Goal: Task Accomplishment & Management: Use online tool/utility

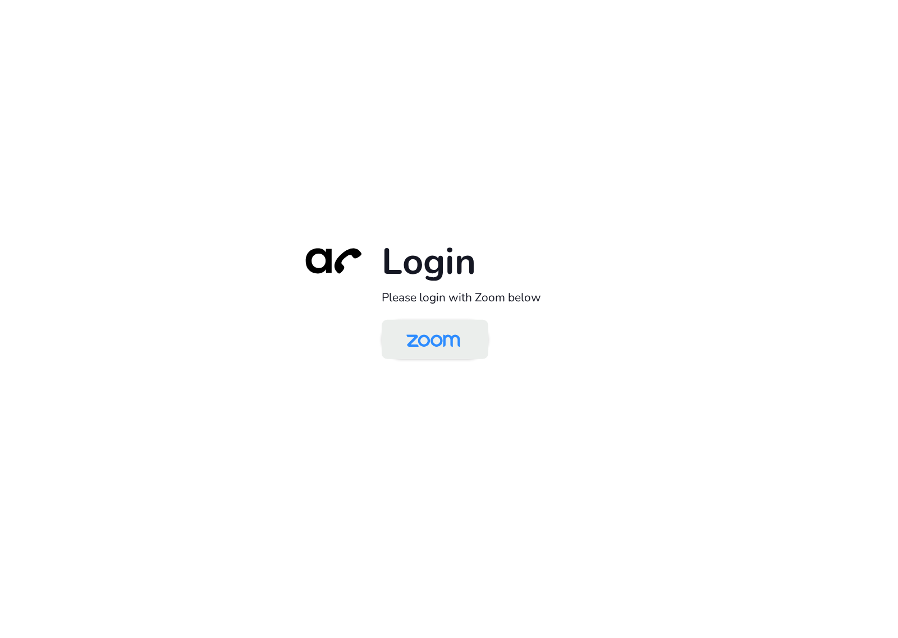
click at [438, 337] on img at bounding box center [432, 340] width 77 height 36
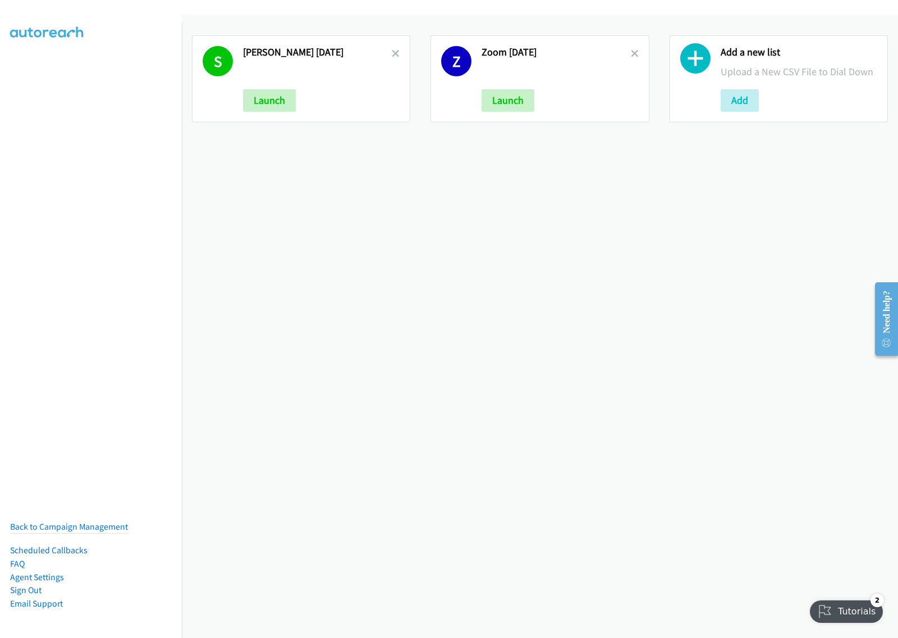
click at [454, 298] on div "S Schneider Aug22 Launch Z Zoom Aug22 Launch Add a new list Upload a New CSV Fi…" at bounding box center [540, 326] width 716 height 623
click at [393, 51] on icon at bounding box center [396, 54] width 8 height 8
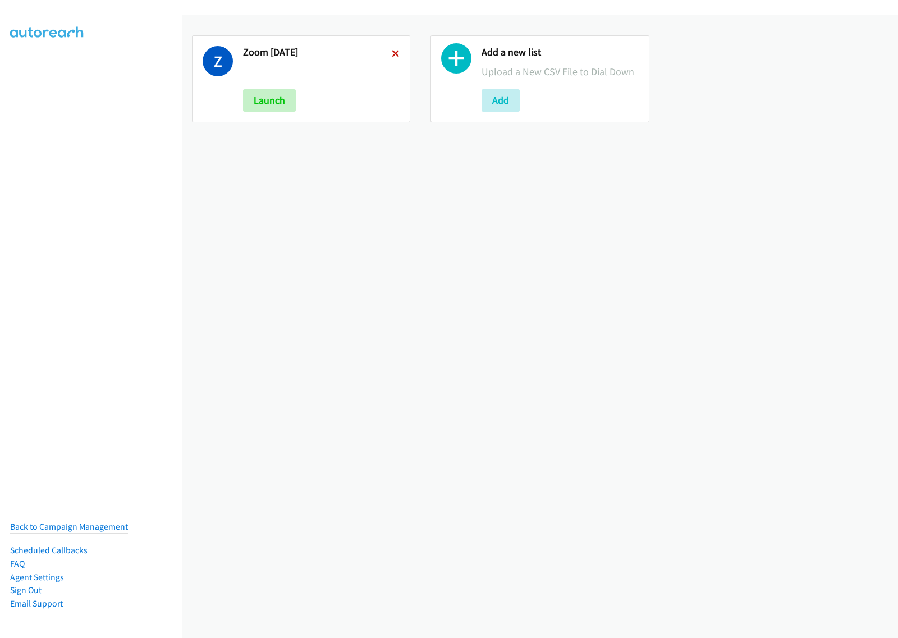
drag, startPoint x: 0, startPoint y: 0, endPoint x: 393, endPoint y: 52, distance: 396.7
click at [393, 52] on icon at bounding box center [396, 54] width 8 height 8
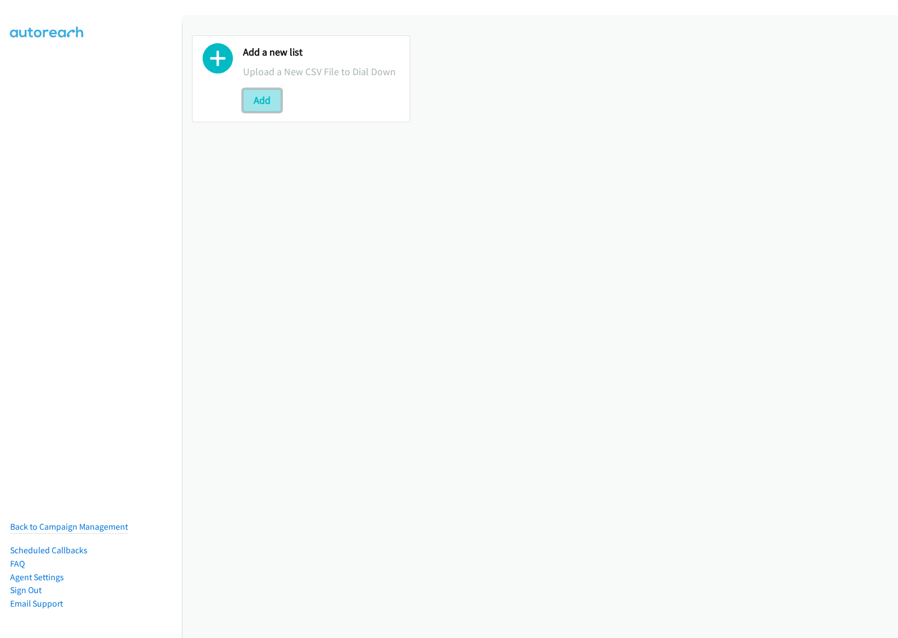
click at [274, 105] on button "Add" at bounding box center [262, 100] width 38 height 22
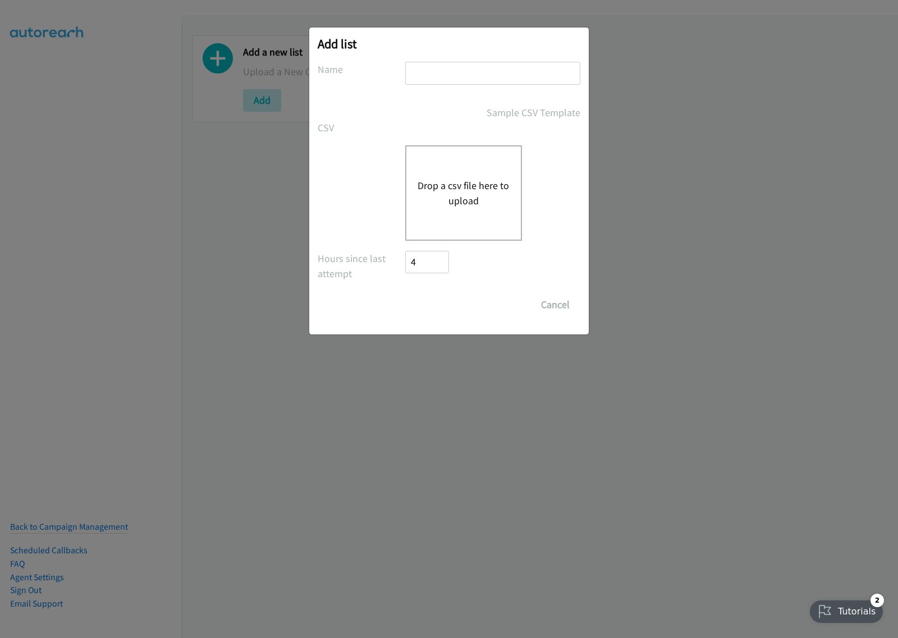
click at [463, 76] on input "text" at bounding box center [492, 73] width 175 height 23
type input "SE MM aug25"
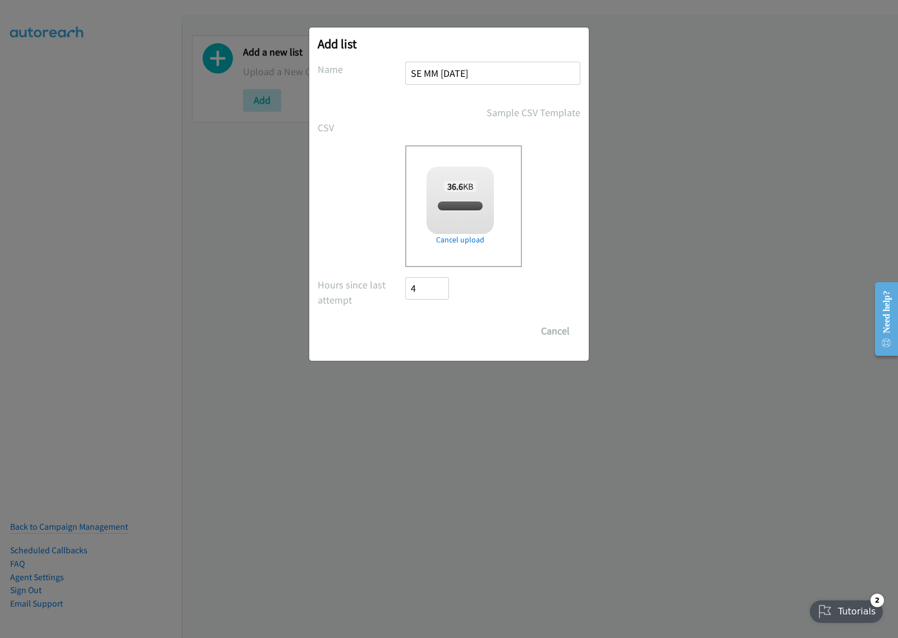
checkbox input "true"
click at [438, 338] on input "Save List" at bounding box center [434, 331] width 59 height 22
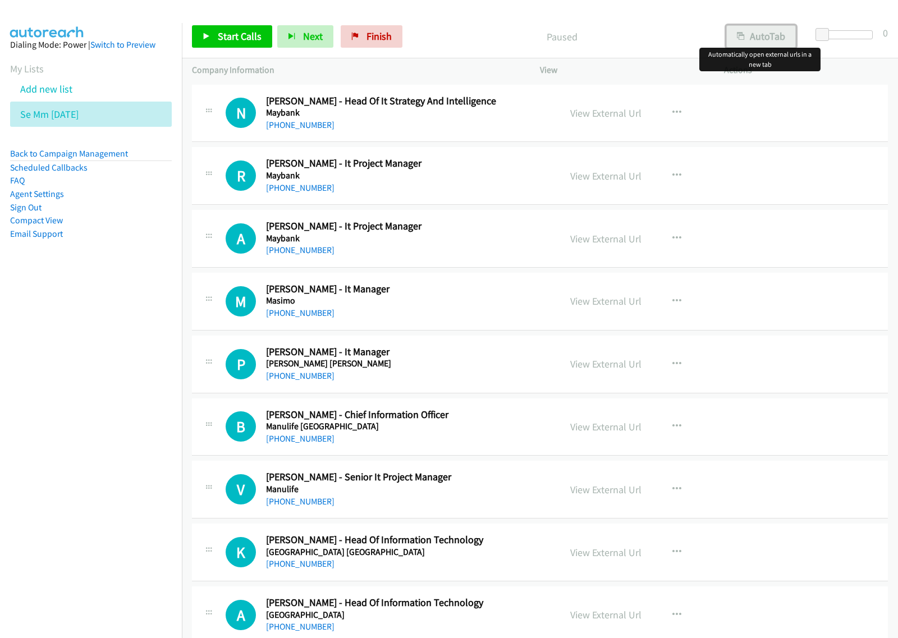
click at [756, 34] on button "AutoTab" at bounding box center [761, 36] width 70 height 22
click at [675, 113] on icon "button" at bounding box center [676, 112] width 9 height 9
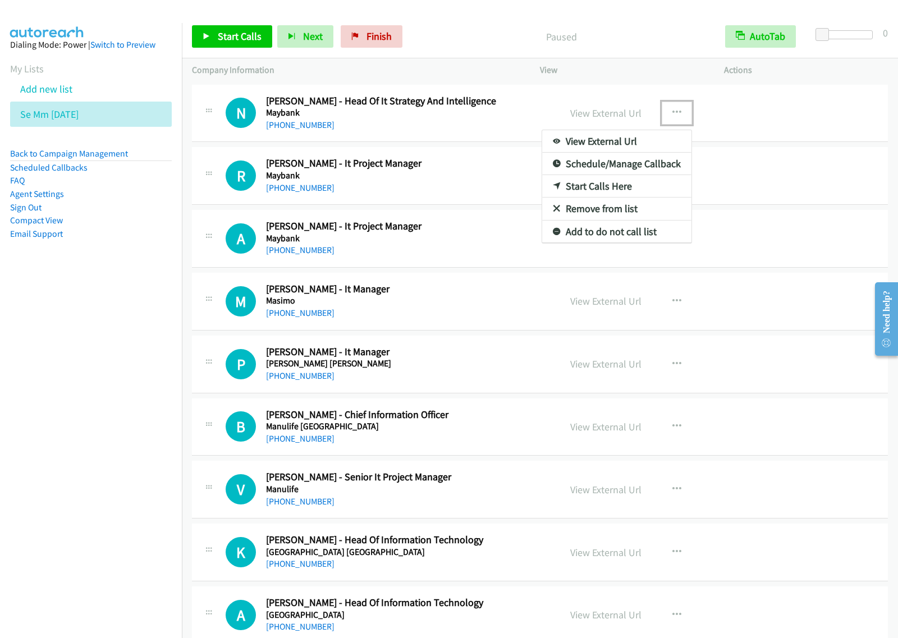
click at [651, 140] on link "View External Url" at bounding box center [616, 141] width 149 height 22
click at [672, 116] on icon "button" at bounding box center [676, 112] width 9 height 9
click at [624, 183] on link "Start Calls Here" at bounding box center [616, 186] width 149 height 22
click at [673, 113] on icon "button" at bounding box center [676, 112] width 9 height 9
click at [630, 181] on link "Start Calls Here" at bounding box center [616, 186] width 149 height 22
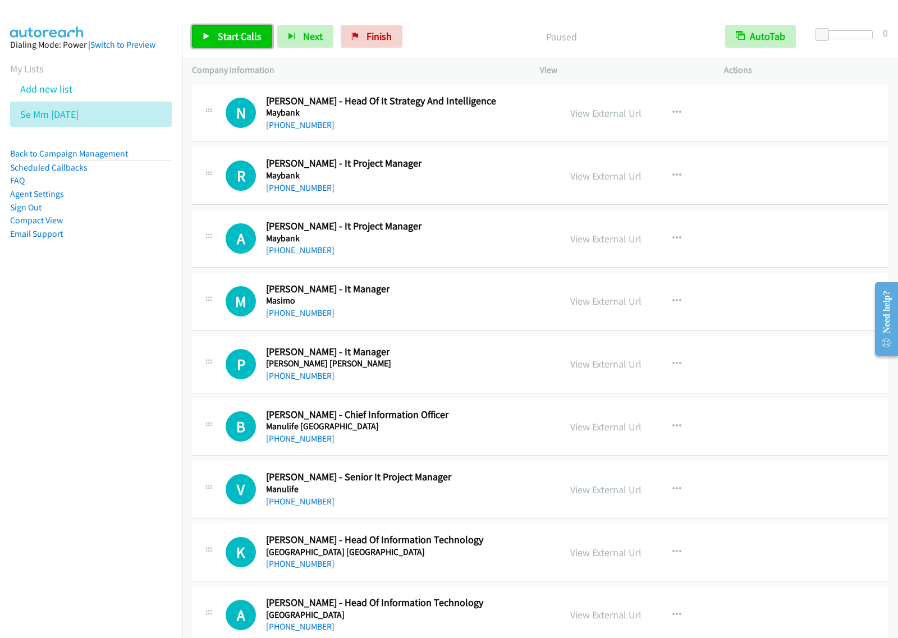
click at [245, 41] on span "Start Calls" at bounding box center [240, 36] width 44 height 13
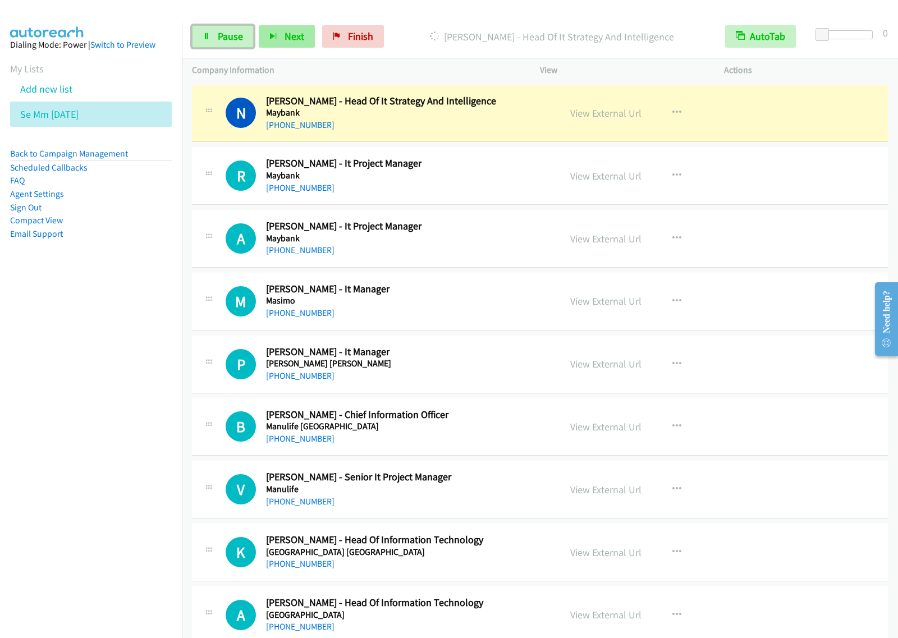
drag, startPoint x: 229, startPoint y: 32, endPoint x: 259, endPoint y: 29, distance: 30.5
click at [228, 32] on span "Pause" at bounding box center [230, 36] width 25 height 13
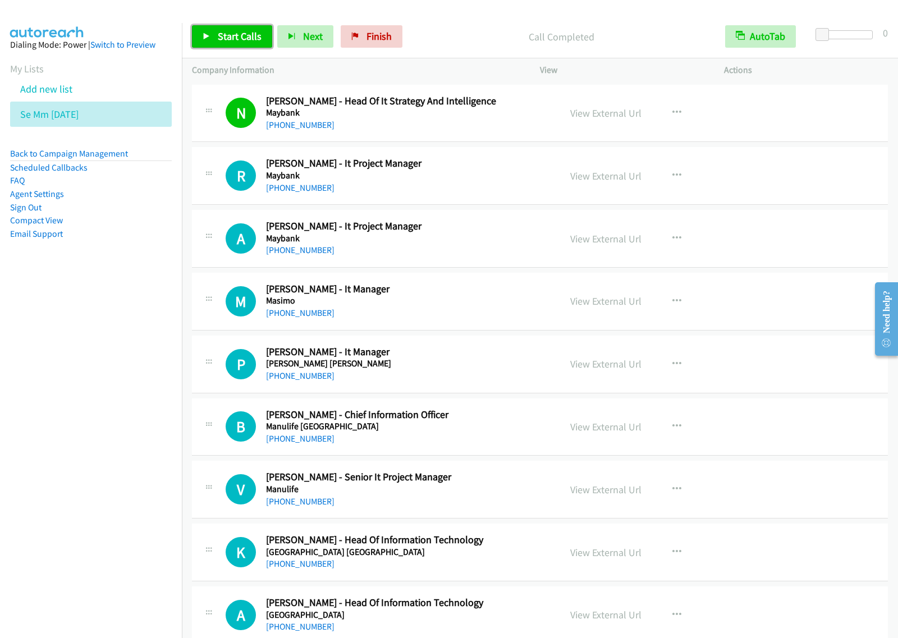
click at [239, 32] on span "Start Calls" at bounding box center [240, 36] width 44 height 13
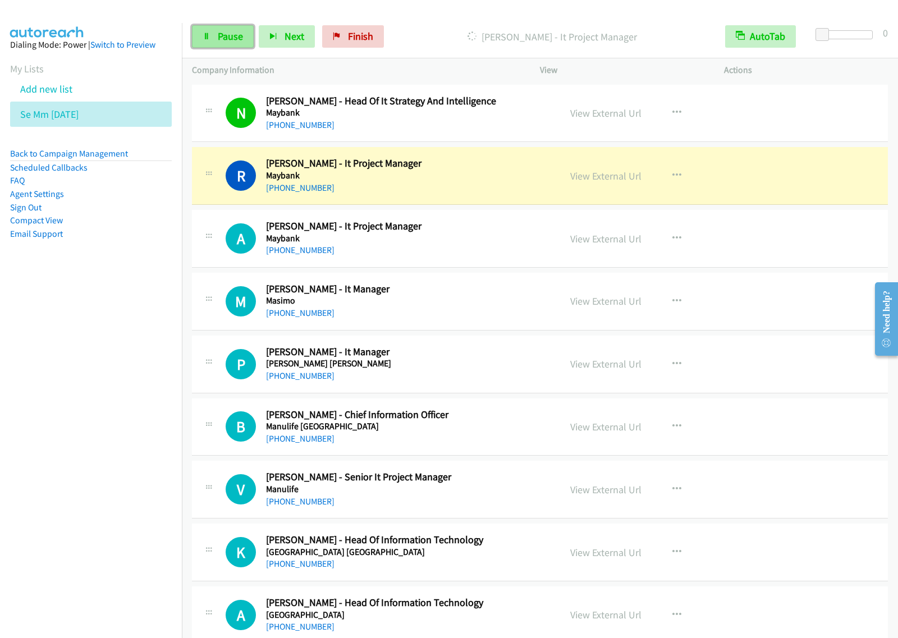
click at [222, 44] on link "Pause" at bounding box center [223, 36] width 62 height 22
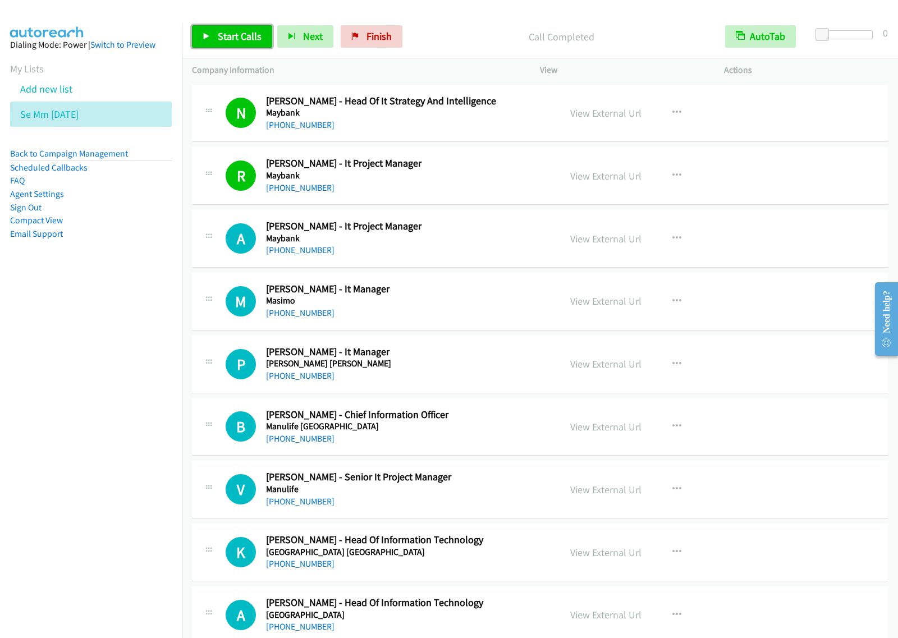
click at [236, 40] on span "Start Calls" at bounding box center [240, 36] width 44 height 13
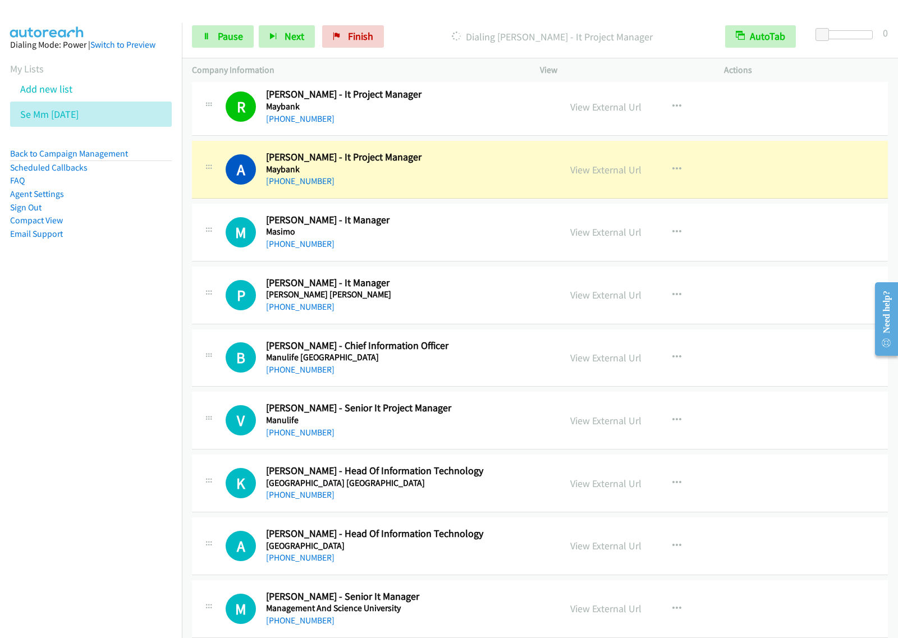
scroll to position [70, 0]
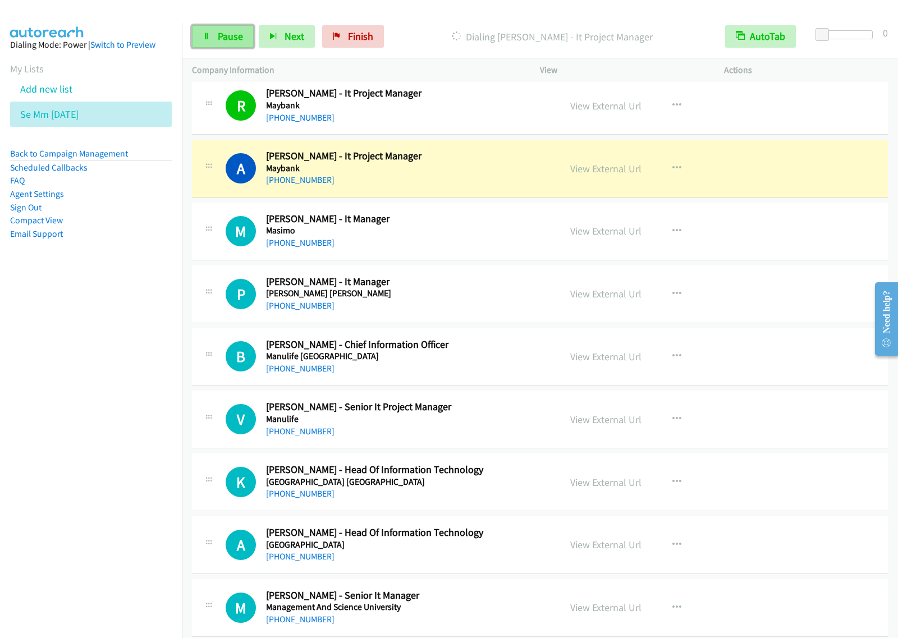
click at [225, 41] on span "Pause" at bounding box center [230, 36] width 25 height 13
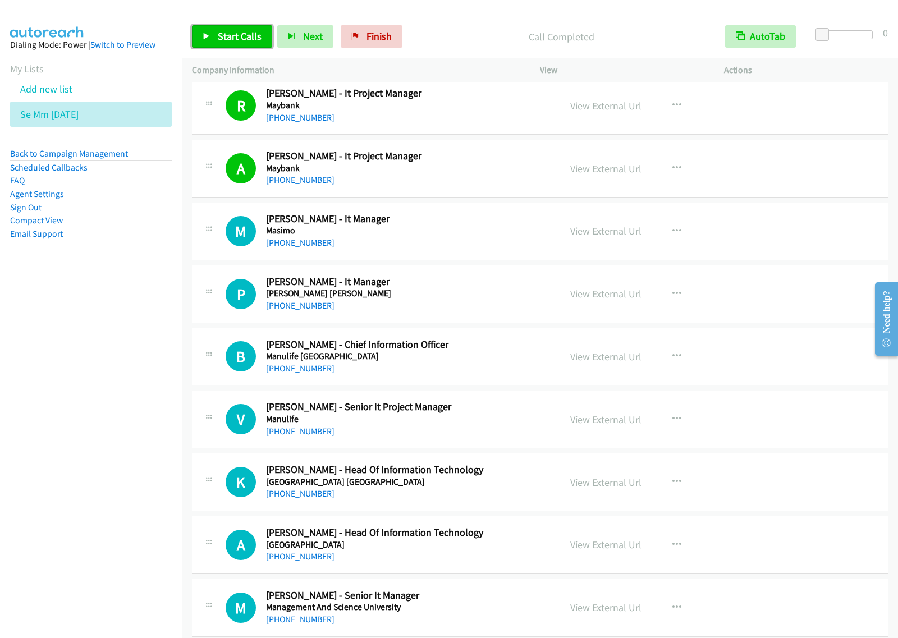
click at [216, 35] on link "Start Calls" at bounding box center [232, 36] width 80 height 22
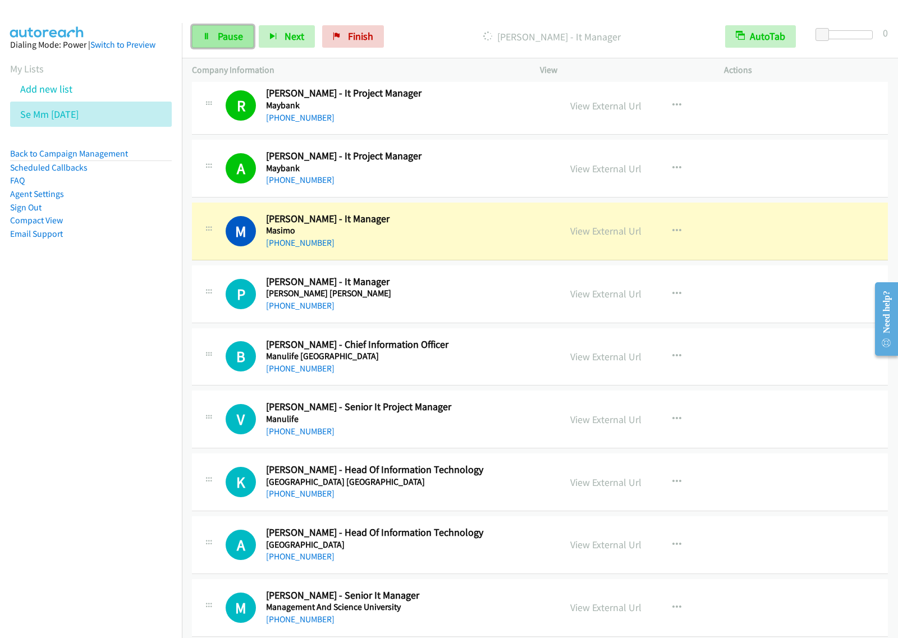
click at [226, 40] on span "Pause" at bounding box center [230, 36] width 25 height 13
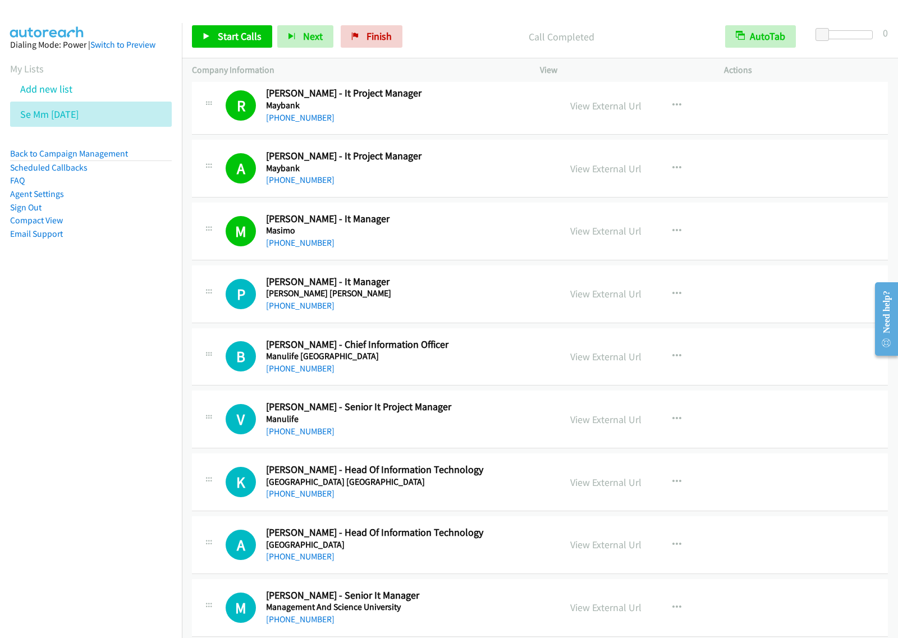
scroll to position [140, 0]
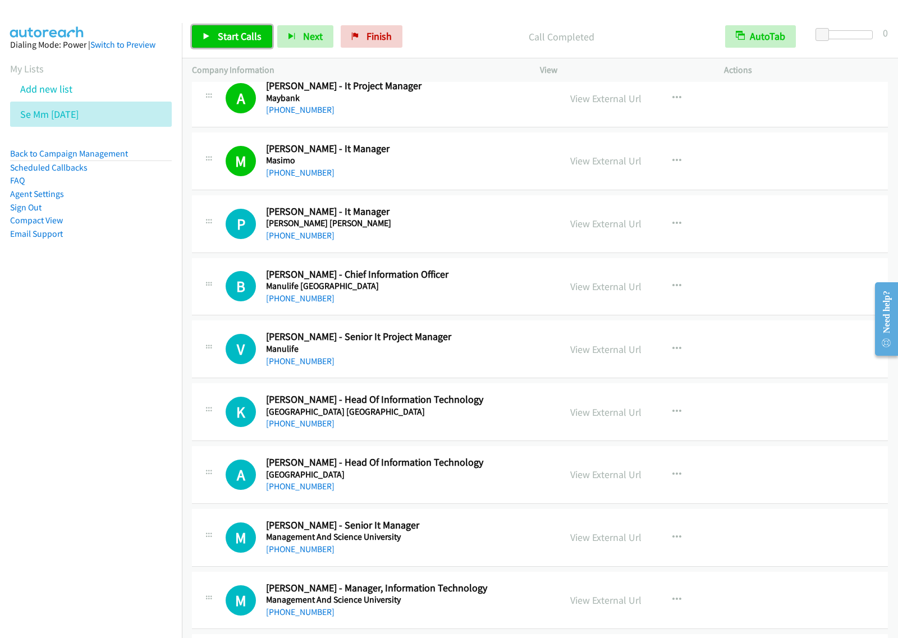
click at [251, 43] on link "Start Calls" at bounding box center [232, 36] width 80 height 22
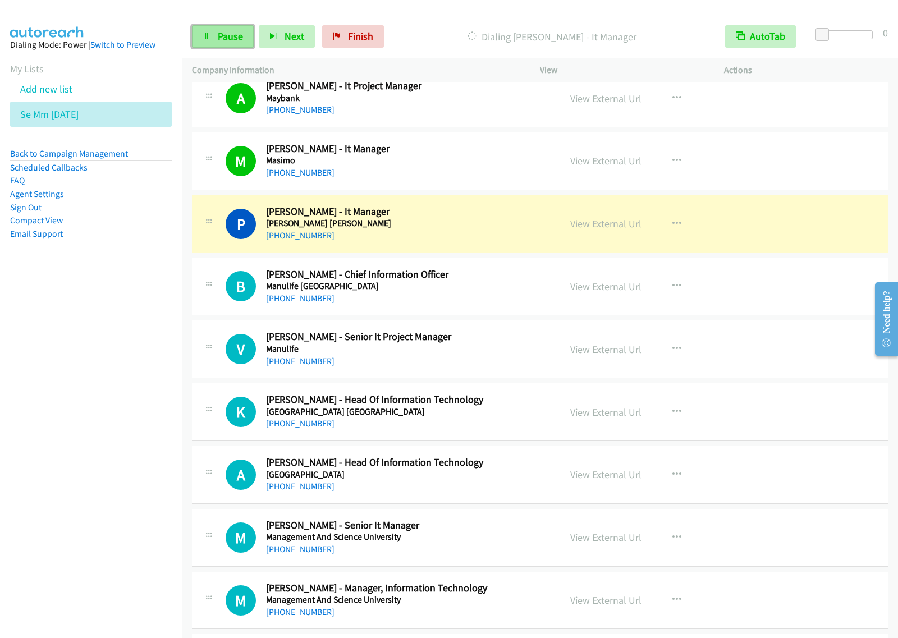
click at [226, 35] on span "Pause" at bounding box center [230, 36] width 25 height 13
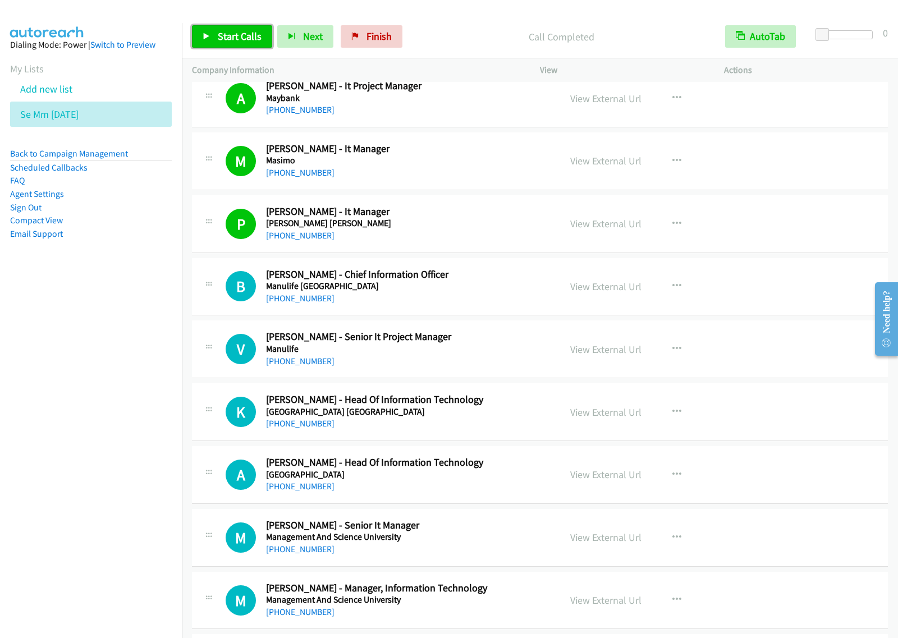
click at [231, 43] on span "Start Calls" at bounding box center [240, 36] width 44 height 13
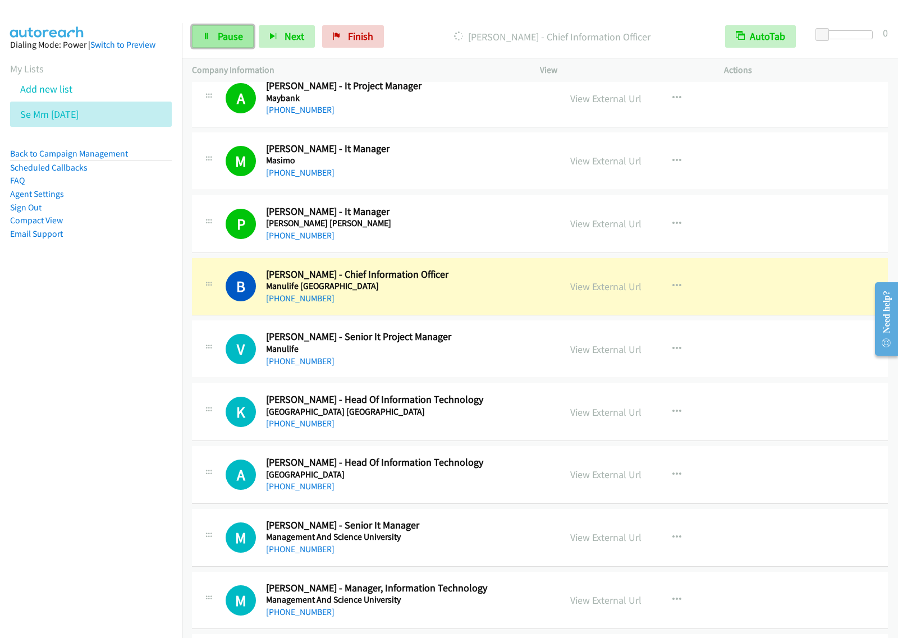
click at [230, 33] on span "Pause" at bounding box center [230, 36] width 25 height 13
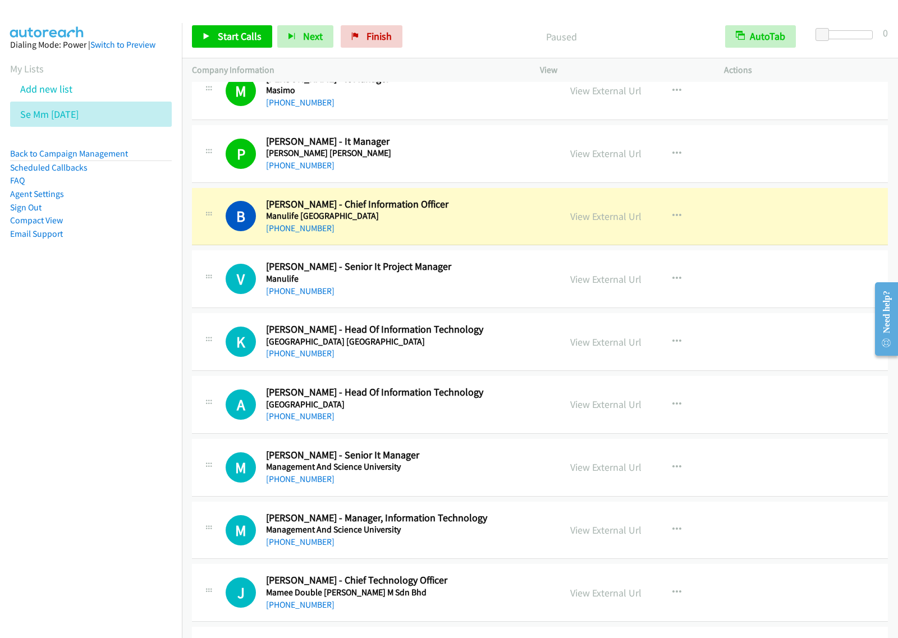
scroll to position [280, 0]
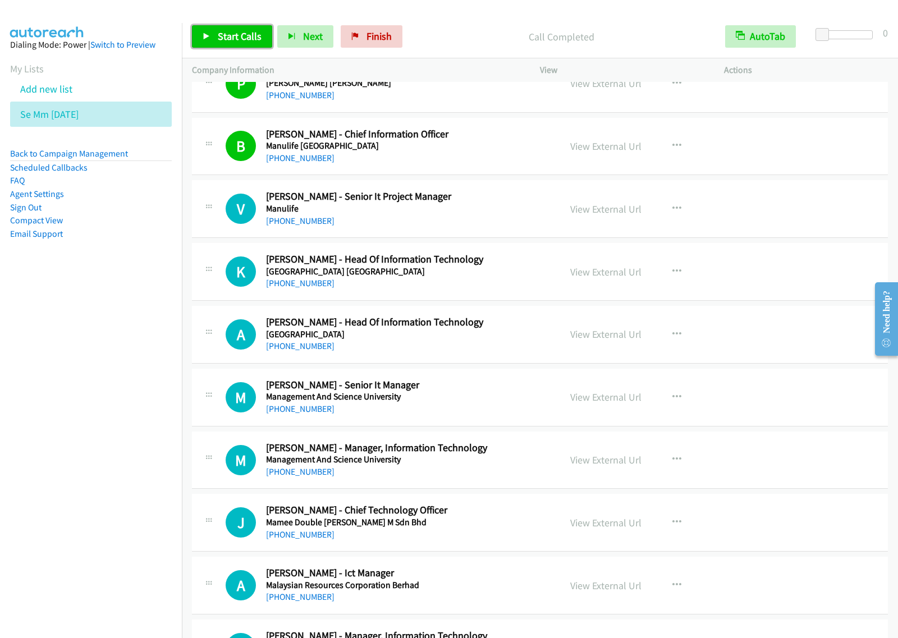
click at [234, 31] on span "Start Calls" at bounding box center [240, 36] width 44 height 13
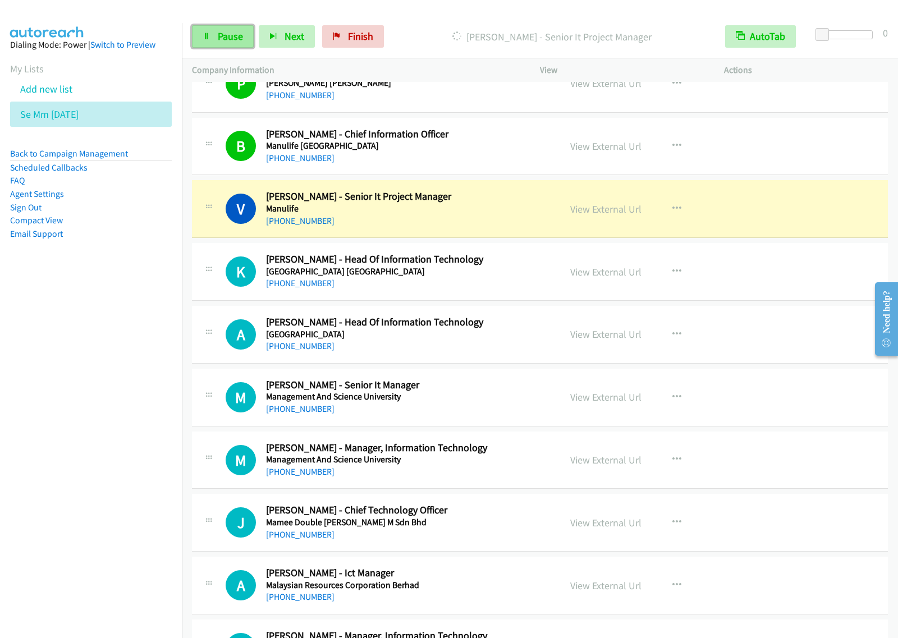
click at [247, 47] on link "Pause" at bounding box center [223, 36] width 62 height 22
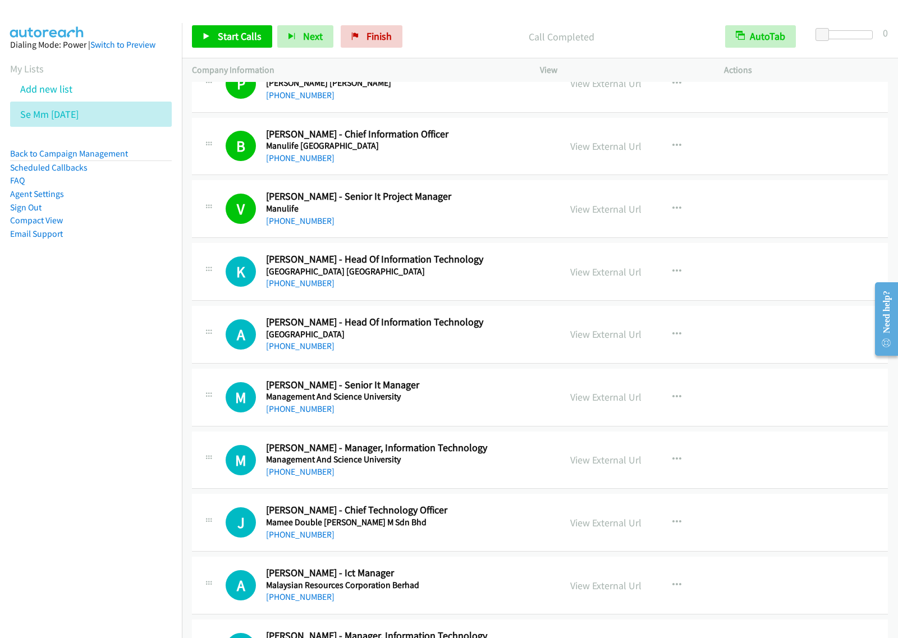
scroll to position [351, 0]
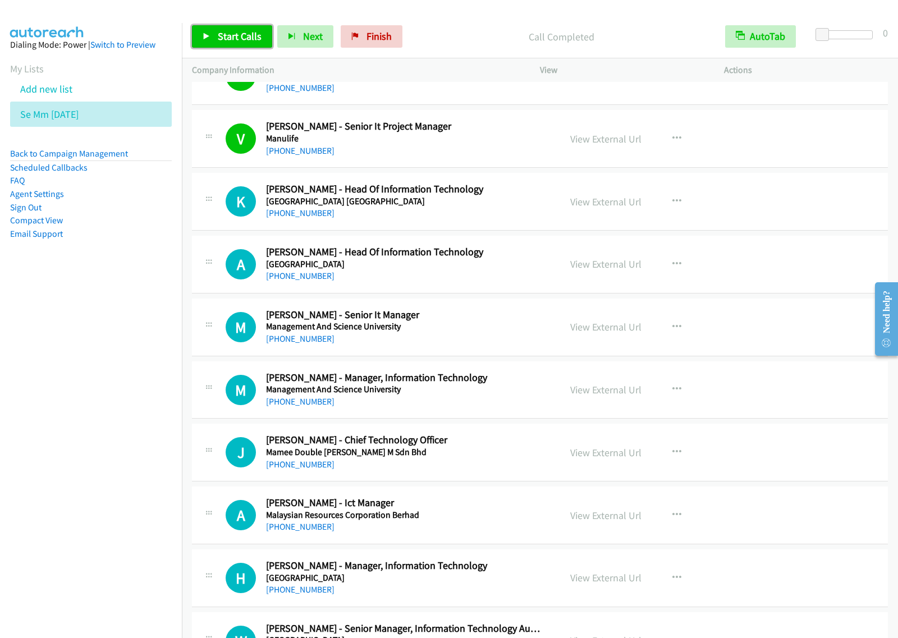
click at [239, 31] on span "Start Calls" at bounding box center [240, 36] width 44 height 13
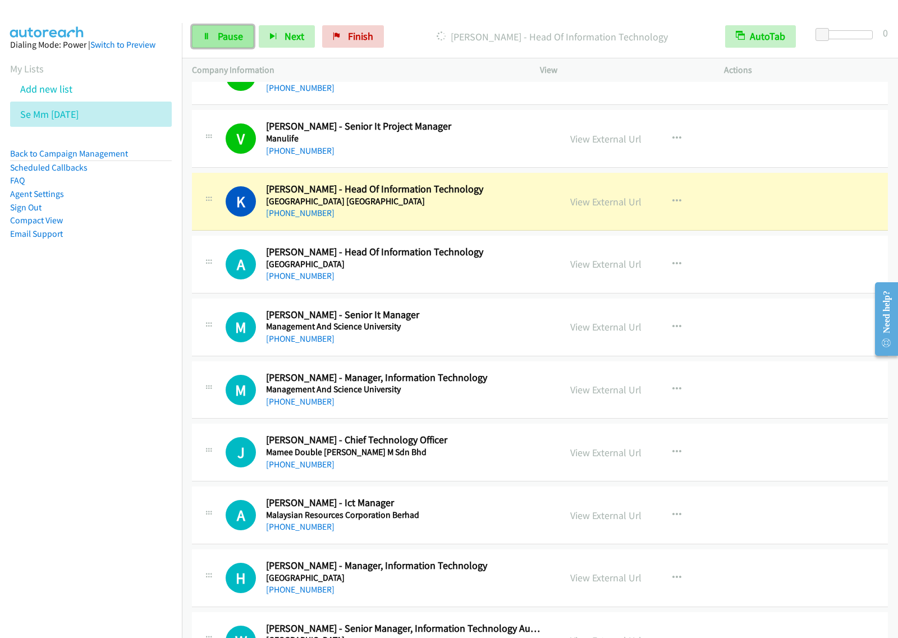
click at [209, 36] on icon at bounding box center [207, 37] width 8 height 8
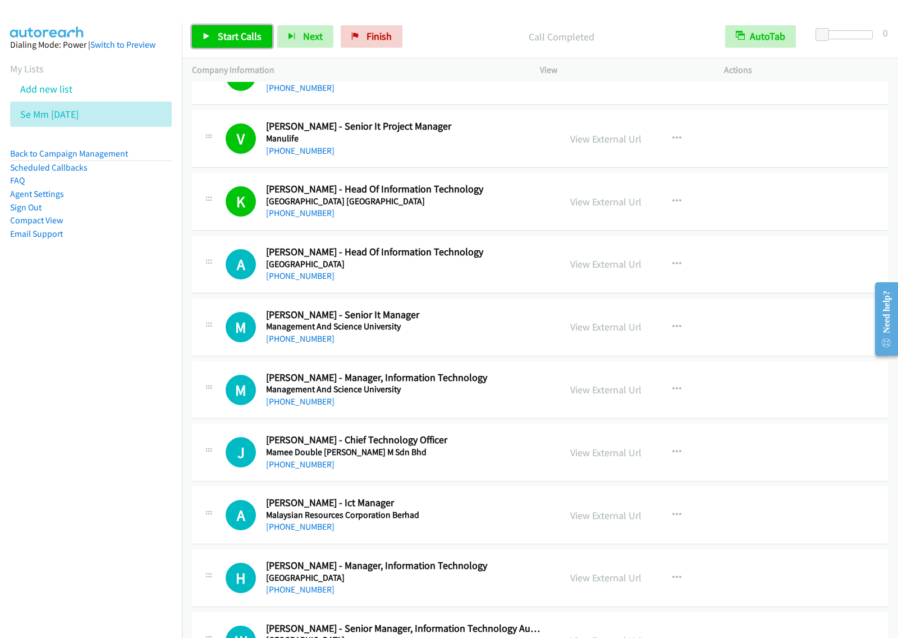
click at [239, 37] on span "Start Calls" at bounding box center [240, 36] width 44 height 13
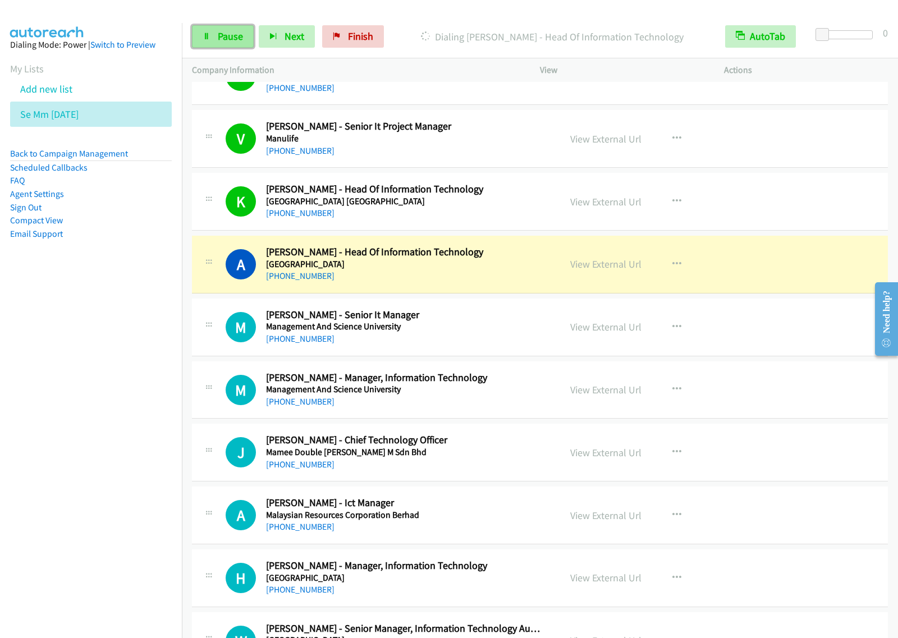
click at [243, 38] on link "Pause" at bounding box center [223, 36] width 62 height 22
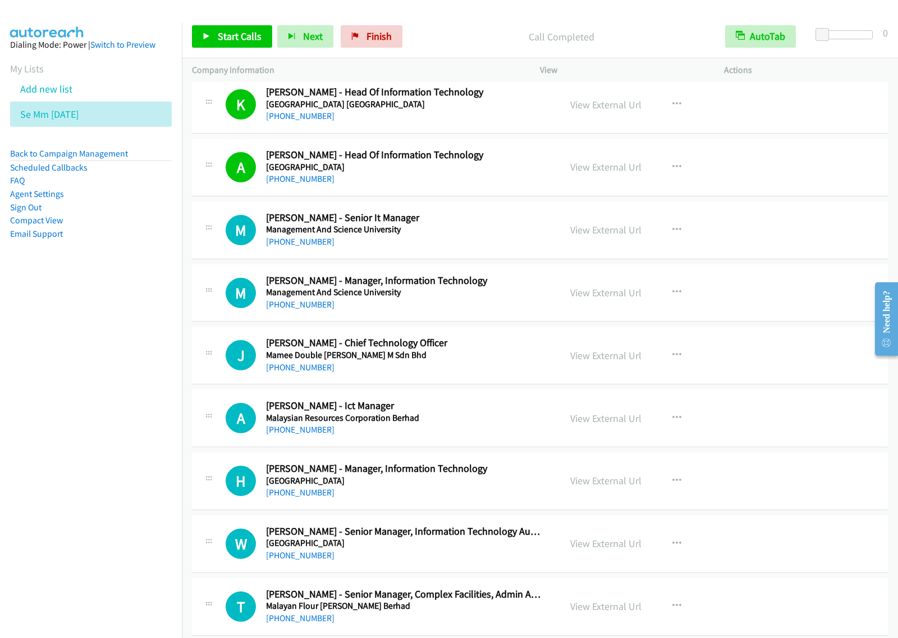
scroll to position [491, 0]
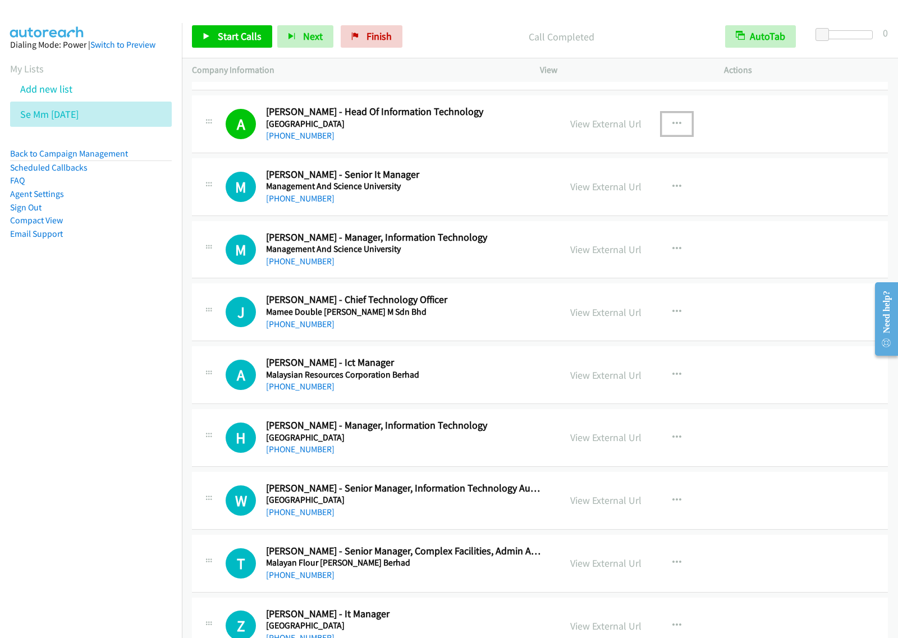
click at [672, 123] on icon "button" at bounding box center [676, 123] width 9 height 9
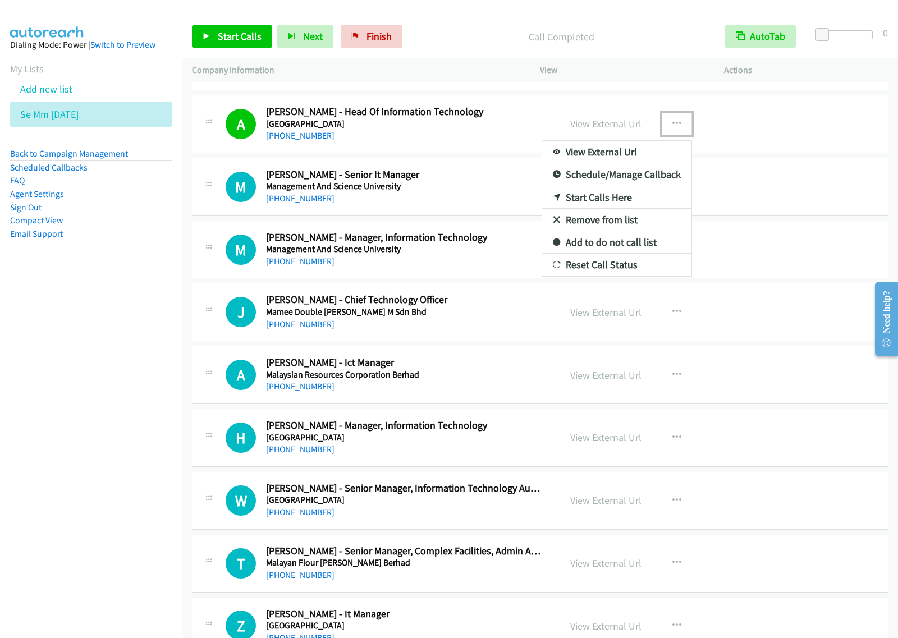
click at [640, 149] on link "View External Url" at bounding box center [616, 152] width 149 height 22
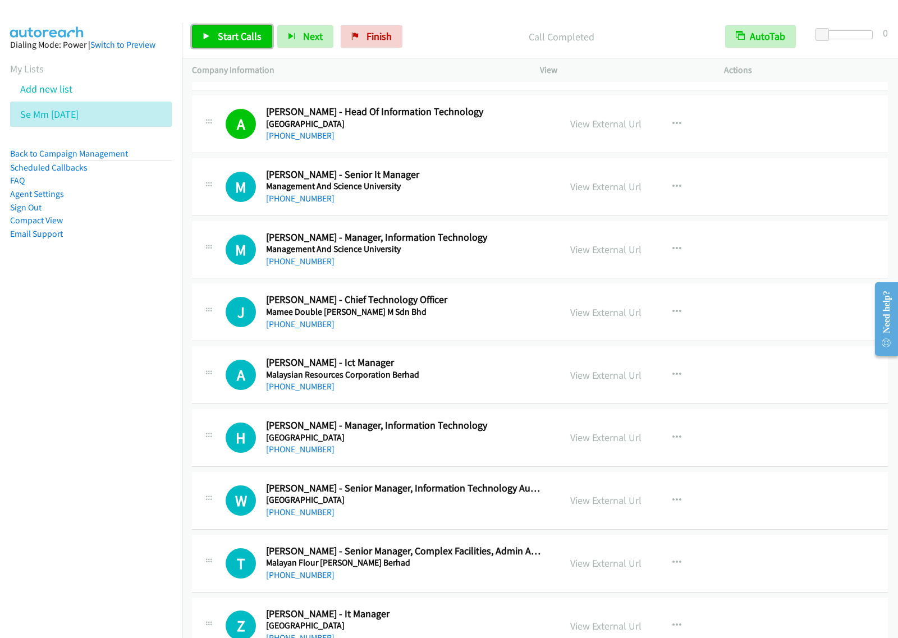
click at [239, 40] on span "Start Calls" at bounding box center [240, 36] width 44 height 13
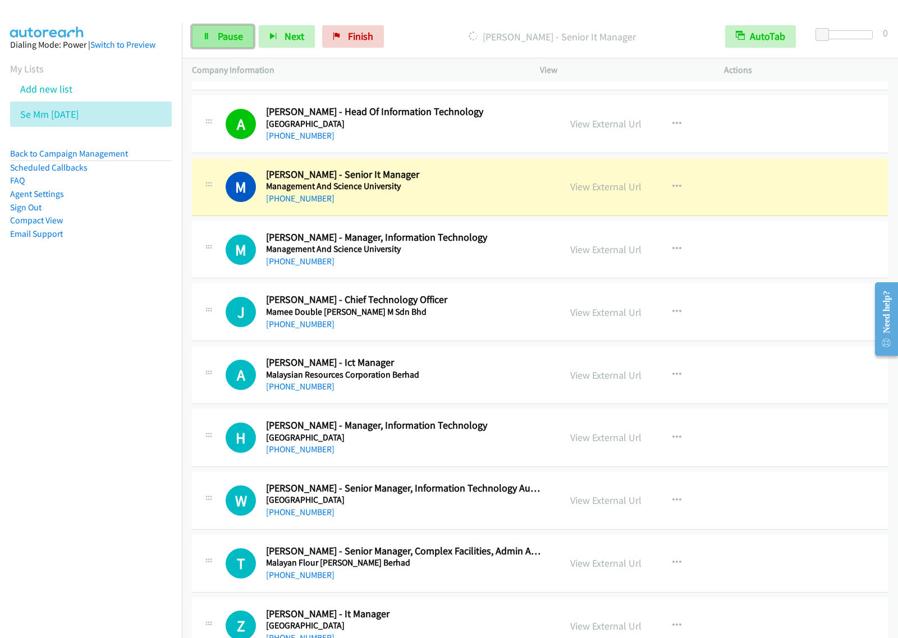
drag, startPoint x: 227, startPoint y: 47, endPoint x: 239, endPoint y: 45, distance: 11.9
click at [227, 47] on link "Pause" at bounding box center [223, 36] width 62 height 22
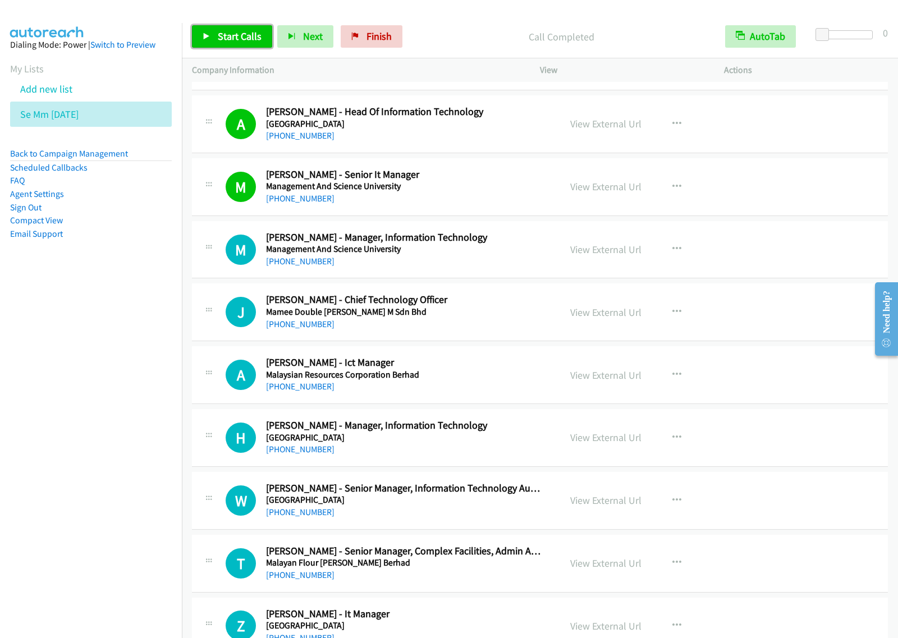
click at [226, 38] on span "Start Calls" at bounding box center [240, 36] width 44 height 13
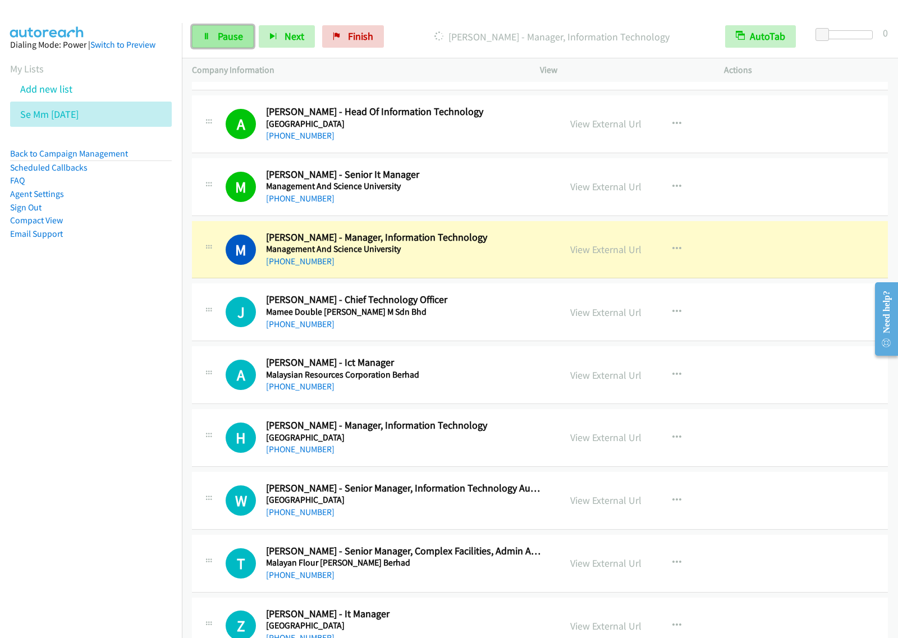
click at [239, 34] on span "Pause" at bounding box center [230, 36] width 25 height 13
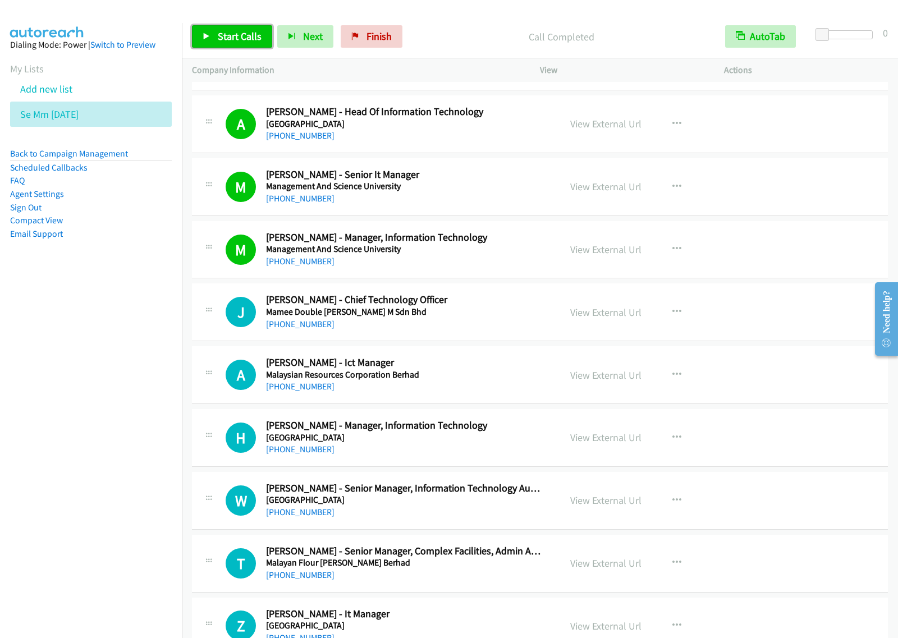
click at [237, 35] on span "Start Calls" at bounding box center [240, 36] width 44 height 13
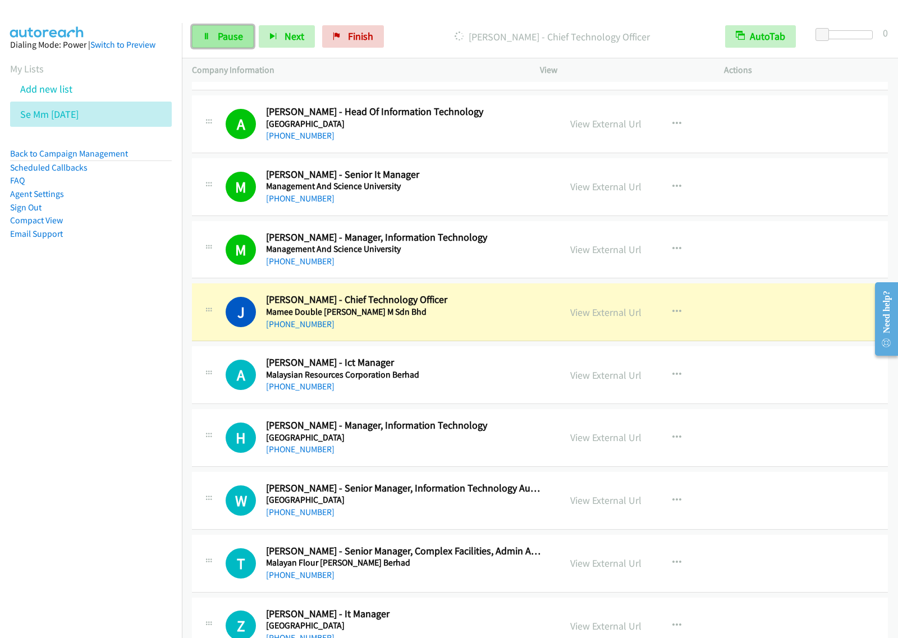
click at [209, 43] on link "Pause" at bounding box center [223, 36] width 62 height 22
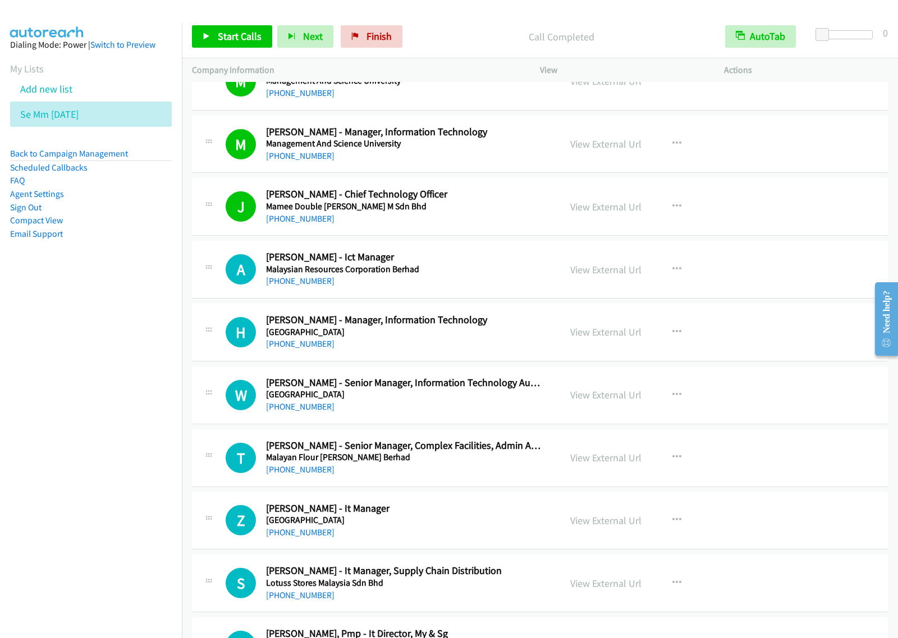
scroll to position [631, 0]
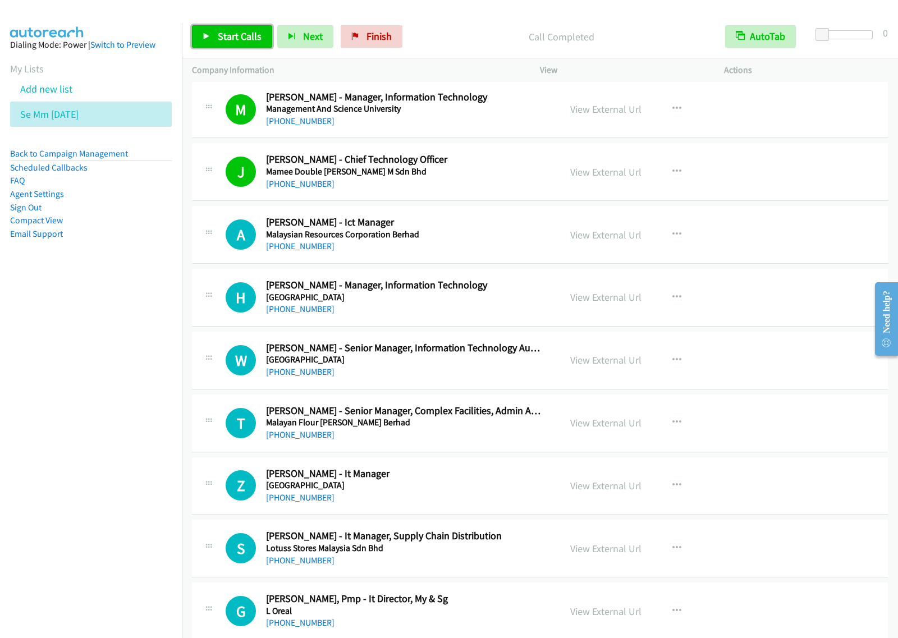
click at [217, 45] on link "Start Calls" at bounding box center [232, 36] width 80 height 22
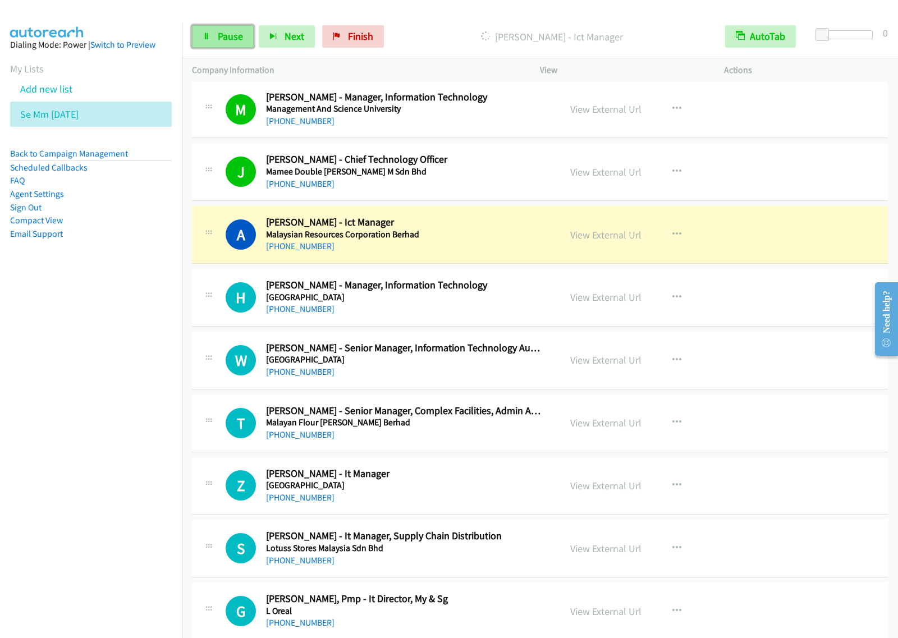
click at [220, 25] on link "Pause" at bounding box center [223, 36] width 62 height 22
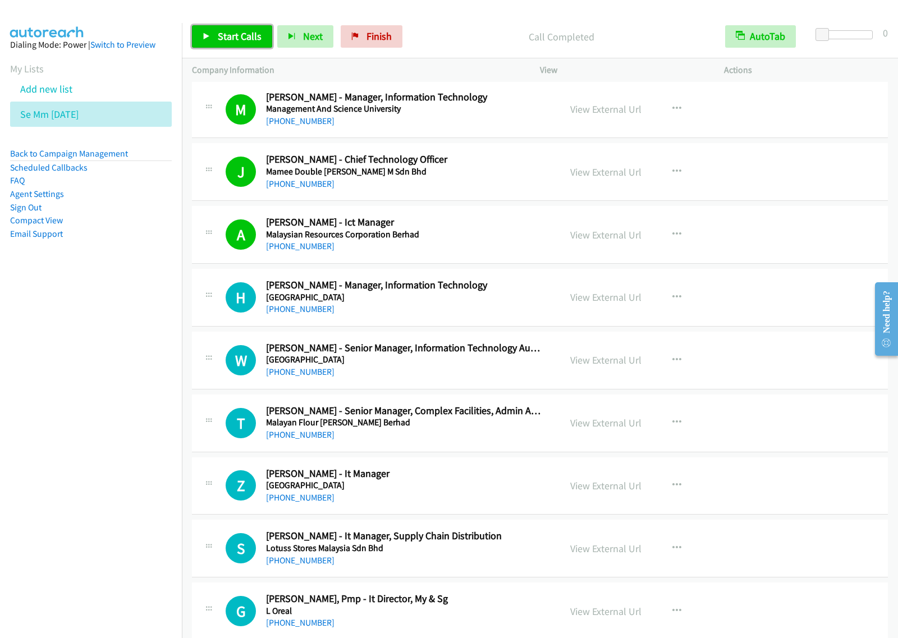
click at [242, 32] on span "Start Calls" at bounding box center [240, 36] width 44 height 13
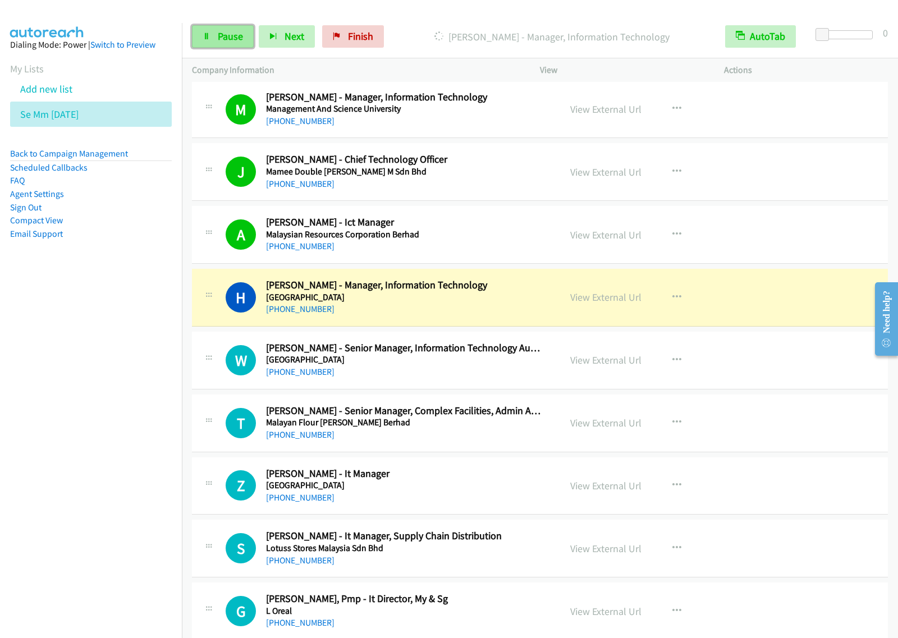
click at [229, 34] on span "Pause" at bounding box center [230, 36] width 25 height 13
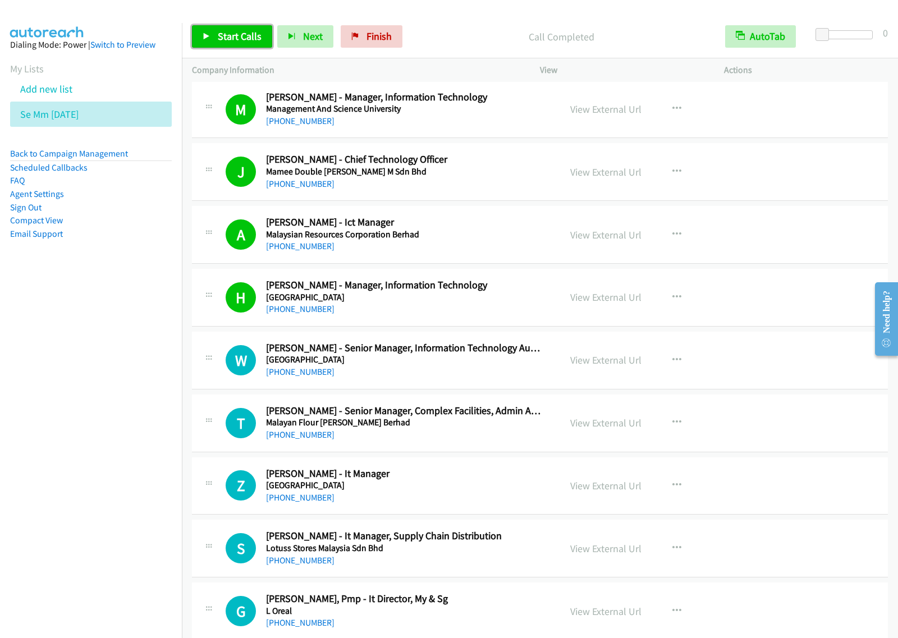
click at [251, 37] on span "Start Calls" at bounding box center [240, 36] width 44 height 13
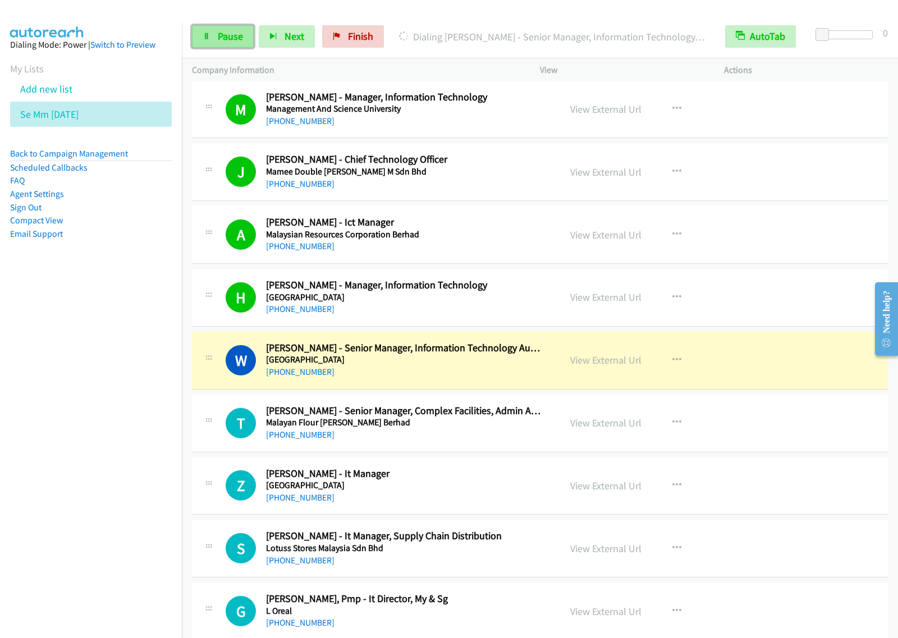
click at [248, 39] on link "Pause" at bounding box center [223, 36] width 62 height 22
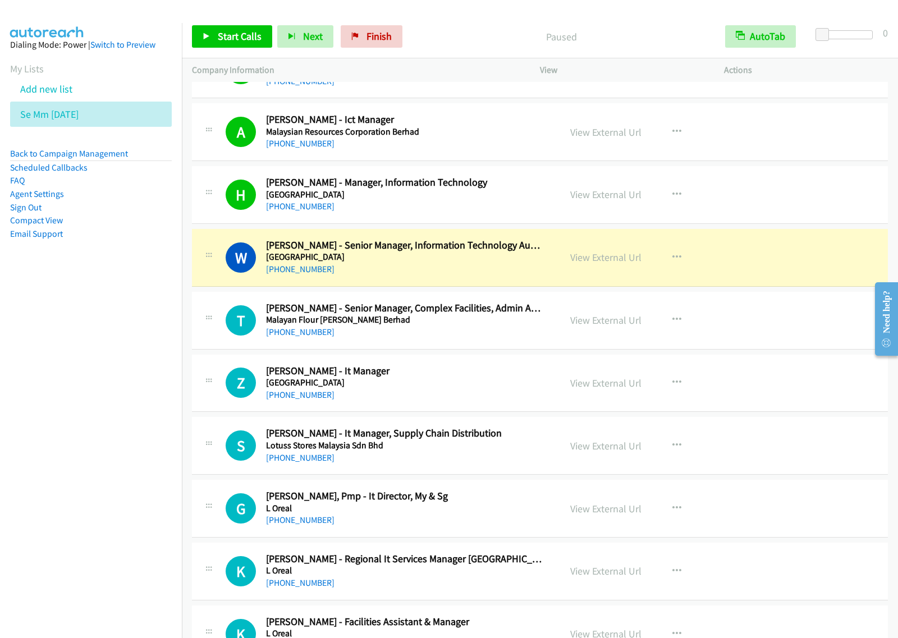
scroll to position [771, 0]
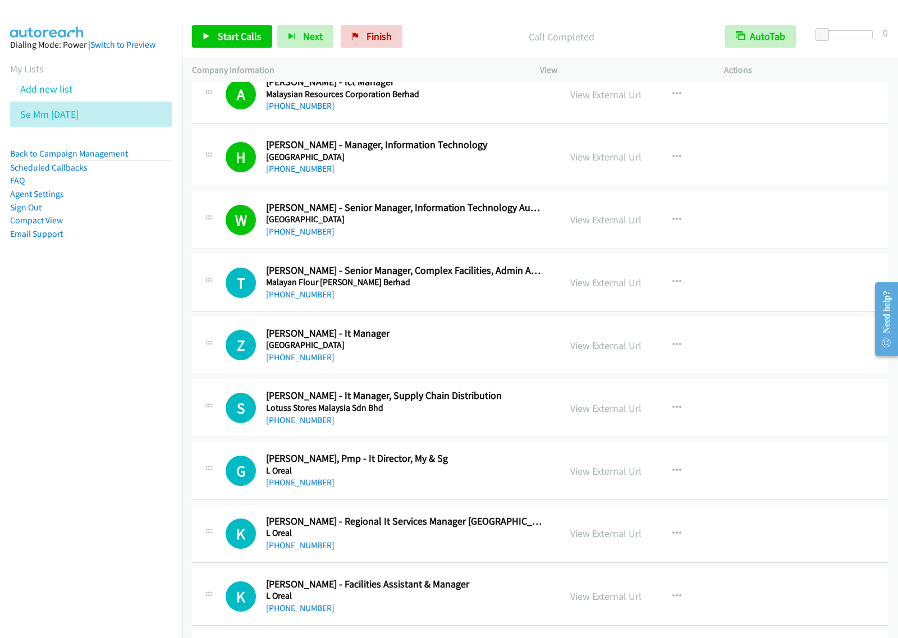
drag, startPoint x: 130, startPoint y: 395, endPoint x: 265, endPoint y: 244, distance: 202.6
click at [133, 391] on nav "Dialing Mode: Power | Switch to Preview My Lists Add new list Se Mm Aug25 Back …" at bounding box center [91, 342] width 182 height 638
click at [238, 22] on div "Start Calls Pause Next Finish Call Completed AutoTab AutoTab 0" at bounding box center [540, 36] width 716 height 43
click at [240, 32] on span "Start Calls" at bounding box center [240, 36] width 44 height 13
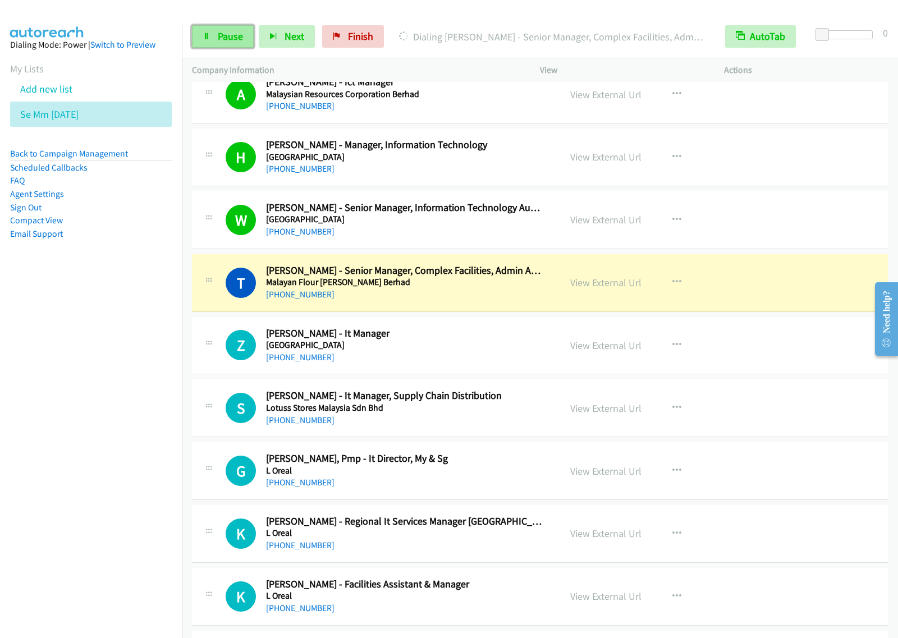
click at [230, 35] on span "Pause" at bounding box center [230, 36] width 25 height 13
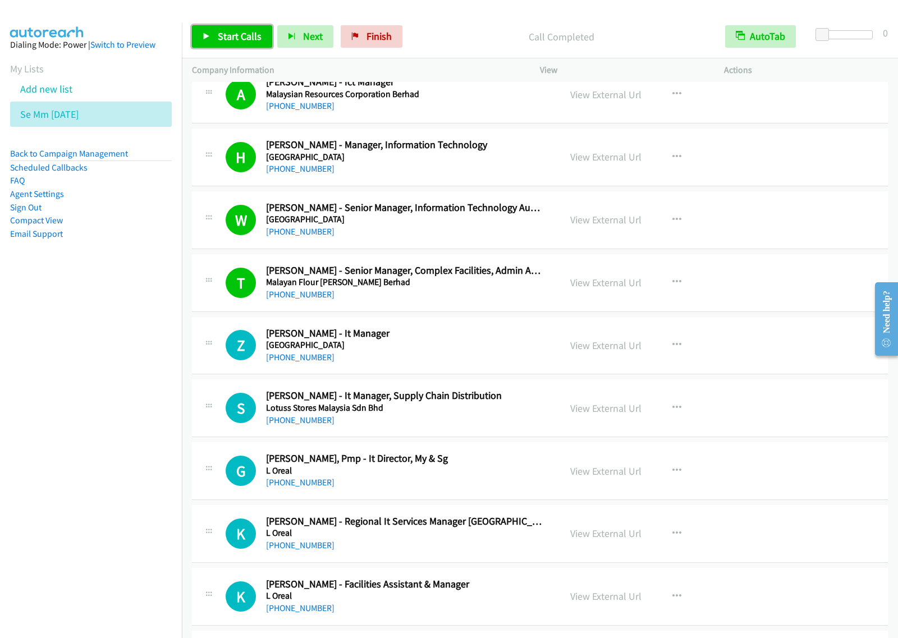
click at [233, 42] on span "Start Calls" at bounding box center [240, 36] width 44 height 13
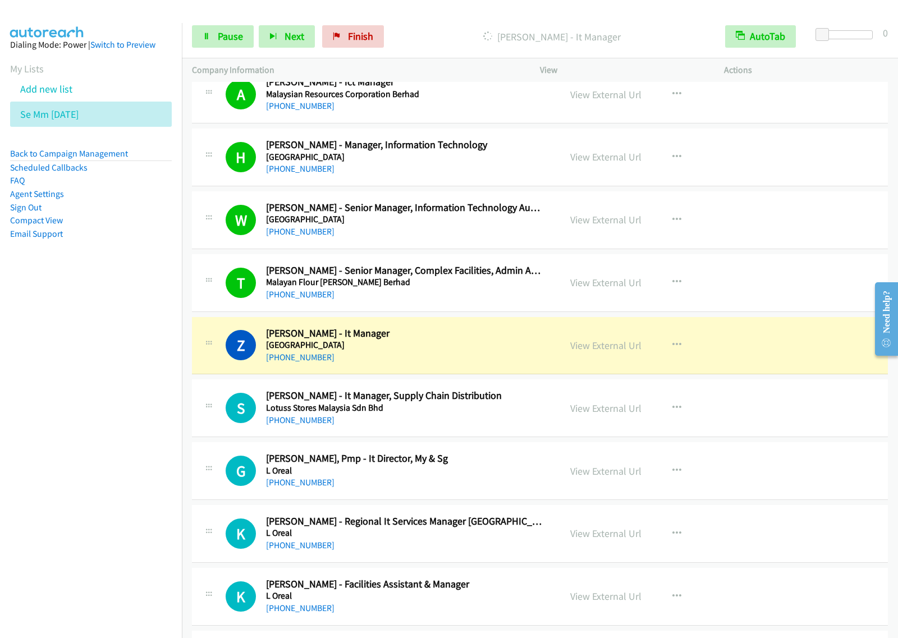
click at [89, 449] on nav "Dialing Mode: Power | Switch to Preview My Lists Add new list Se Mm Aug25 Back …" at bounding box center [91, 342] width 182 height 638
drag, startPoint x: 234, startPoint y: 41, endPoint x: 264, endPoint y: 30, distance: 31.8
click at [234, 40] on span "Pause" at bounding box center [230, 36] width 25 height 13
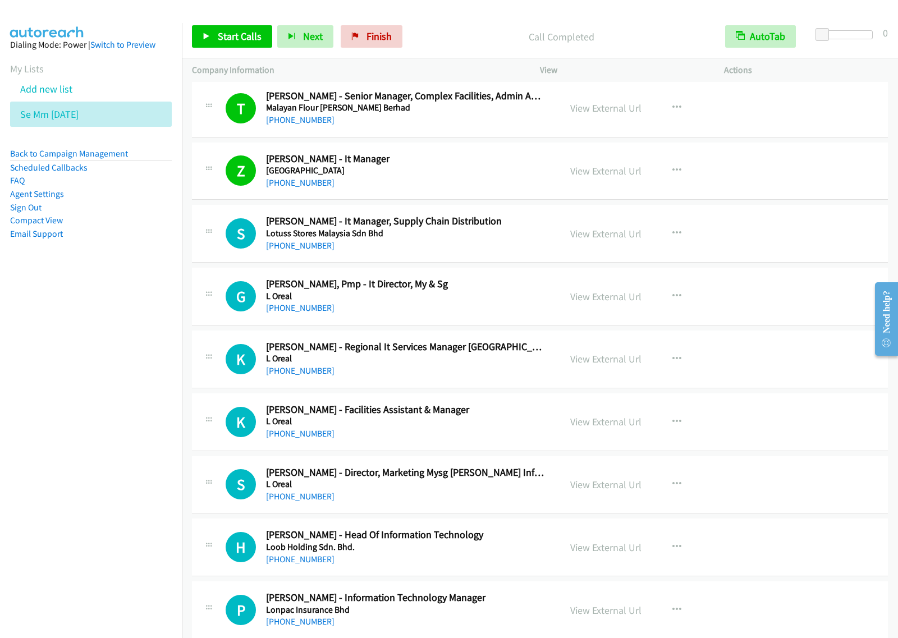
scroll to position [982, 0]
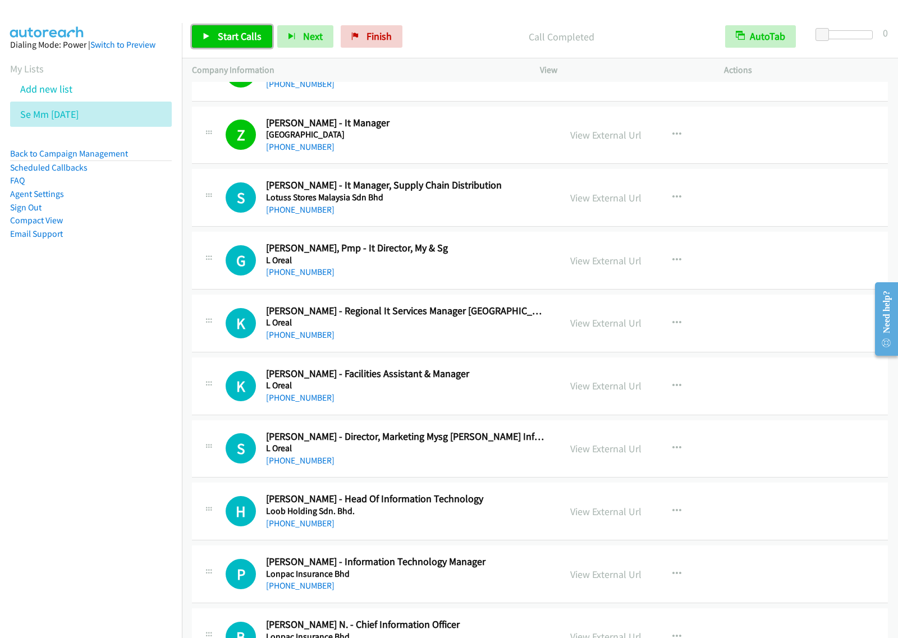
click at [214, 42] on link "Start Calls" at bounding box center [232, 36] width 80 height 22
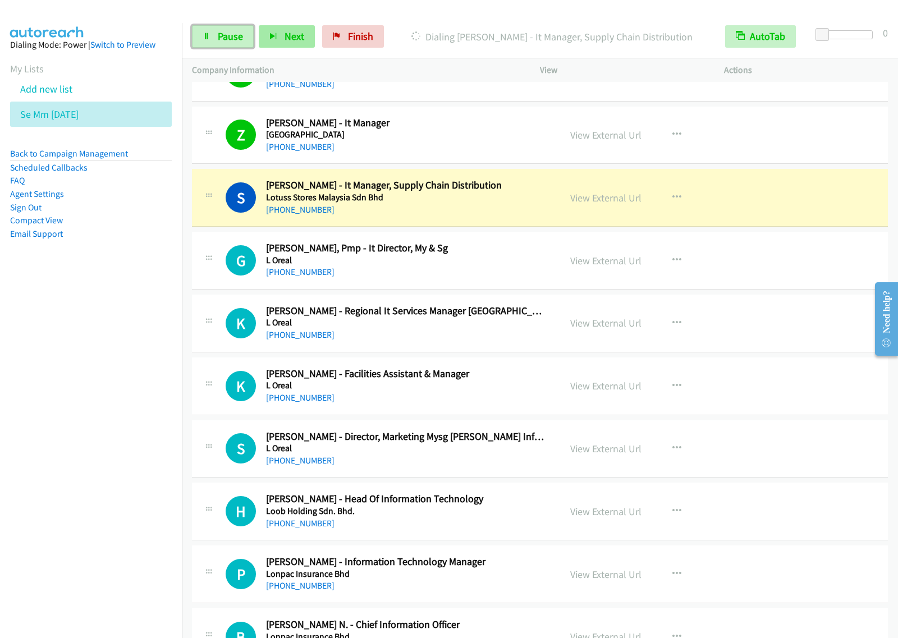
drag, startPoint x: 236, startPoint y: 41, endPoint x: 264, endPoint y: 29, distance: 30.6
click at [236, 41] on span "Pause" at bounding box center [230, 36] width 25 height 13
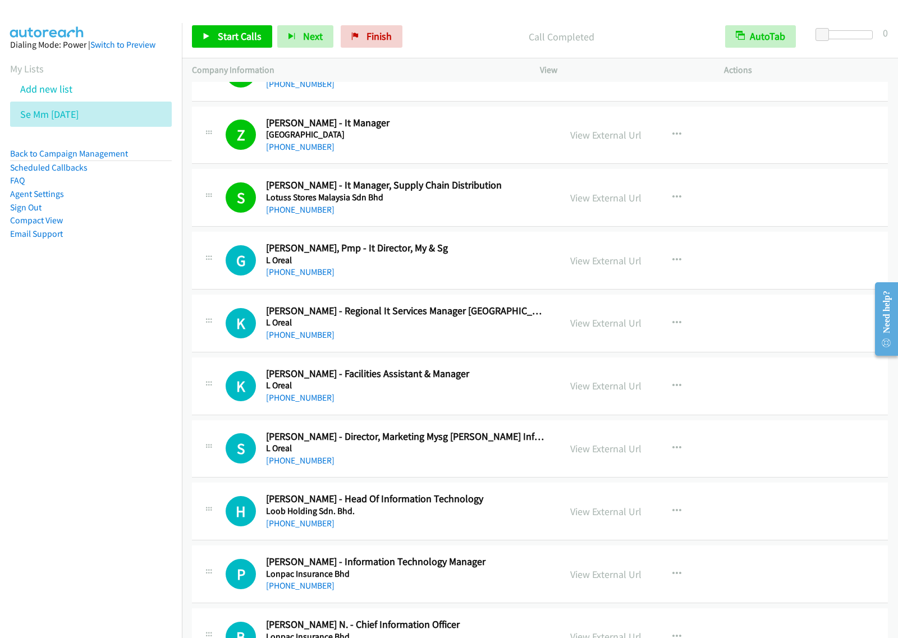
scroll to position [1052, 0]
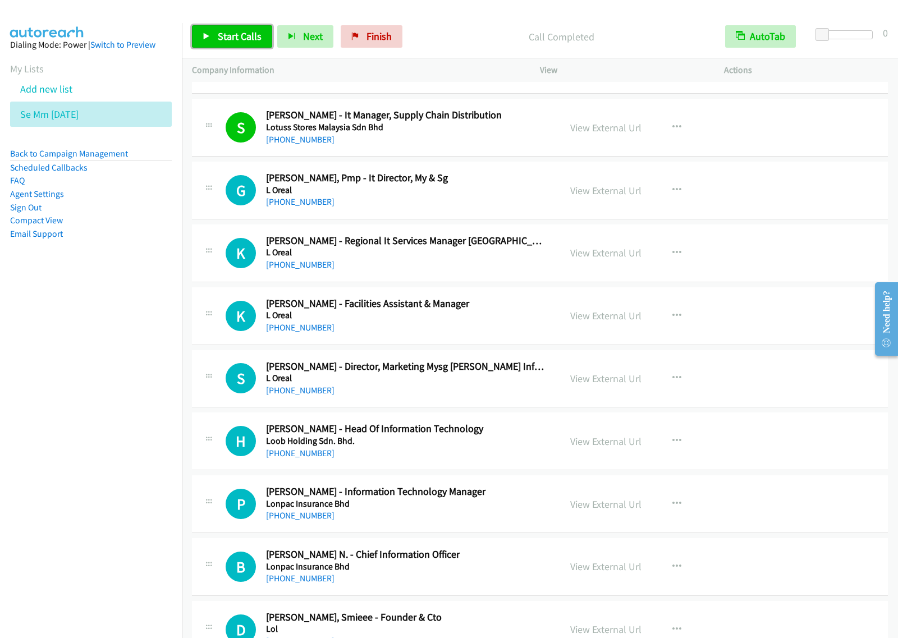
click at [258, 34] on span "Start Calls" at bounding box center [240, 36] width 44 height 13
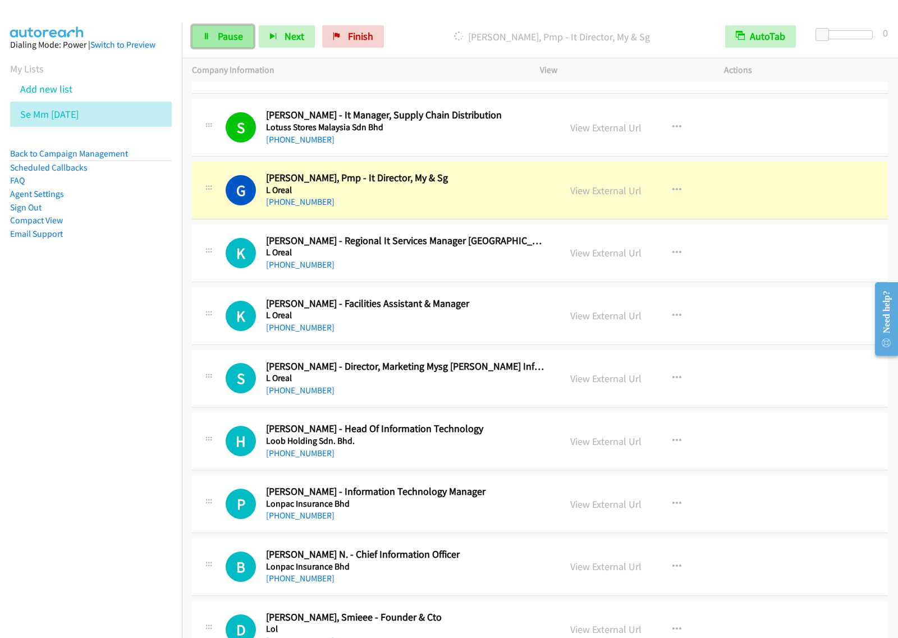
click at [234, 41] on span "Pause" at bounding box center [230, 36] width 25 height 13
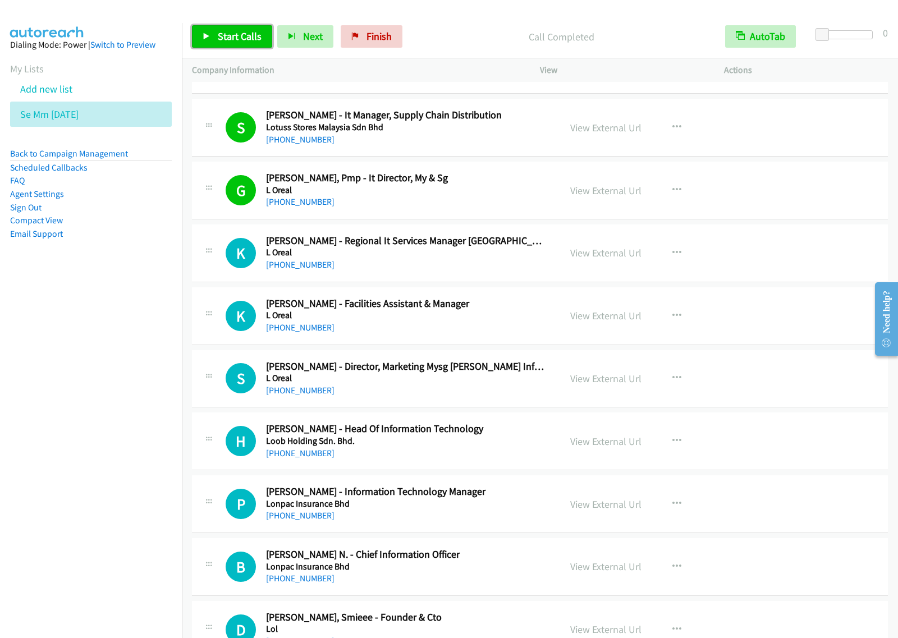
click at [243, 37] on span "Start Calls" at bounding box center [240, 36] width 44 height 13
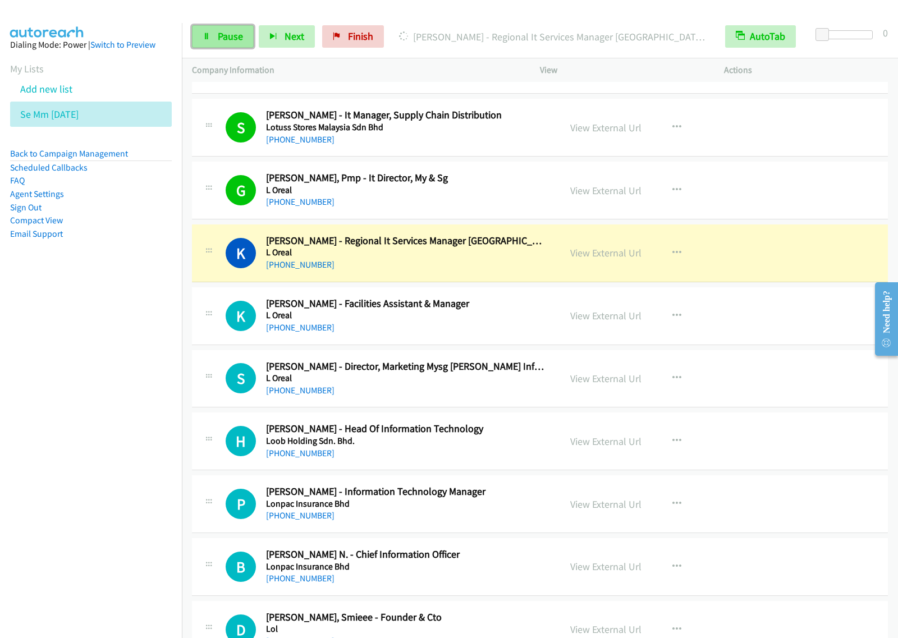
click at [236, 34] on span "Pause" at bounding box center [230, 36] width 25 height 13
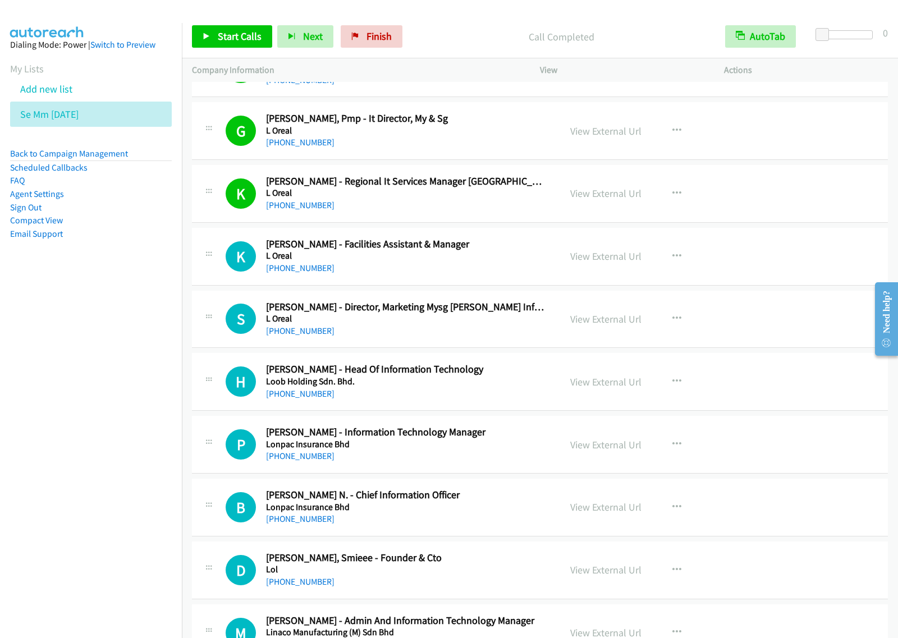
scroll to position [1192, 0]
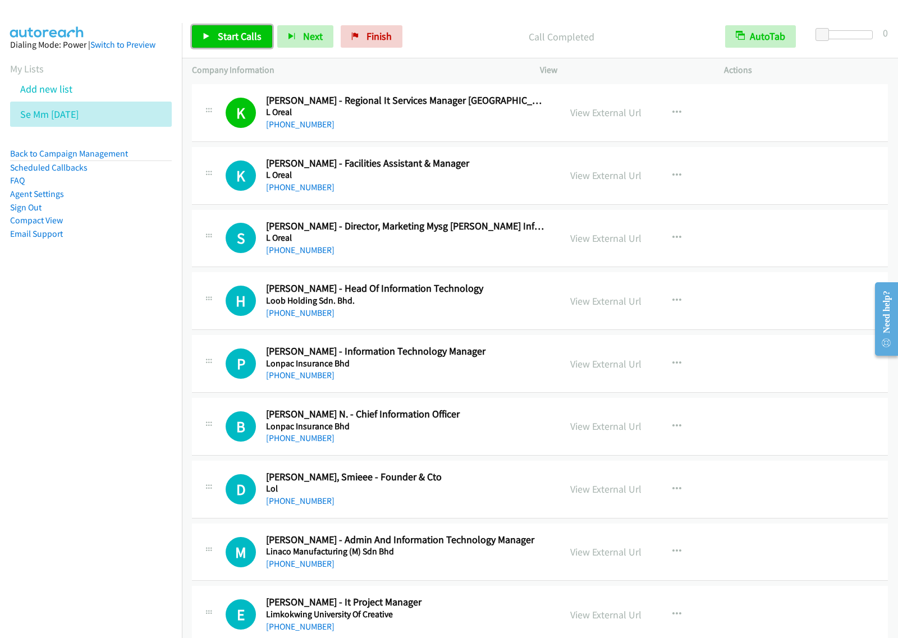
click at [242, 39] on span "Start Calls" at bounding box center [240, 36] width 44 height 13
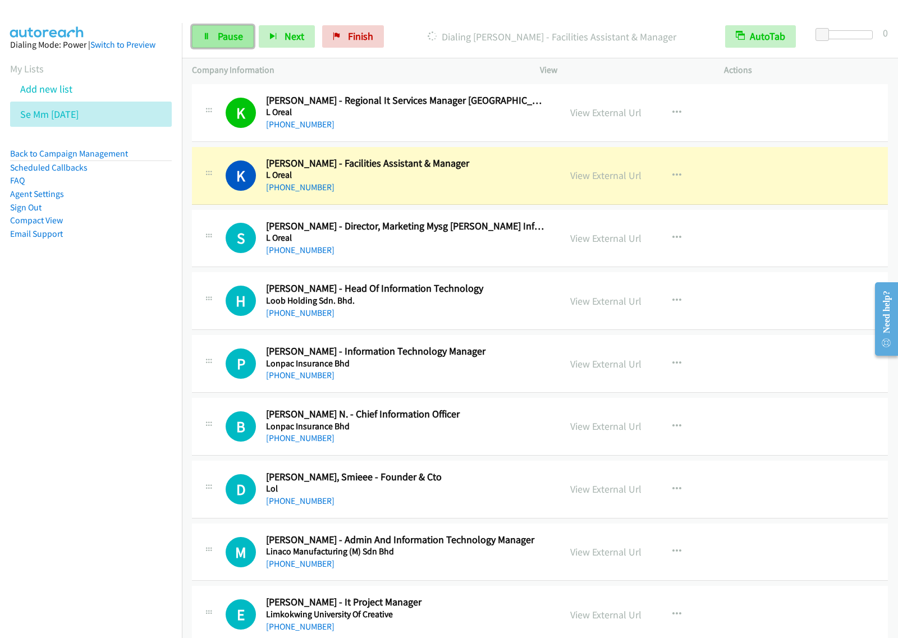
click at [226, 43] on link "Pause" at bounding box center [223, 36] width 62 height 22
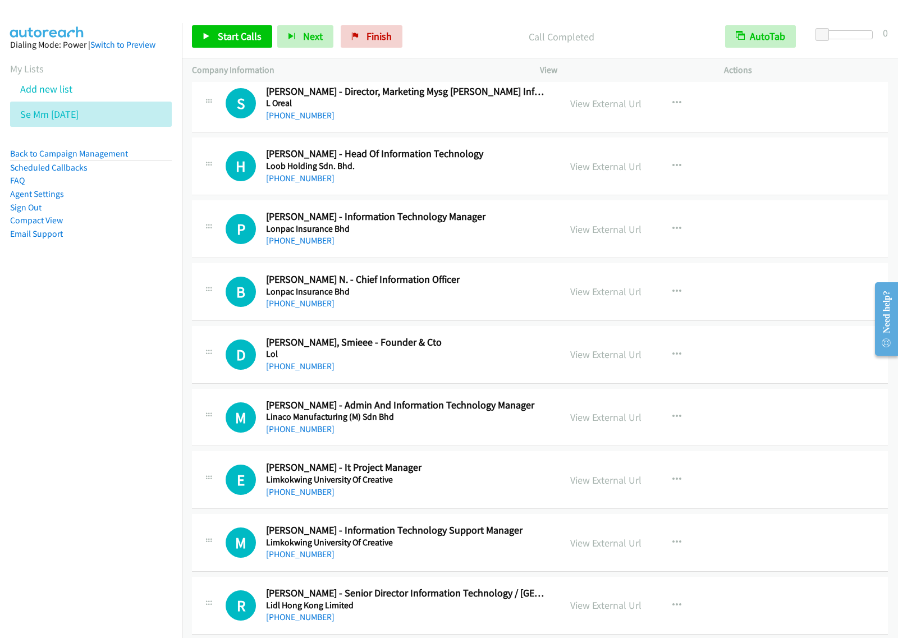
scroll to position [1332, 0]
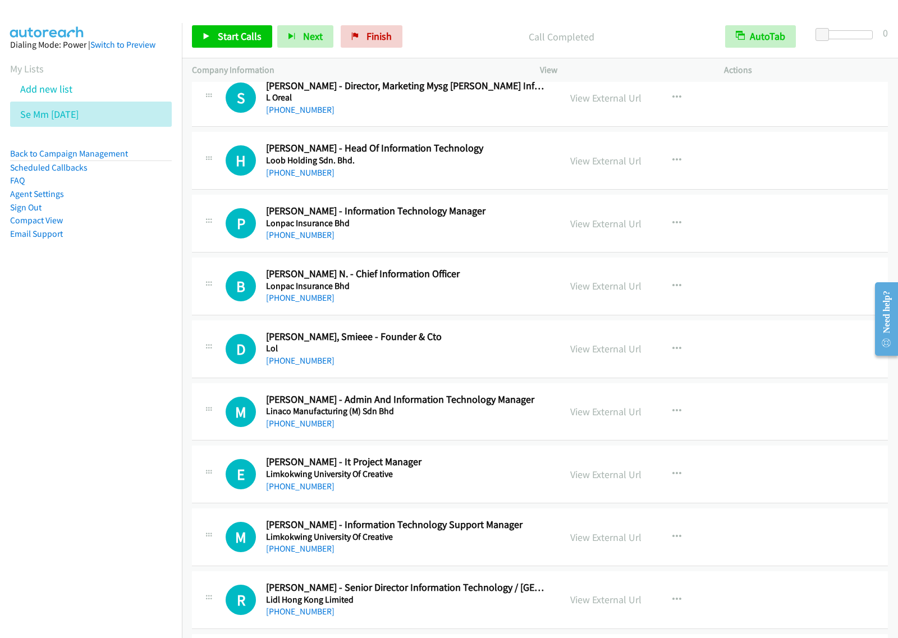
click at [507, 172] on div "+60 16-323 0775" at bounding box center [405, 172] width 279 height 13
click at [682, 168] on button "button" at bounding box center [676, 160] width 30 height 22
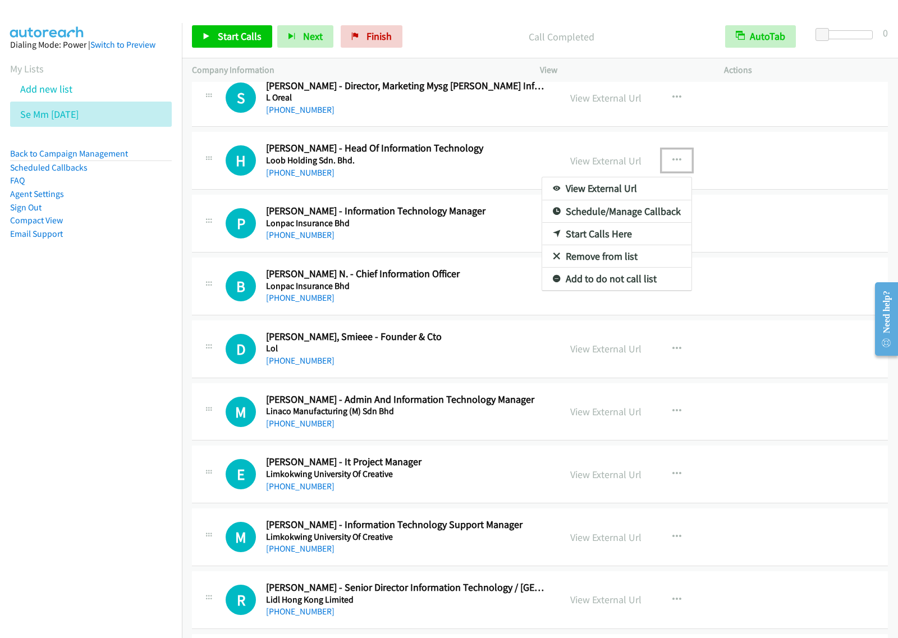
click at [638, 241] on link "Start Calls Here" at bounding box center [616, 234] width 149 height 22
click at [670, 172] on button "button" at bounding box center [676, 160] width 30 height 22
click at [634, 237] on link "Start Calls Here" at bounding box center [616, 234] width 149 height 22
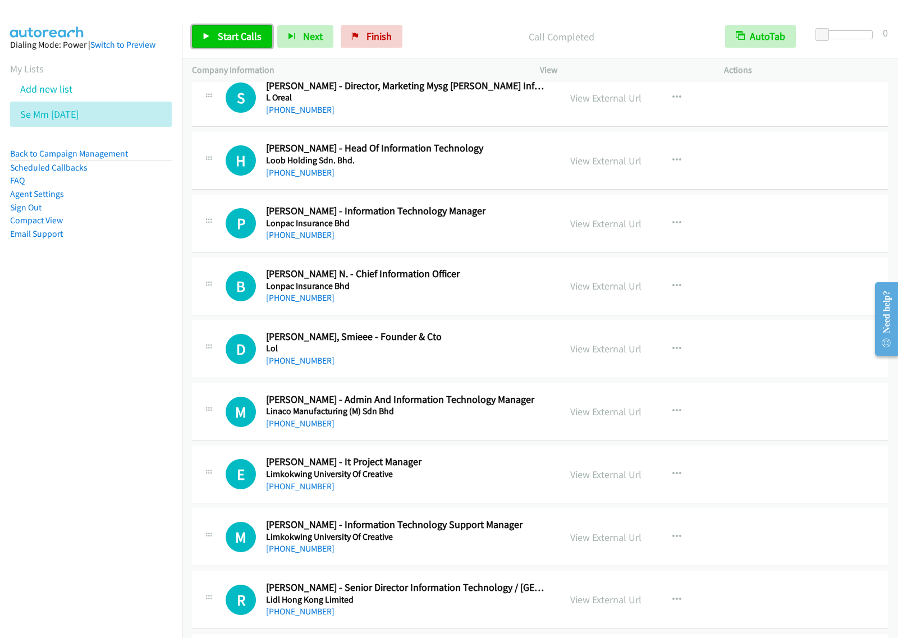
click at [264, 35] on link "Start Calls" at bounding box center [232, 36] width 80 height 22
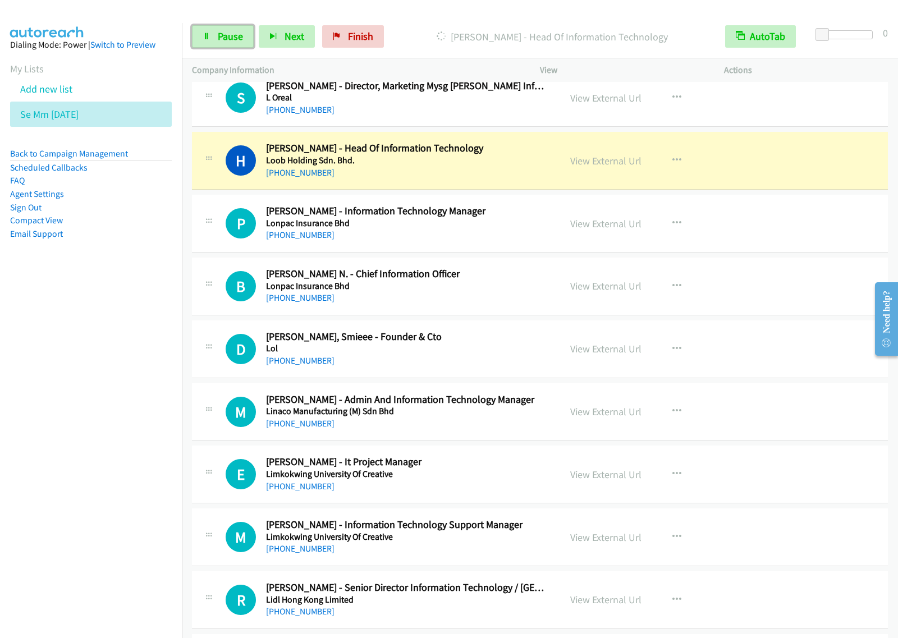
drag, startPoint x: 226, startPoint y: 35, endPoint x: 254, endPoint y: 23, distance: 30.4
click at [226, 35] on span "Pause" at bounding box center [230, 36] width 25 height 13
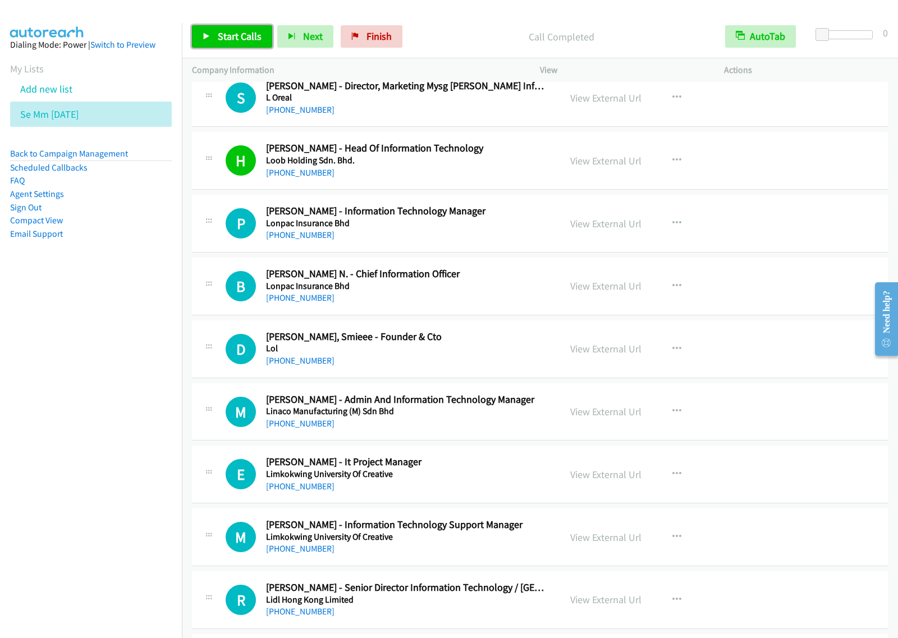
click at [229, 43] on link "Start Calls" at bounding box center [232, 36] width 80 height 22
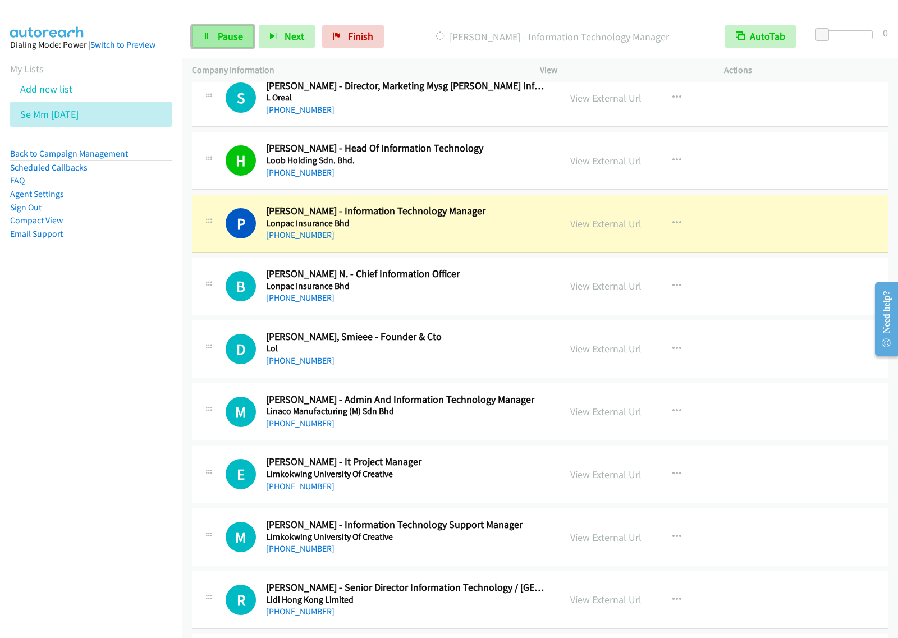
click at [233, 35] on span "Pause" at bounding box center [230, 36] width 25 height 13
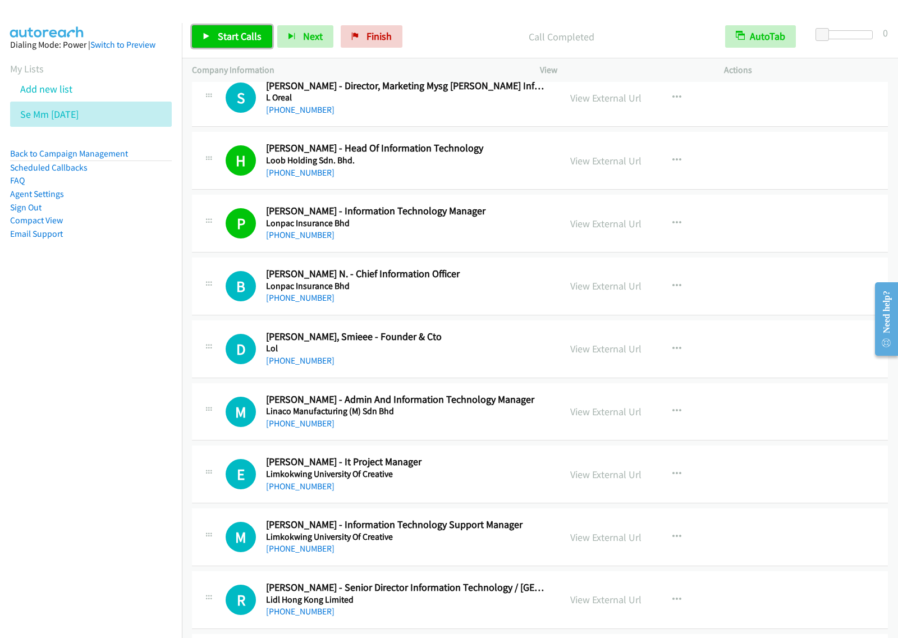
click at [223, 42] on span "Start Calls" at bounding box center [240, 36] width 44 height 13
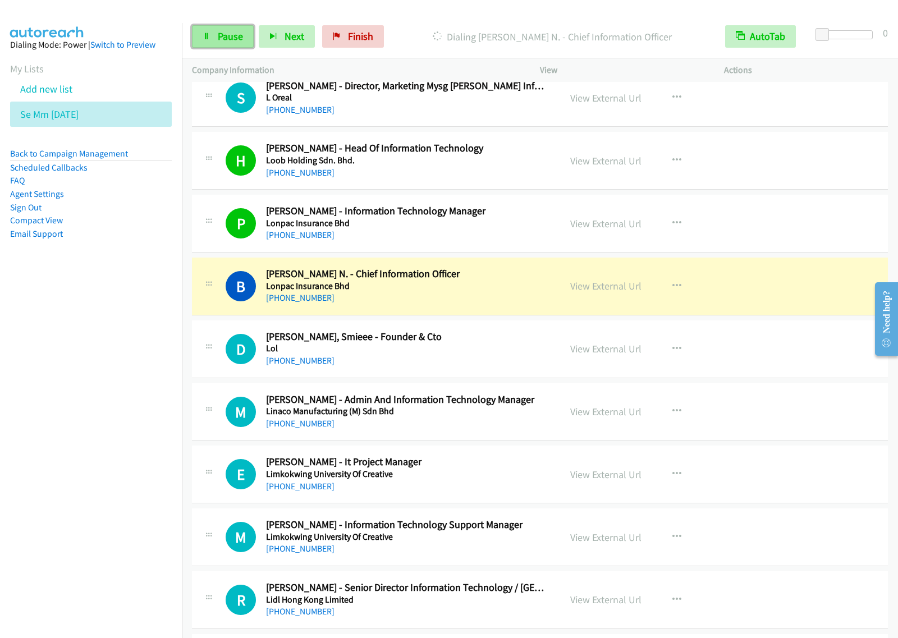
click at [214, 40] on link "Pause" at bounding box center [223, 36] width 62 height 22
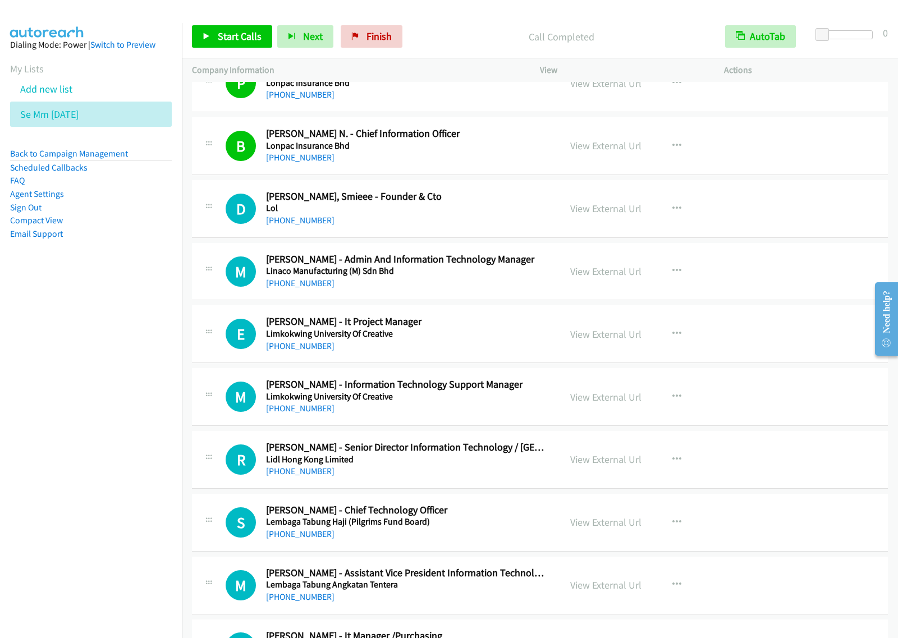
scroll to position [1543, 0]
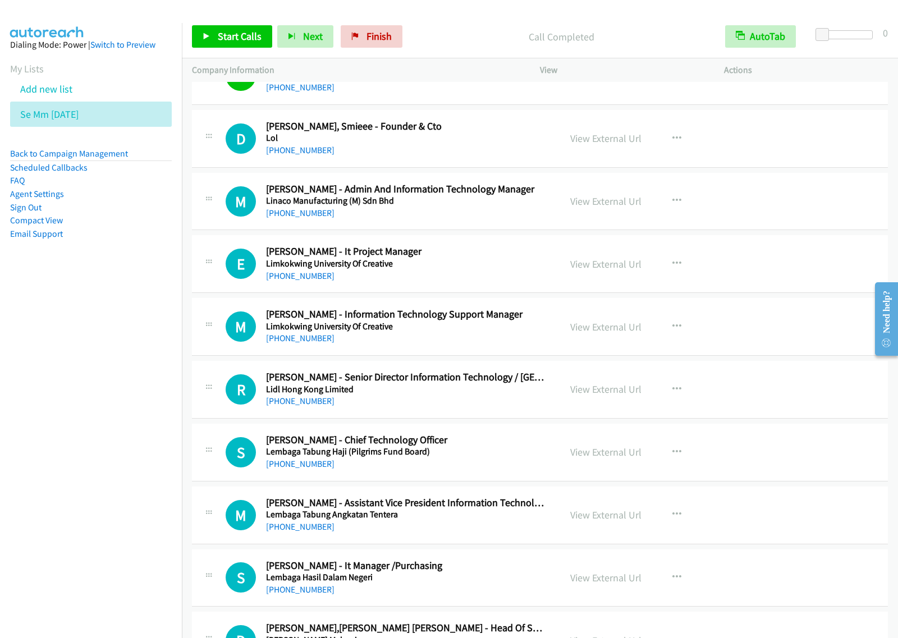
click at [503, 212] on div "+60 17-356 8875" at bounding box center [405, 212] width 279 height 13
click at [673, 200] on icon "button" at bounding box center [676, 200] width 9 height 9
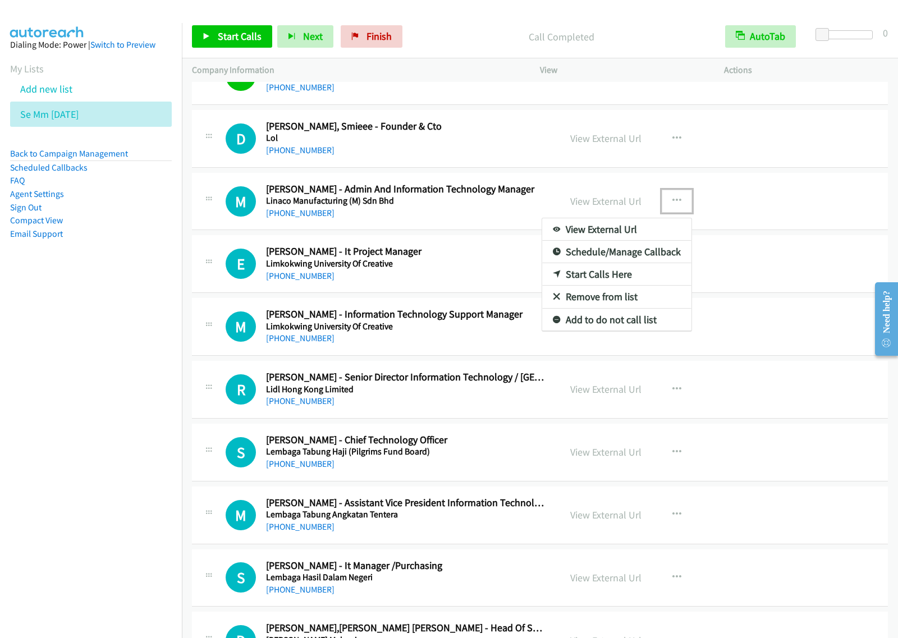
click at [630, 282] on link "Start Calls Here" at bounding box center [616, 274] width 149 height 22
click at [664, 201] on button "button" at bounding box center [676, 201] width 30 height 22
click at [638, 275] on link "Start Calls Here" at bounding box center [616, 274] width 149 height 22
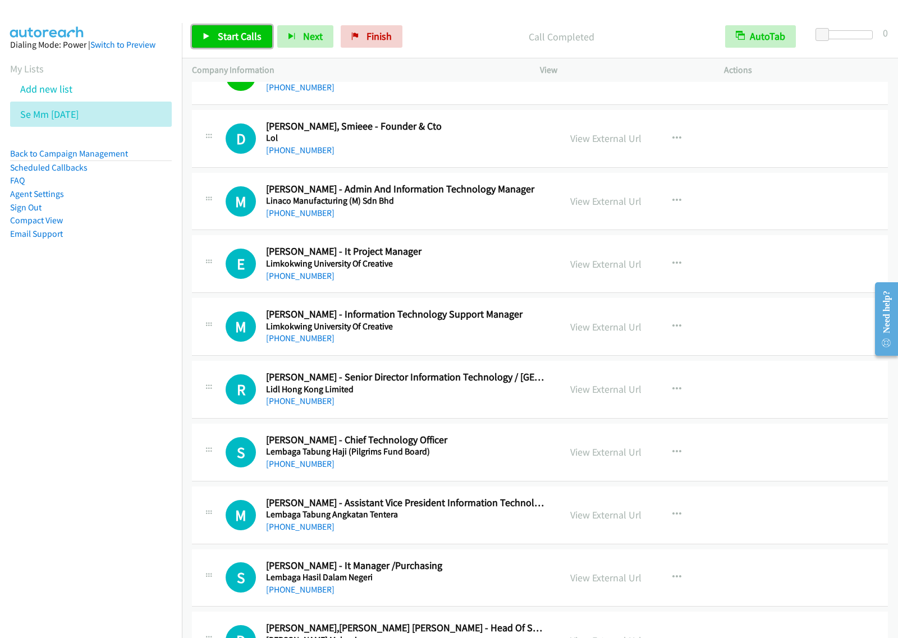
click at [244, 41] on span "Start Calls" at bounding box center [240, 36] width 44 height 13
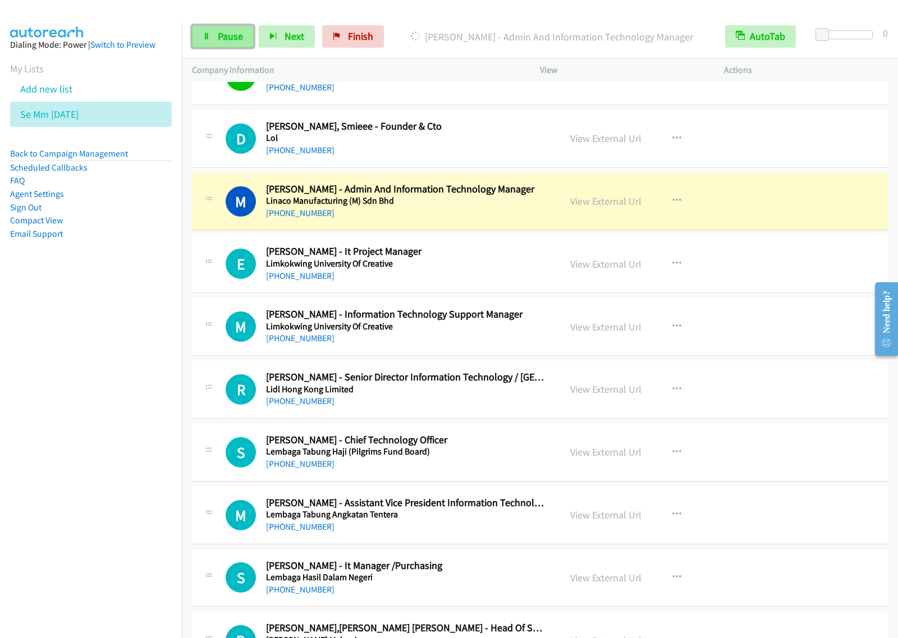
click at [213, 31] on link "Pause" at bounding box center [223, 36] width 62 height 22
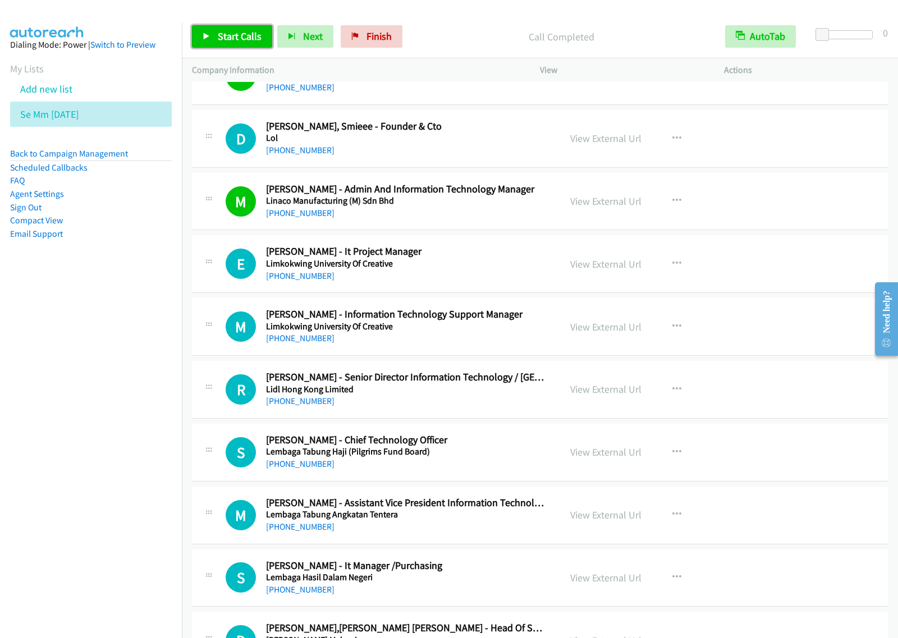
click at [246, 30] on span "Start Calls" at bounding box center [240, 36] width 44 height 13
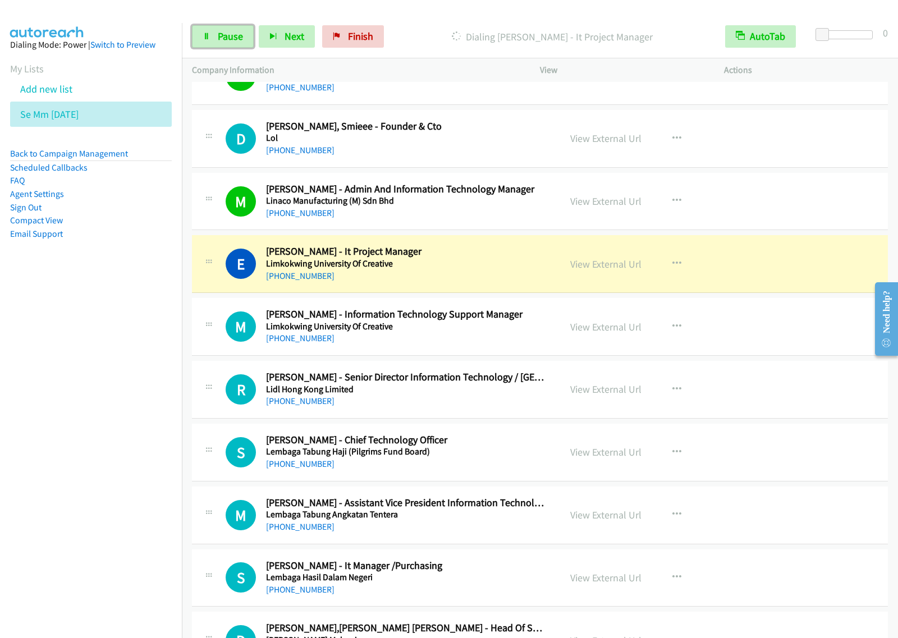
click at [202, 40] on link "Pause" at bounding box center [223, 36] width 62 height 22
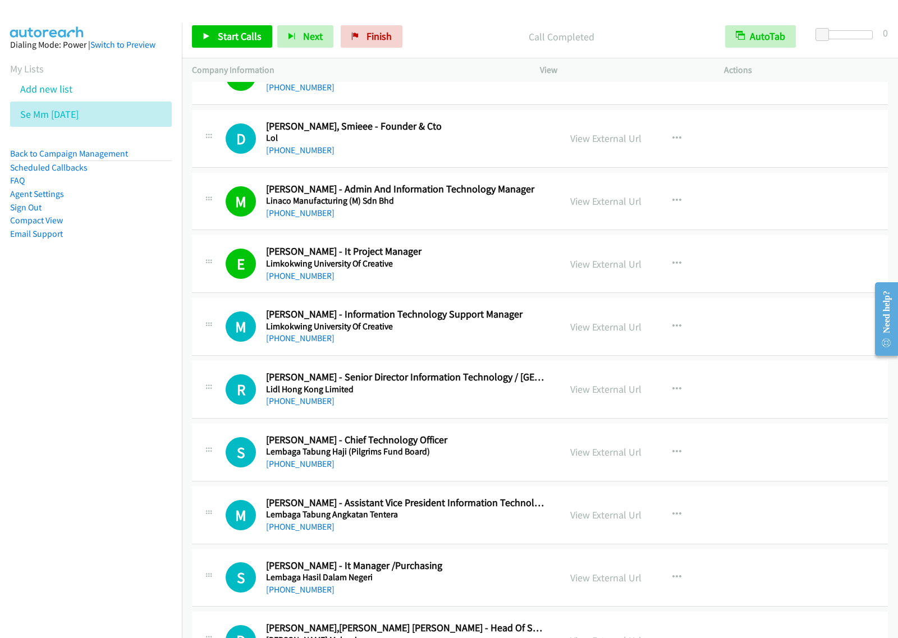
click at [227, 50] on div "Start Calls Pause Next Finish Call Completed AutoTab AutoTab 0" at bounding box center [540, 36] width 716 height 43
click at [230, 39] on span "Start Calls" at bounding box center [240, 36] width 44 height 13
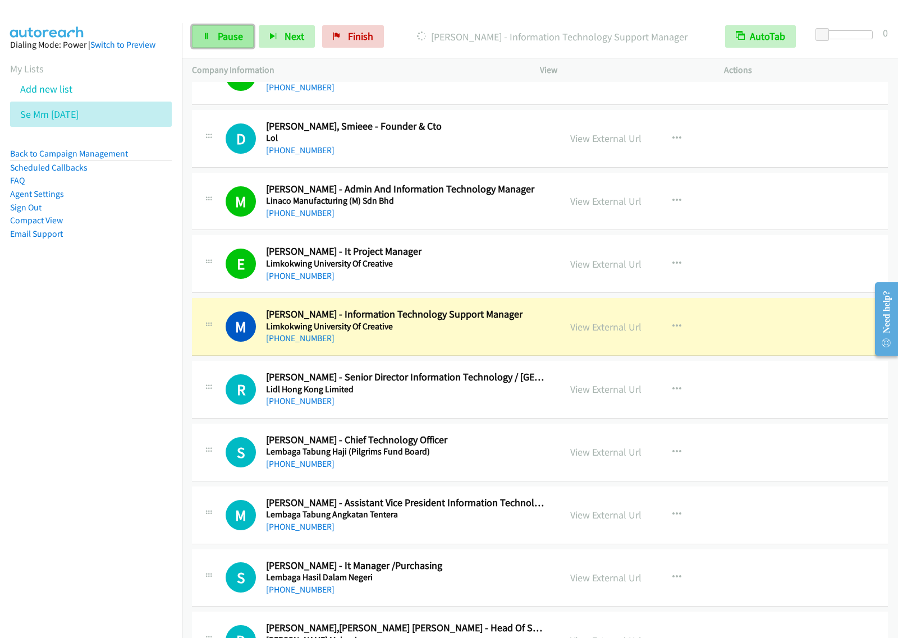
click at [214, 35] on link "Pause" at bounding box center [223, 36] width 62 height 22
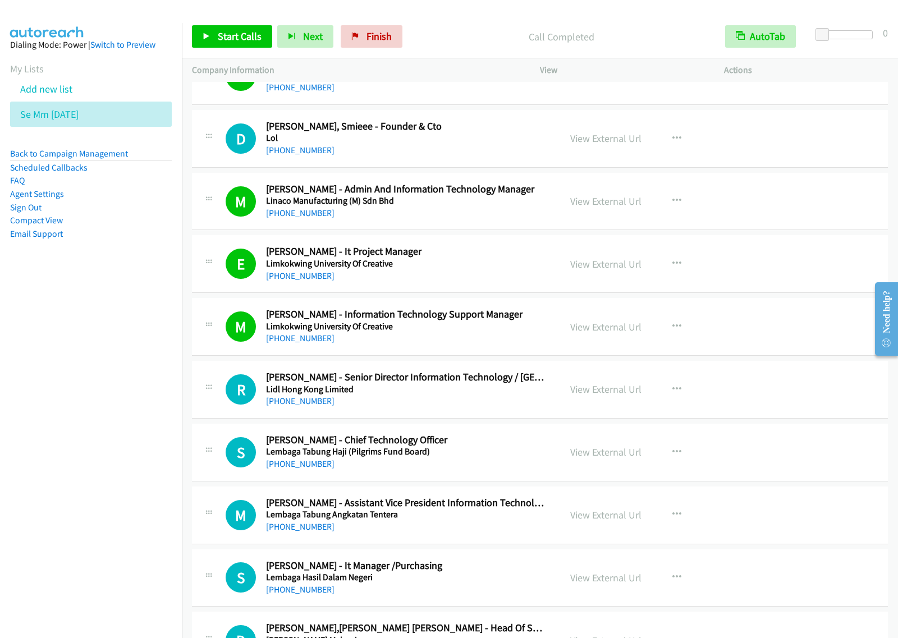
drag, startPoint x: 54, startPoint y: 355, endPoint x: 502, endPoint y: 1, distance: 571.1
click at [54, 354] on nav "Dialing Mode: Power | Switch to Preview My Lists Add new list Se Mm Aug25 Back …" at bounding box center [91, 342] width 182 height 638
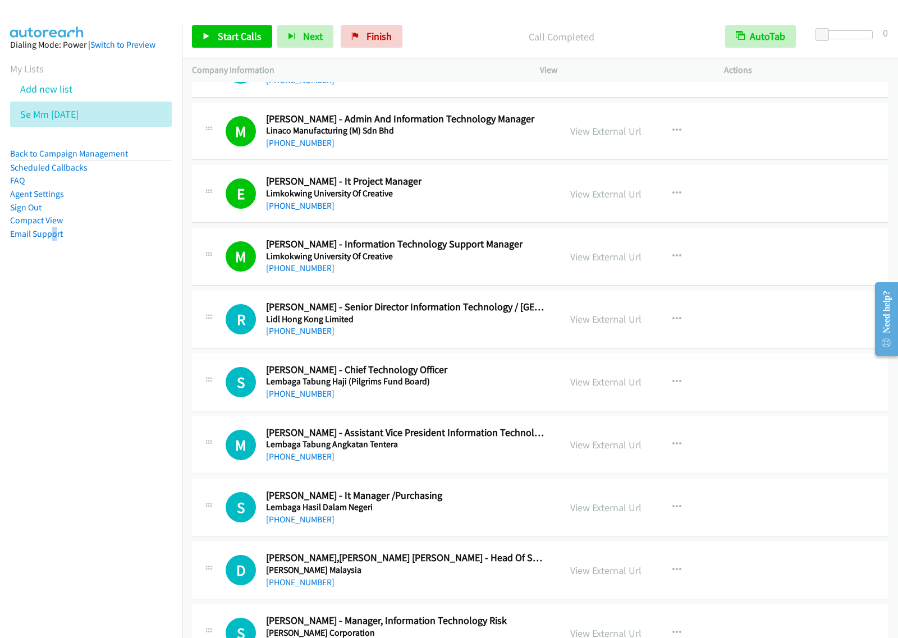
scroll to position [1683, 0]
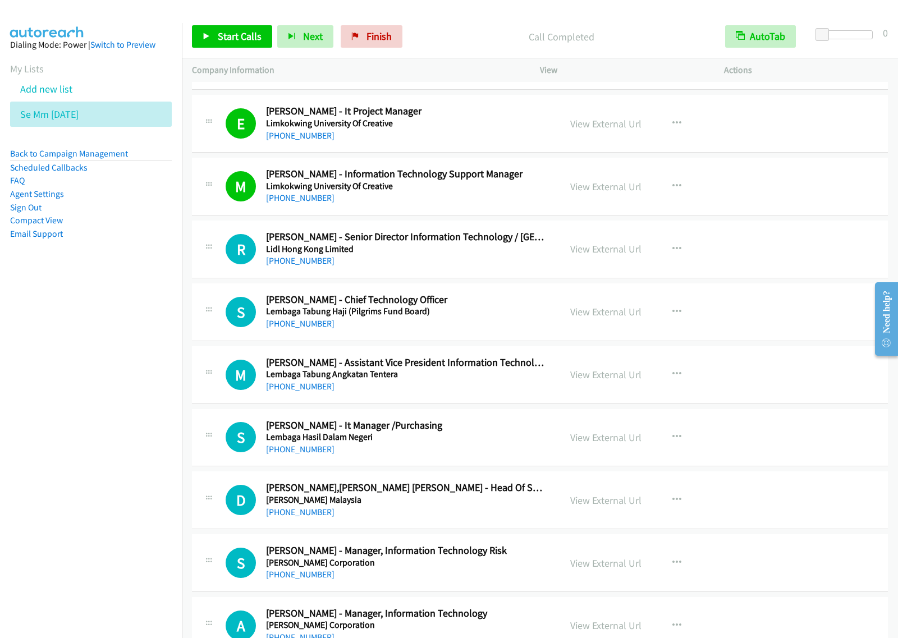
drag, startPoint x: 31, startPoint y: 385, endPoint x: 565, endPoint y: 621, distance: 583.7
click at [38, 385] on nav "Dialing Mode: Power | Switch to Preview My Lists Add new list Se Mm Aug25 Back …" at bounding box center [91, 342] width 182 height 638
click at [234, 30] on span "Start Calls" at bounding box center [240, 36] width 44 height 13
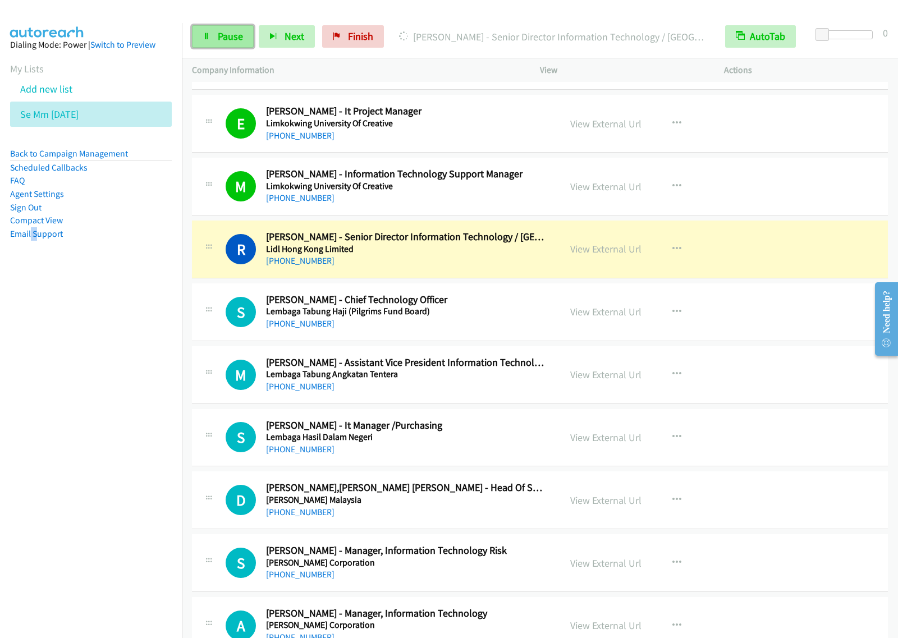
click at [208, 43] on link "Pause" at bounding box center [223, 36] width 62 height 22
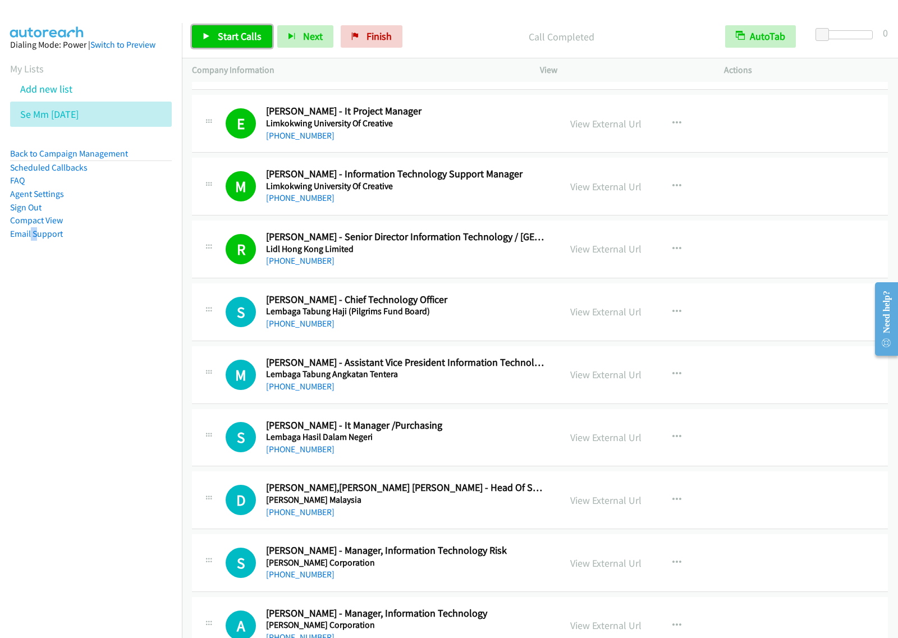
click at [241, 37] on span "Start Calls" at bounding box center [240, 36] width 44 height 13
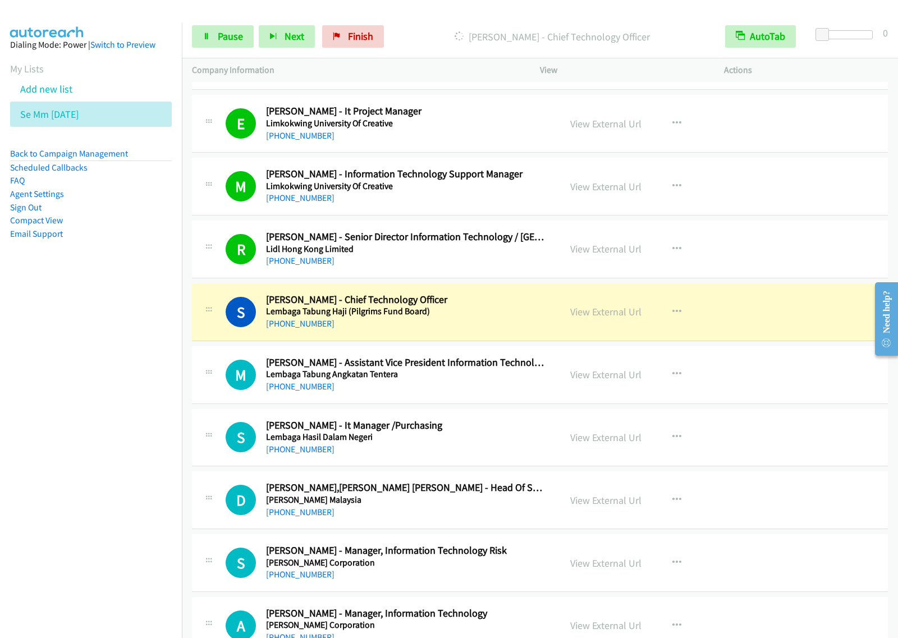
click at [111, 468] on nav "Dialing Mode: Power | Switch to Preview My Lists Add new list Se Mm Aug25 Back …" at bounding box center [91, 342] width 182 height 638
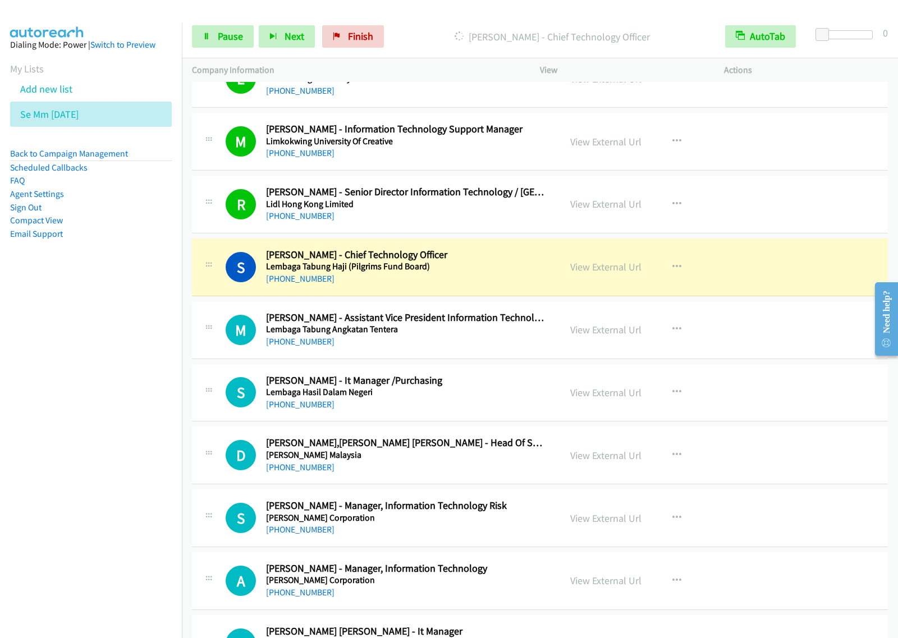
scroll to position [1823, 0]
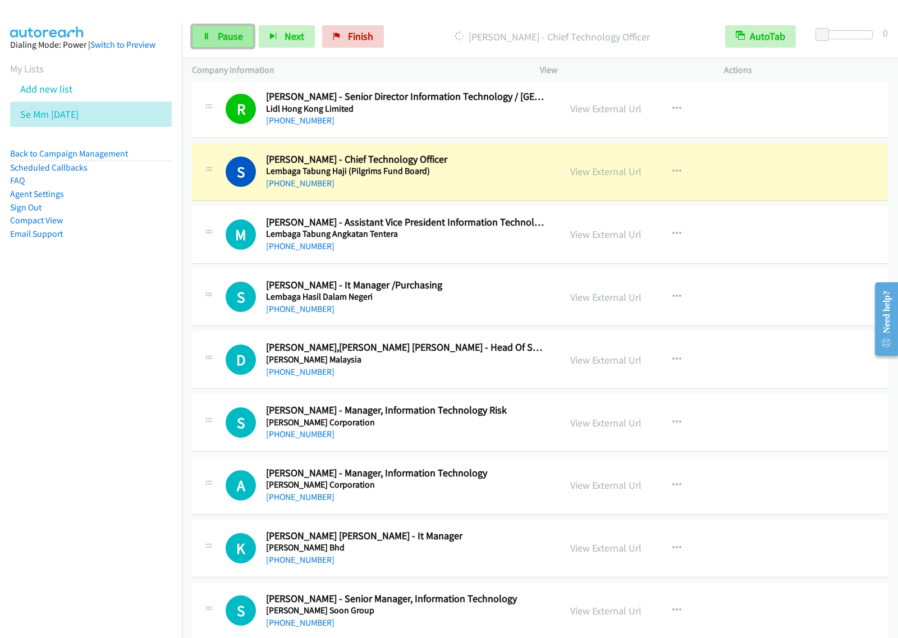
click at [222, 43] on link "Pause" at bounding box center [223, 36] width 62 height 22
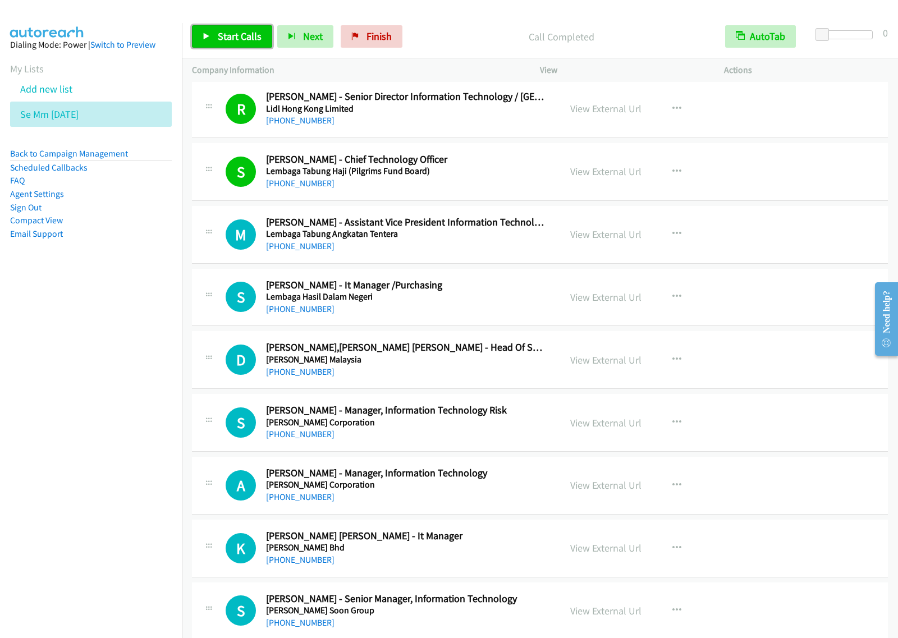
click at [244, 44] on link "Start Calls" at bounding box center [232, 36] width 80 height 22
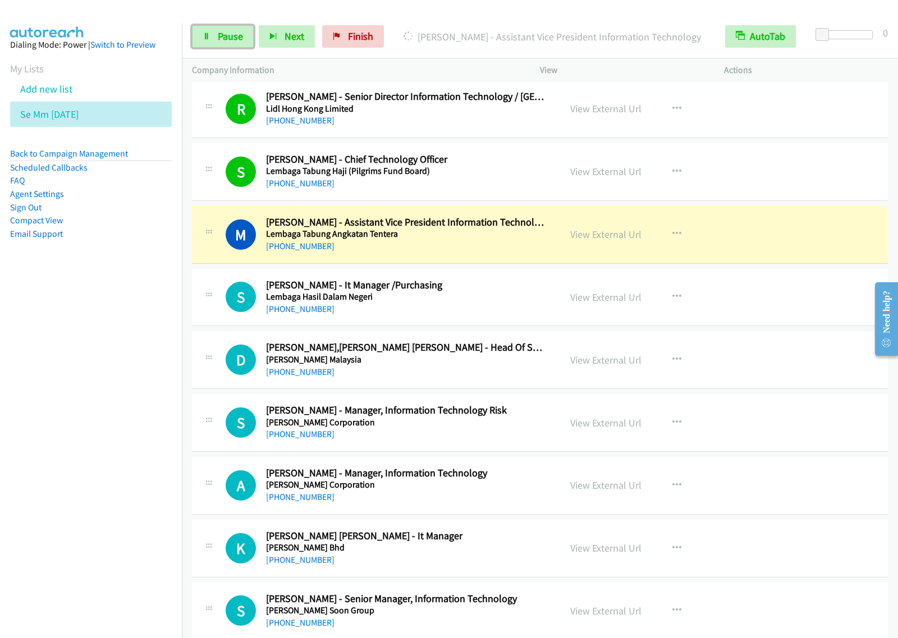
drag, startPoint x: 213, startPoint y: 40, endPoint x: 344, endPoint y: 1, distance: 136.6
click at [213, 40] on link "Pause" at bounding box center [223, 36] width 62 height 22
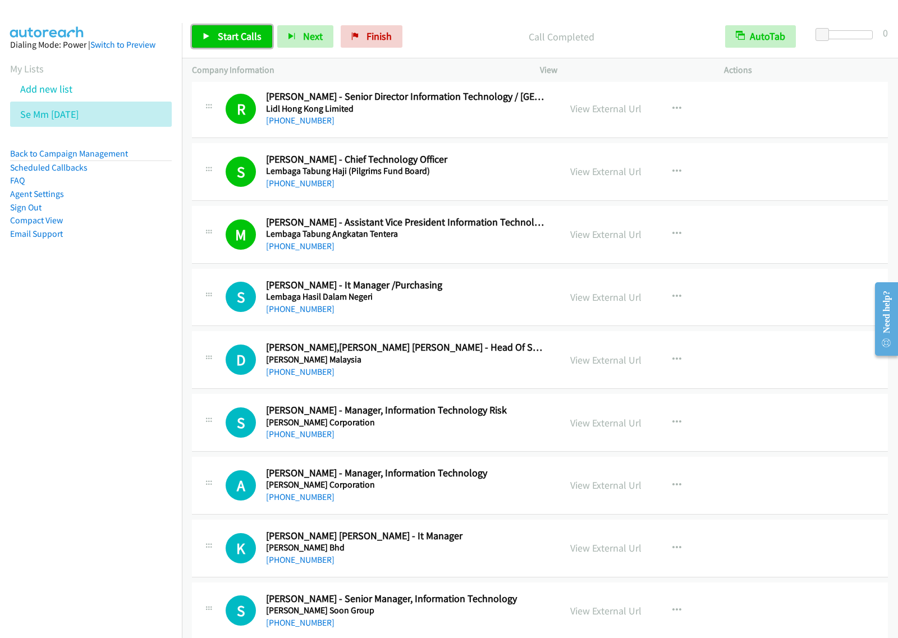
click at [223, 39] on span "Start Calls" at bounding box center [240, 36] width 44 height 13
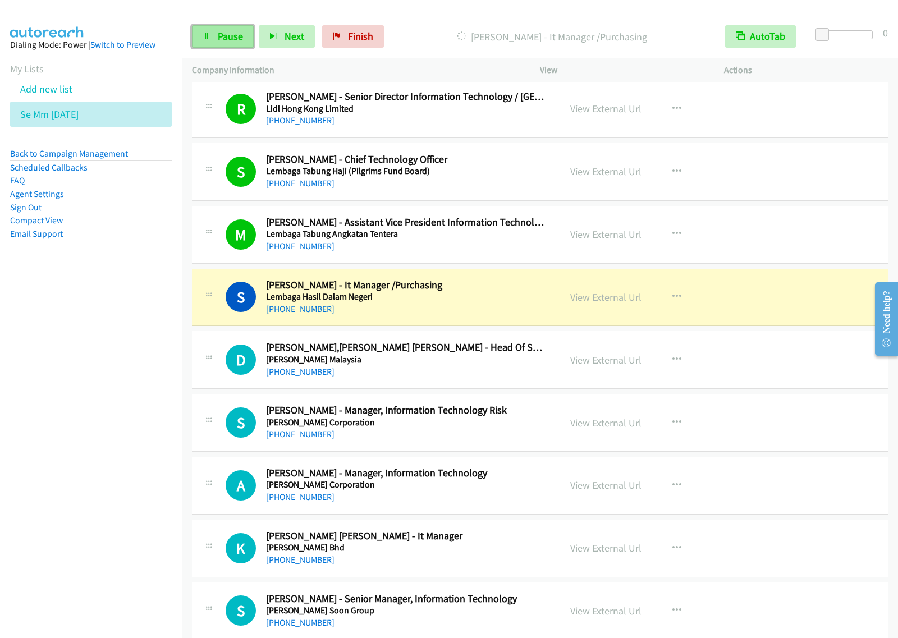
click at [229, 35] on span "Pause" at bounding box center [230, 36] width 25 height 13
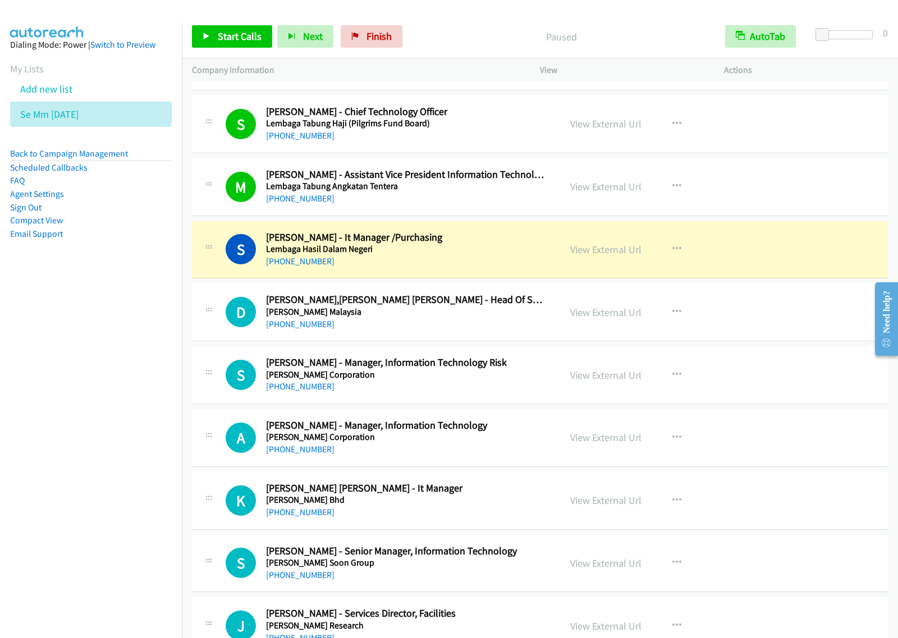
scroll to position [1893, 0]
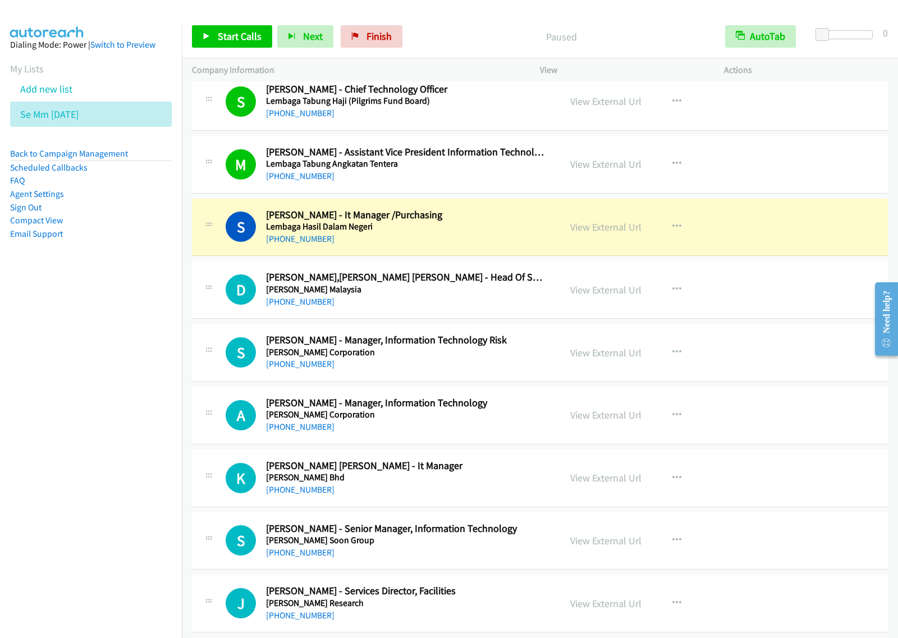
click at [135, 417] on nav "Dialing Mode: Power | Switch to Preview My Lists Add new list Se Mm Aug25 Back …" at bounding box center [91, 342] width 182 height 638
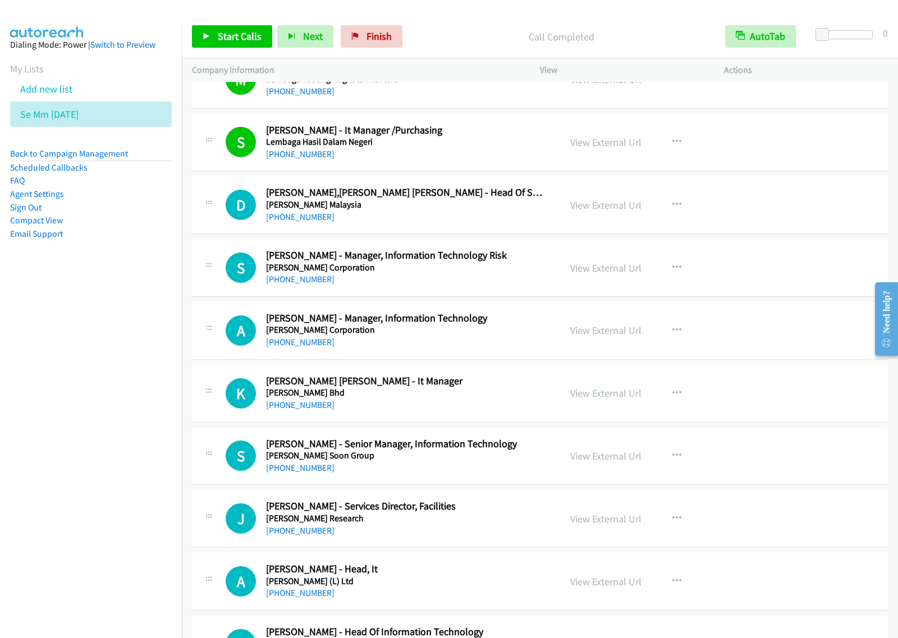
scroll to position [2033, 0]
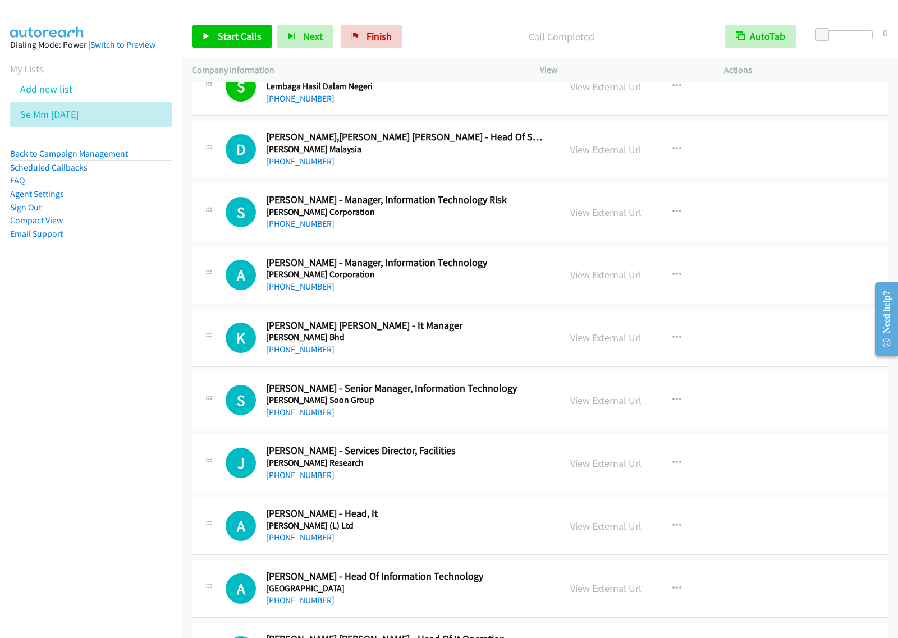
click at [517, 222] on div "+60 17-290 3922" at bounding box center [405, 223] width 279 height 13
click at [661, 214] on button "button" at bounding box center [676, 212] width 30 height 22
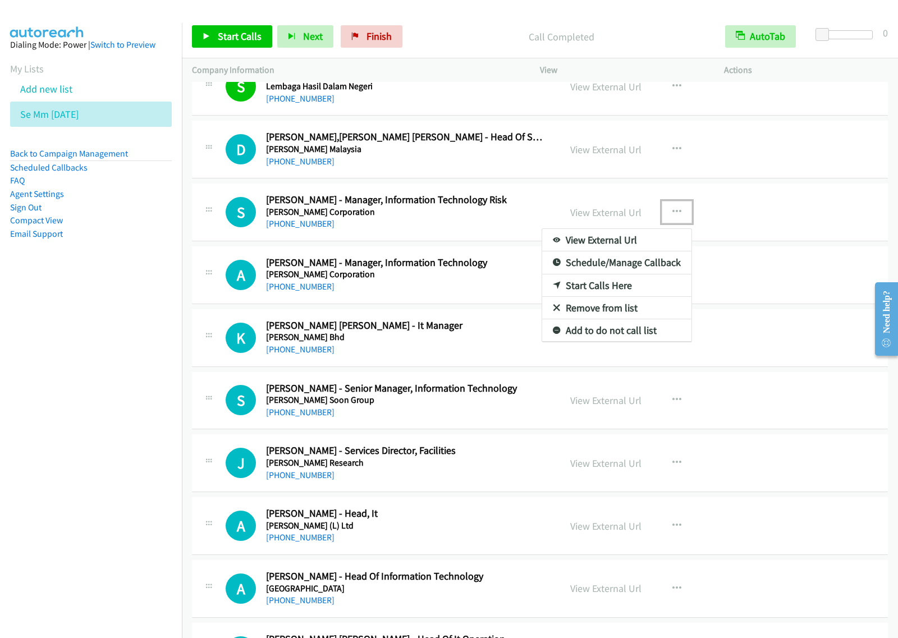
click at [612, 284] on link "Start Calls Here" at bounding box center [616, 285] width 149 height 22
click at [675, 214] on icon "button" at bounding box center [676, 212] width 9 height 9
click at [632, 286] on link "Start Calls Here" at bounding box center [616, 285] width 149 height 22
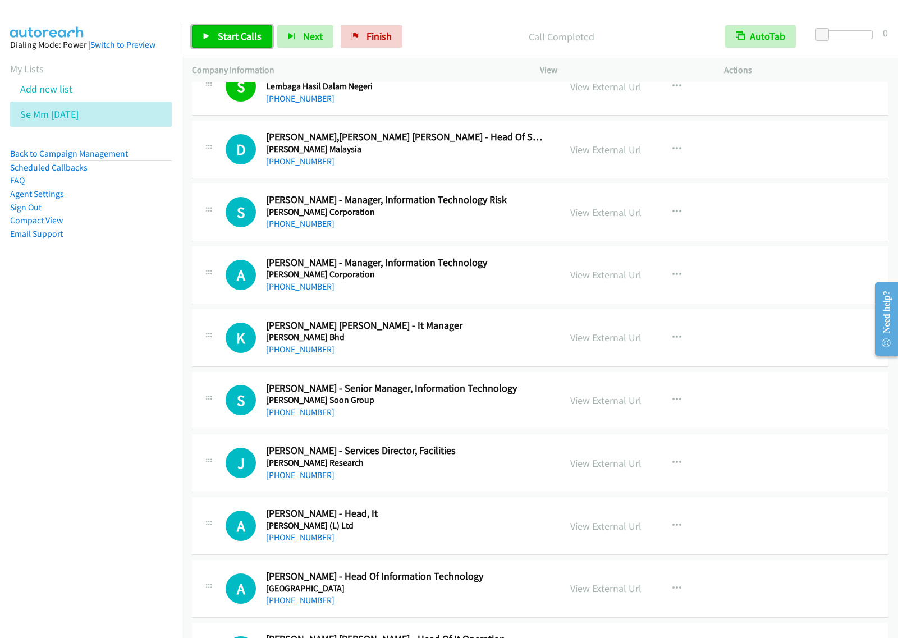
click at [231, 34] on span "Start Calls" at bounding box center [240, 36] width 44 height 13
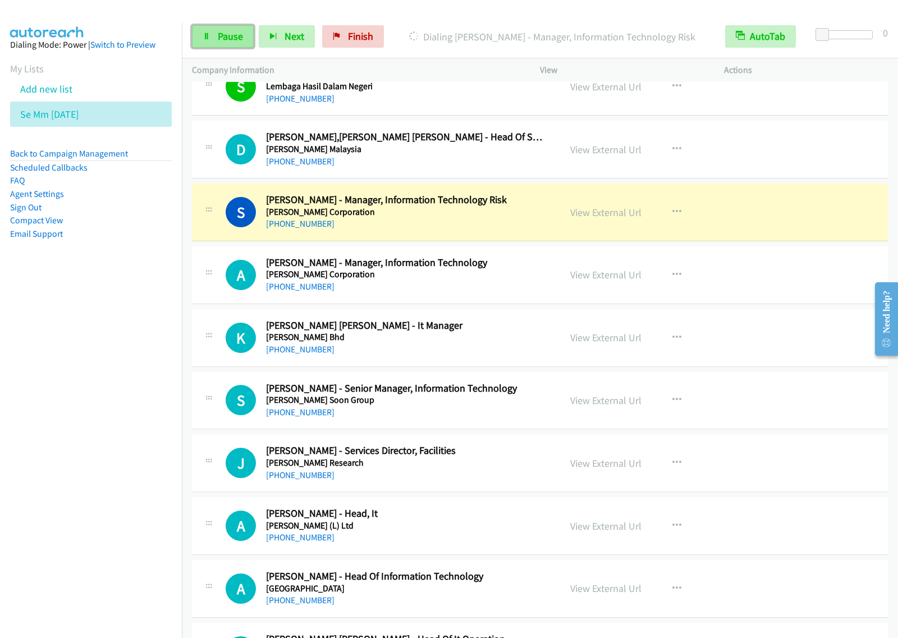
click at [228, 35] on span "Pause" at bounding box center [230, 36] width 25 height 13
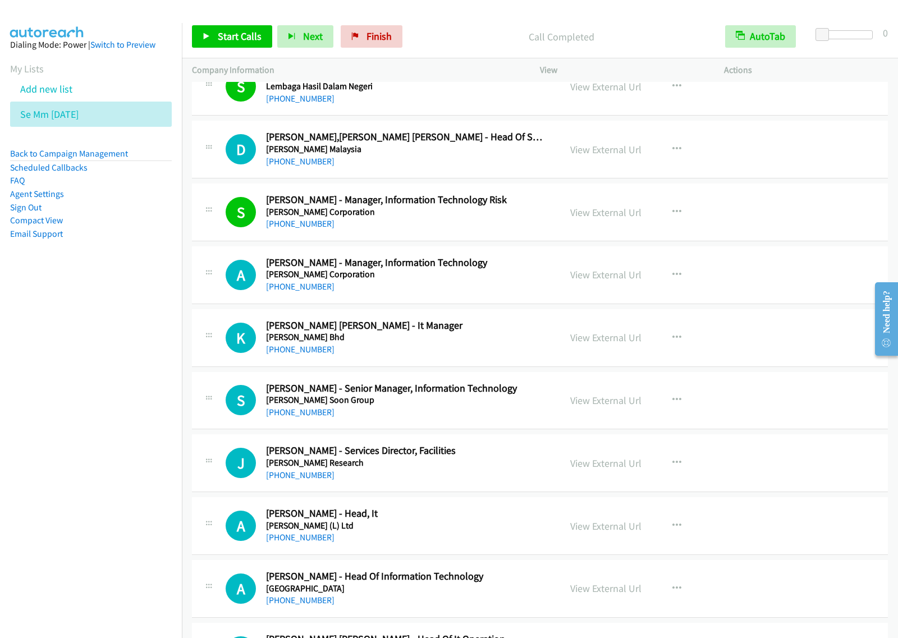
scroll to position [2104, 0]
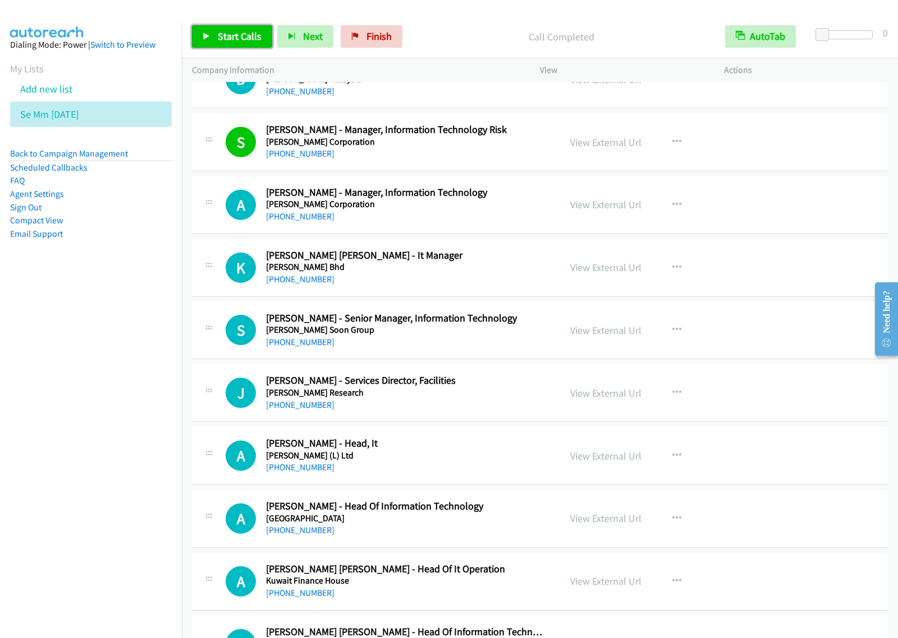
click at [236, 29] on link "Start Calls" at bounding box center [232, 36] width 80 height 22
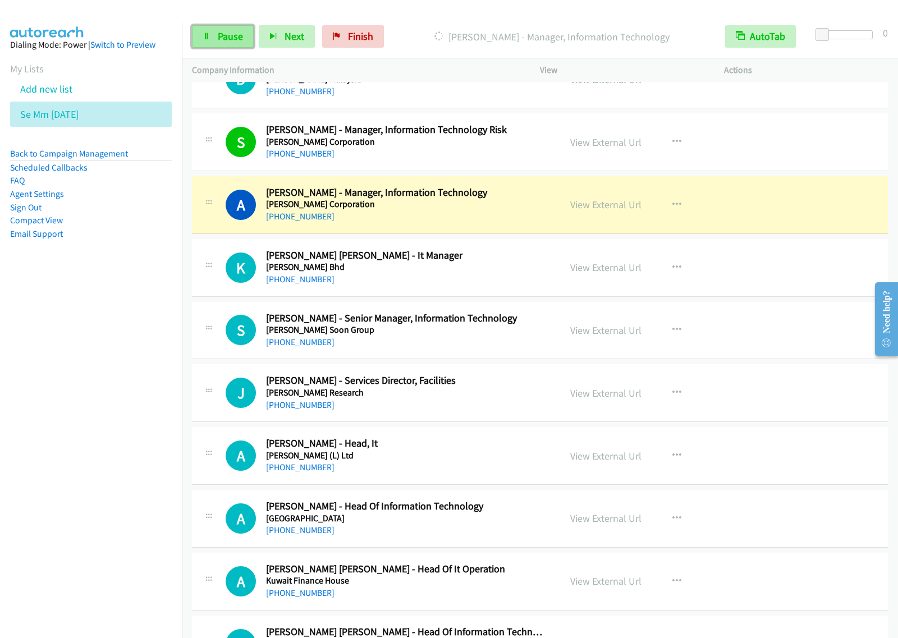
click at [222, 45] on link "Pause" at bounding box center [223, 36] width 62 height 22
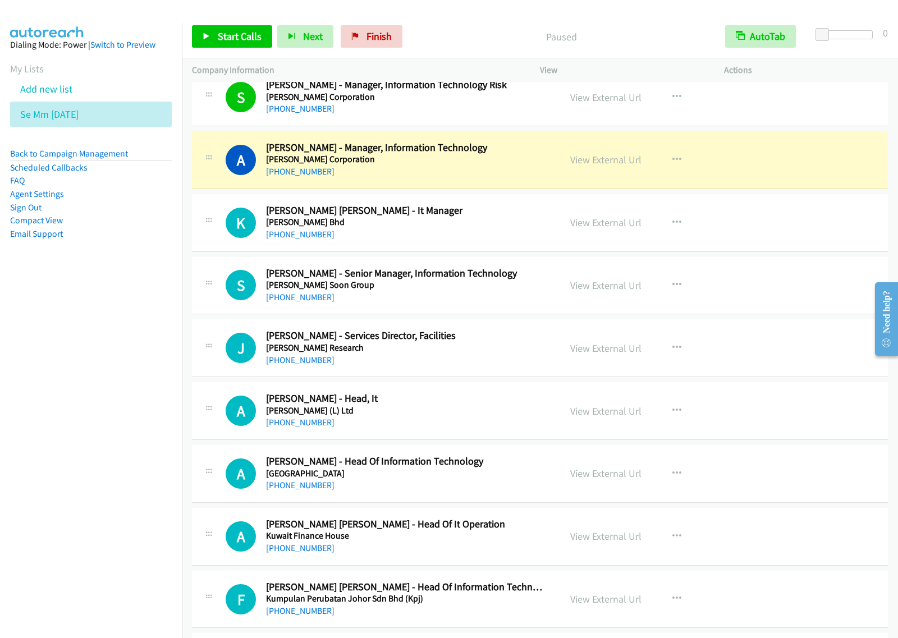
scroll to position [2174, 0]
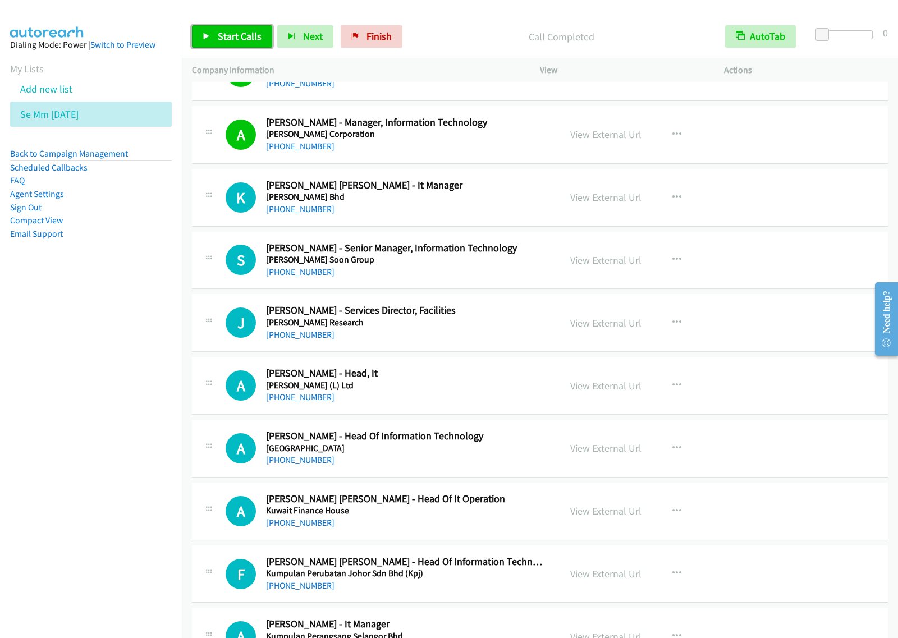
click at [242, 44] on link "Start Calls" at bounding box center [232, 36] width 80 height 22
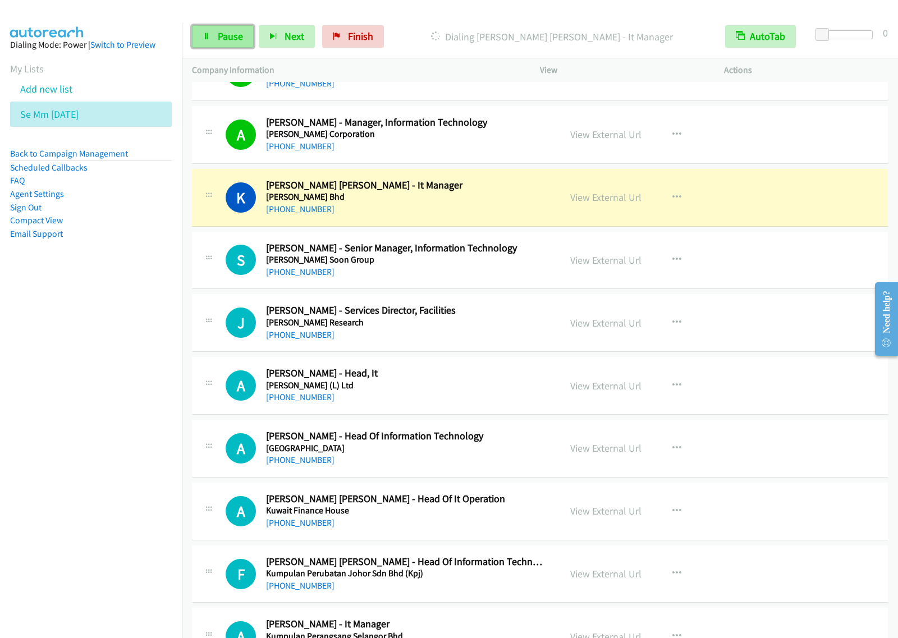
click at [220, 36] on span "Pause" at bounding box center [230, 36] width 25 height 13
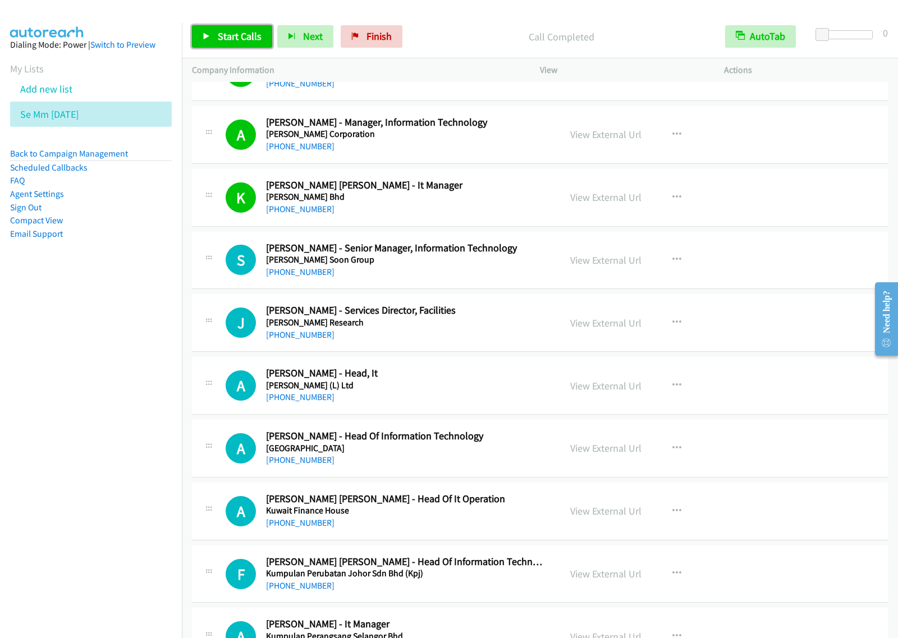
click at [231, 36] on span "Start Calls" at bounding box center [240, 36] width 44 height 13
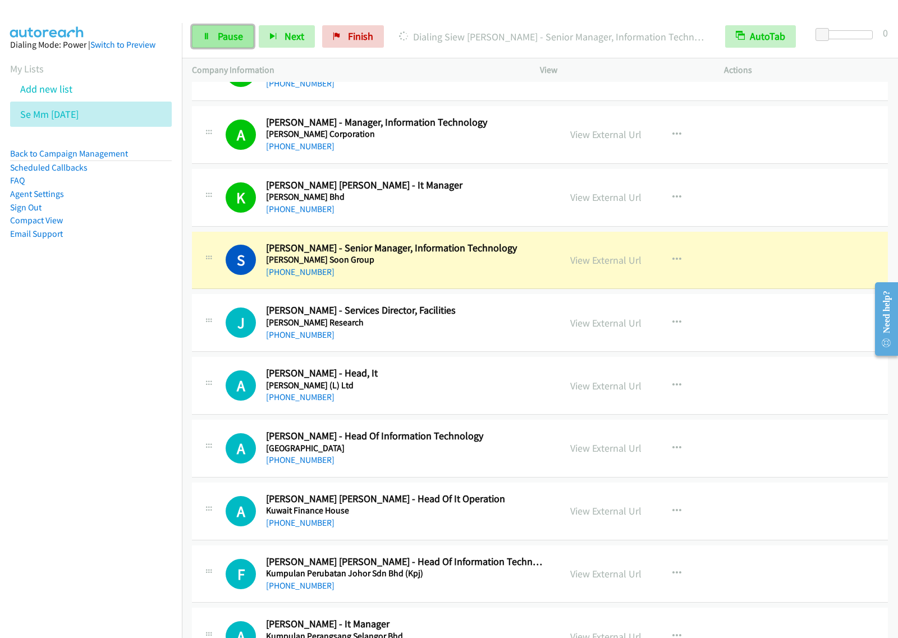
click at [237, 41] on span "Pause" at bounding box center [230, 36] width 25 height 13
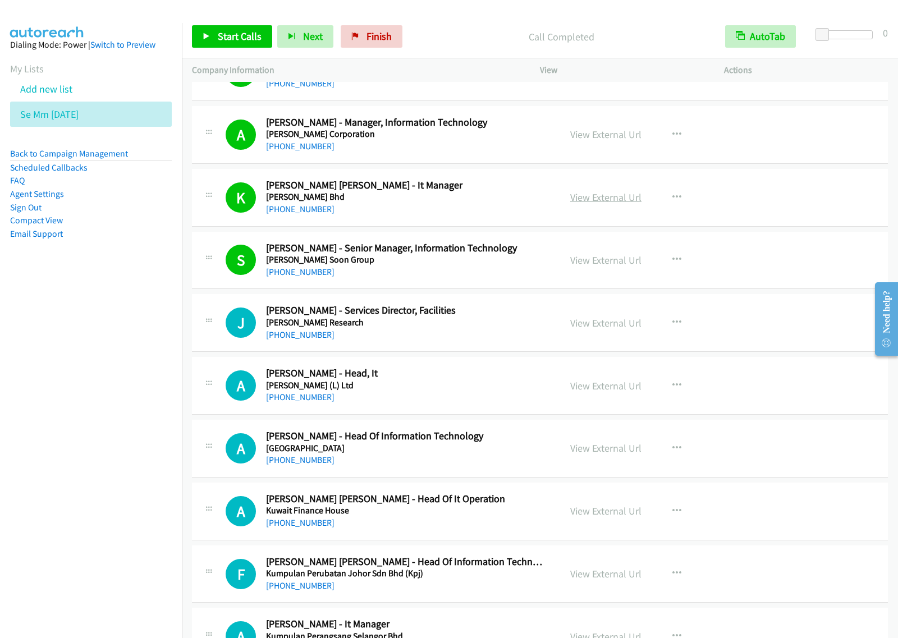
scroll to position [2244, 0]
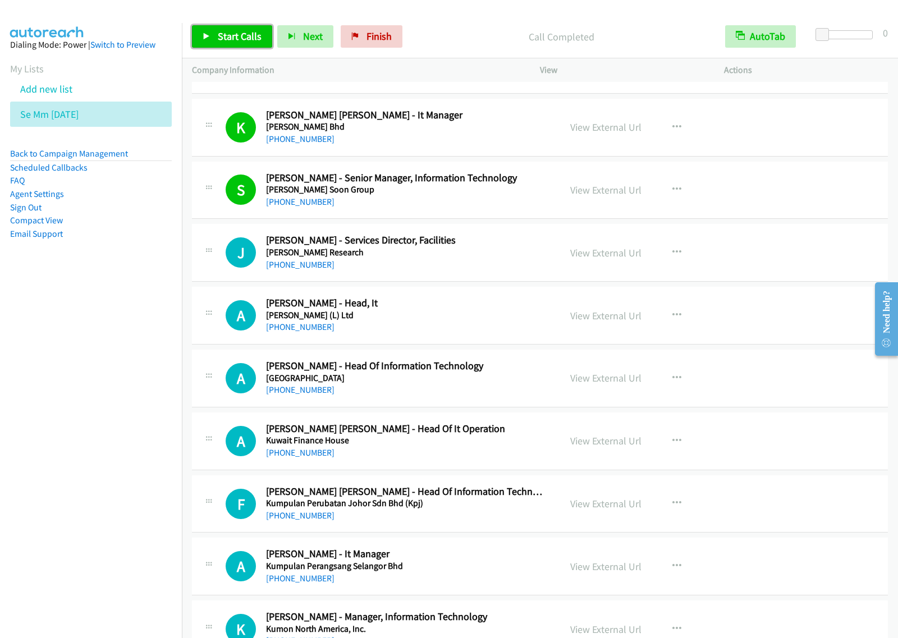
click at [245, 44] on link "Start Calls" at bounding box center [232, 36] width 80 height 22
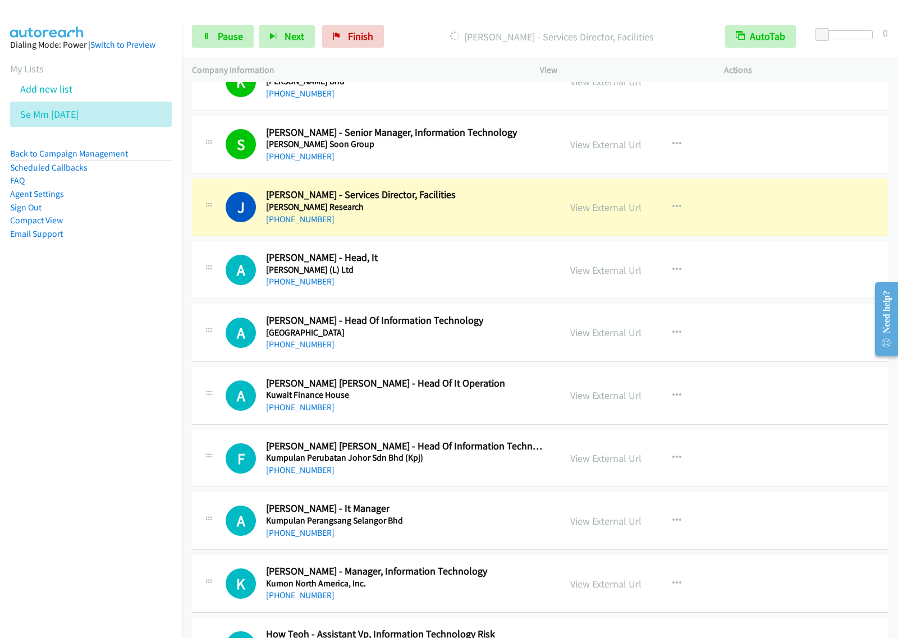
scroll to position [2314, 0]
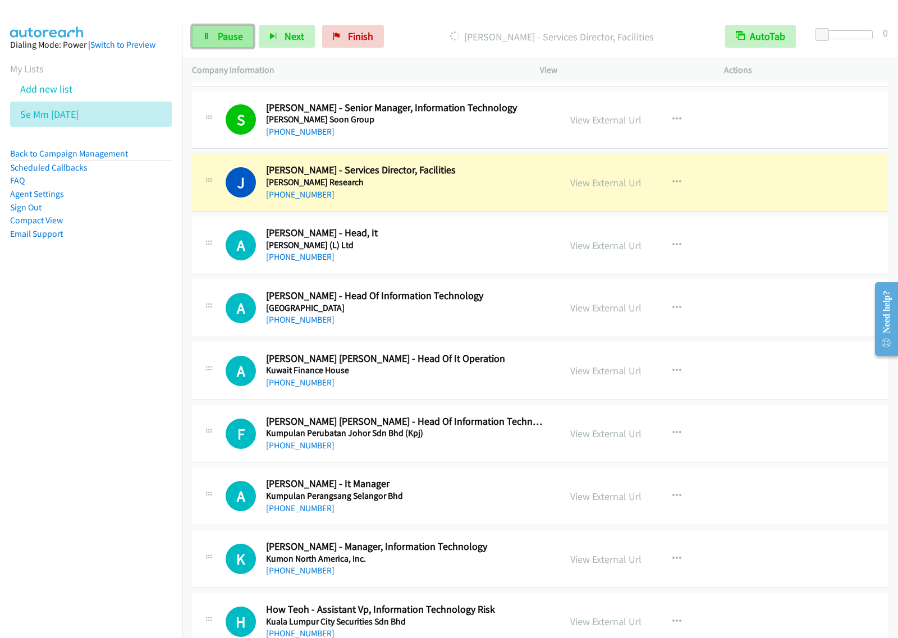
click at [232, 32] on span "Pause" at bounding box center [230, 36] width 25 height 13
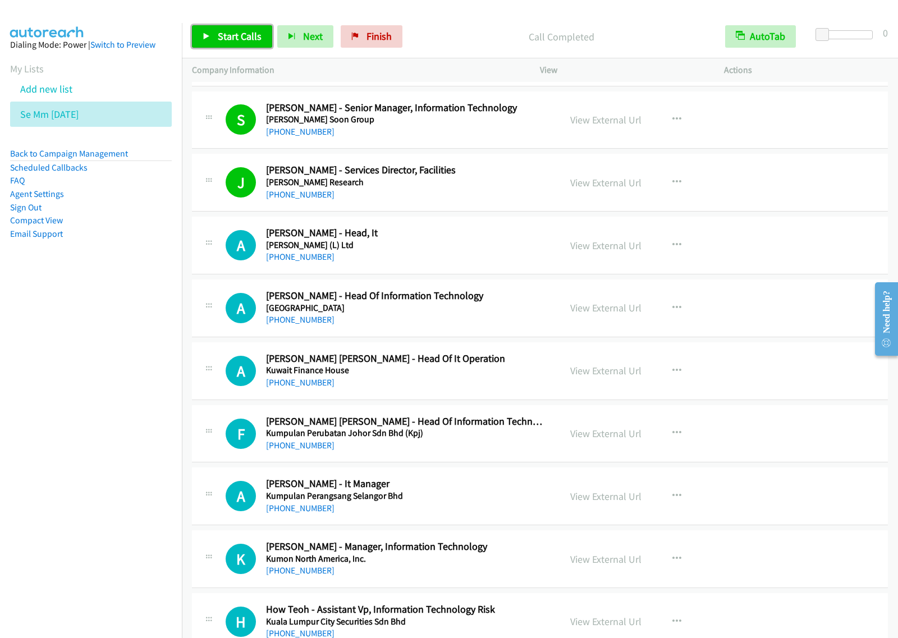
click at [217, 27] on link "Start Calls" at bounding box center [232, 36] width 80 height 22
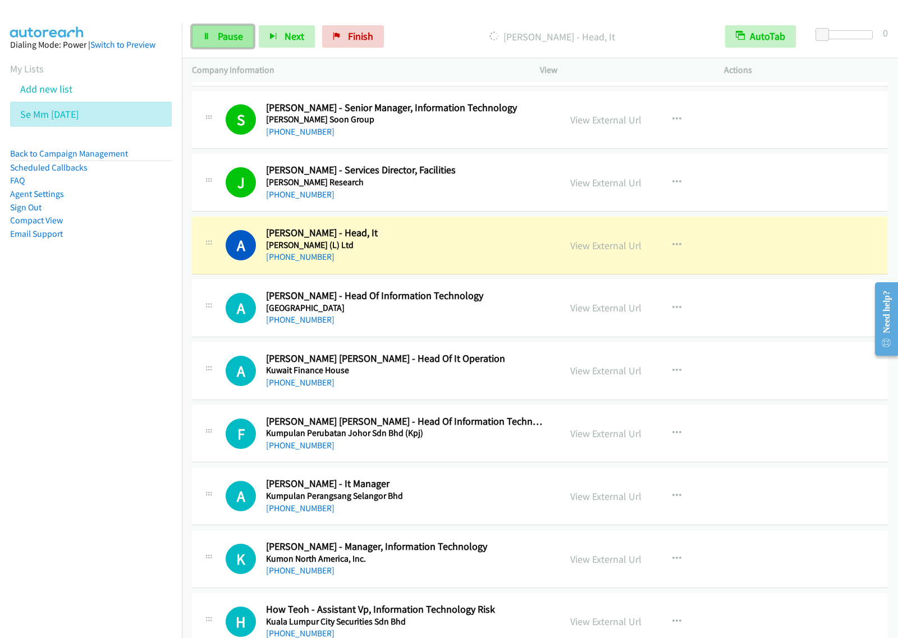
click at [242, 44] on link "Pause" at bounding box center [223, 36] width 62 height 22
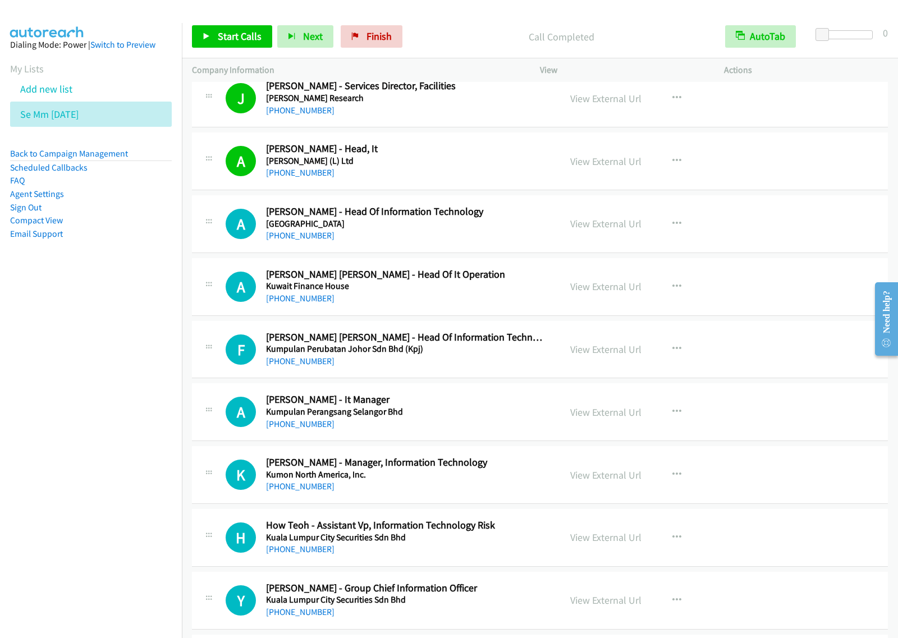
scroll to position [2454, 0]
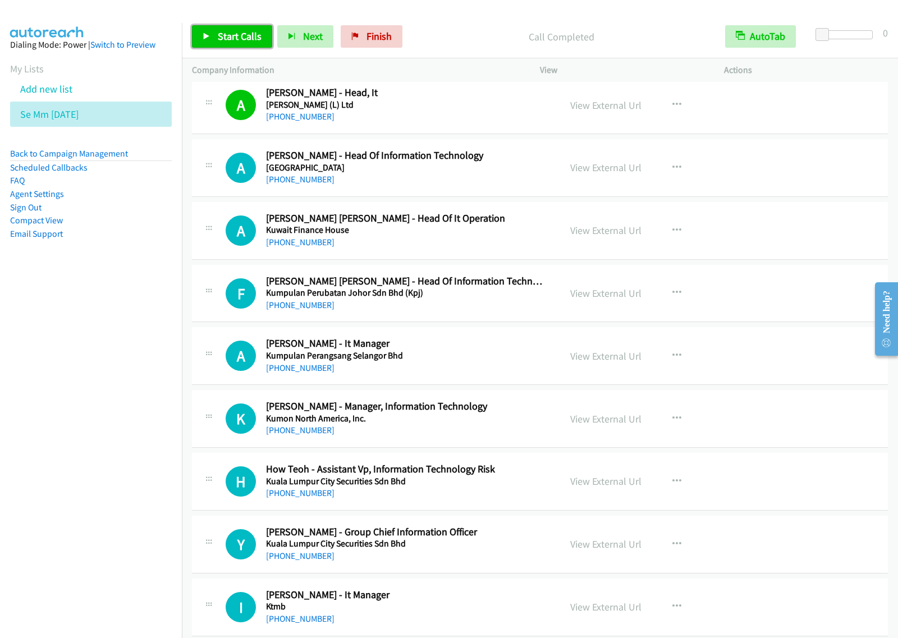
click at [231, 35] on span "Start Calls" at bounding box center [240, 36] width 44 height 13
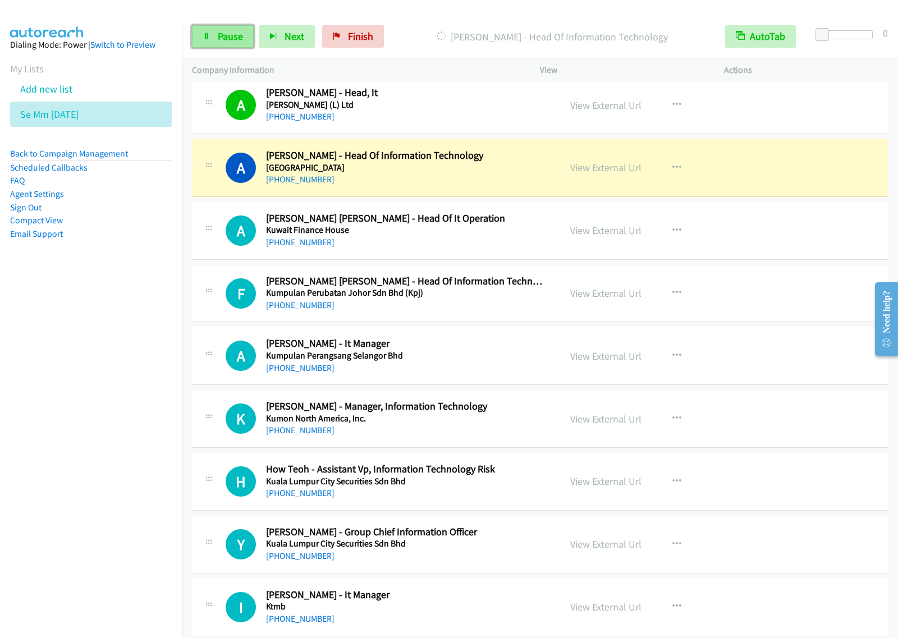
click at [229, 35] on span "Pause" at bounding box center [230, 36] width 25 height 13
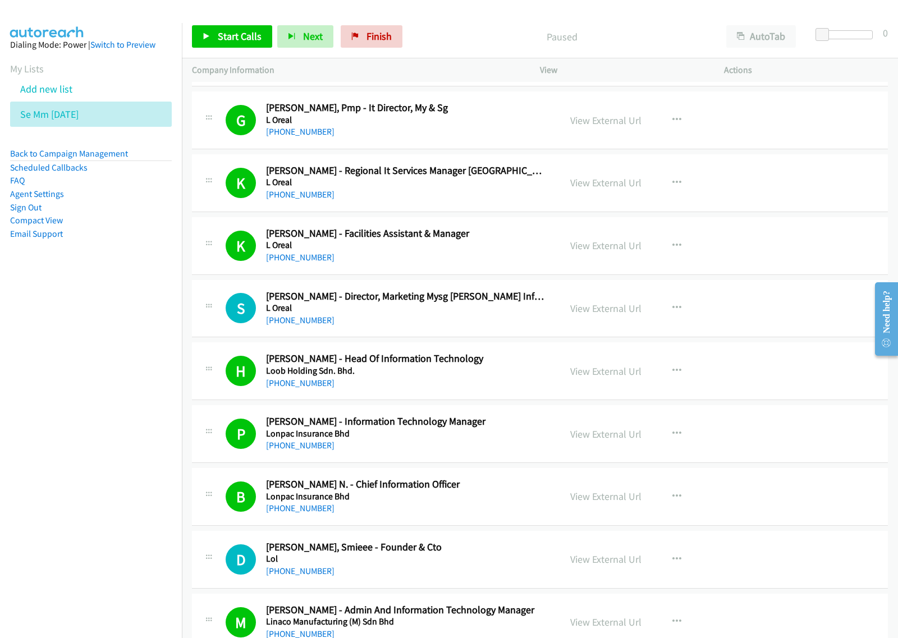
scroll to position [1683, 0]
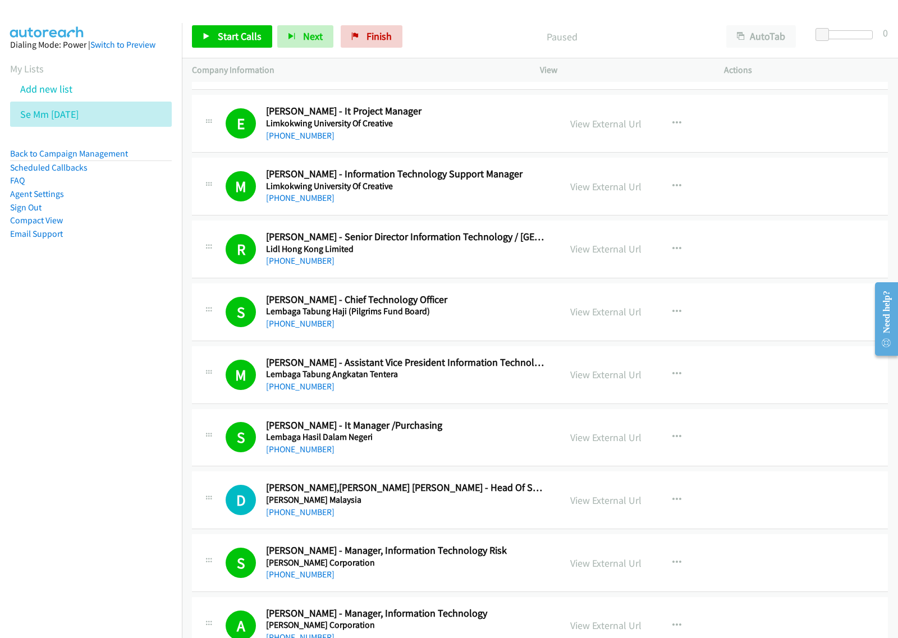
drag, startPoint x: 89, startPoint y: 531, endPoint x: 752, endPoint y: 94, distance: 794.3
click at [94, 529] on nav "Dialing Mode: Power | Switch to Preview My Lists Add new list Se Mm Aug25 Back …" at bounding box center [91, 342] width 182 height 638
click at [773, 37] on button "AutoTab" at bounding box center [761, 36] width 70 height 22
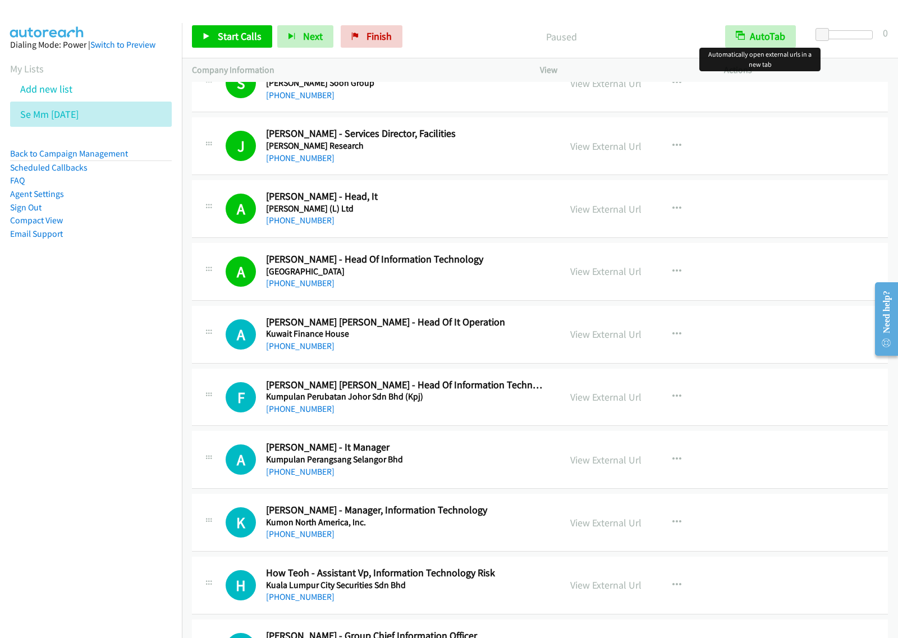
scroll to position [2314, 0]
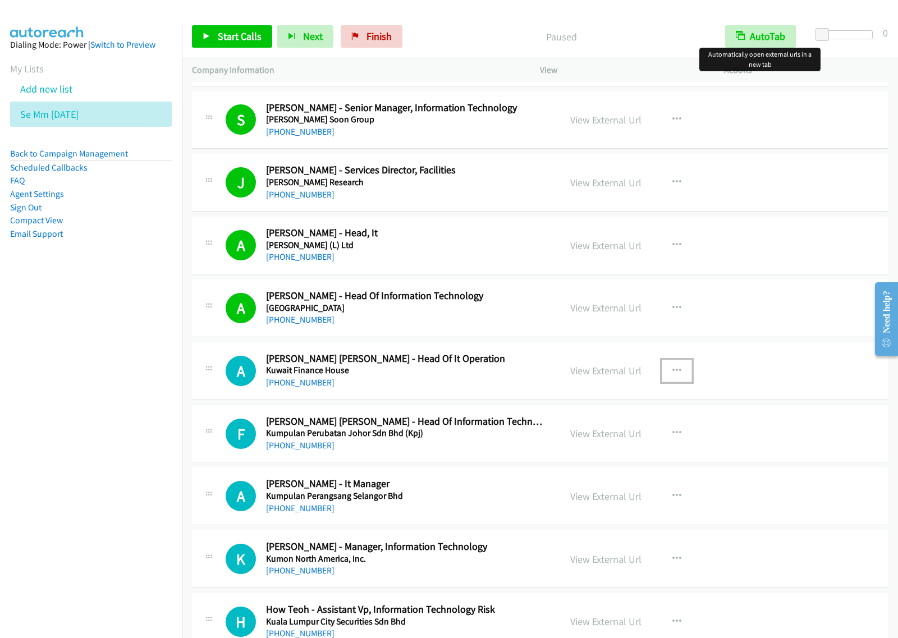
click at [682, 376] on button "button" at bounding box center [676, 371] width 30 height 22
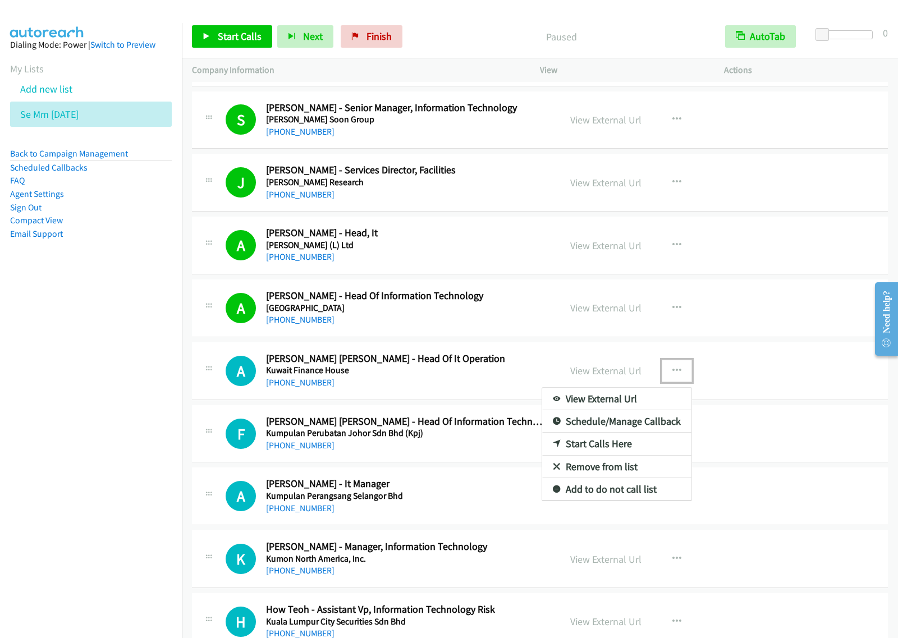
click at [615, 408] on link "View External Url" at bounding box center [616, 399] width 149 height 22
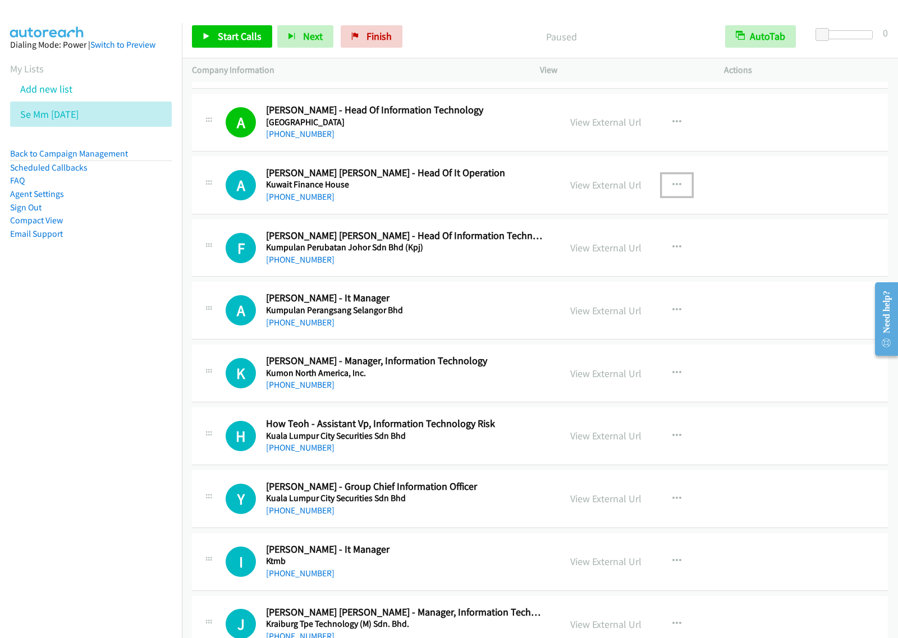
scroll to position [2524, 0]
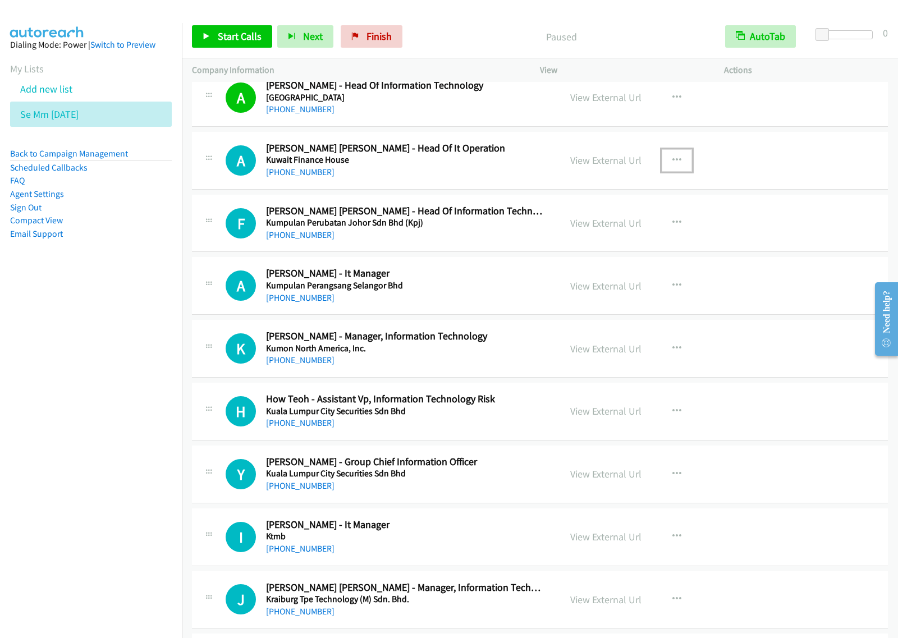
click at [672, 163] on icon "button" at bounding box center [676, 160] width 9 height 9
click at [599, 236] on link "Start Calls Here" at bounding box center [616, 233] width 149 height 22
click at [238, 36] on span "Start Calls" at bounding box center [240, 36] width 44 height 13
click at [226, 42] on span "Pause" at bounding box center [230, 36] width 25 height 13
drag, startPoint x: 245, startPoint y: 35, endPoint x: 248, endPoint y: 41, distance: 6.8
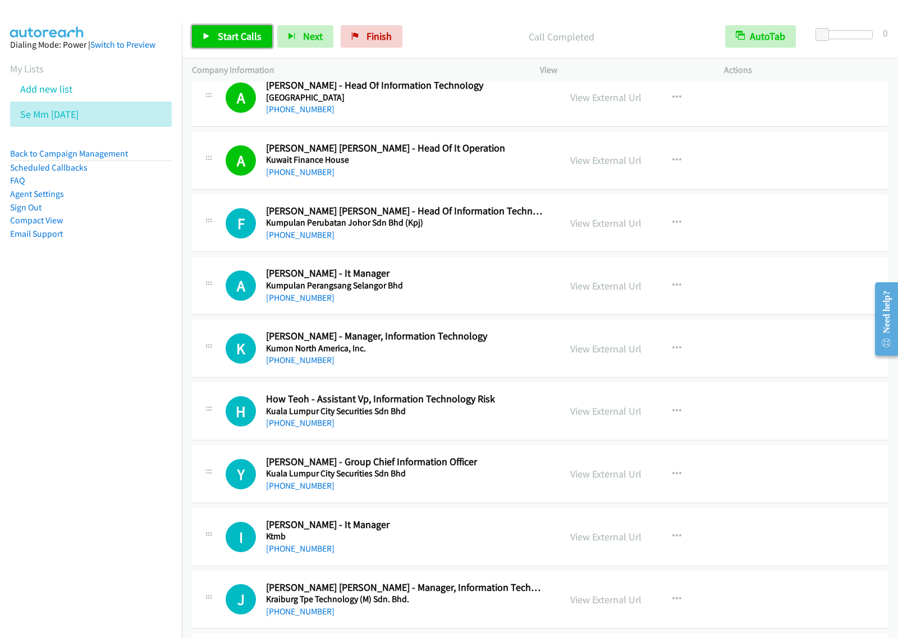
click at [245, 35] on span "Start Calls" at bounding box center [240, 36] width 44 height 13
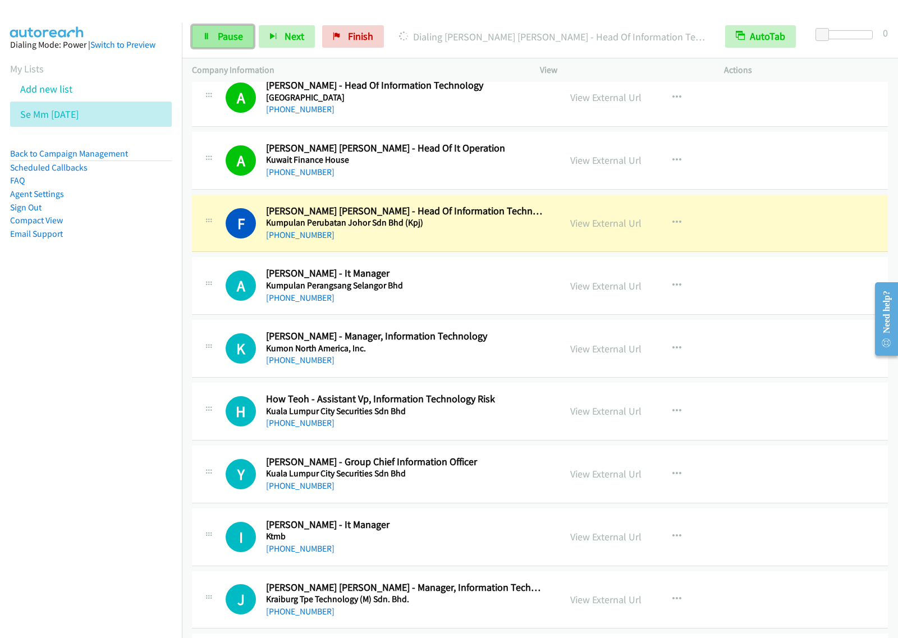
click at [218, 31] on span "Pause" at bounding box center [230, 36] width 25 height 13
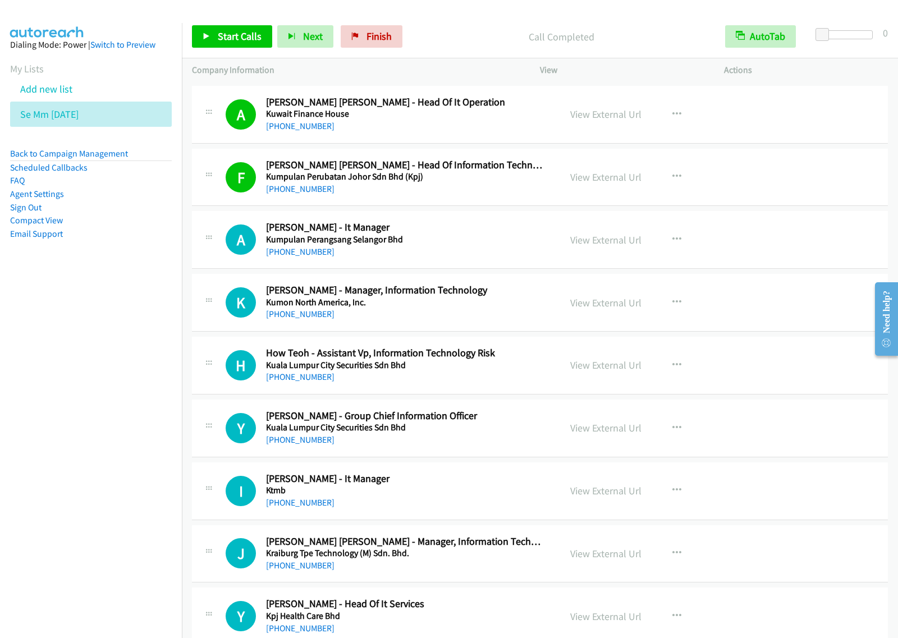
scroll to position [2665, 0]
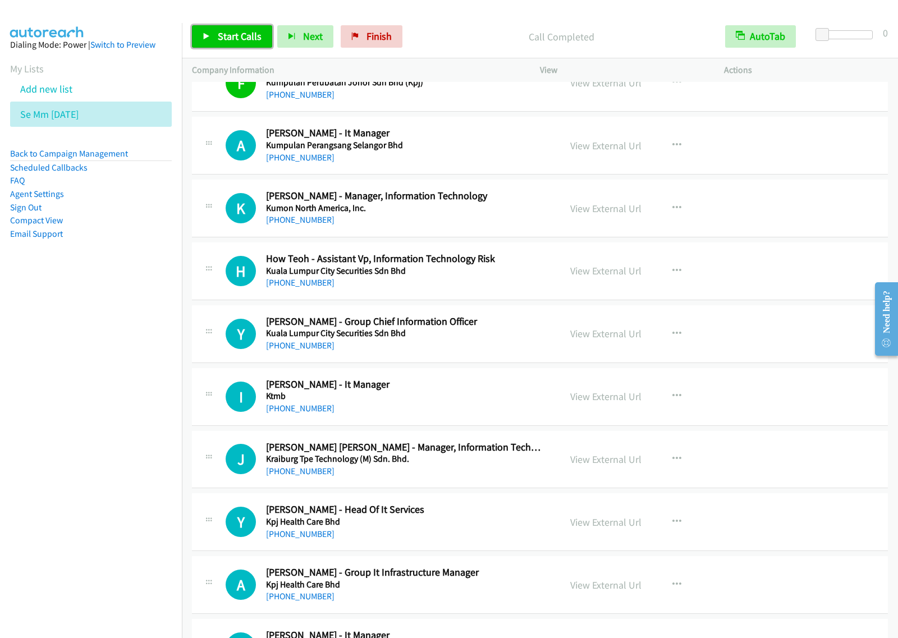
click at [226, 29] on link "Start Calls" at bounding box center [232, 36] width 80 height 22
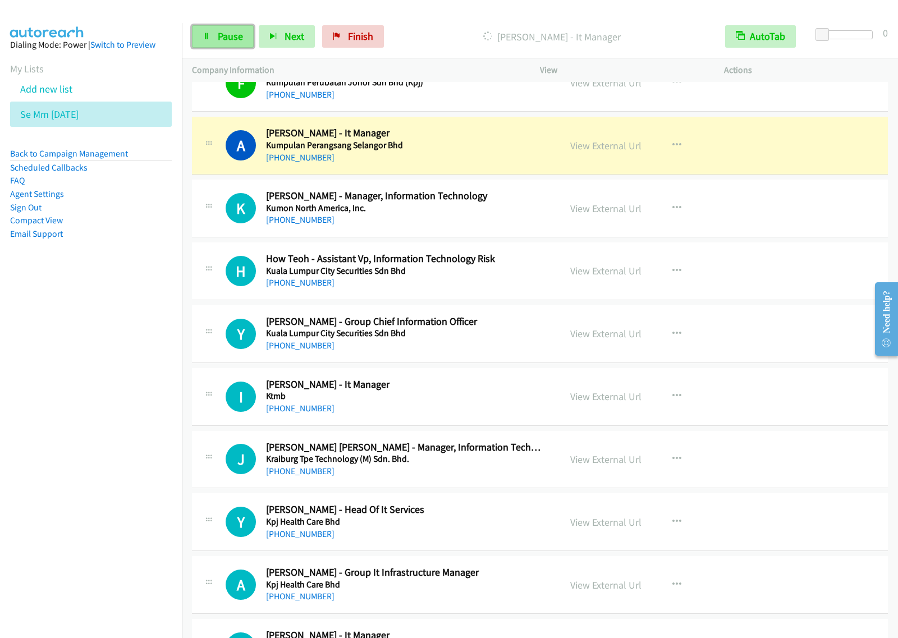
click at [234, 43] on link "Pause" at bounding box center [223, 36] width 62 height 22
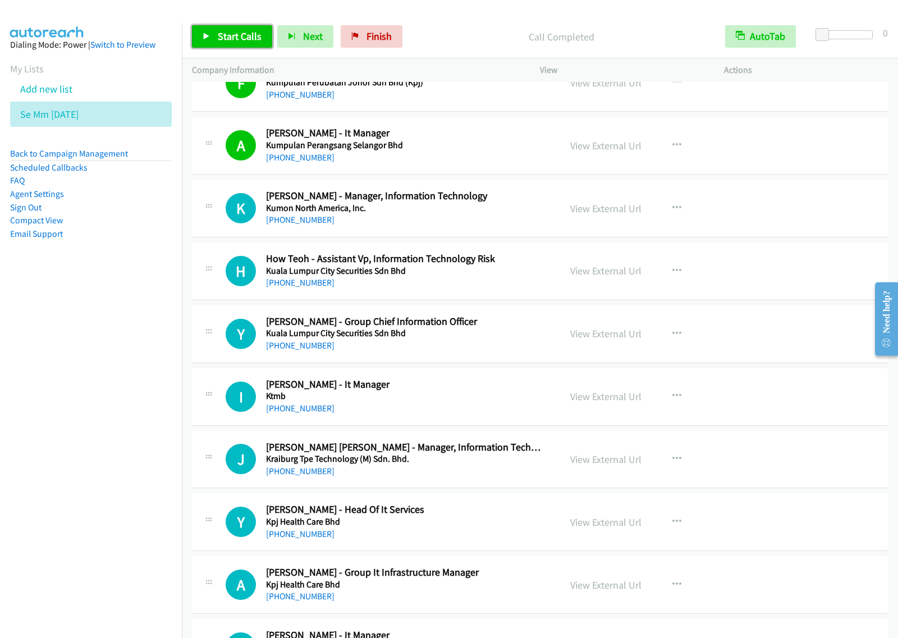
click at [228, 34] on span "Start Calls" at bounding box center [240, 36] width 44 height 13
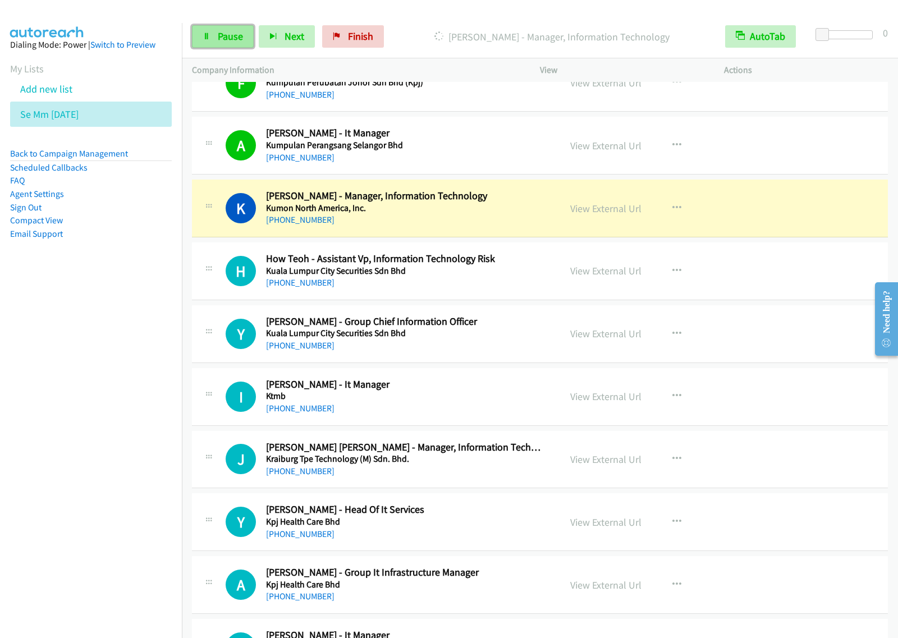
click at [223, 40] on span "Pause" at bounding box center [230, 36] width 25 height 13
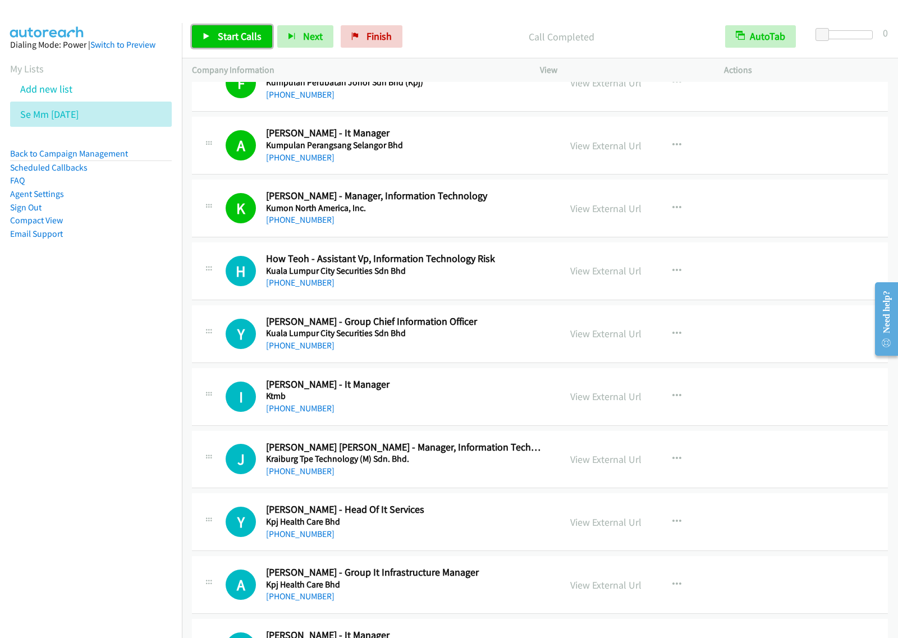
drag, startPoint x: 237, startPoint y: 37, endPoint x: 245, endPoint y: 51, distance: 16.1
click at [236, 37] on span "Start Calls" at bounding box center [240, 36] width 44 height 13
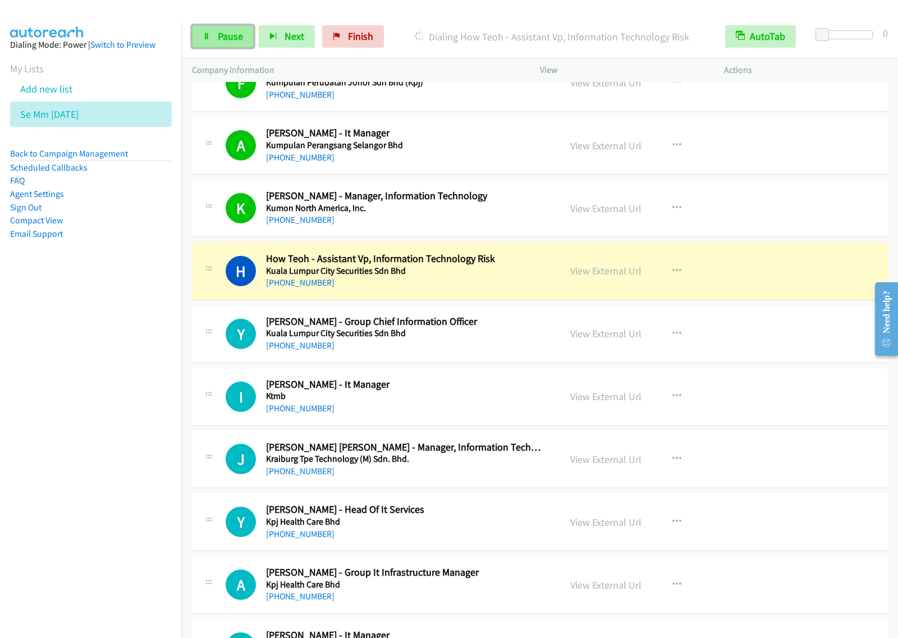
click at [219, 35] on span "Pause" at bounding box center [230, 36] width 25 height 13
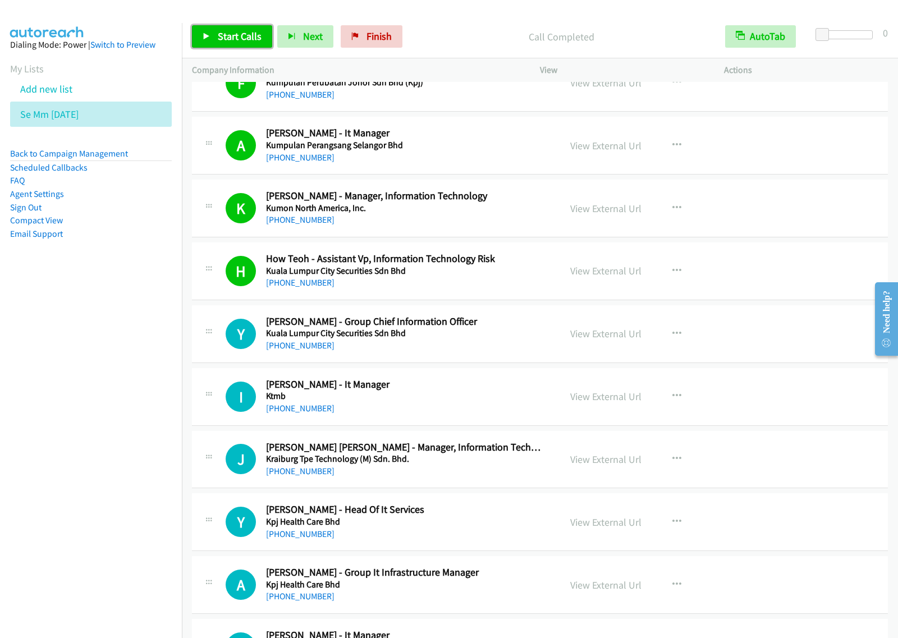
click at [244, 32] on span "Start Calls" at bounding box center [240, 36] width 44 height 13
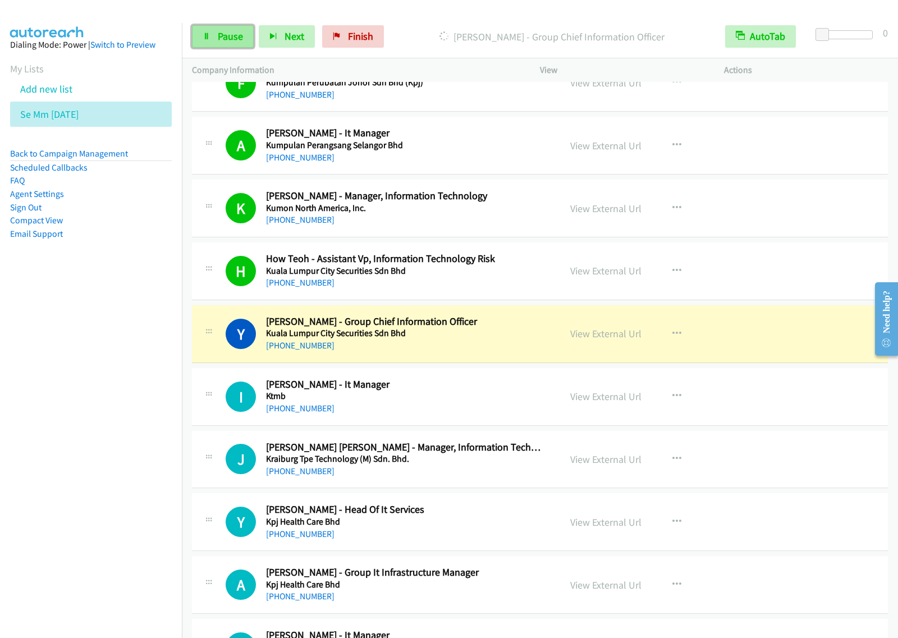
click at [227, 40] on span "Pause" at bounding box center [230, 36] width 25 height 13
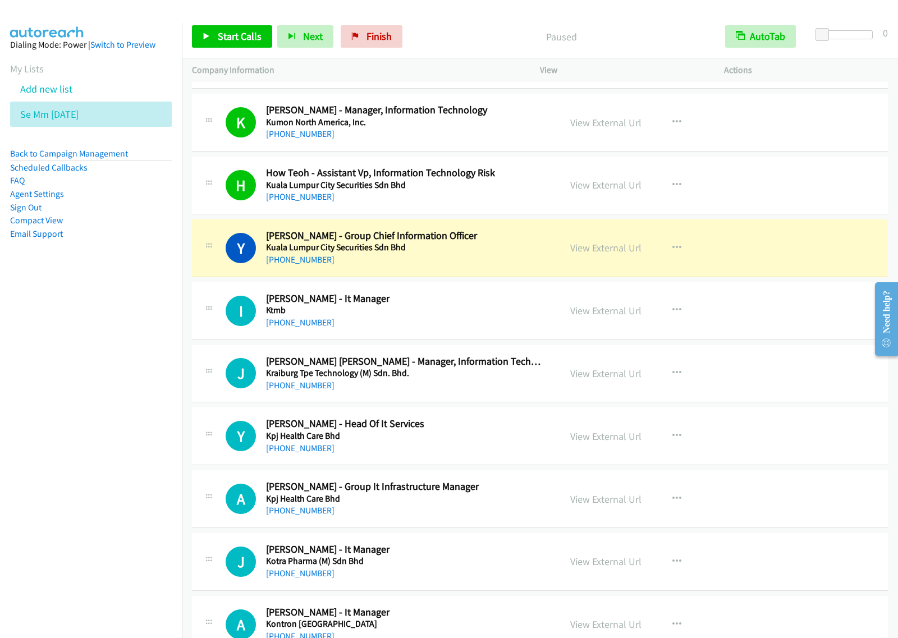
scroll to position [2805, 0]
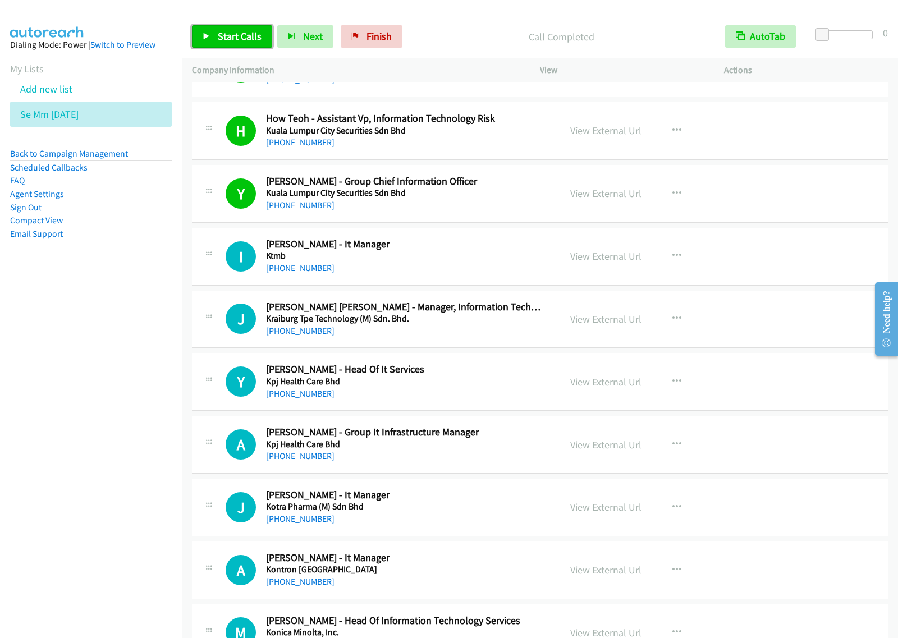
click at [228, 35] on span "Start Calls" at bounding box center [240, 36] width 44 height 13
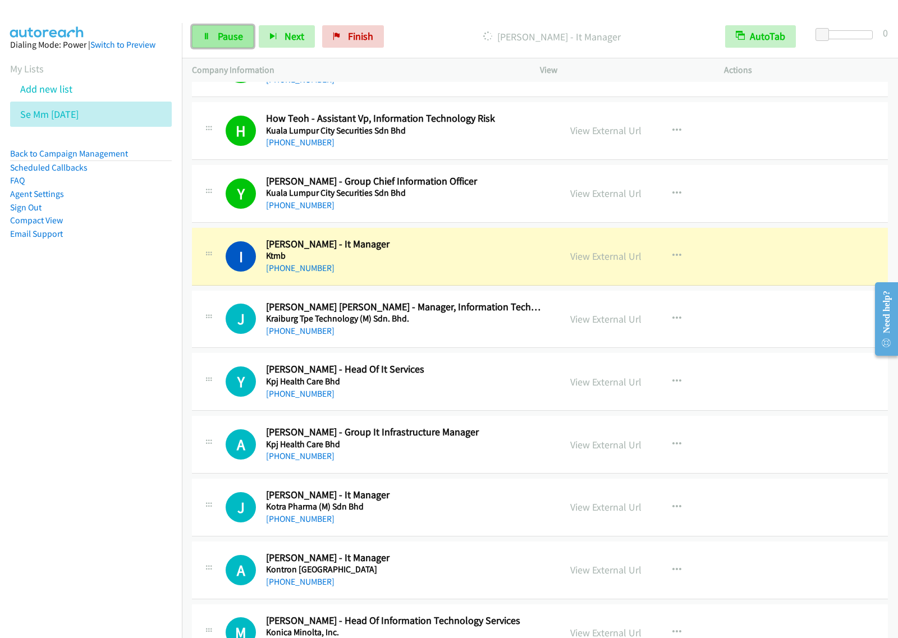
click at [227, 40] on span "Pause" at bounding box center [230, 36] width 25 height 13
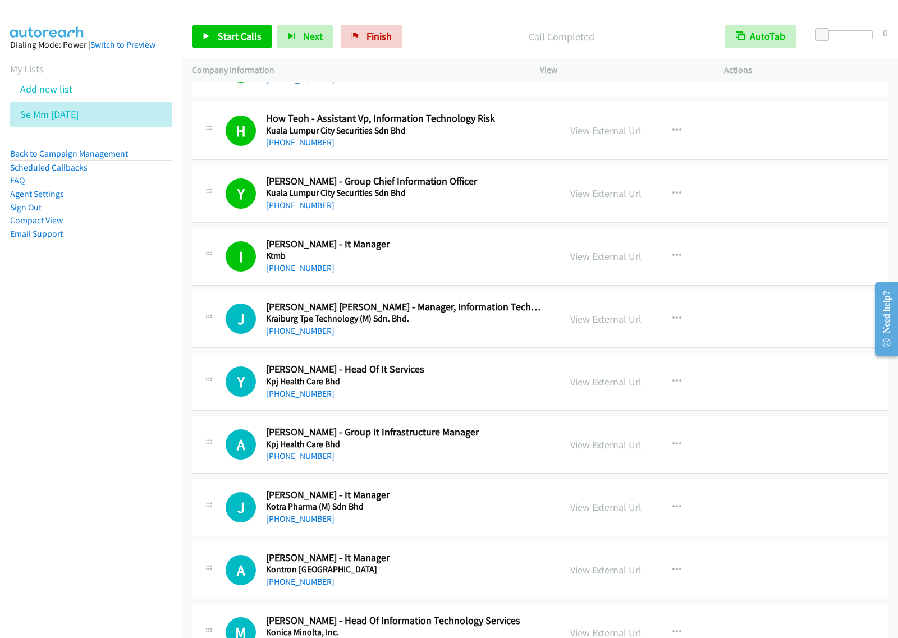
scroll to position [2875, 0]
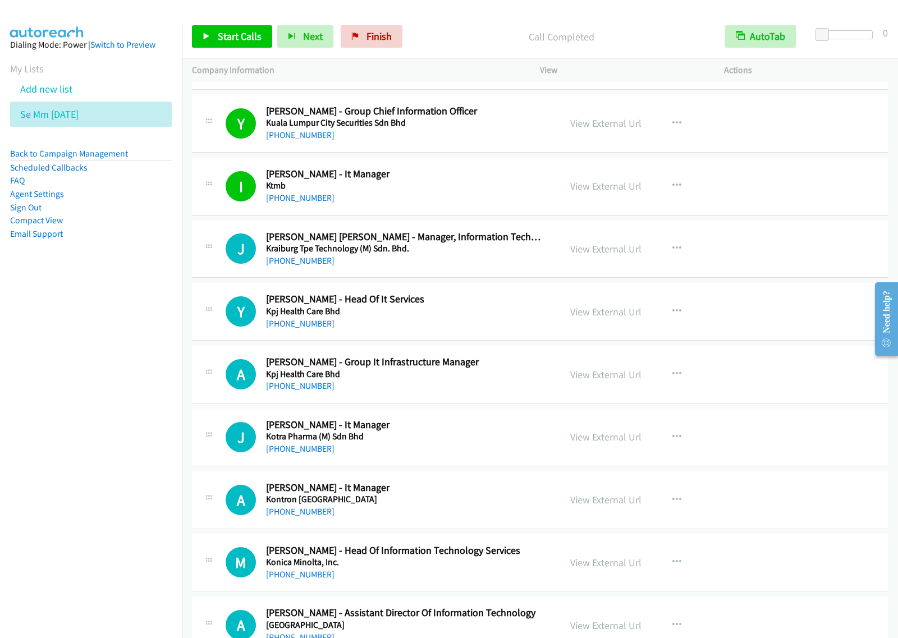
click at [243, 48] on div "Start Calls Pause Next Finish Call Completed AutoTab AutoTab 0" at bounding box center [540, 36] width 716 height 43
click at [245, 41] on span "Start Calls" at bounding box center [240, 36] width 44 height 13
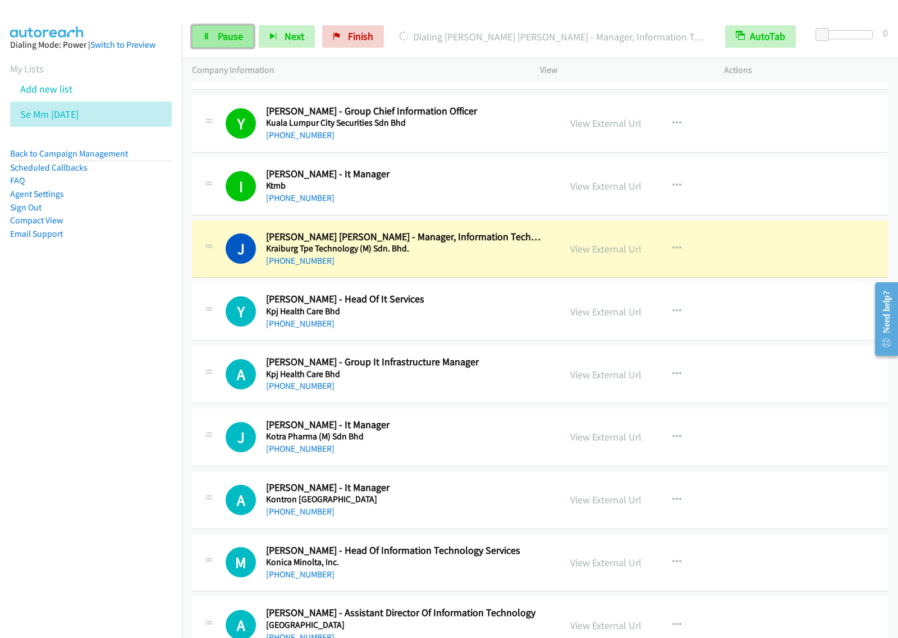
click at [226, 29] on link "Pause" at bounding box center [223, 36] width 62 height 22
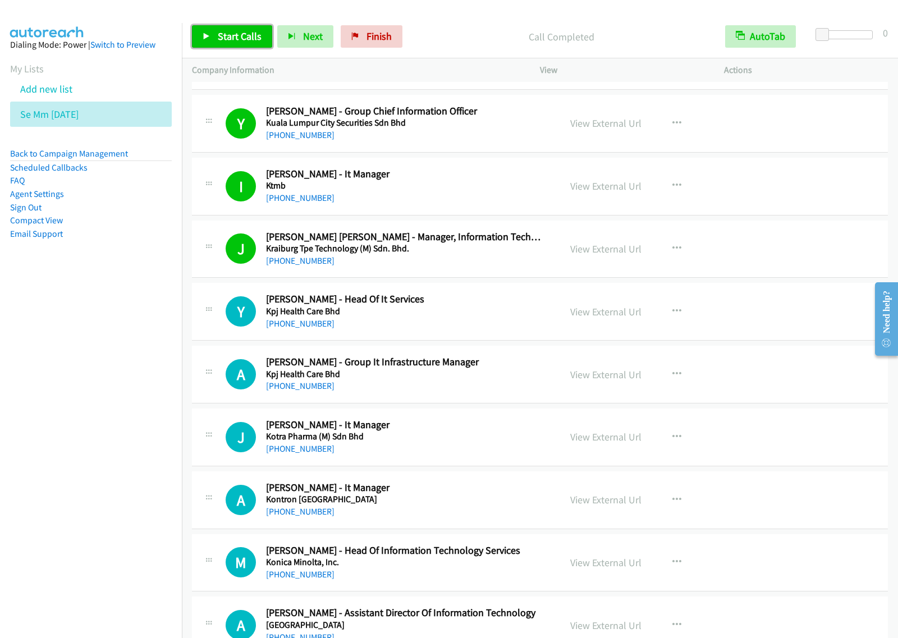
click at [228, 35] on span "Start Calls" at bounding box center [240, 36] width 44 height 13
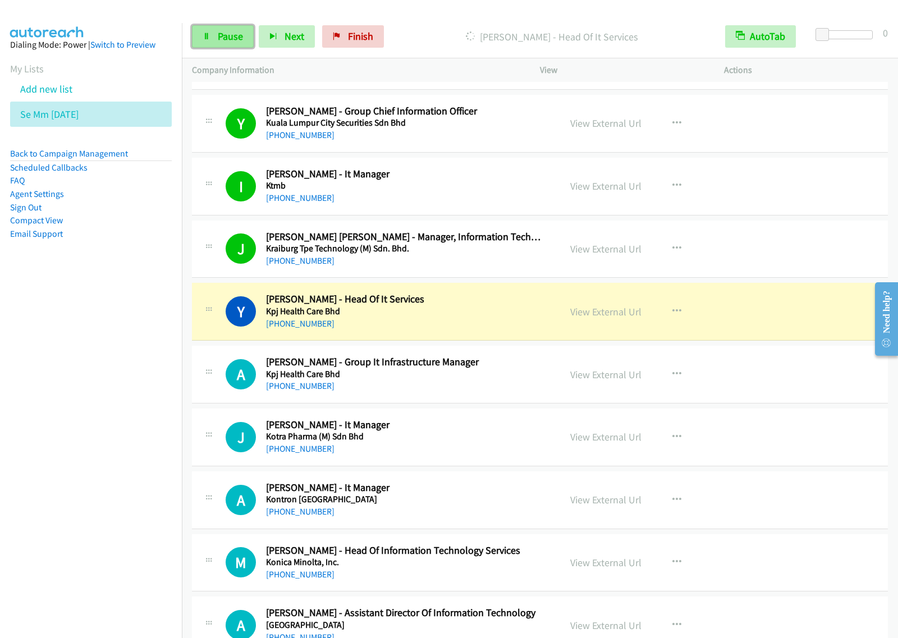
click at [222, 35] on span "Pause" at bounding box center [230, 36] width 25 height 13
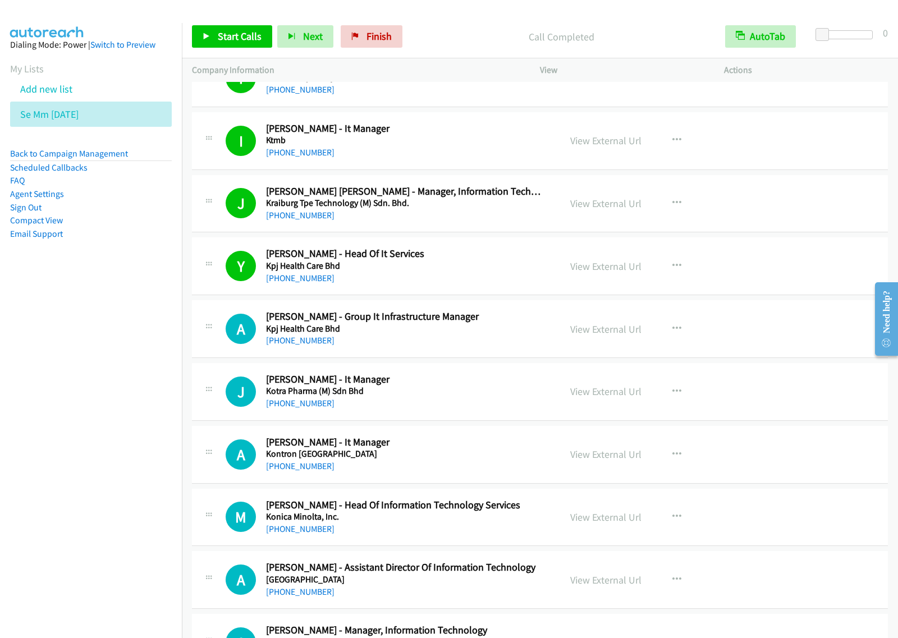
scroll to position [2945, 0]
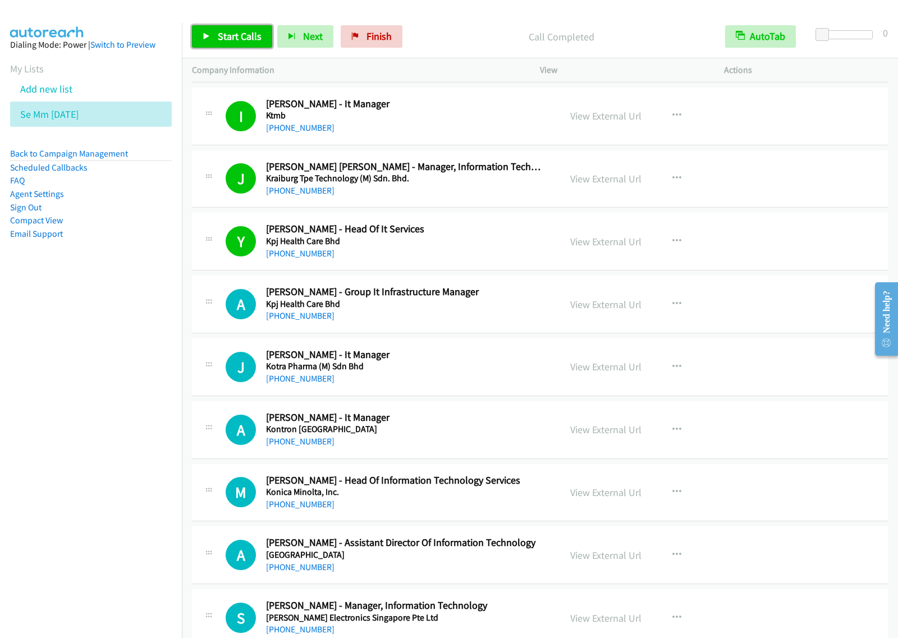
click at [230, 38] on span "Start Calls" at bounding box center [240, 36] width 44 height 13
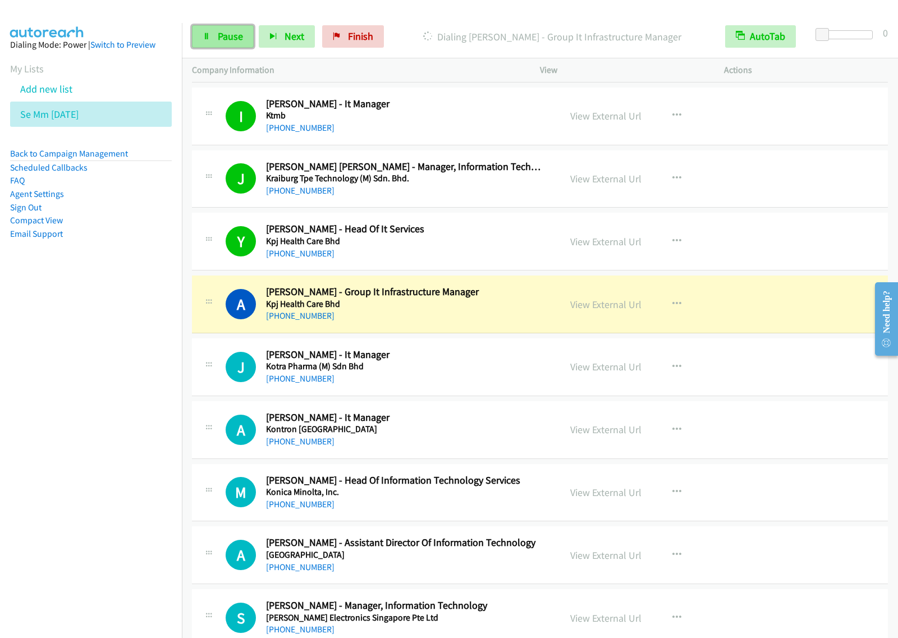
click at [249, 38] on link "Pause" at bounding box center [223, 36] width 62 height 22
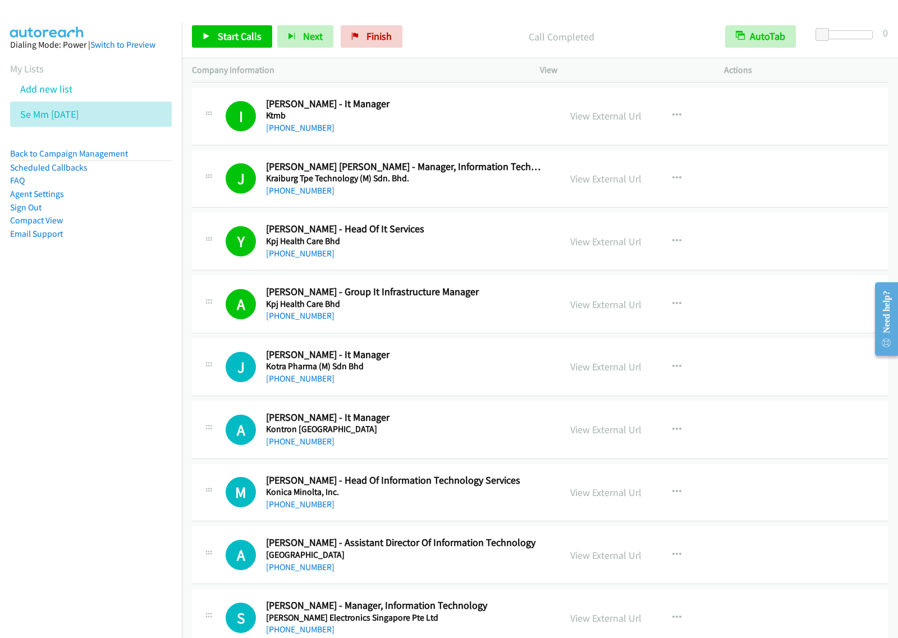
click at [84, 404] on nav "Dialing Mode: Power | Switch to Preview My Lists Add new list Se Mm Aug25 Back …" at bounding box center [91, 342] width 182 height 638
click at [220, 35] on span "Start Calls" at bounding box center [240, 36] width 44 height 13
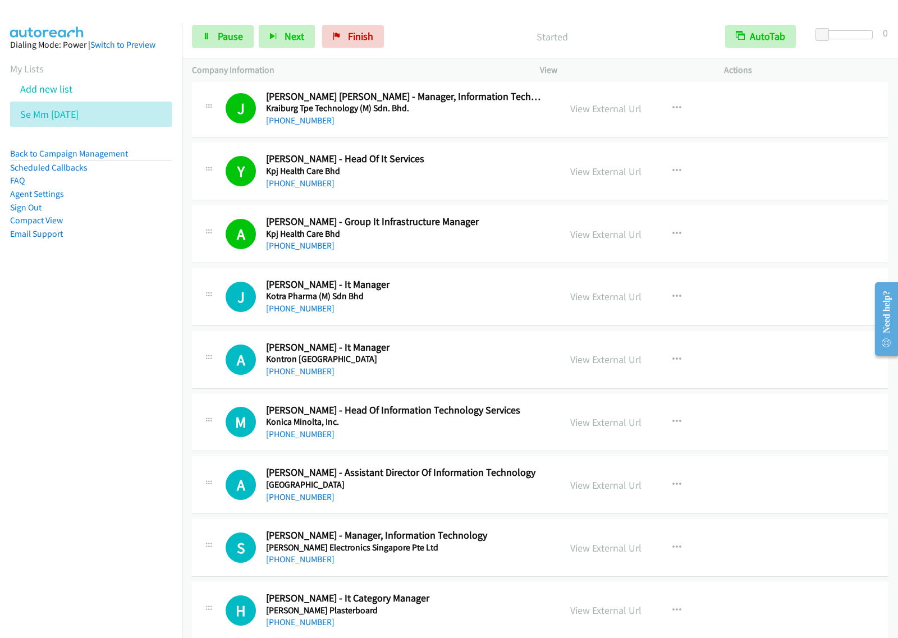
scroll to position [3085, 0]
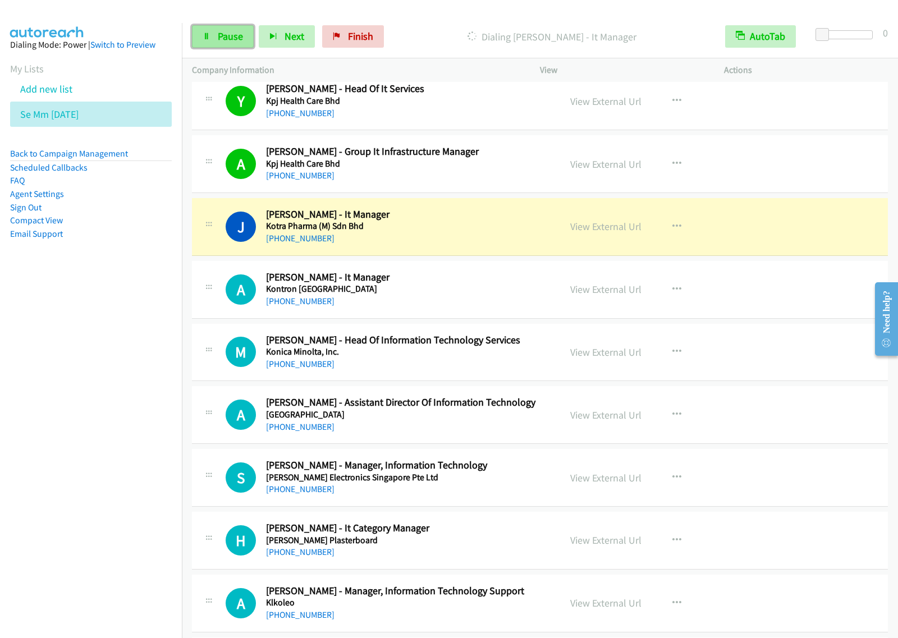
click at [240, 35] on span "Pause" at bounding box center [230, 36] width 25 height 13
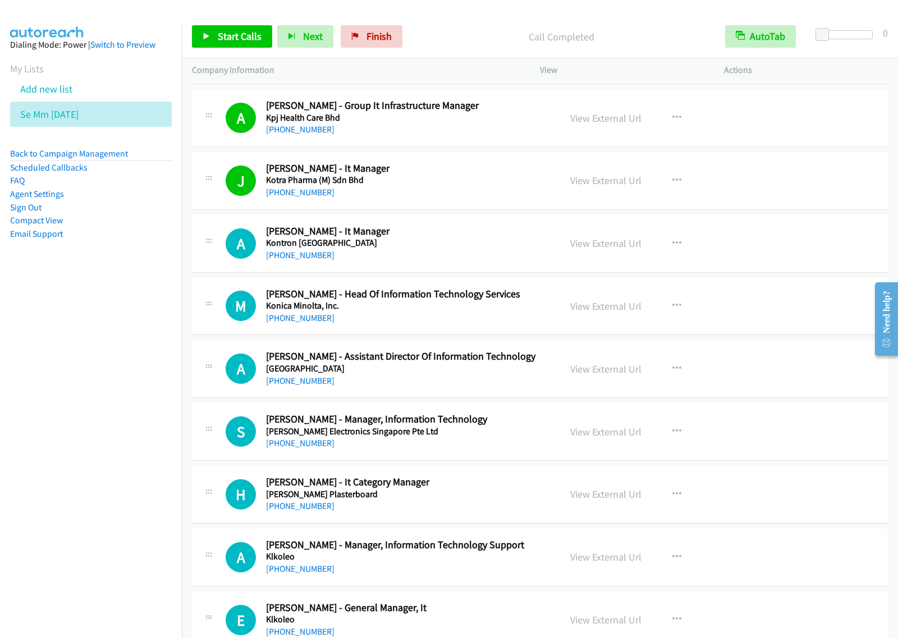
scroll to position [3155, 0]
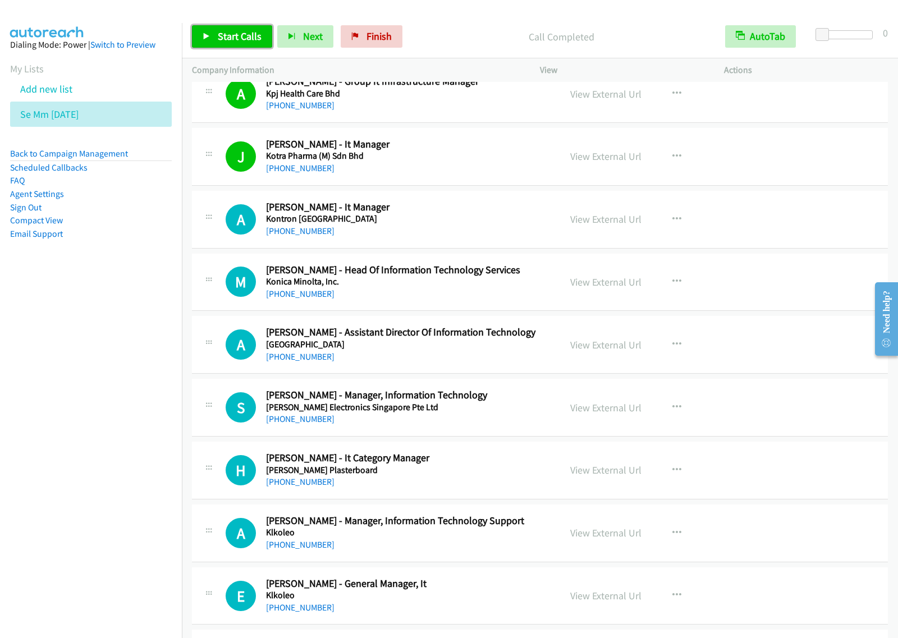
drag, startPoint x: 241, startPoint y: 35, endPoint x: 270, endPoint y: 43, distance: 30.2
click at [240, 35] on span "Start Calls" at bounding box center [240, 36] width 44 height 13
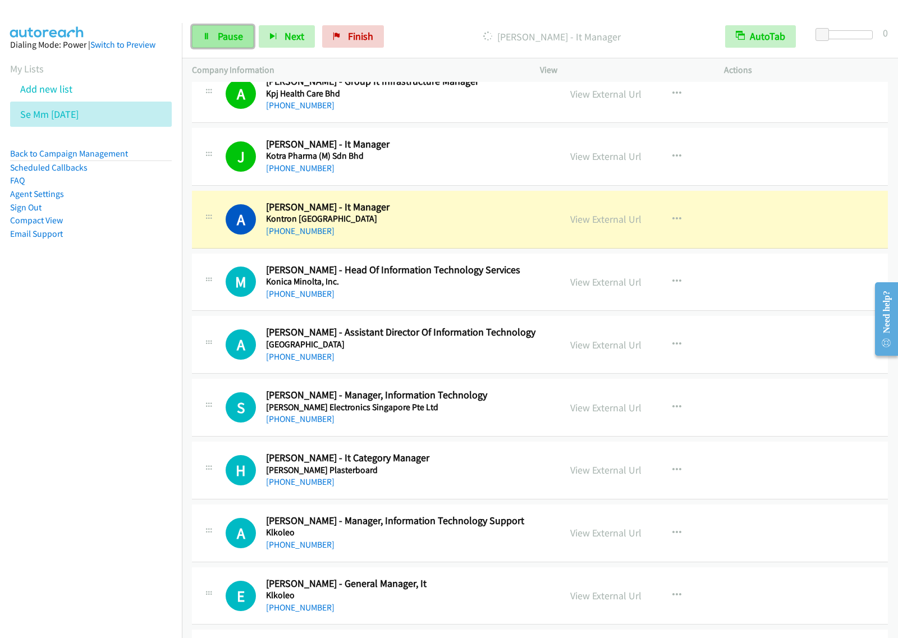
click at [223, 36] on span "Pause" at bounding box center [230, 36] width 25 height 13
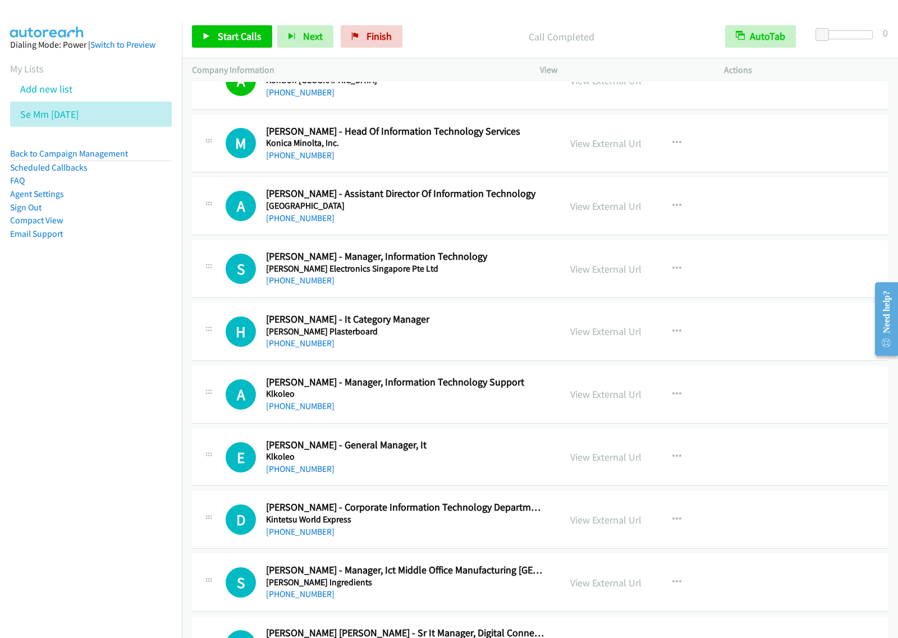
scroll to position [3296, 0]
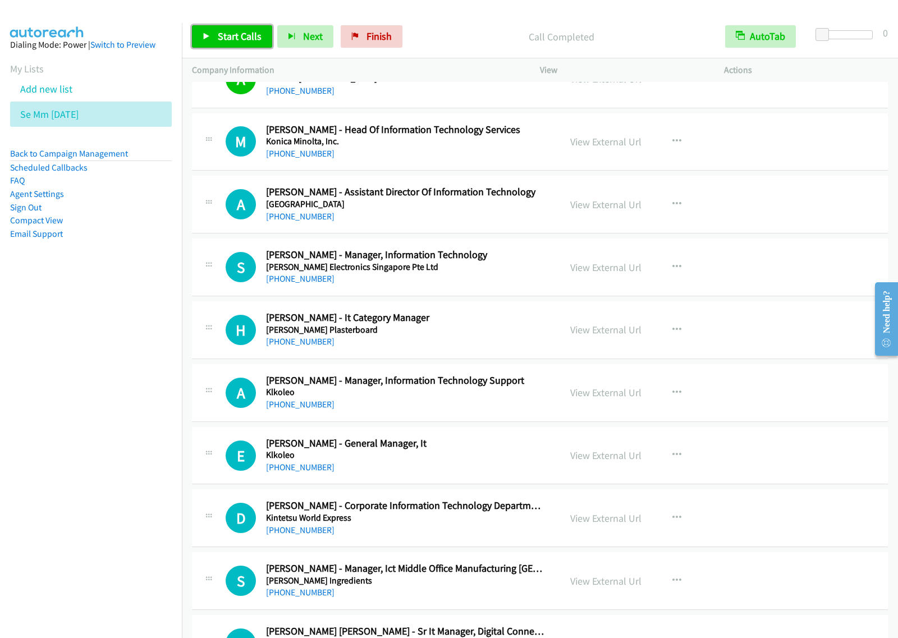
click at [238, 30] on span "Start Calls" at bounding box center [240, 36] width 44 height 13
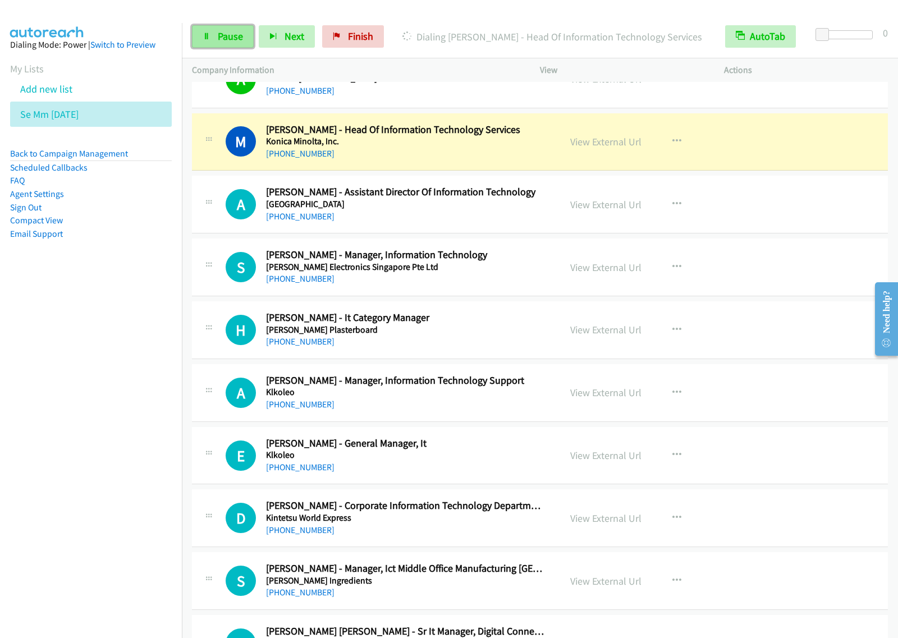
click at [245, 41] on link "Pause" at bounding box center [223, 36] width 62 height 22
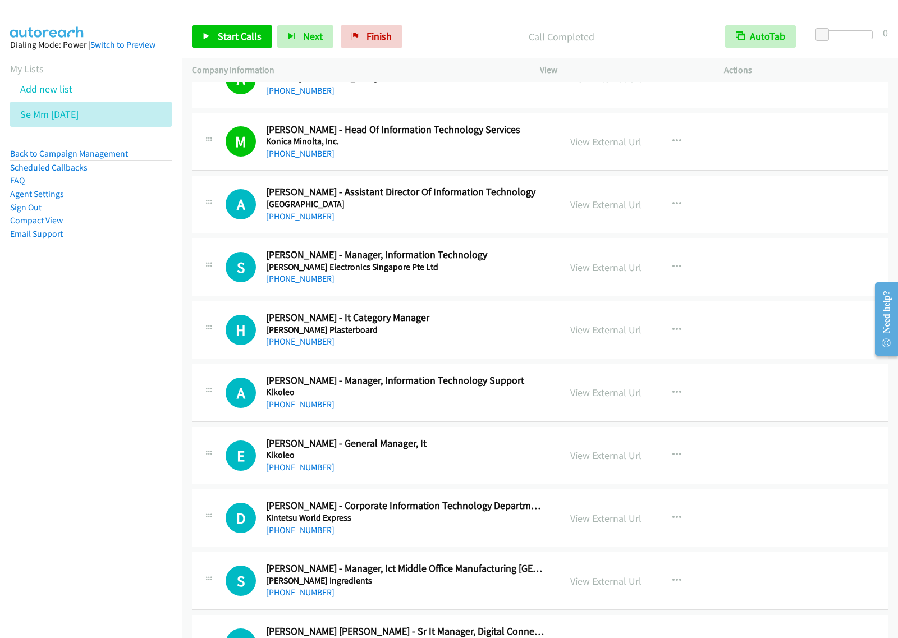
click at [98, 398] on nav "Dialing Mode: Power | Switch to Preview My Lists Add new list Se Mm Aug25 Back …" at bounding box center [91, 342] width 182 height 638
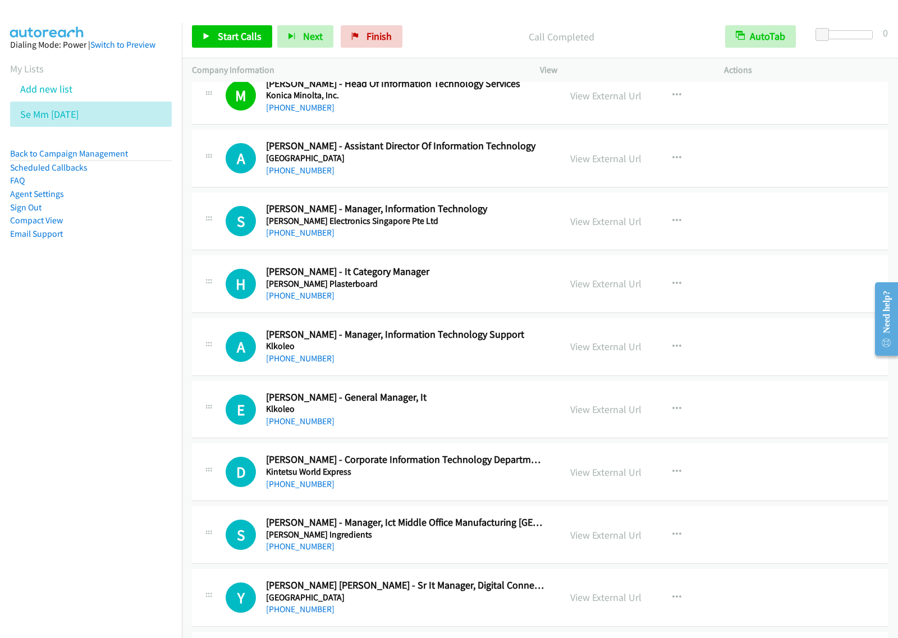
scroll to position [3366, 0]
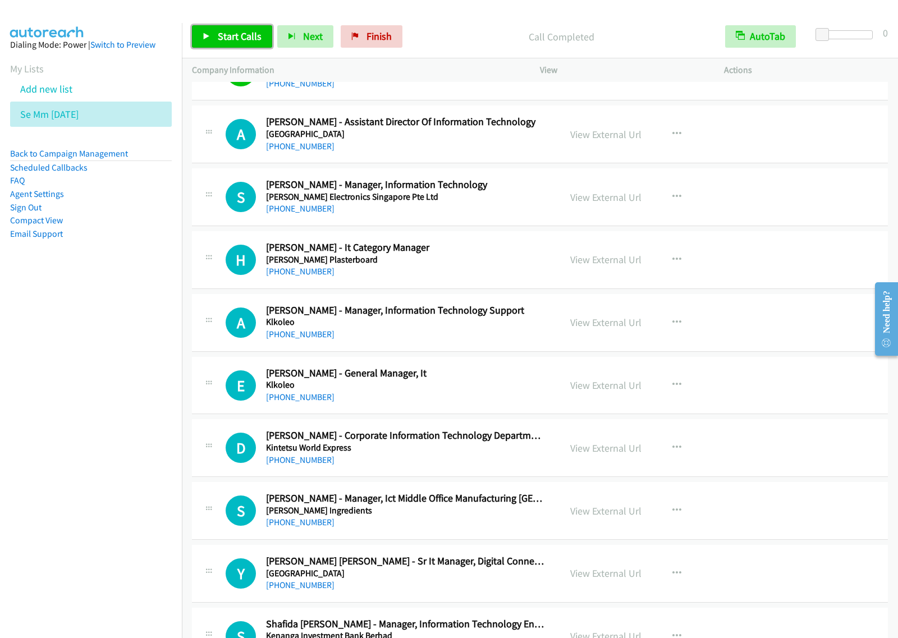
click at [230, 32] on span "Start Calls" at bounding box center [240, 36] width 44 height 13
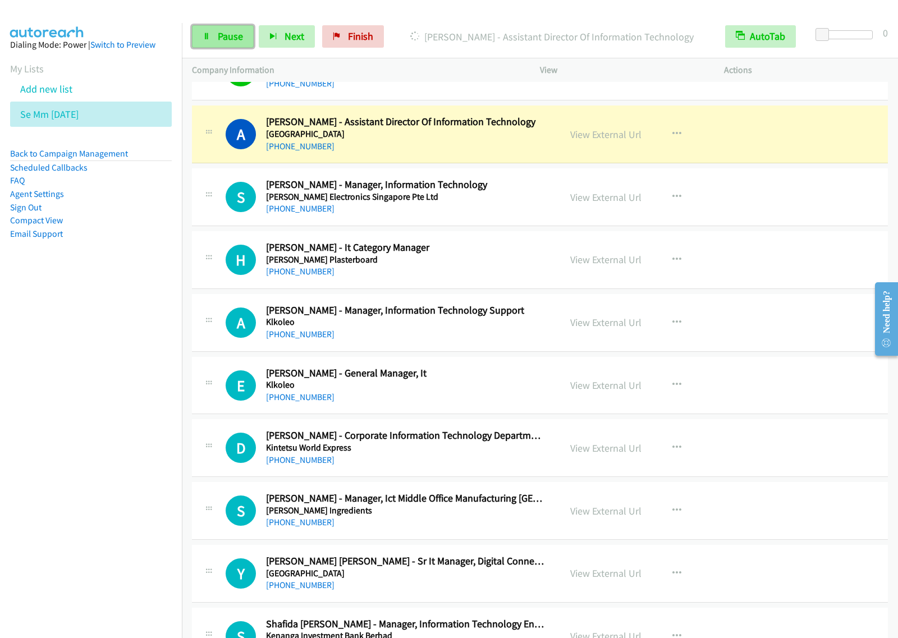
click at [223, 42] on span "Pause" at bounding box center [230, 36] width 25 height 13
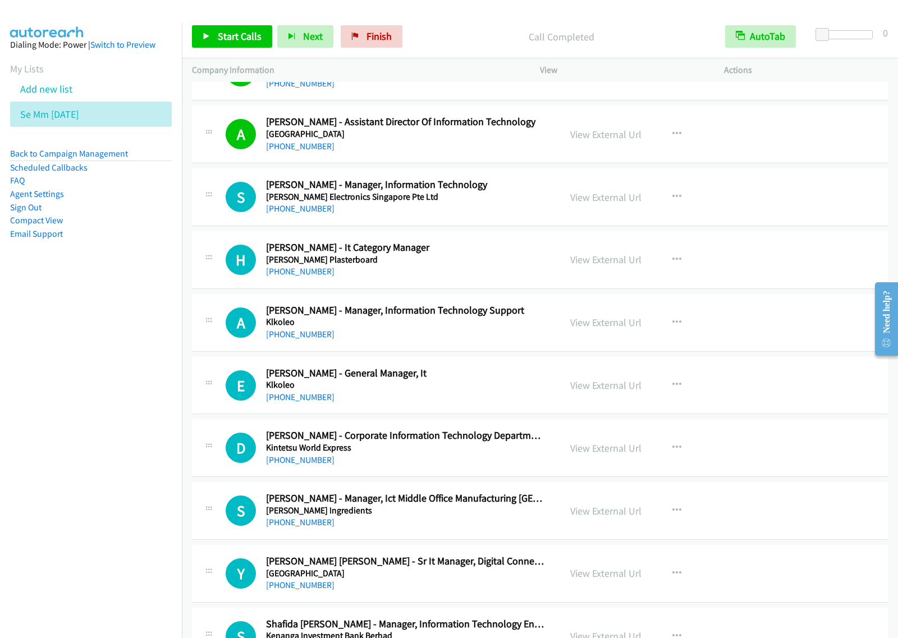
click at [134, 398] on nav "Dialing Mode: Power | Switch to Preview My Lists Add new list Se Mm Aug25 Back …" at bounding box center [91, 342] width 182 height 638
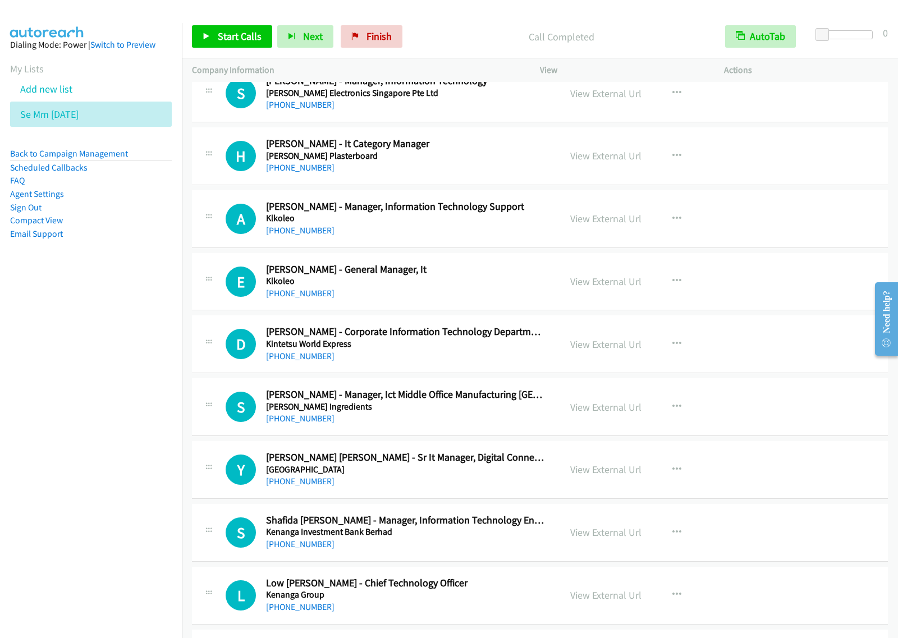
scroll to position [3506, 0]
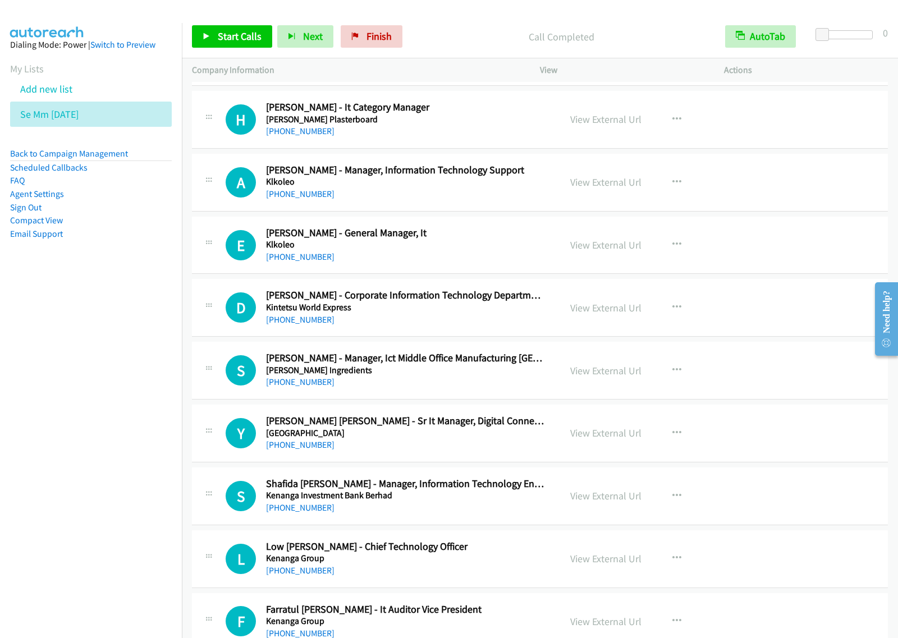
click at [507, 256] on div "+60 12-282 7429" at bounding box center [405, 256] width 279 height 13
click at [475, 195] on div "+60 12-399 3830" at bounding box center [405, 193] width 279 height 13
click at [643, 188] on div "View External Url View External Url Schedule/Manage Callback Start Calls Here R…" at bounding box center [657, 182] width 194 height 37
click at [672, 187] on icon "button" at bounding box center [676, 182] width 9 height 9
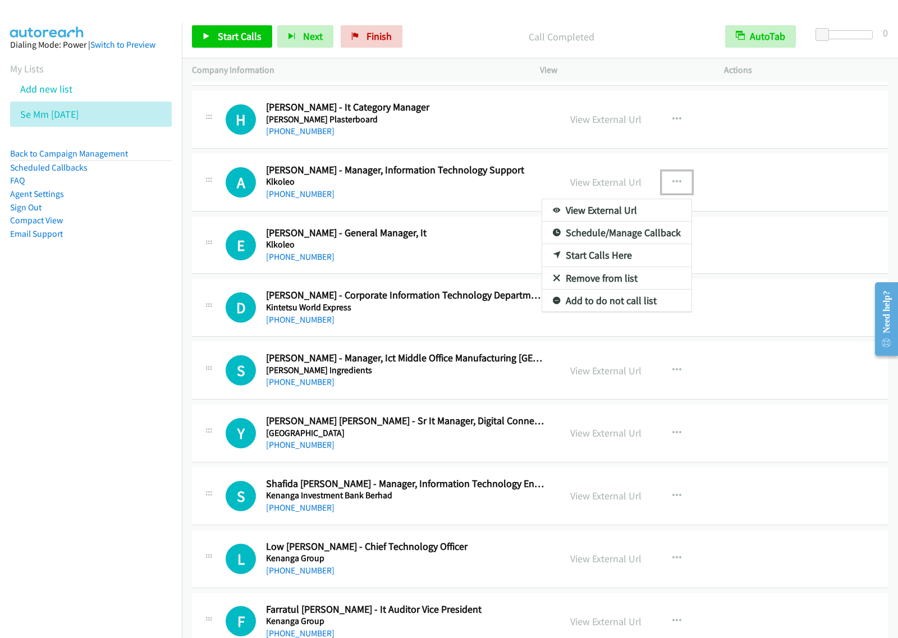
click at [634, 256] on link "Start Calls Here" at bounding box center [616, 255] width 149 height 22
click at [675, 178] on button "button" at bounding box center [676, 182] width 30 height 22
click at [623, 260] on link "Start Calls Here" at bounding box center [616, 255] width 149 height 22
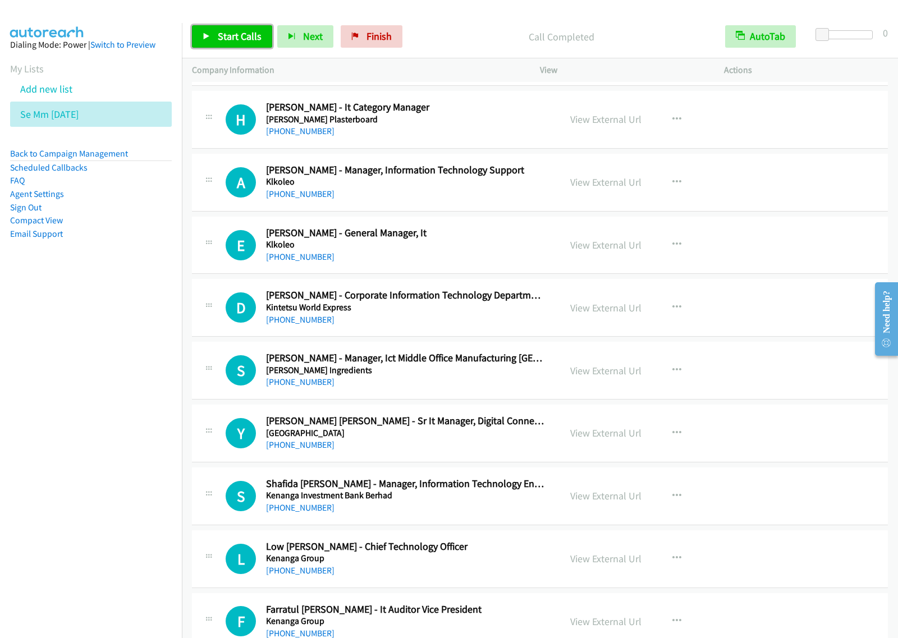
click at [249, 40] on span "Start Calls" at bounding box center [240, 36] width 44 height 13
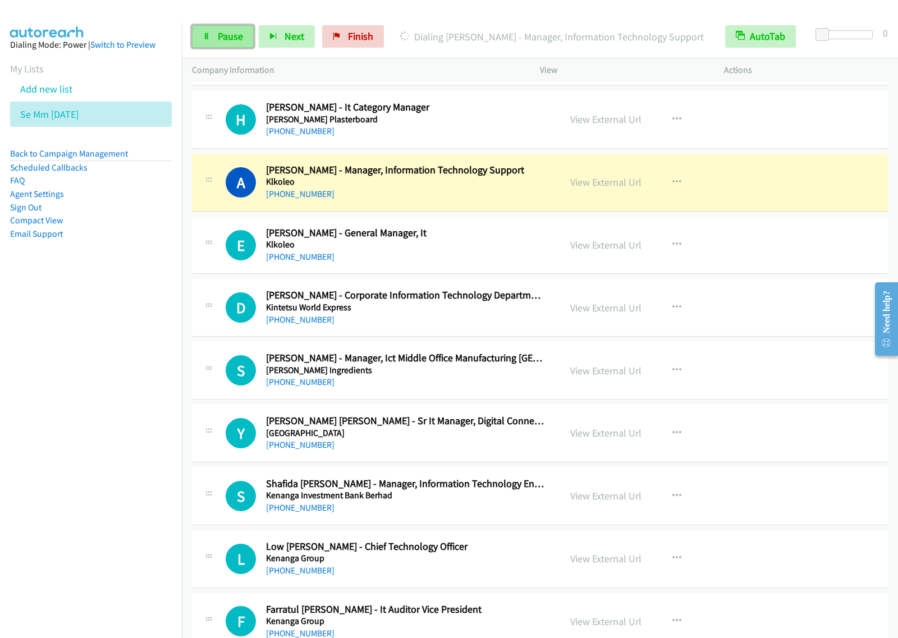
click at [232, 34] on span "Pause" at bounding box center [230, 36] width 25 height 13
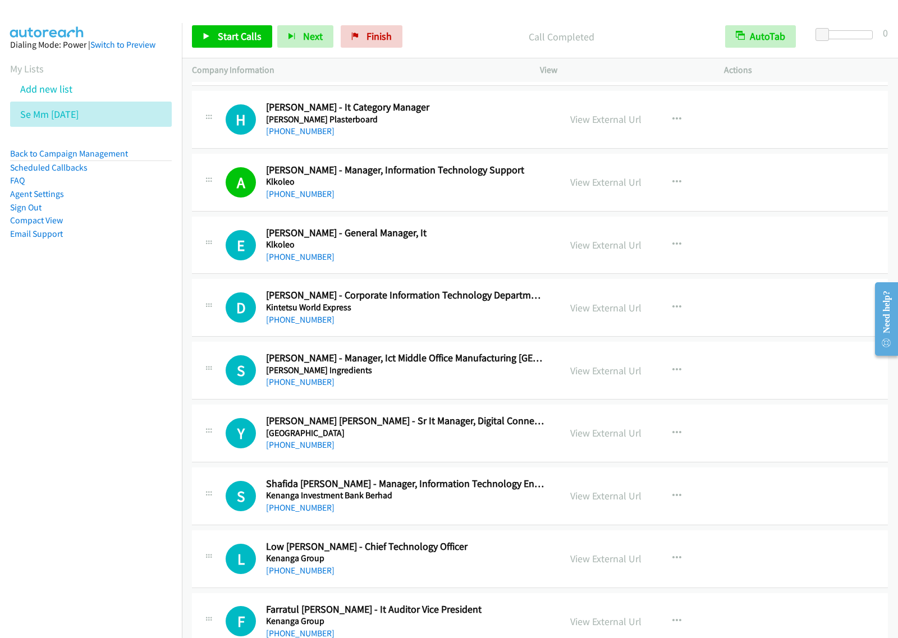
drag, startPoint x: 51, startPoint y: 378, endPoint x: 138, endPoint y: 331, distance: 98.6
click at [52, 376] on nav "Dialing Mode: Power | Switch to Preview My Lists Add new list Se Mm Aug25 Back …" at bounding box center [91, 342] width 182 height 638
click at [397, 318] on div "+60 16-430 6100" at bounding box center [405, 319] width 279 height 13
click at [680, 315] on button "button" at bounding box center [676, 307] width 30 height 22
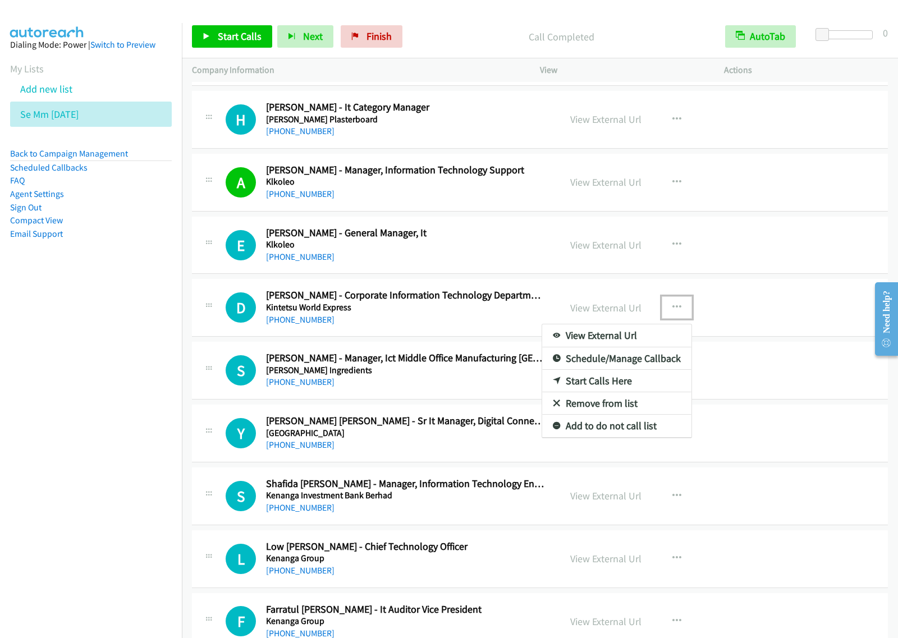
click at [629, 388] on link "Start Calls Here" at bounding box center [616, 381] width 149 height 22
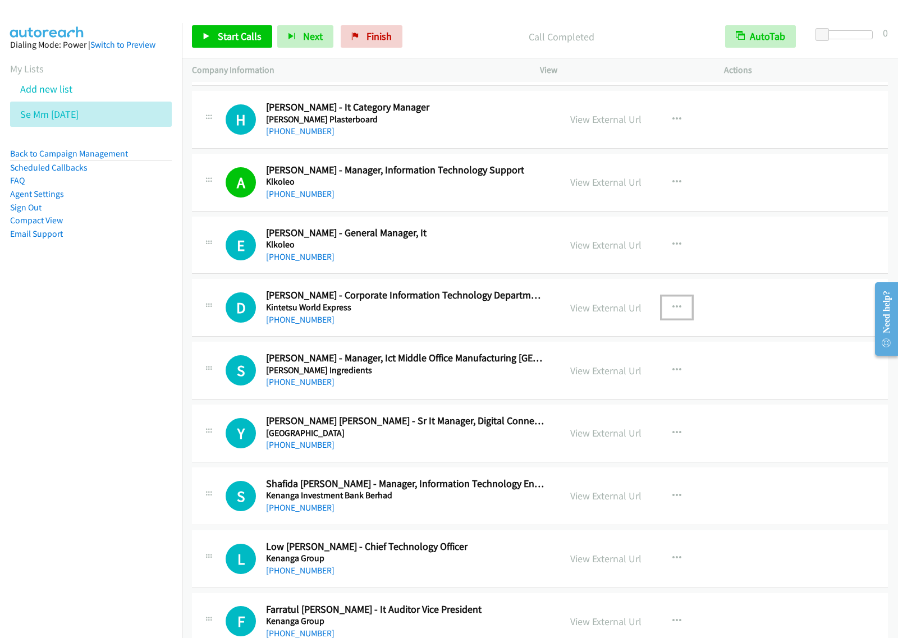
click at [672, 312] on icon "button" at bounding box center [676, 307] width 9 height 9
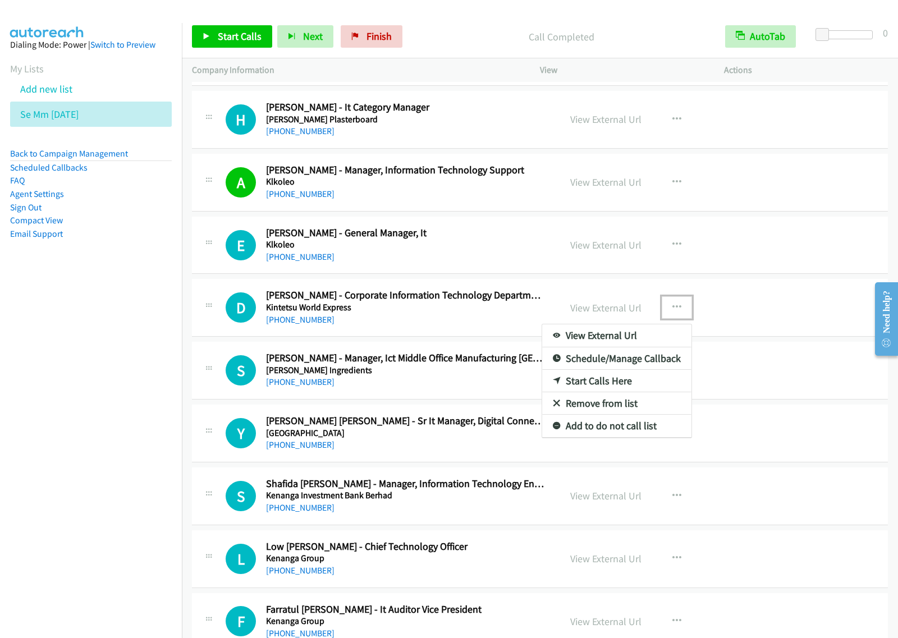
click at [613, 389] on link "Start Calls Here" at bounding box center [616, 381] width 149 height 22
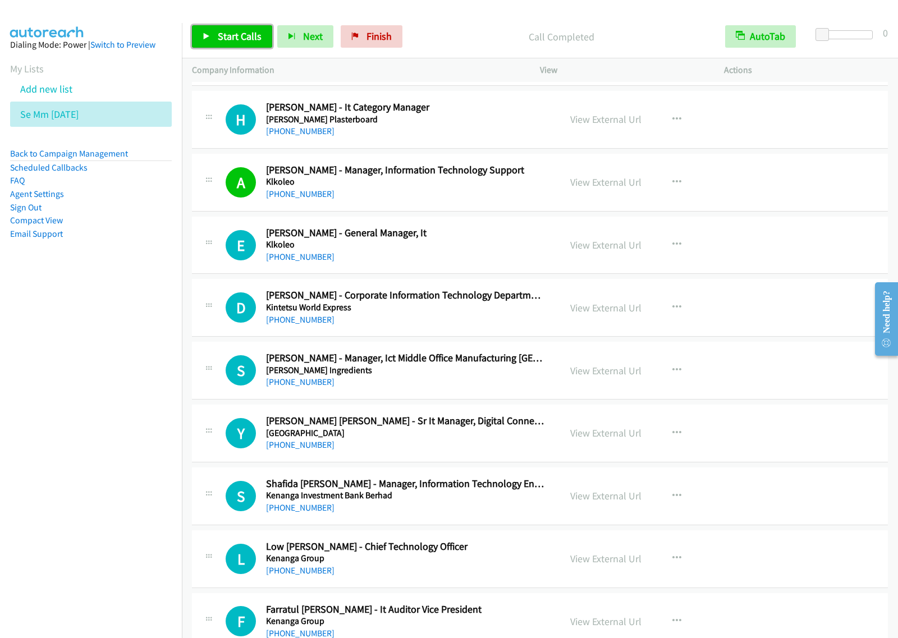
click at [237, 36] on span "Start Calls" at bounding box center [240, 36] width 44 height 13
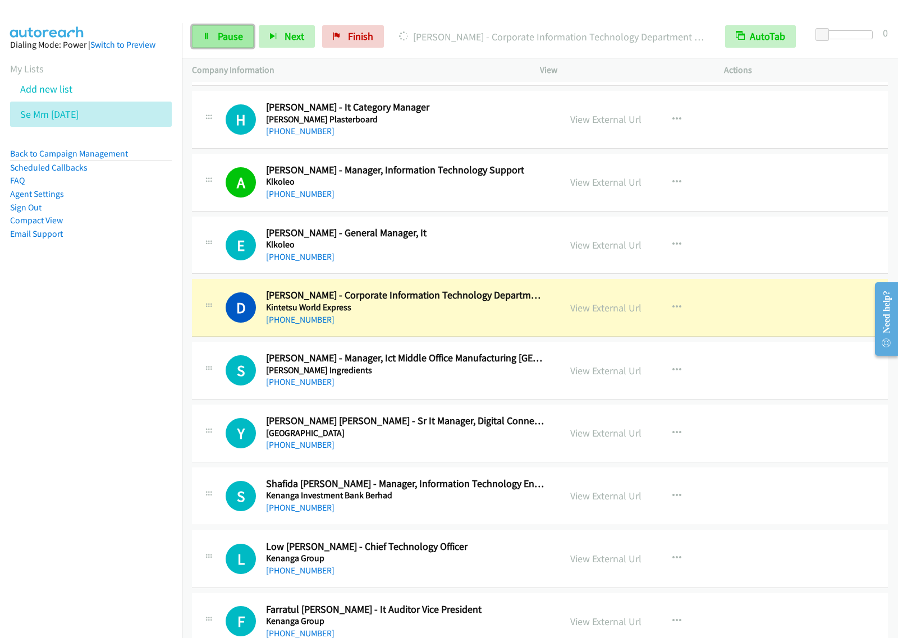
click at [226, 31] on span "Pause" at bounding box center [230, 36] width 25 height 13
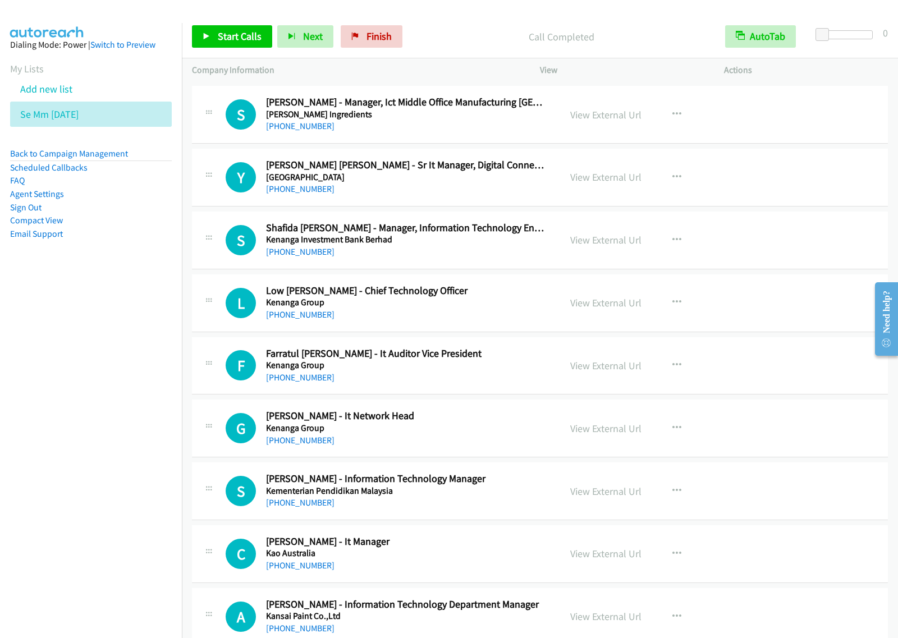
scroll to position [3787, 0]
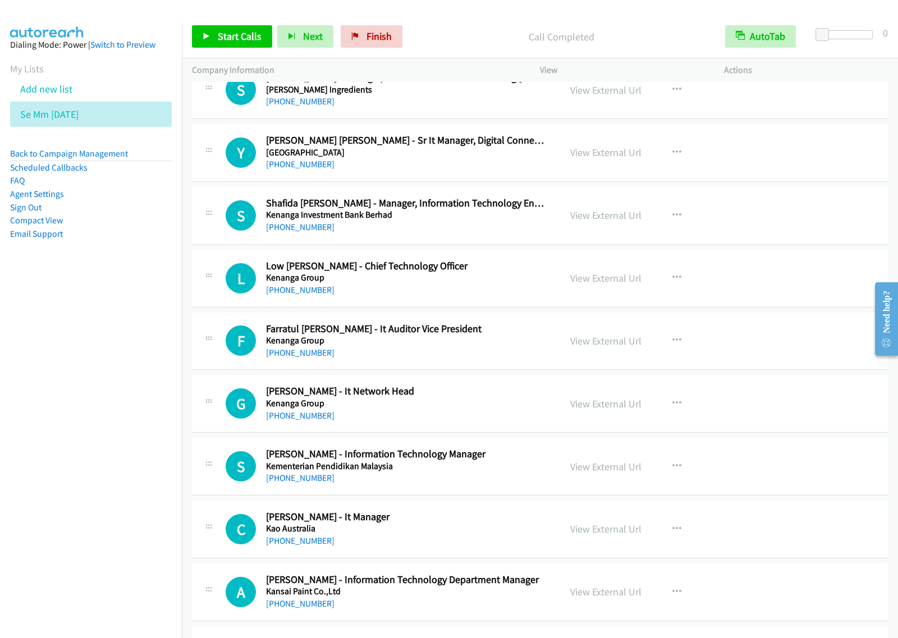
click at [466, 234] on div "+60 13-305 3786" at bounding box center [405, 226] width 279 height 13
click at [509, 233] on div "+60 13-305 3786" at bounding box center [405, 226] width 279 height 13
click at [674, 220] on icon "button" at bounding box center [676, 215] width 9 height 9
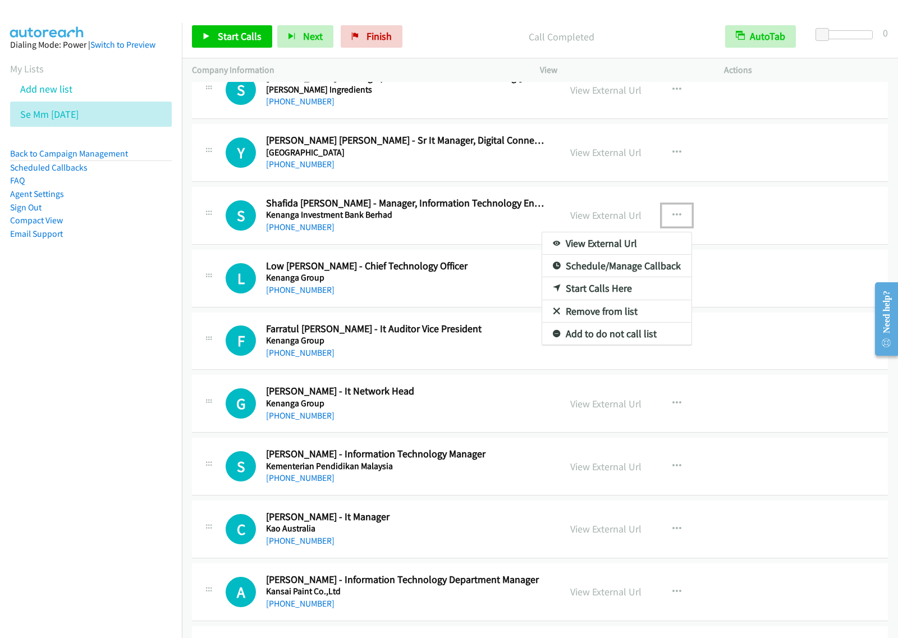
click at [610, 296] on link "Start Calls Here" at bounding box center [616, 288] width 149 height 22
click at [665, 227] on button "button" at bounding box center [676, 215] width 30 height 22
click at [614, 307] on link "Remove from list" at bounding box center [616, 311] width 149 height 22
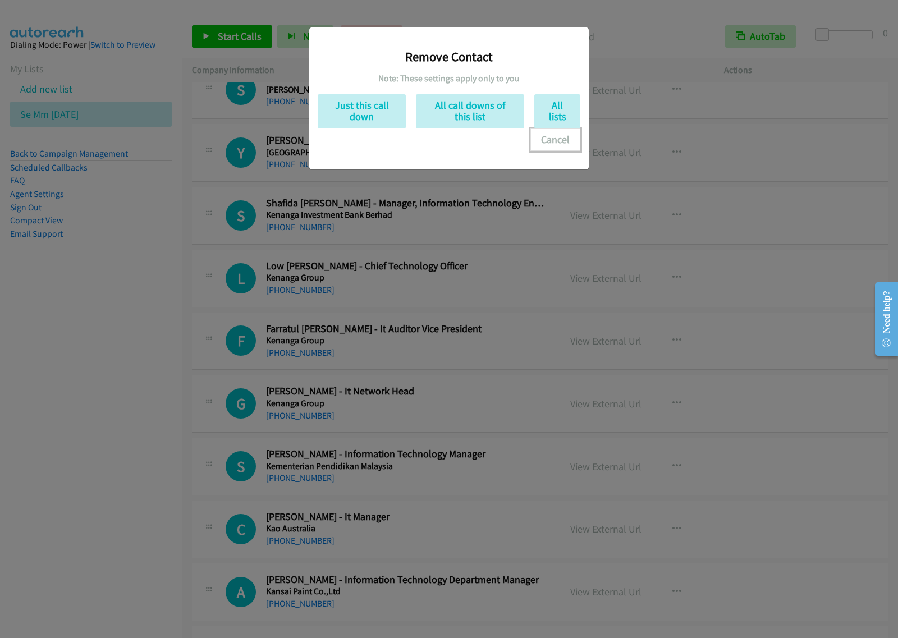
click at [553, 144] on button "Cancel" at bounding box center [555, 139] width 50 height 22
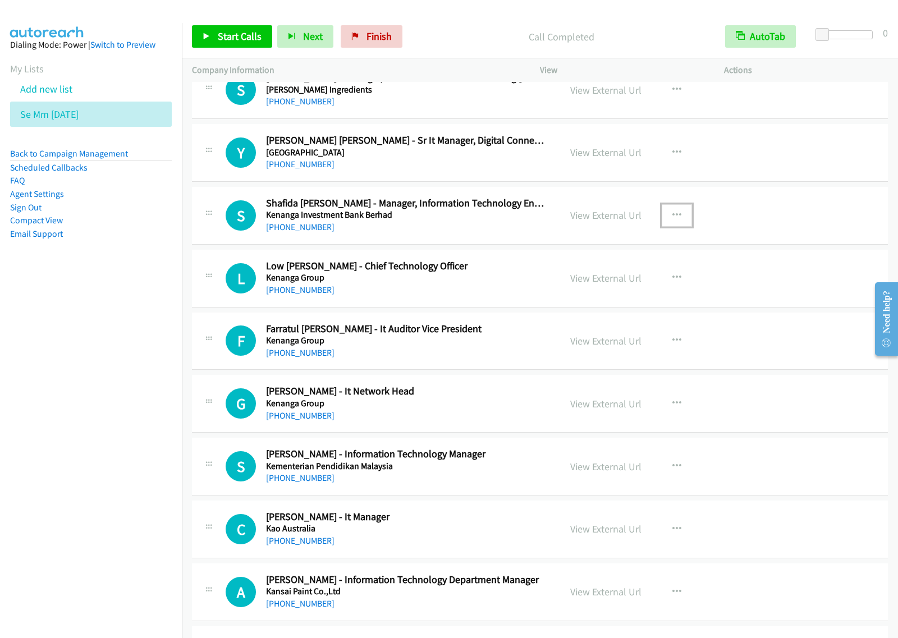
click at [672, 220] on icon "button" at bounding box center [676, 215] width 9 height 9
click at [621, 293] on link "Start Calls Here" at bounding box center [616, 288] width 149 height 22
click at [251, 39] on span "Start Calls" at bounding box center [240, 36] width 44 height 13
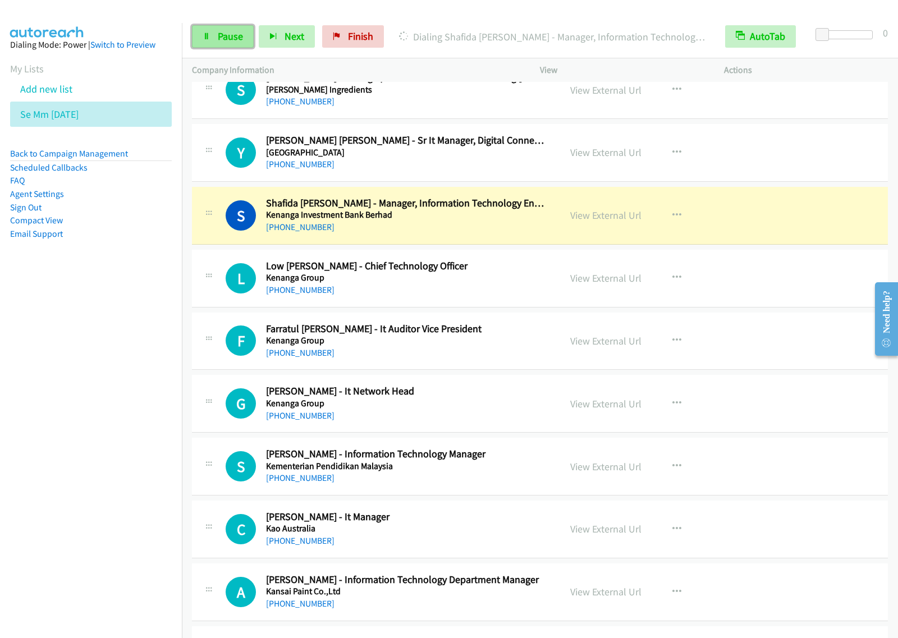
click at [242, 33] on link "Pause" at bounding box center [223, 36] width 62 height 22
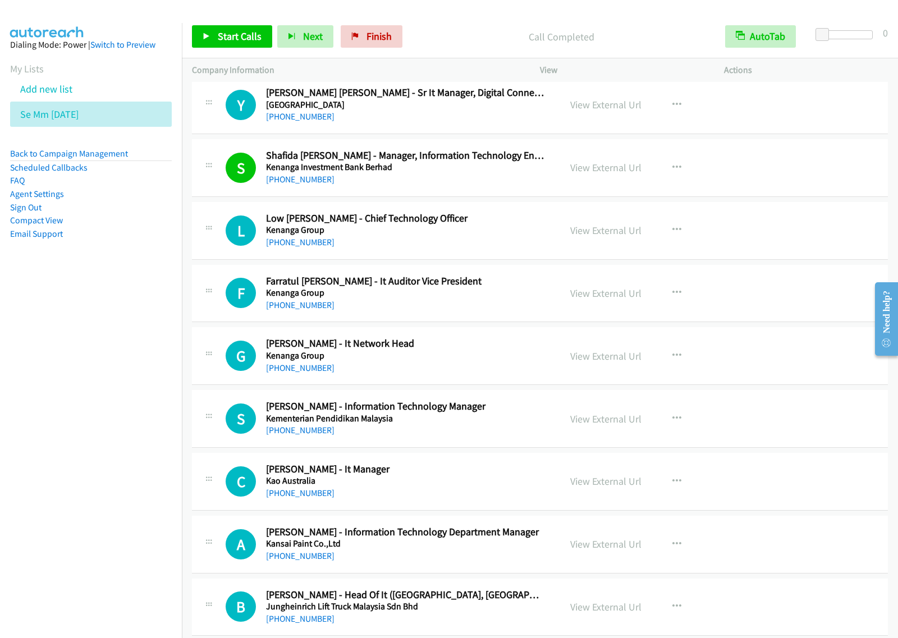
scroll to position [3857, 0]
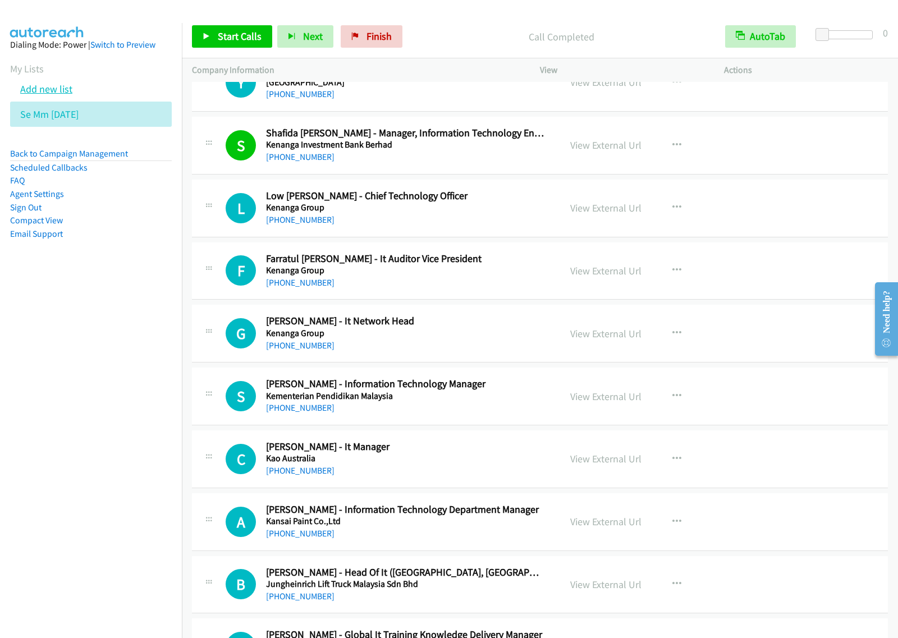
click at [44, 94] on link "Add new list" at bounding box center [46, 88] width 52 height 13
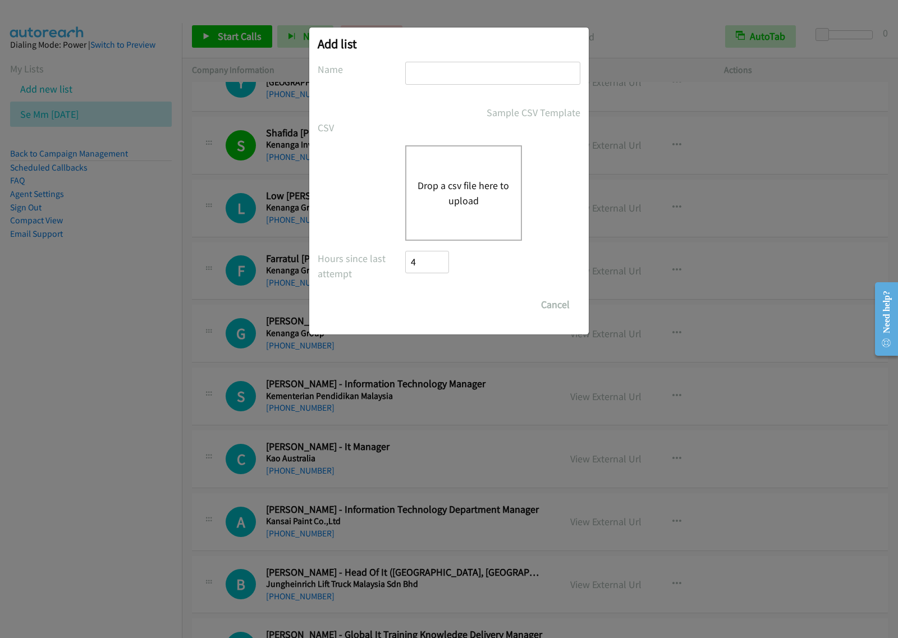
click at [473, 77] on input "text" at bounding box center [492, 73] width 175 height 23
type input "SE TH aug 25"
click at [360, 183] on div "Drop a csv file here to upload" at bounding box center [449, 192] width 263 height 95
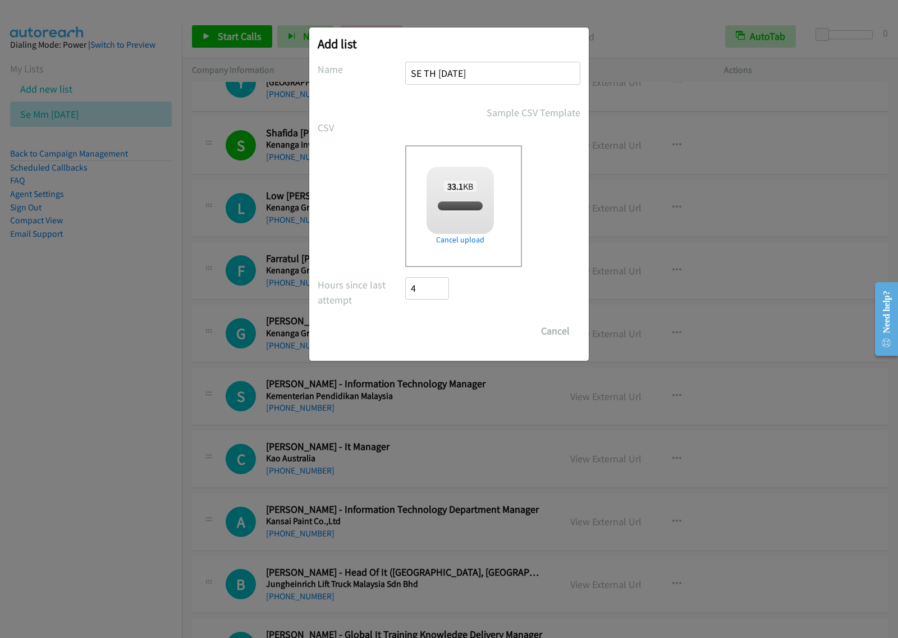
checkbox input "true"
click at [430, 325] on input "Save List" at bounding box center [434, 331] width 59 height 22
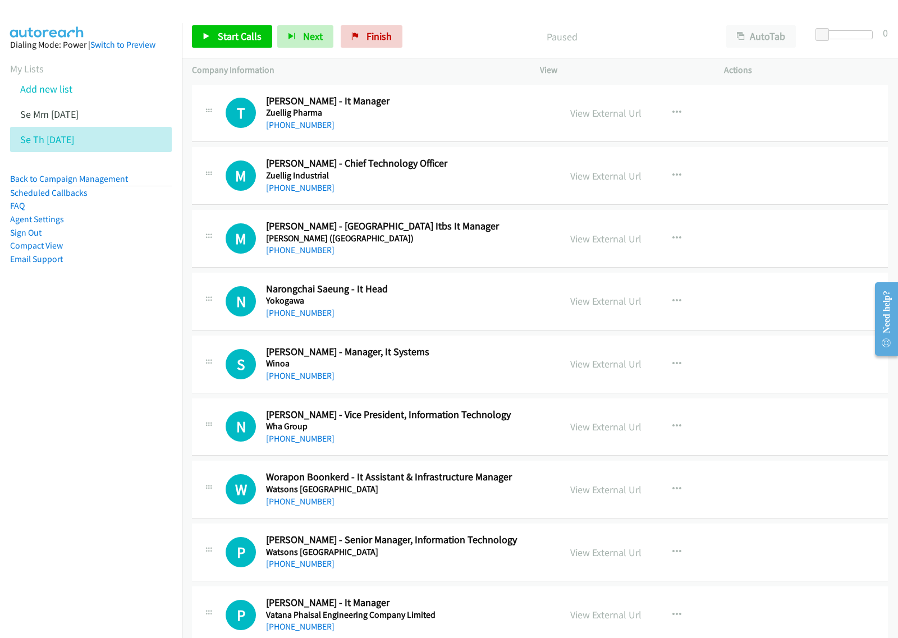
click at [135, 382] on nav "Dialing Mode: Power | Switch to Preview My Lists Add new list Se Mm Aug25 Se Th…" at bounding box center [91, 342] width 182 height 638
click at [663, 114] on button "button" at bounding box center [676, 113] width 30 height 22
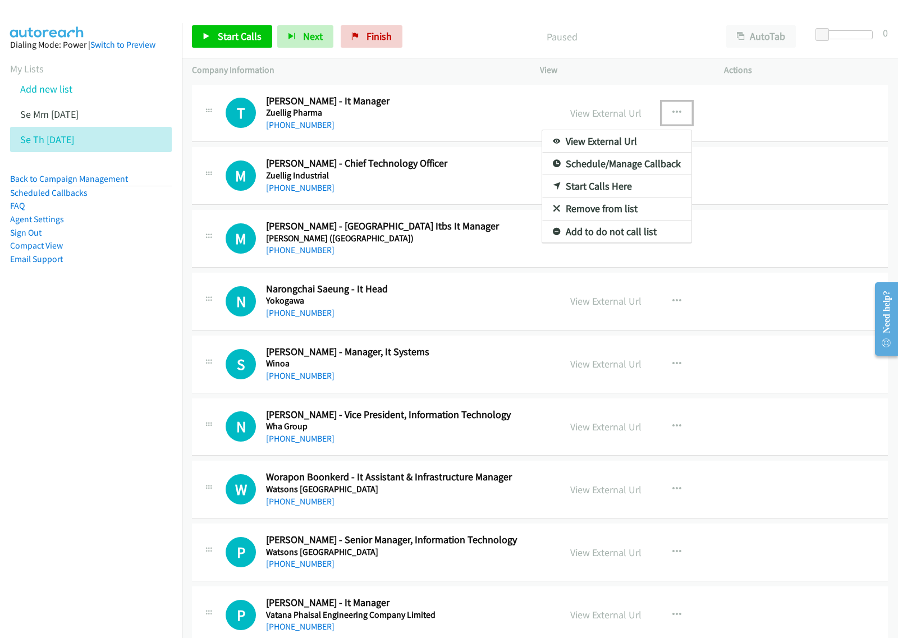
click at [765, 41] on div at bounding box center [449, 319] width 898 height 638
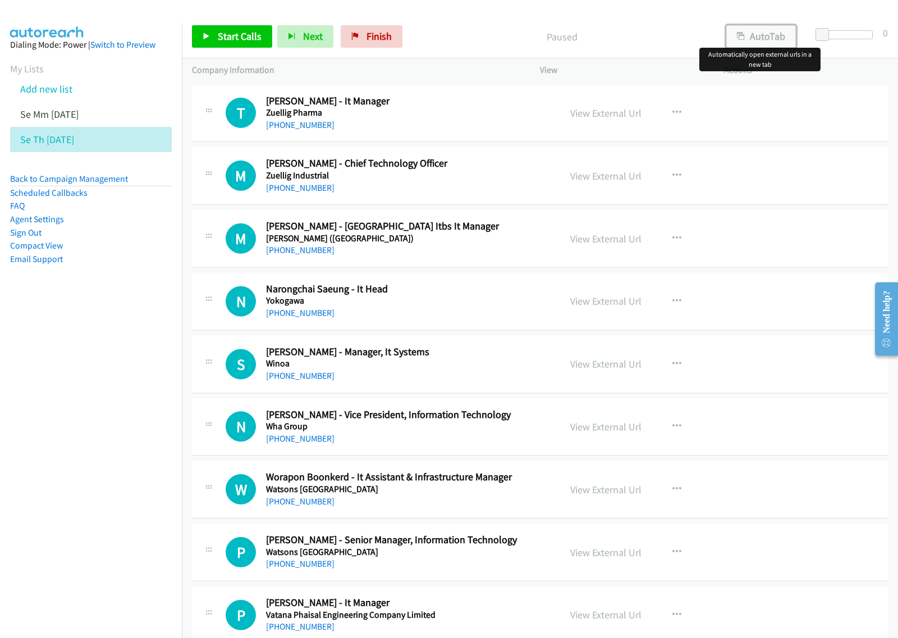
click at [767, 35] on button "AutoTab" at bounding box center [761, 36] width 70 height 22
click at [679, 109] on button "button" at bounding box center [676, 113] width 30 height 22
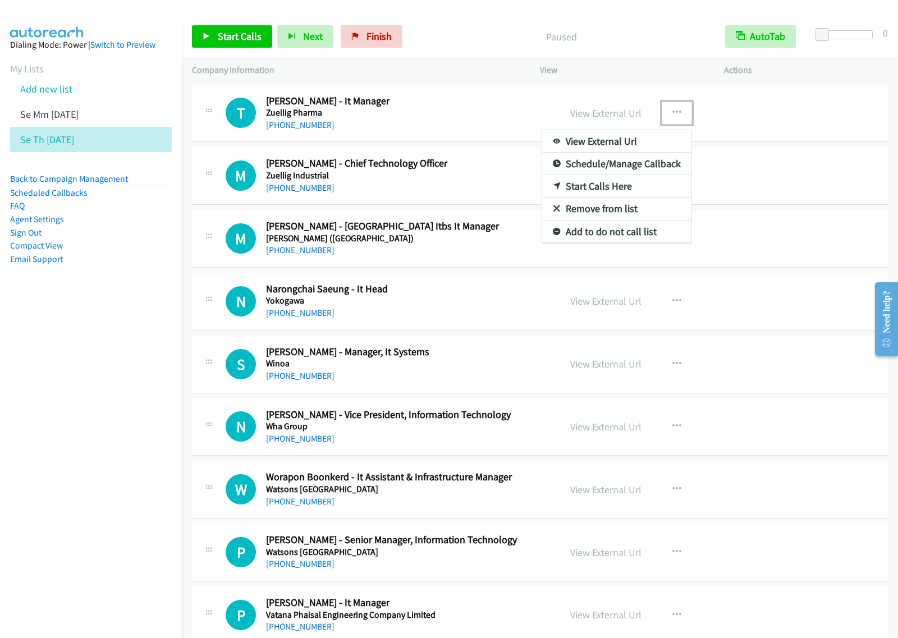
click at [622, 190] on link "Start Calls Here" at bounding box center [616, 186] width 149 height 22
click at [675, 114] on icon "button" at bounding box center [676, 112] width 9 height 9
click at [626, 182] on link "Start Calls Here" at bounding box center [616, 186] width 149 height 22
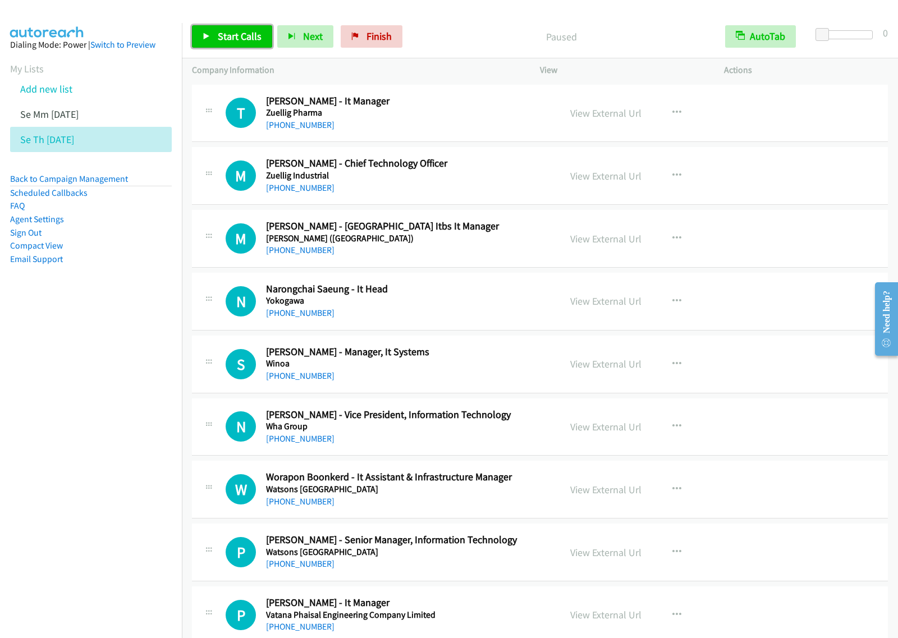
click at [232, 33] on span "Start Calls" at bounding box center [240, 36] width 44 height 13
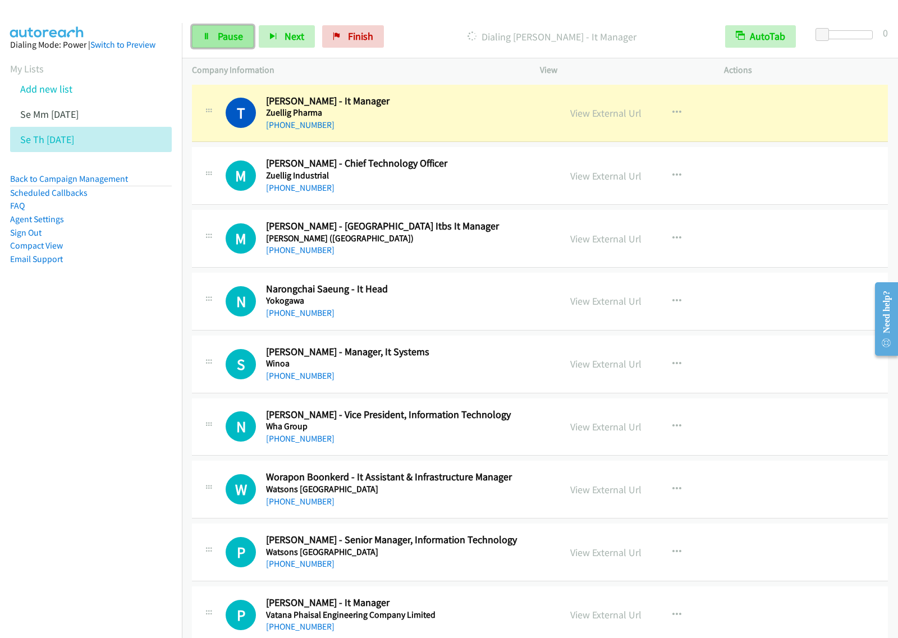
click at [205, 45] on link "Pause" at bounding box center [223, 36] width 62 height 22
click at [102, 466] on nav "Dialing Mode: Power | Switch to Preview My Lists Add new list Se Mm [DATE] Se T…" at bounding box center [91, 342] width 182 height 638
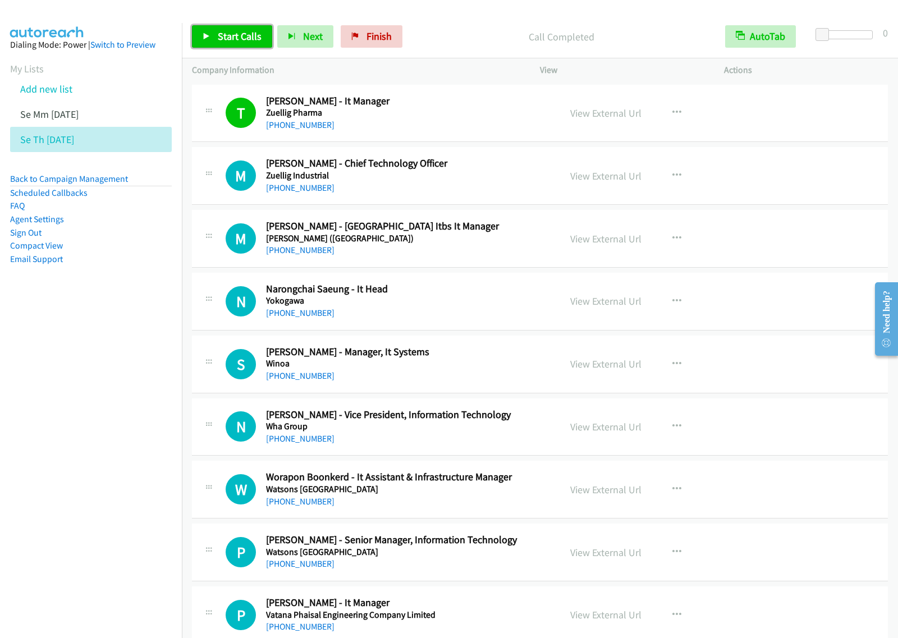
click at [240, 43] on link "Start Calls" at bounding box center [232, 36] width 80 height 22
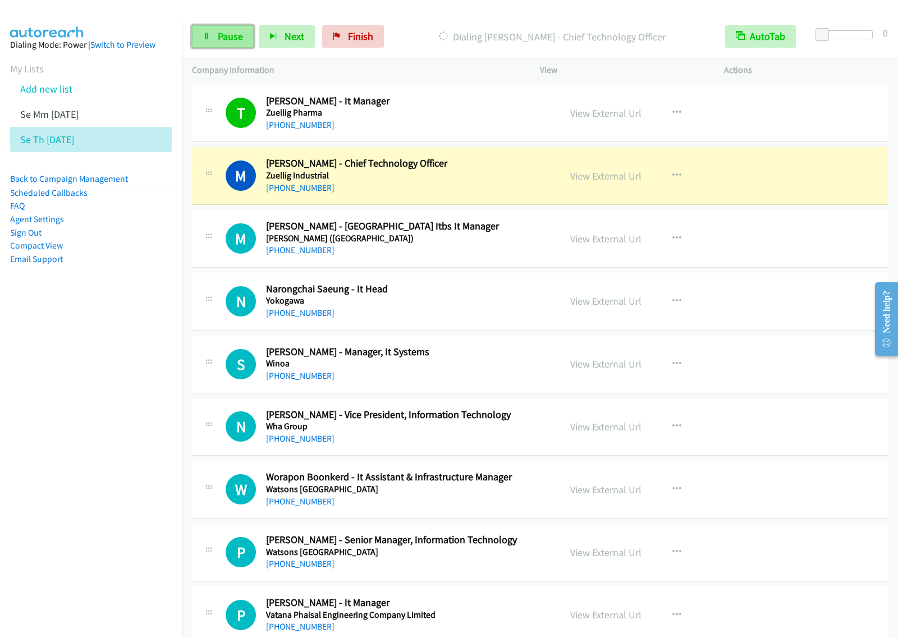
click at [234, 40] on span "Pause" at bounding box center [230, 36] width 25 height 13
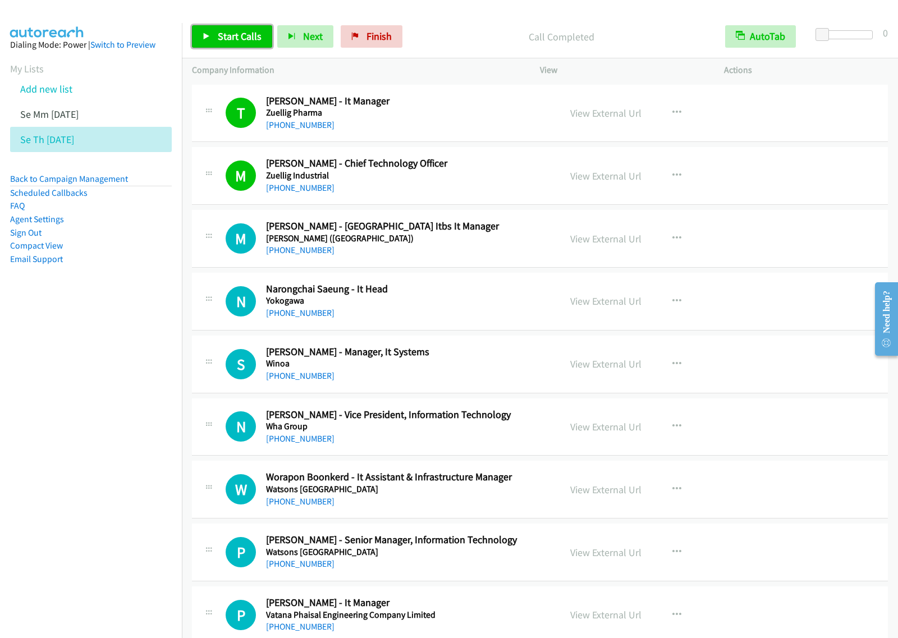
click at [216, 34] on link "Start Calls" at bounding box center [232, 36] width 80 height 22
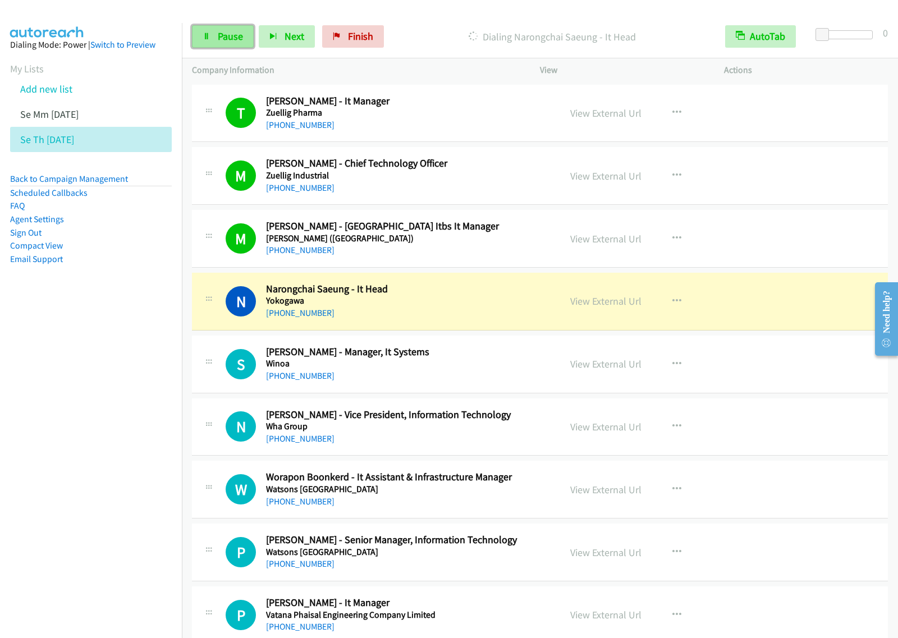
drag, startPoint x: 226, startPoint y: 38, endPoint x: 233, endPoint y: 35, distance: 7.3
click at [226, 38] on span "Pause" at bounding box center [230, 36] width 25 height 13
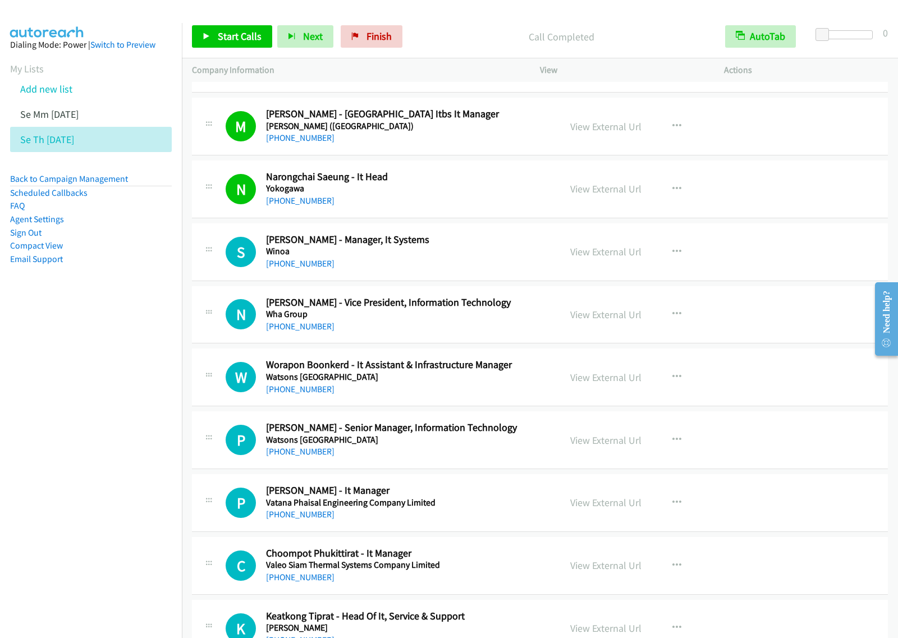
scroll to position [210, 0]
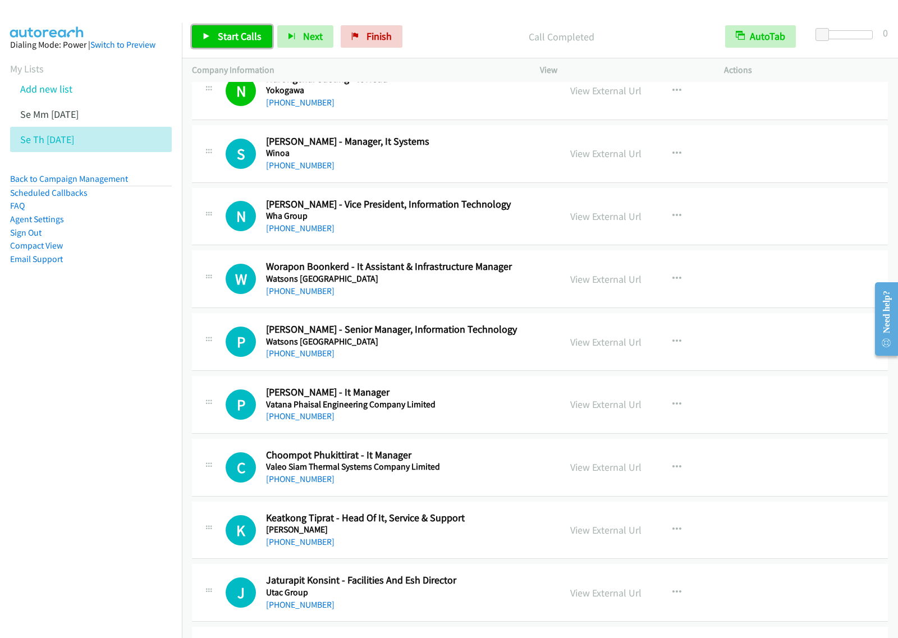
click at [250, 42] on span "Start Calls" at bounding box center [240, 36] width 44 height 13
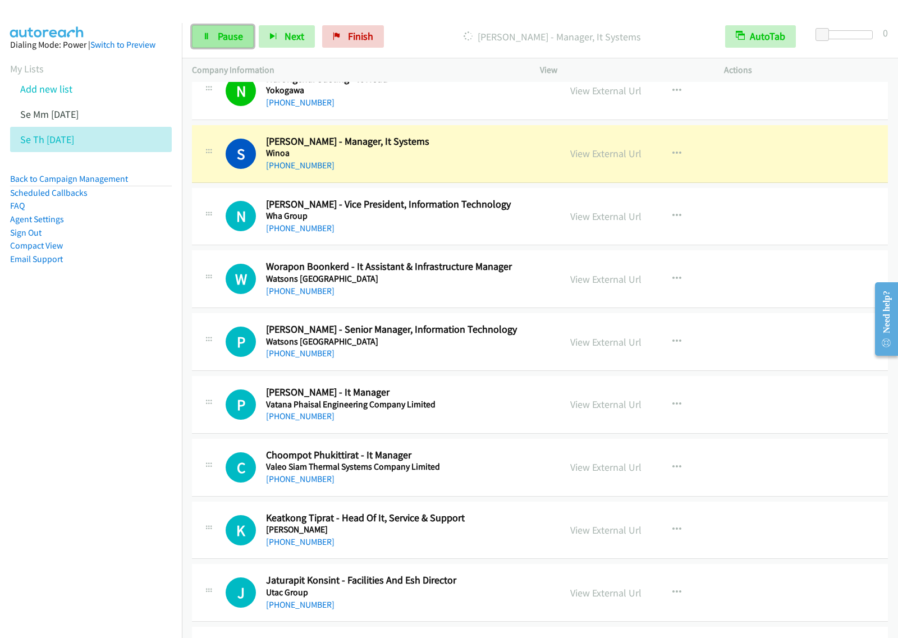
click at [236, 38] on span "Pause" at bounding box center [230, 36] width 25 height 13
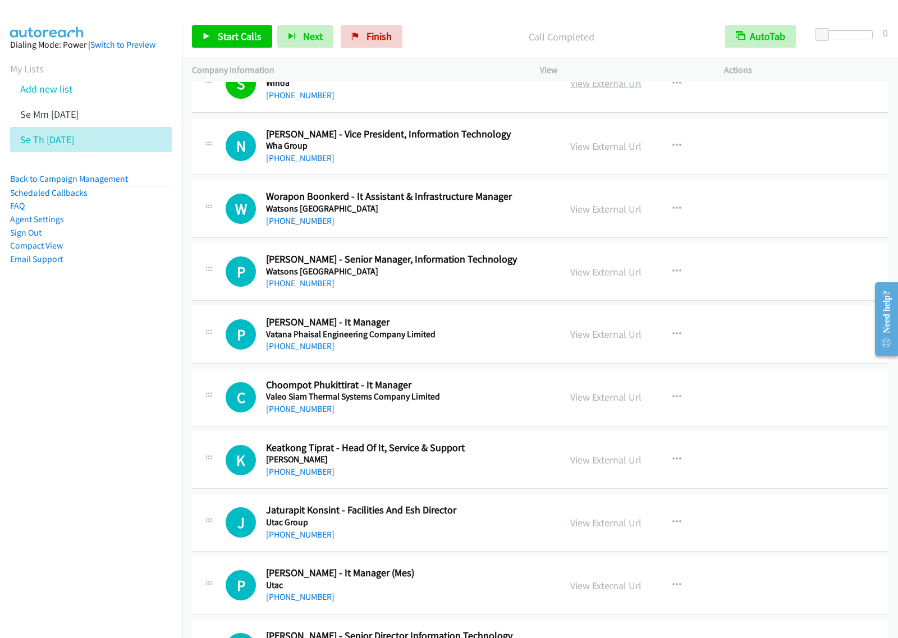
scroll to position [351, 0]
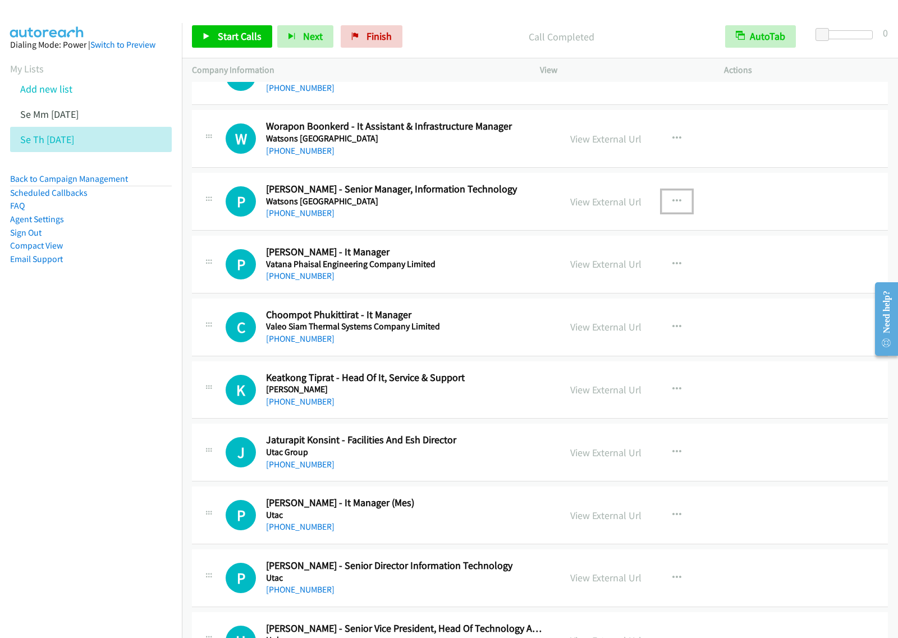
click at [672, 205] on icon "button" at bounding box center [676, 201] width 9 height 9
click at [615, 271] on link "Start Calls Here" at bounding box center [616, 275] width 149 height 22
click at [677, 209] on button "button" at bounding box center [676, 201] width 30 height 22
click at [623, 275] on link "Start Calls Here" at bounding box center [616, 275] width 149 height 22
click at [249, 29] on link "Start Calls" at bounding box center [232, 36] width 80 height 22
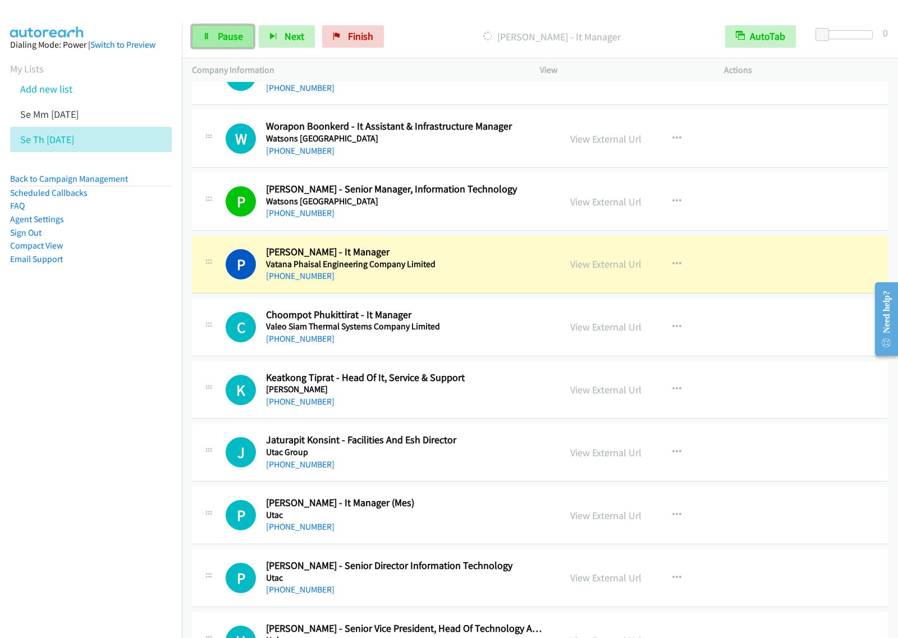
click at [240, 36] on span "Pause" at bounding box center [230, 36] width 25 height 13
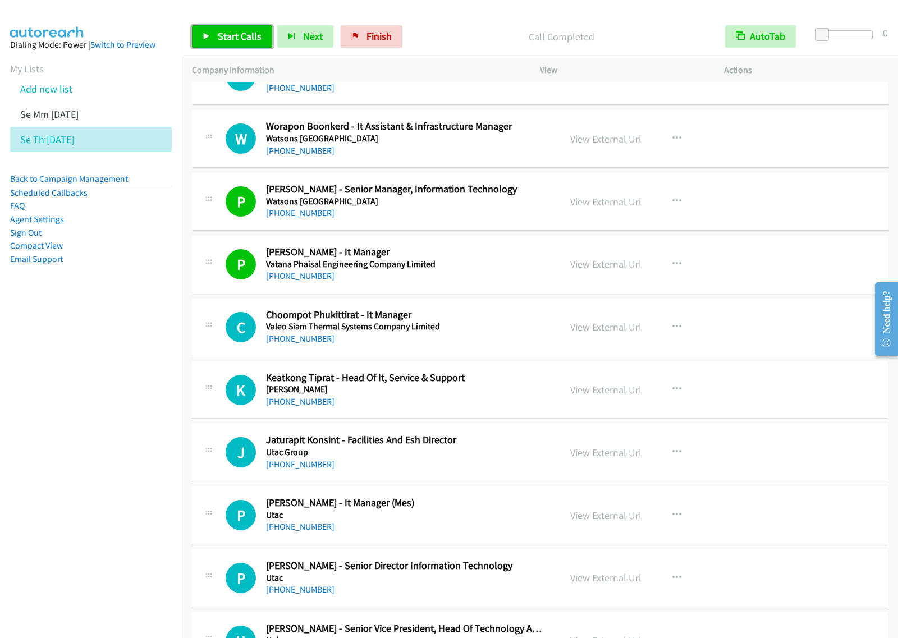
click at [236, 40] on span "Start Calls" at bounding box center [240, 36] width 44 height 13
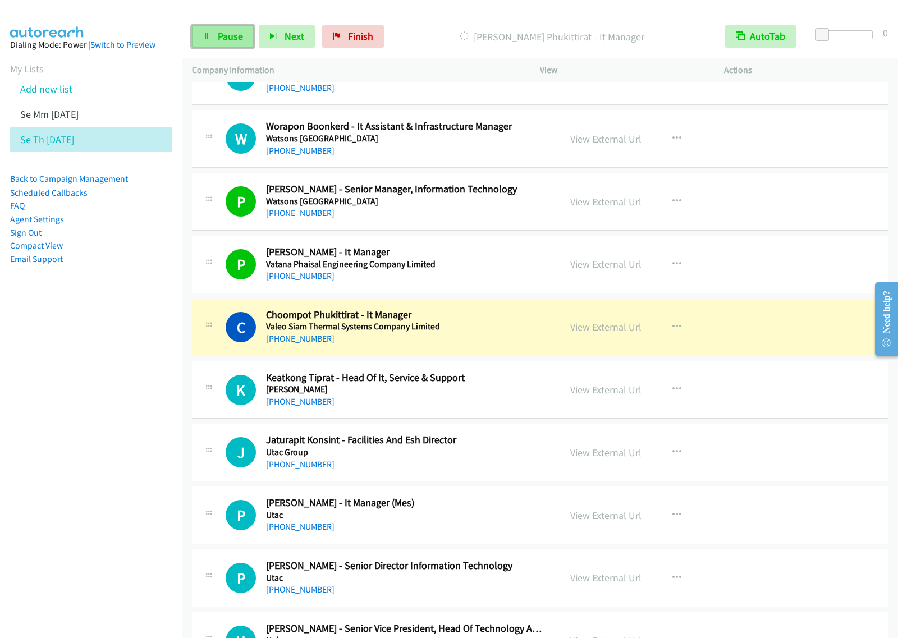
click at [226, 42] on span "Pause" at bounding box center [230, 36] width 25 height 13
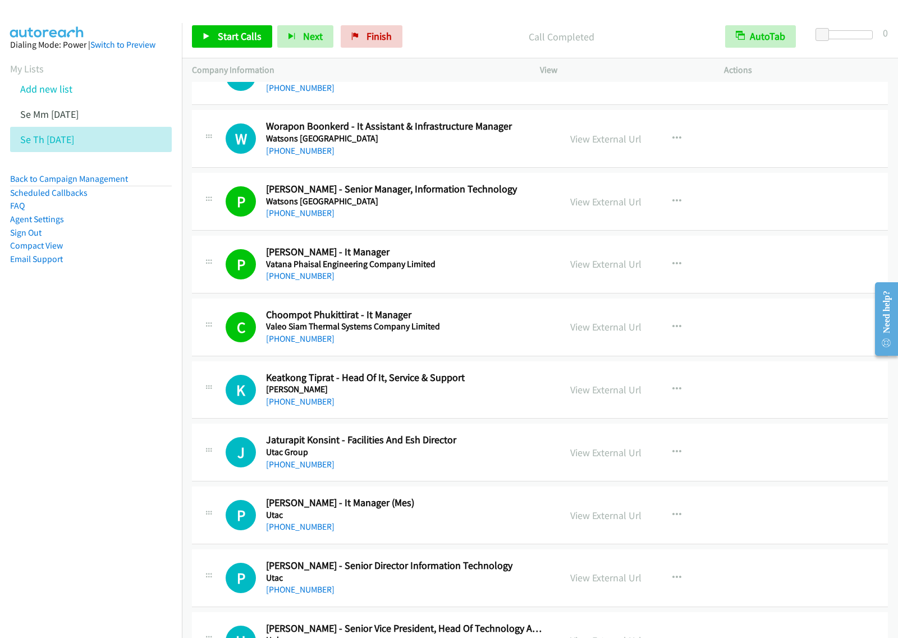
drag, startPoint x: 82, startPoint y: 346, endPoint x: 167, endPoint y: 228, distance: 145.2
click at [85, 344] on nav "Dialing Mode: Power | Switch to Preview My Lists Add new list Se Mm [DATE] Se T…" at bounding box center [91, 342] width 182 height 638
click at [227, 44] on link "Start Calls" at bounding box center [232, 36] width 80 height 22
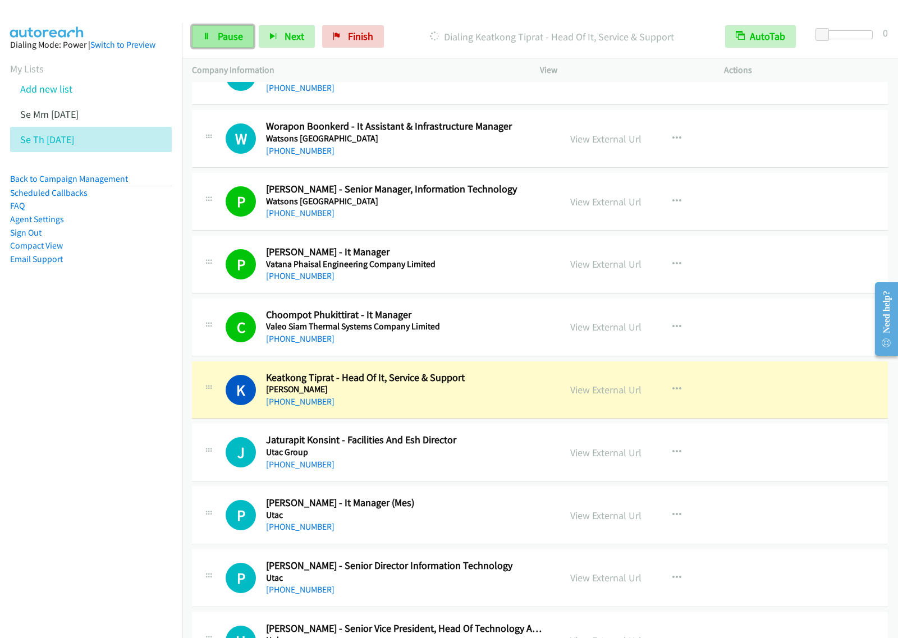
click at [218, 42] on span "Pause" at bounding box center [230, 36] width 25 height 13
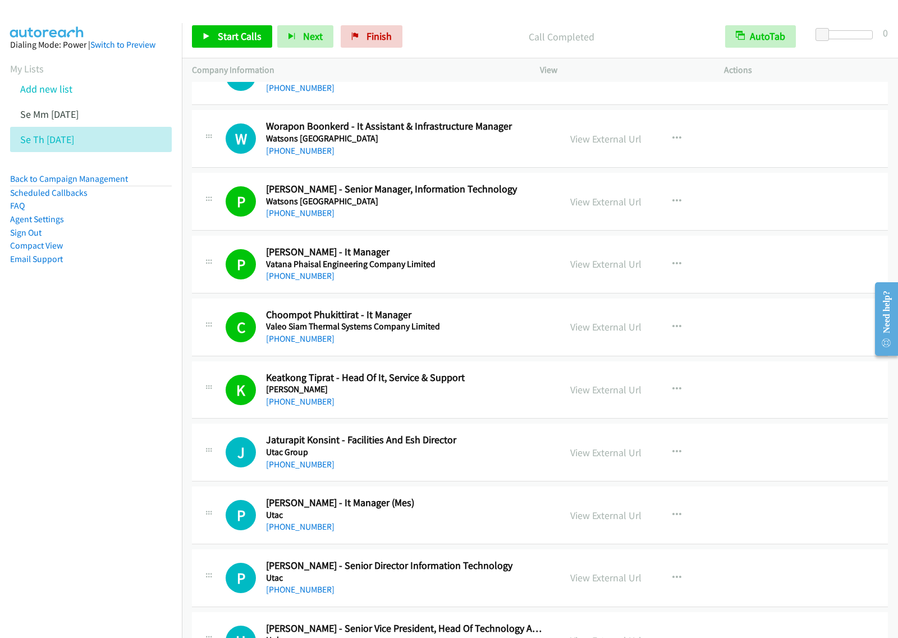
scroll to position [421, 0]
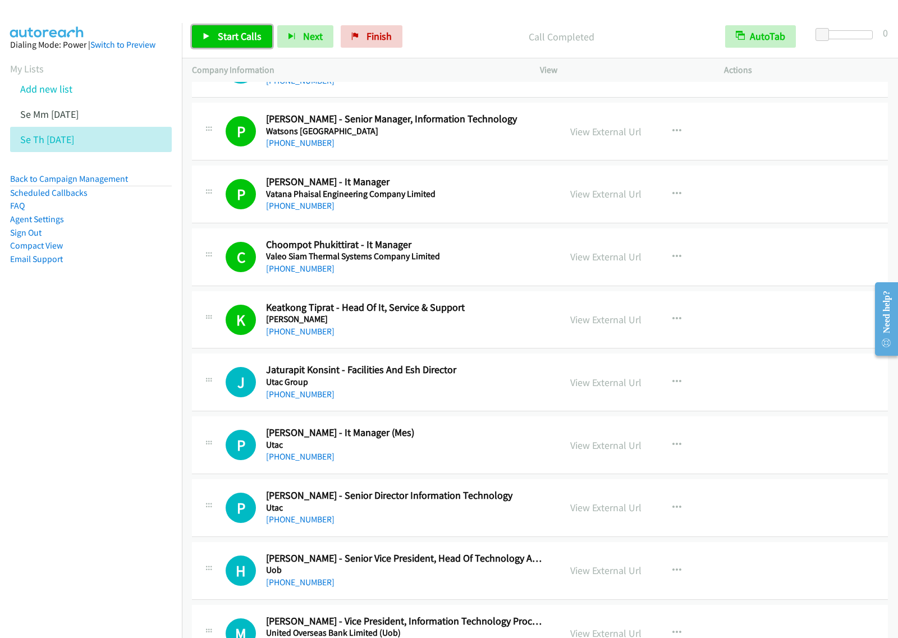
click at [251, 44] on link "Start Calls" at bounding box center [232, 36] width 80 height 22
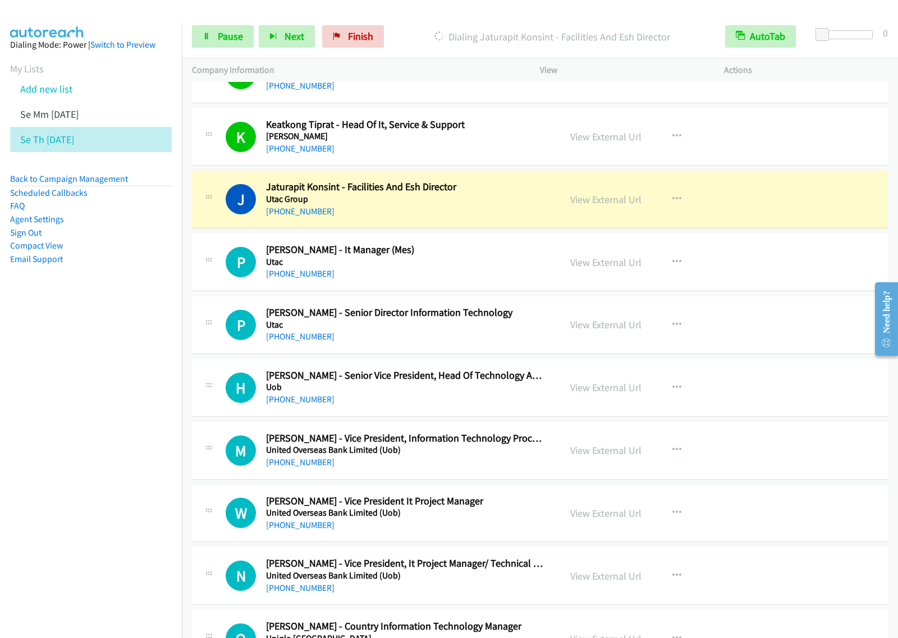
scroll to position [631, 0]
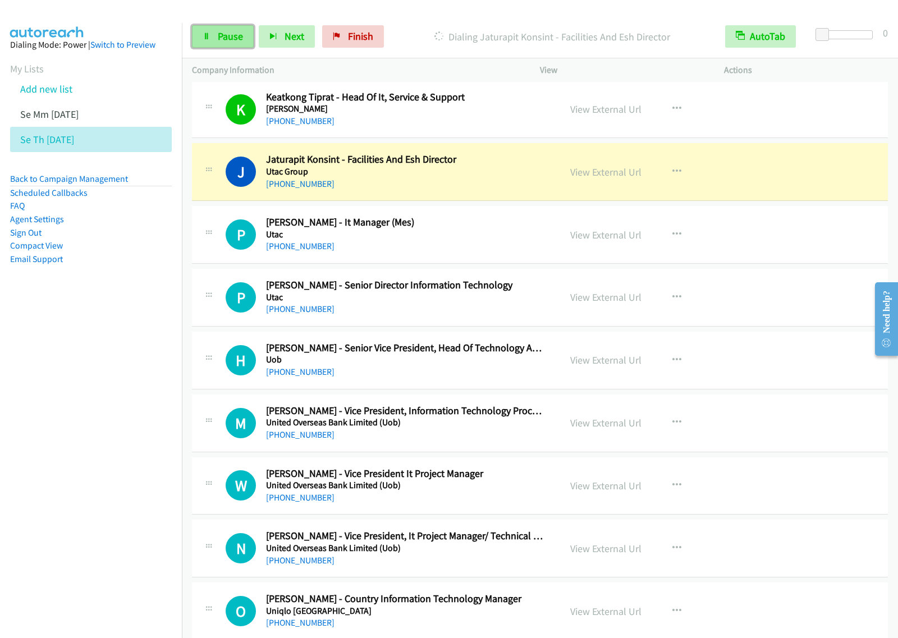
click at [237, 34] on span "Pause" at bounding box center [230, 36] width 25 height 13
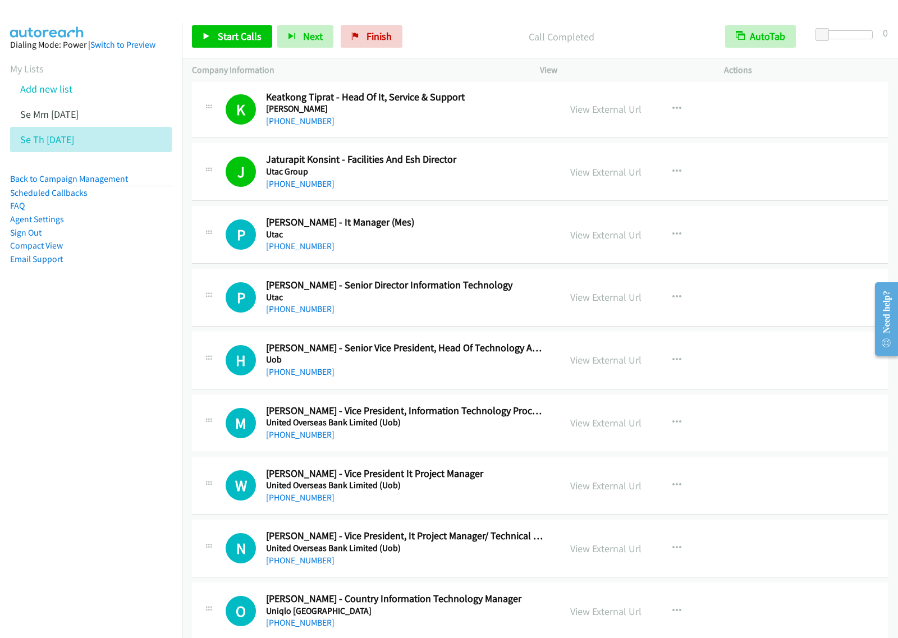
drag, startPoint x: 93, startPoint y: 405, endPoint x: 411, endPoint y: 47, distance: 479.2
click at [94, 404] on nav "Dialing Mode: Power | Switch to Preview My Lists Add new list Se Mm [DATE] Se T…" at bounding box center [91, 342] width 182 height 638
click at [228, 35] on span "Start Calls" at bounding box center [240, 36] width 44 height 13
click at [94, 477] on nav "Dialing Mode: Power | Switch to Preview My Lists Add new list Se Mm [DATE] Se T…" at bounding box center [91, 342] width 182 height 638
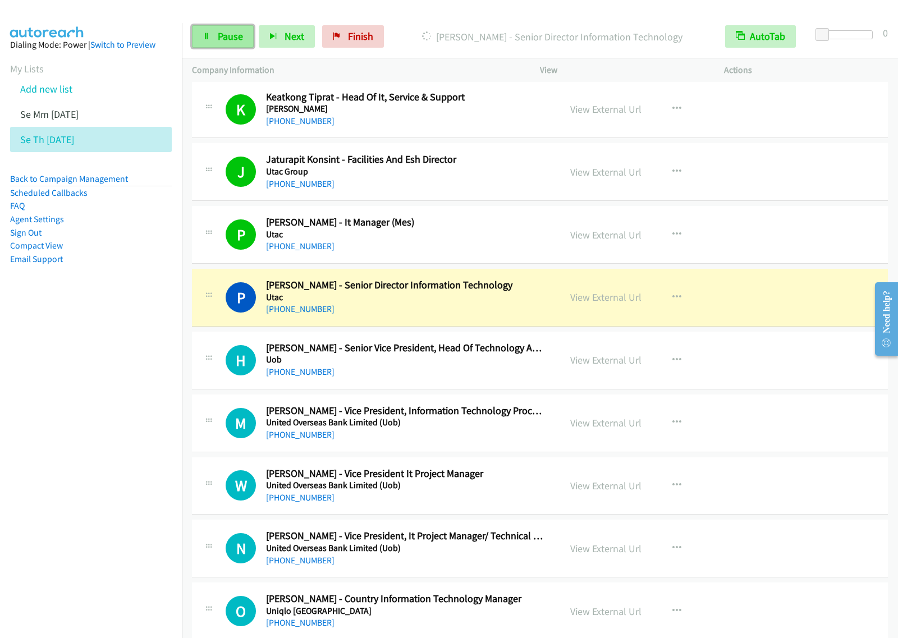
drag, startPoint x: 194, startPoint y: 35, endPoint x: 205, endPoint y: 35, distance: 11.2
click at [194, 35] on link "Pause" at bounding box center [223, 36] width 62 height 22
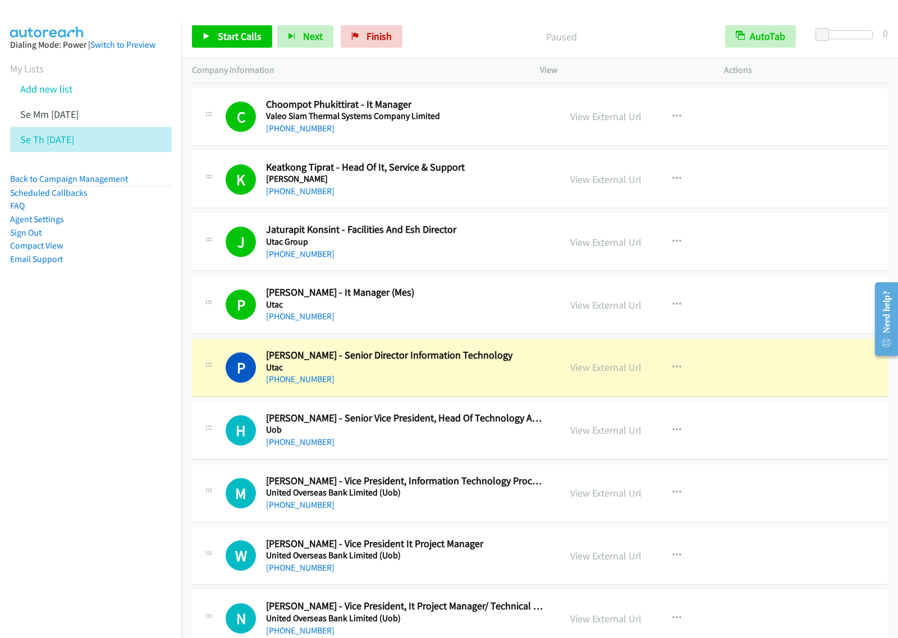
scroll to position [701, 0]
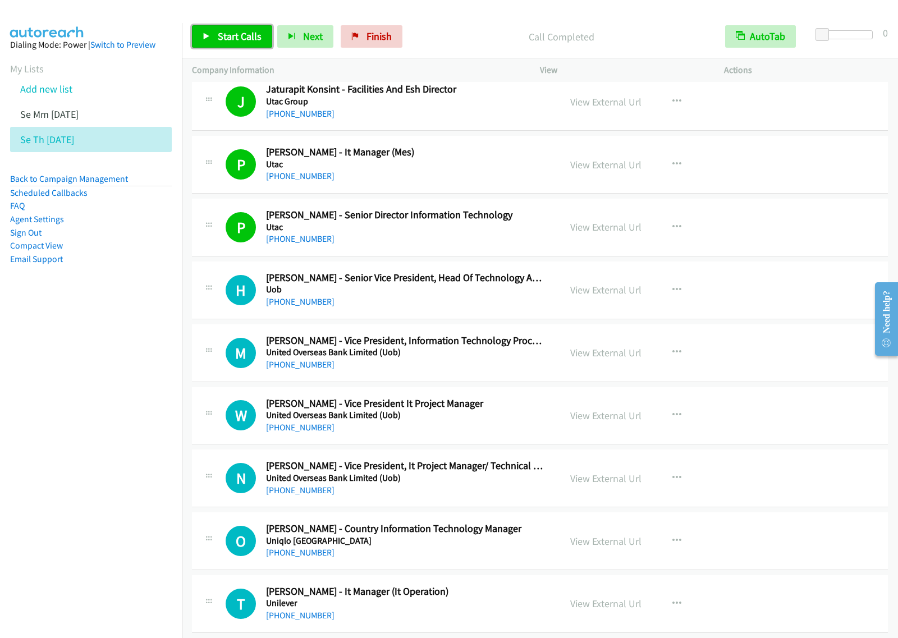
click at [250, 34] on span "Start Calls" at bounding box center [240, 36] width 44 height 13
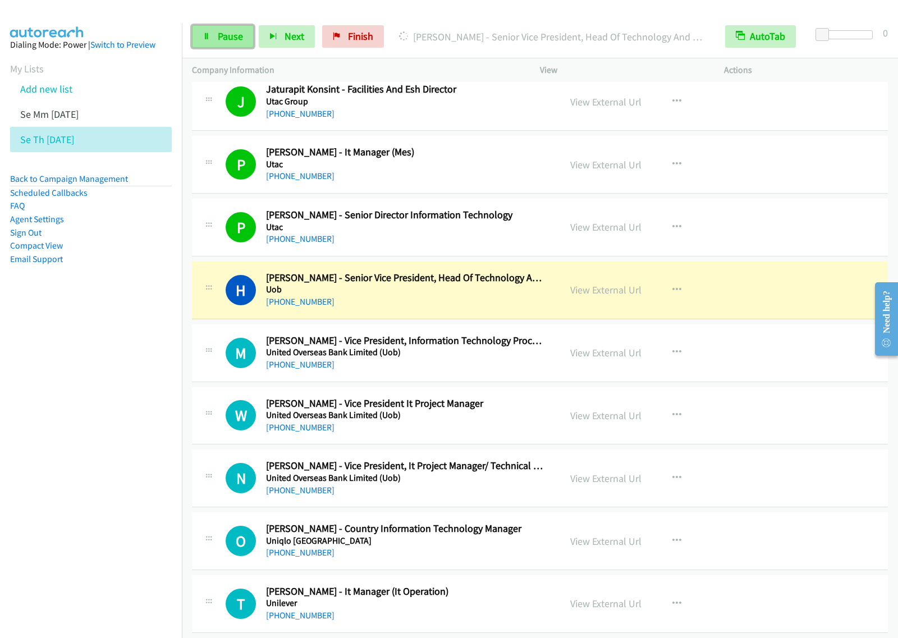
click at [231, 38] on span "Pause" at bounding box center [230, 36] width 25 height 13
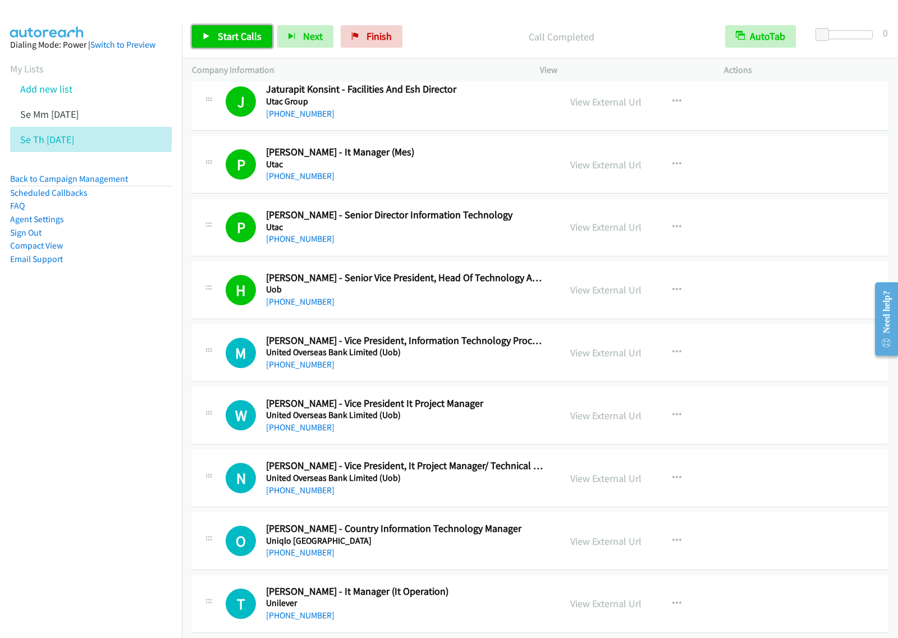
click at [219, 39] on span "Start Calls" at bounding box center [240, 36] width 44 height 13
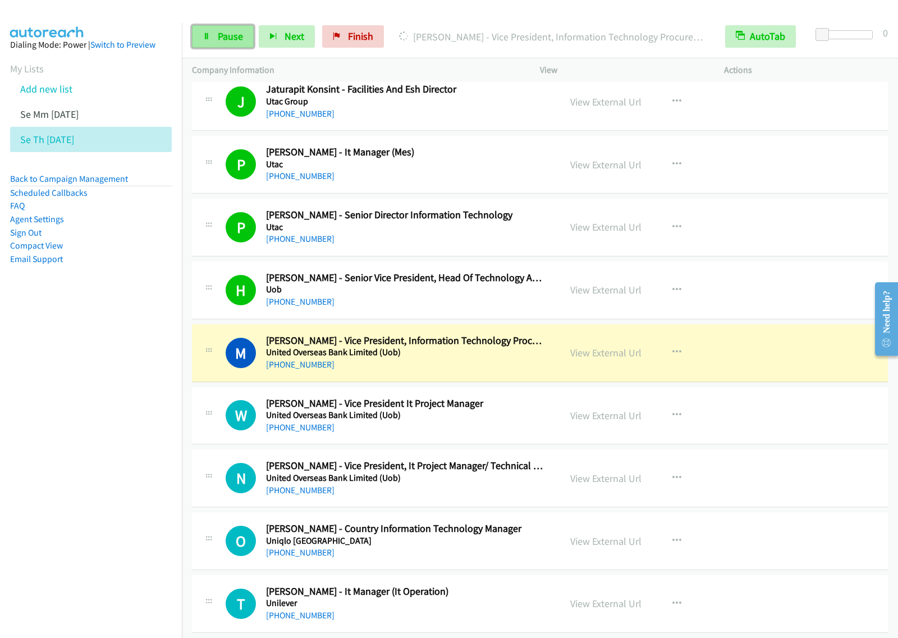
click at [205, 43] on link "Pause" at bounding box center [223, 36] width 62 height 22
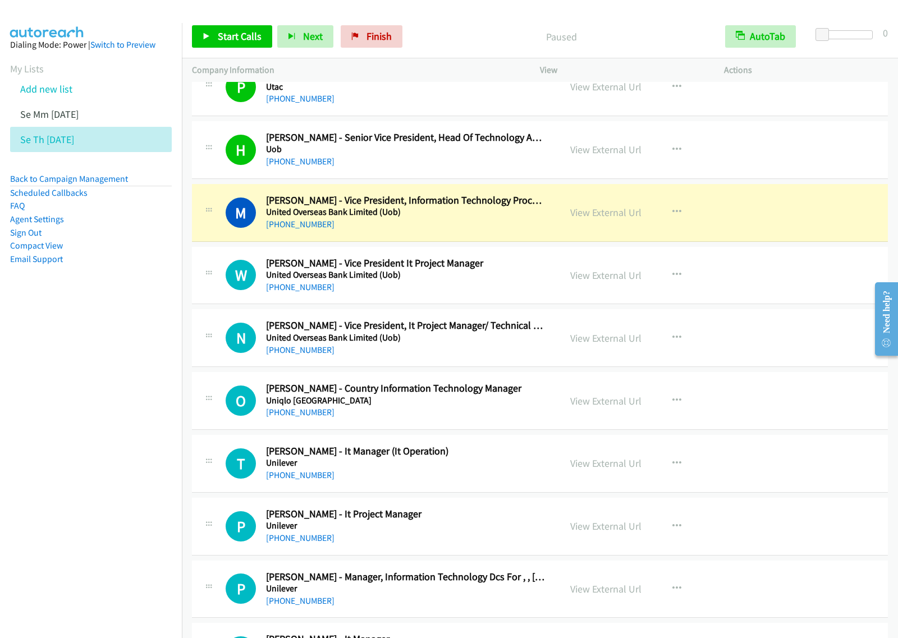
scroll to position [912, 0]
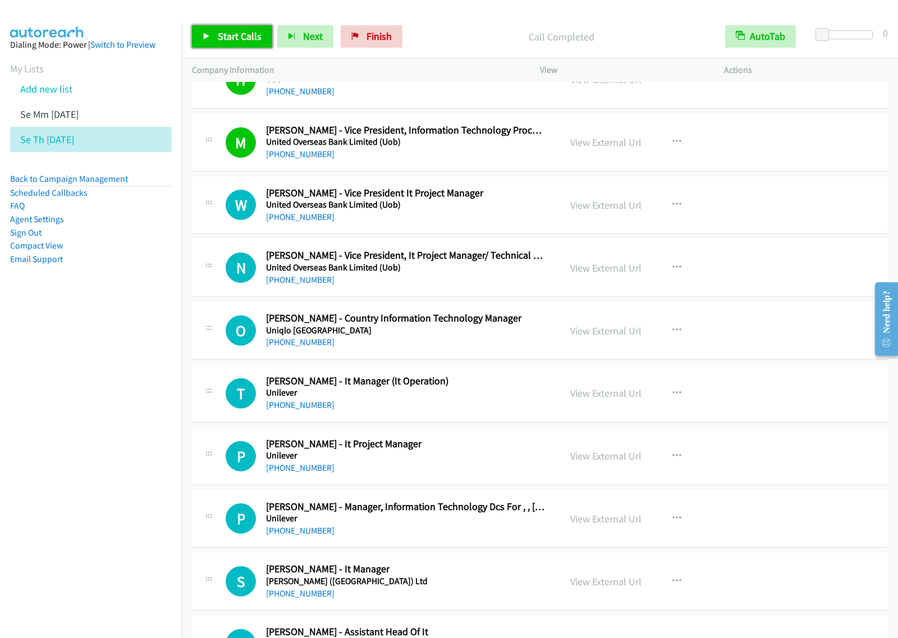
drag, startPoint x: 219, startPoint y: 47, endPoint x: 233, endPoint y: 56, distance: 16.5
click at [219, 48] on link "Start Calls" at bounding box center [232, 36] width 80 height 22
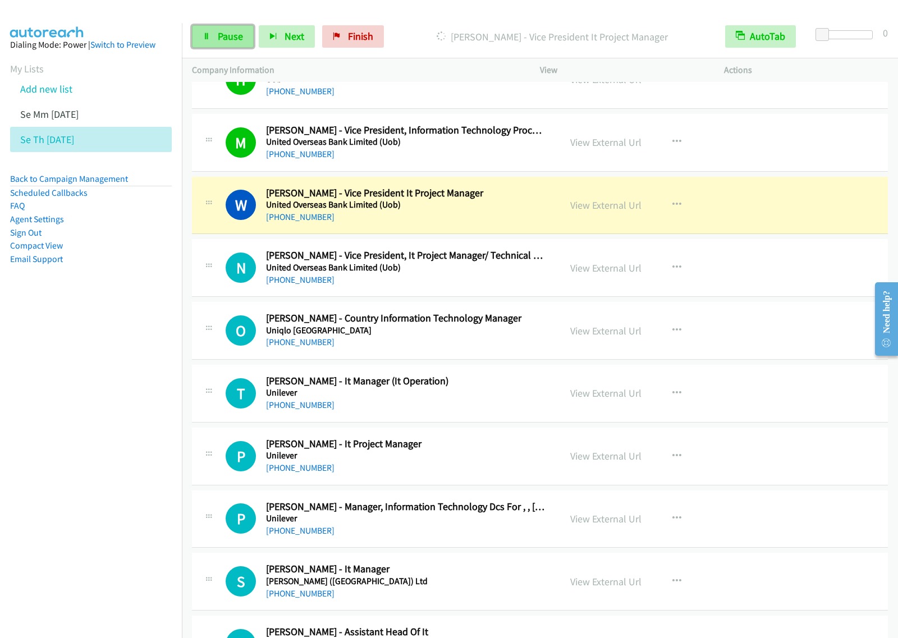
click at [226, 41] on span "Pause" at bounding box center [230, 36] width 25 height 13
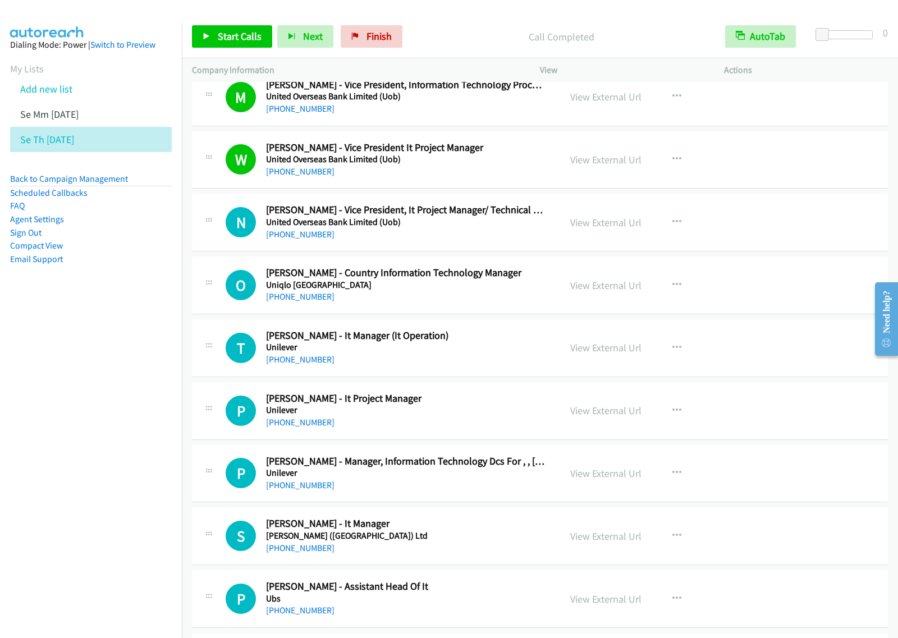
scroll to position [982, 0]
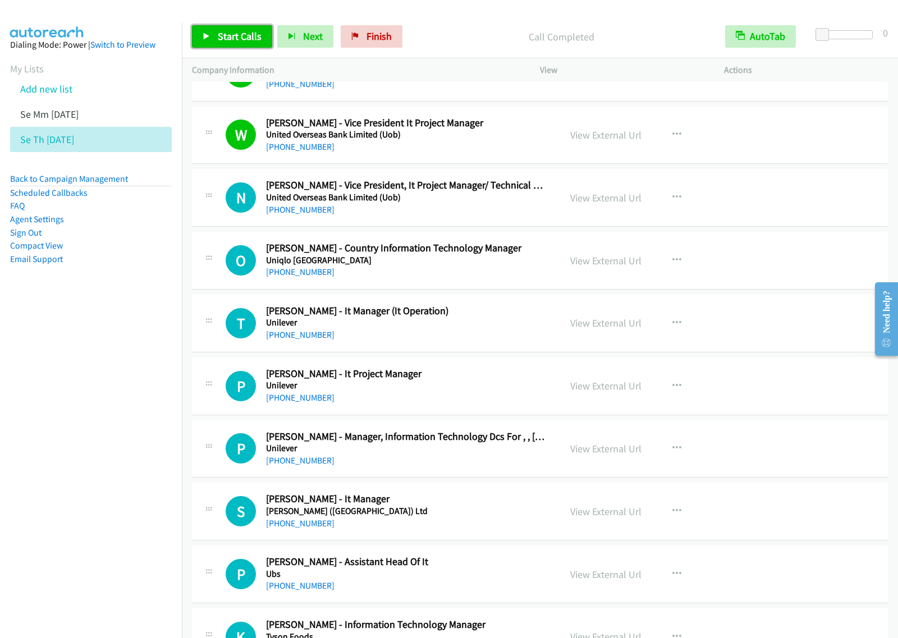
click at [251, 39] on span "Start Calls" at bounding box center [240, 36] width 44 height 13
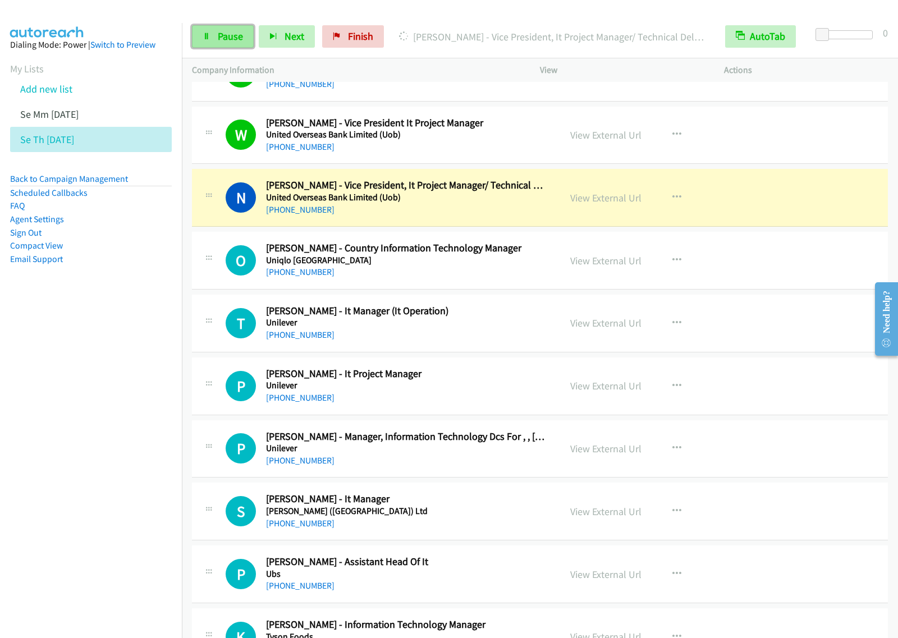
click at [218, 43] on span "Pause" at bounding box center [230, 36] width 25 height 13
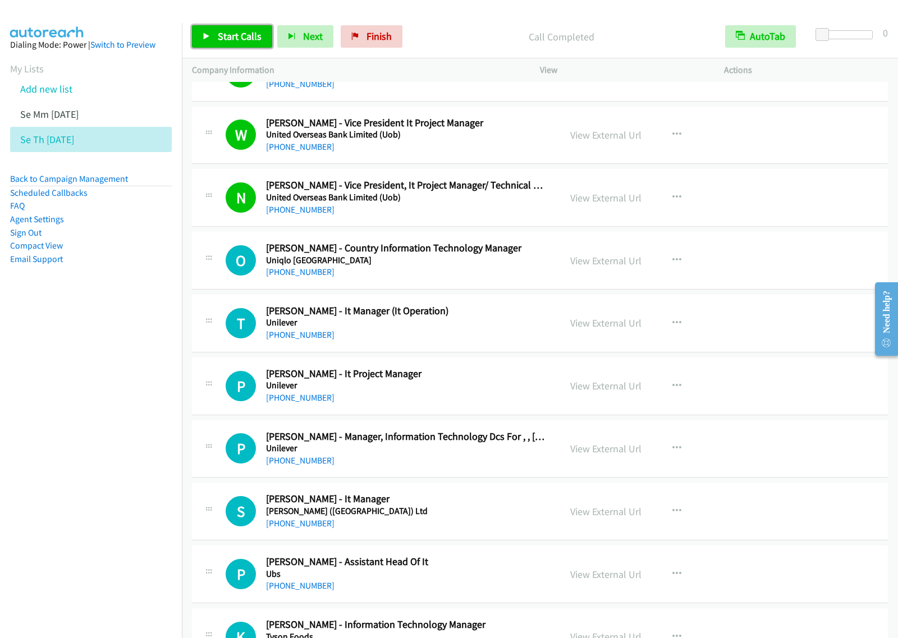
click at [220, 41] on span "Start Calls" at bounding box center [240, 36] width 44 height 13
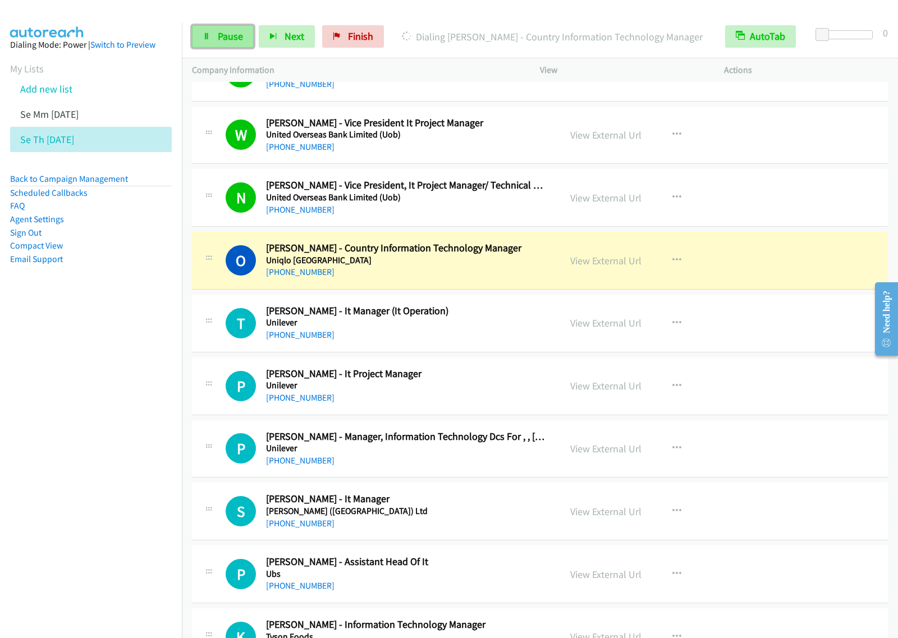
click at [214, 39] on link "Pause" at bounding box center [223, 36] width 62 height 22
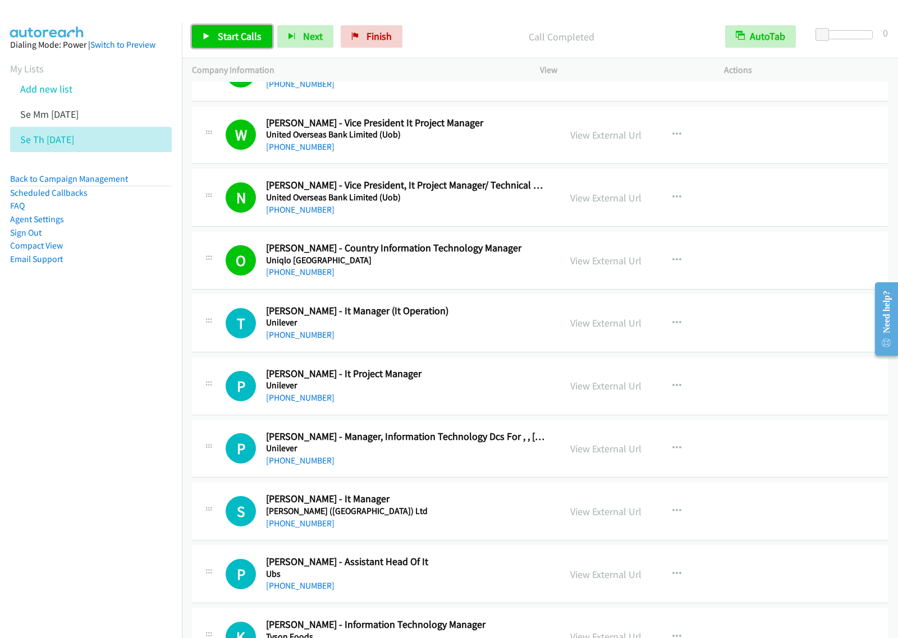
click at [253, 40] on span "Start Calls" at bounding box center [240, 36] width 44 height 13
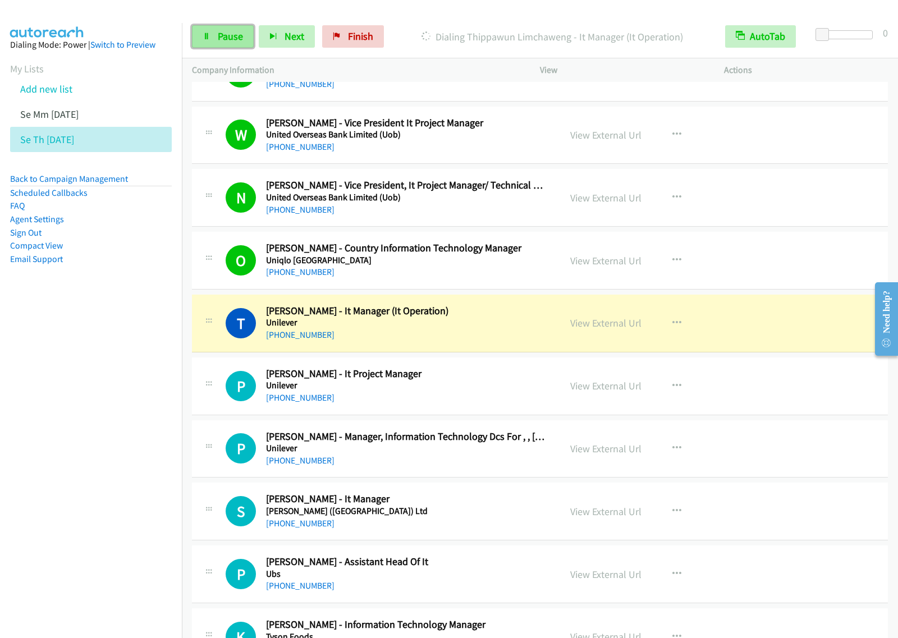
click at [212, 40] on link "Pause" at bounding box center [223, 36] width 62 height 22
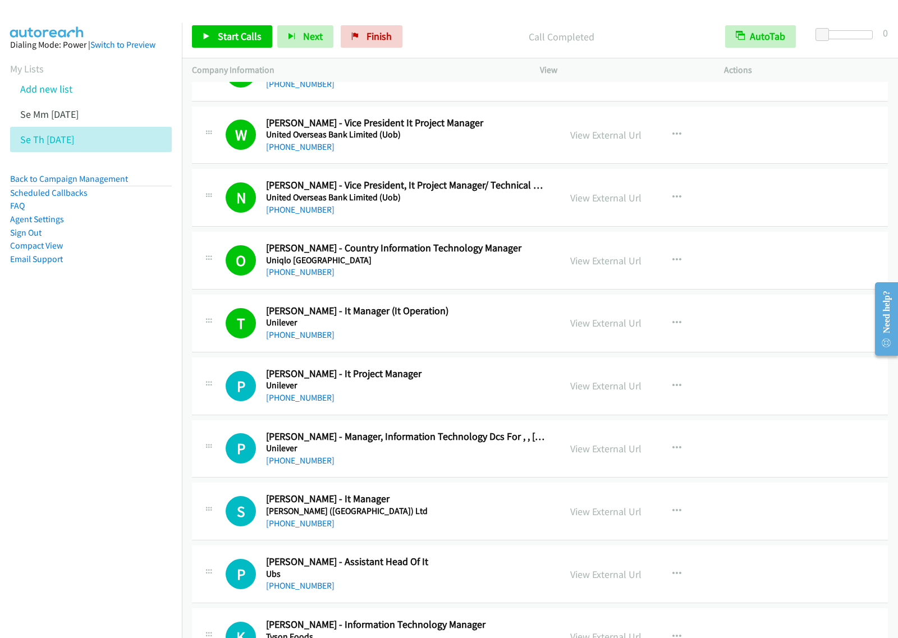
scroll to position [1052, 0]
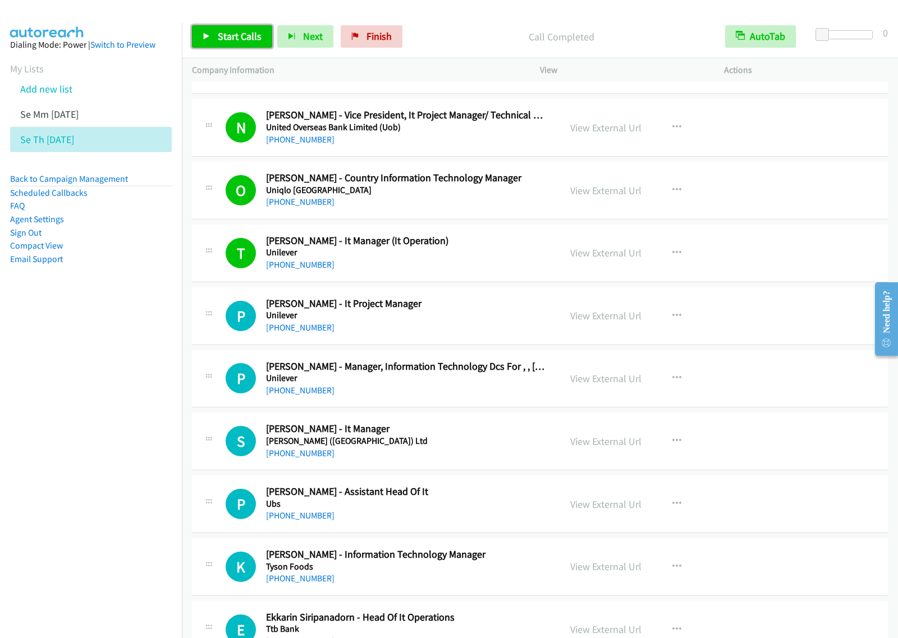
click at [233, 29] on link "Start Calls" at bounding box center [232, 36] width 80 height 22
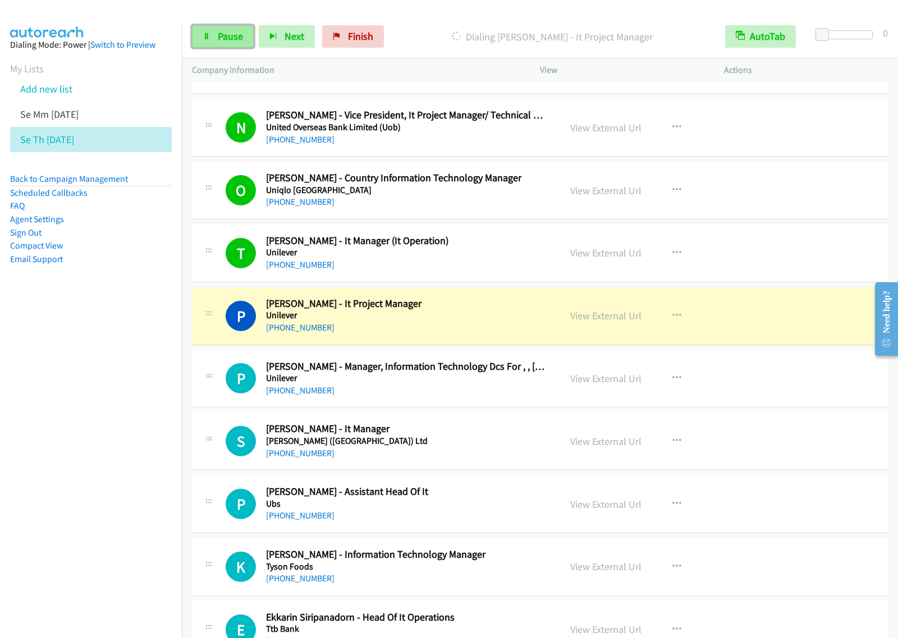
click at [225, 25] on link "Pause" at bounding box center [223, 36] width 62 height 22
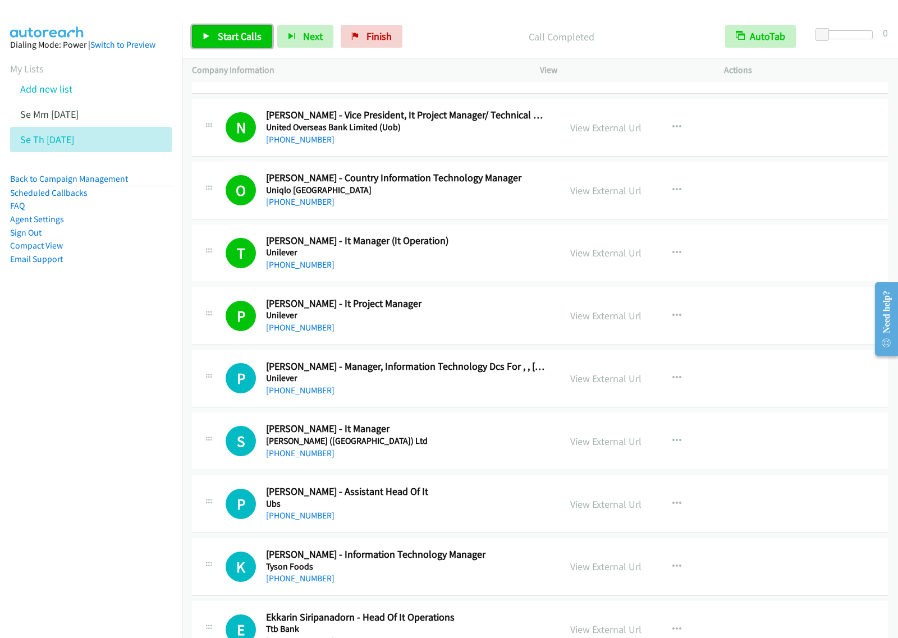
click at [256, 29] on link "Start Calls" at bounding box center [232, 36] width 80 height 22
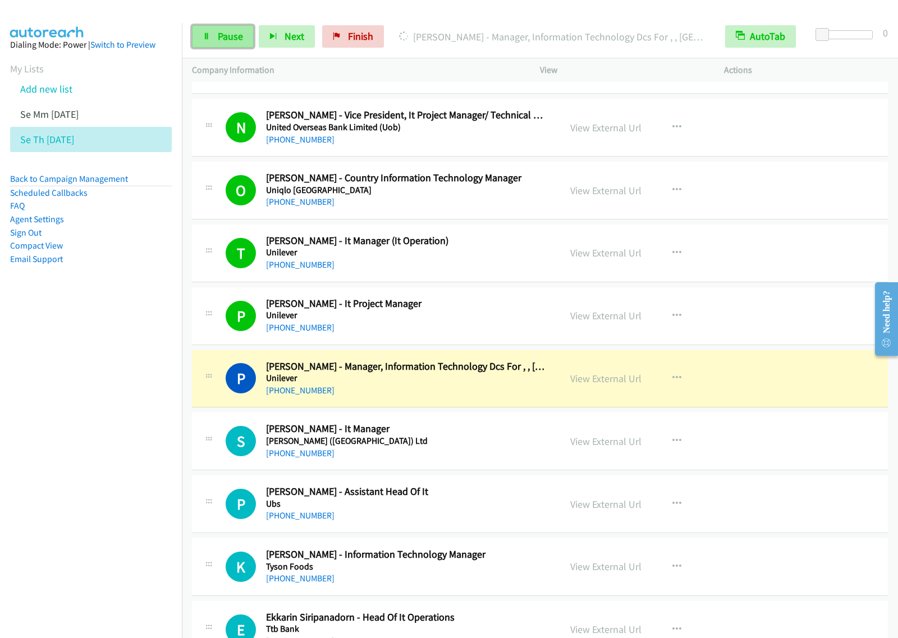
drag, startPoint x: 216, startPoint y: 45, endPoint x: 232, endPoint y: 45, distance: 15.7
click at [215, 45] on link "Pause" at bounding box center [223, 36] width 62 height 22
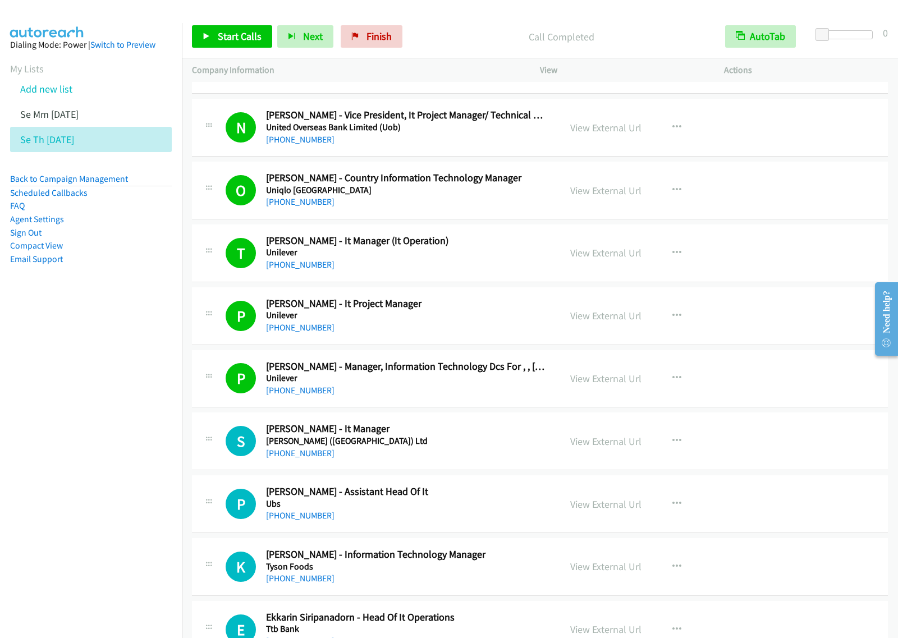
scroll to position [1122, 0]
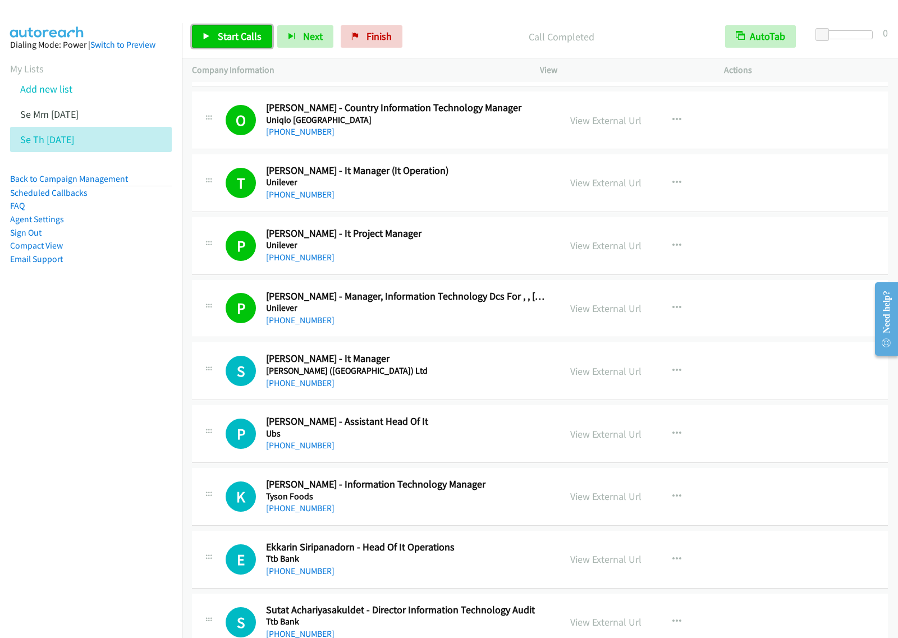
click at [223, 43] on span "Start Calls" at bounding box center [240, 36] width 44 height 13
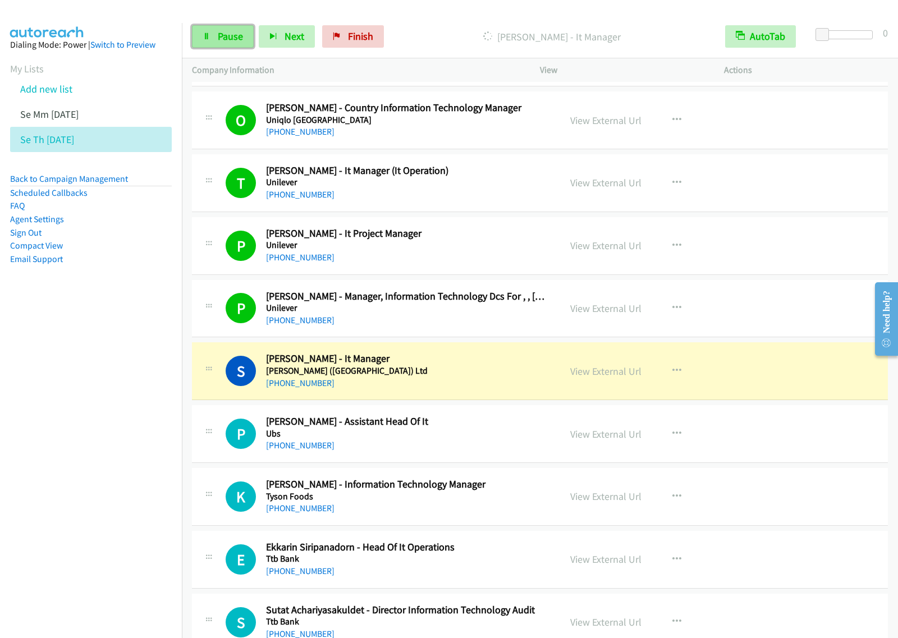
click at [214, 47] on link "Pause" at bounding box center [223, 36] width 62 height 22
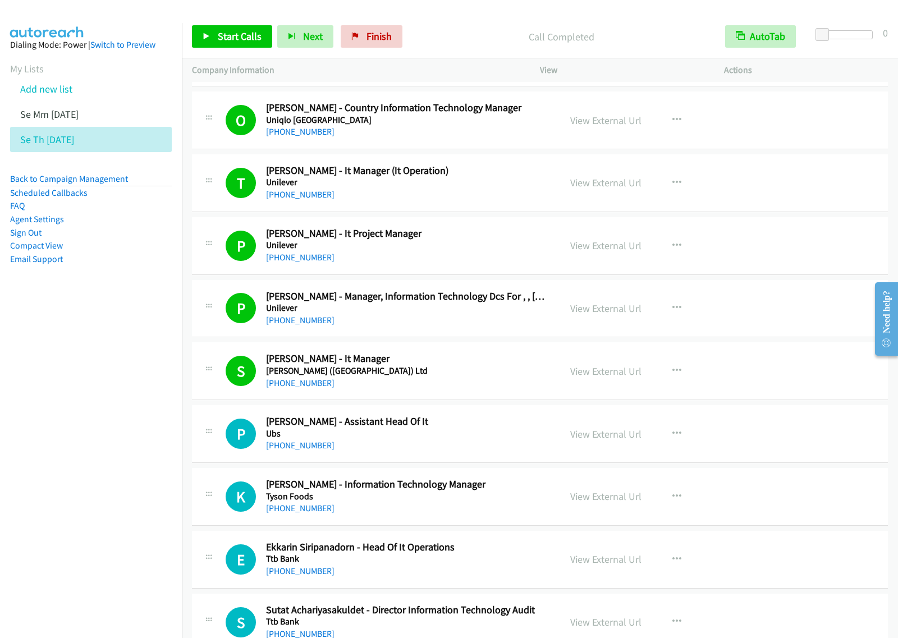
drag, startPoint x: 54, startPoint y: 346, endPoint x: 79, endPoint y: 324, distance: 33.4
click at [54, 346] on nav "Dialing Mode: Power | Switch to Preview My Lists Add new list Se Mm [DATE] Se T…" at bounding box center [91, 342] width 182 height 638
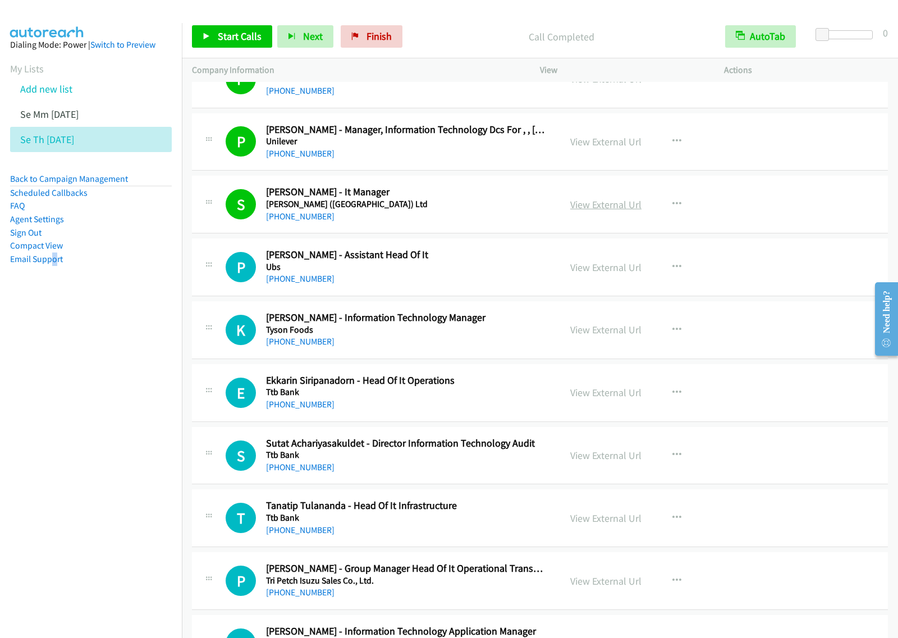
scroll to position [1332, 0]
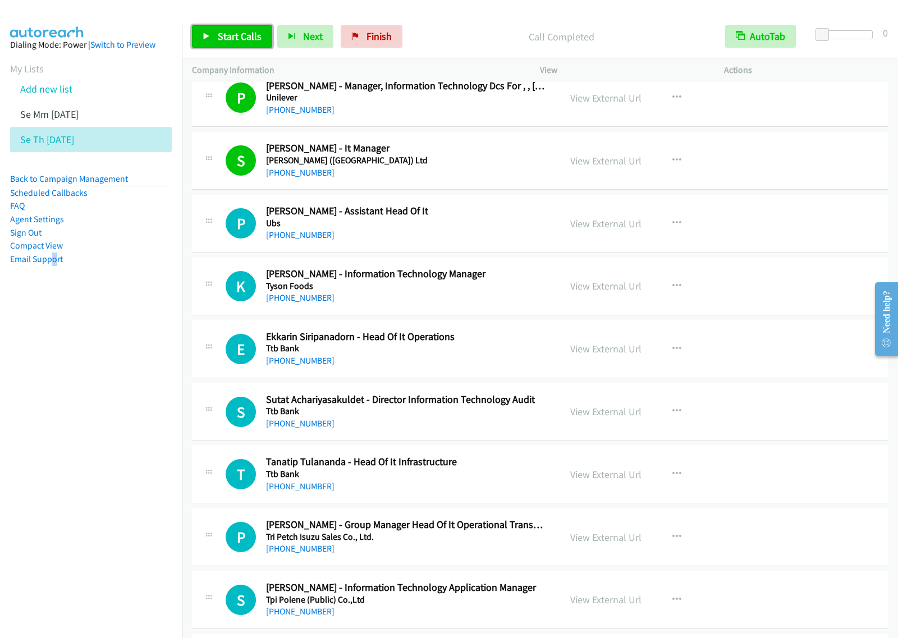
click at [233, 38] on span "Start Calls" at bounding box center [240, 36] width 44 height 13
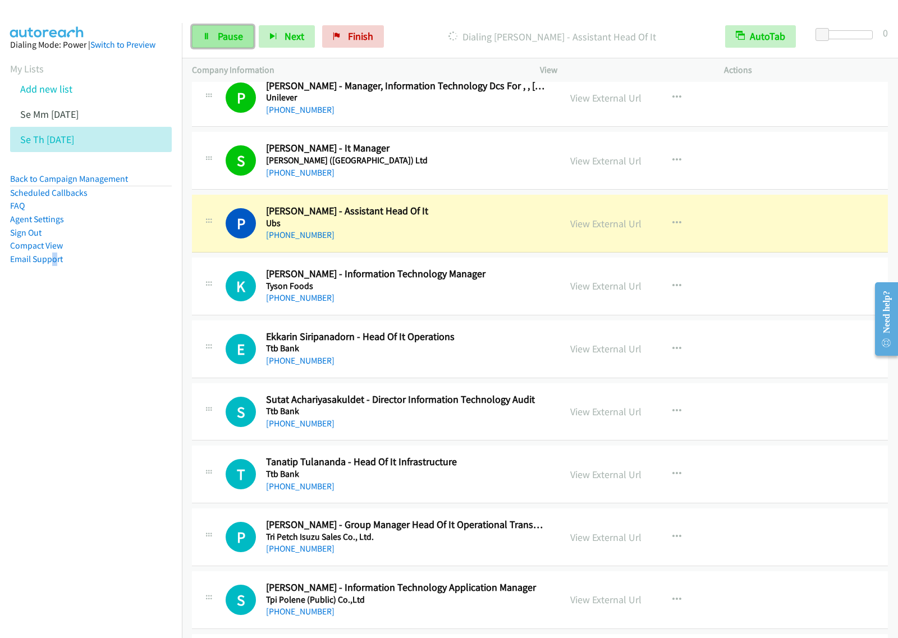
click at [206, 39] on icon at bounding box center [207, 37] width 8 height 8
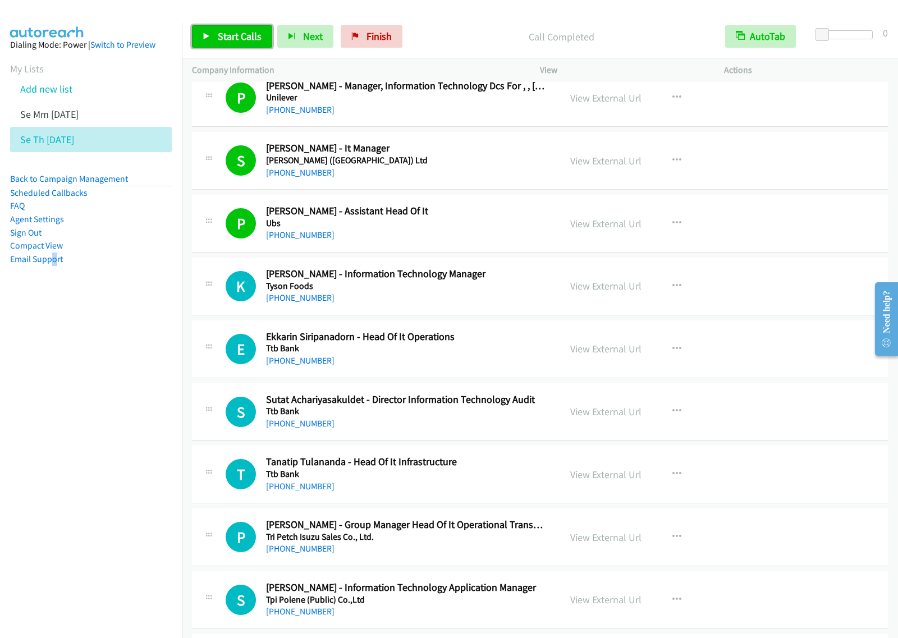
click at [266, 41] on link "Start Calls" at bounding box center [232, 36] width 80 height 22
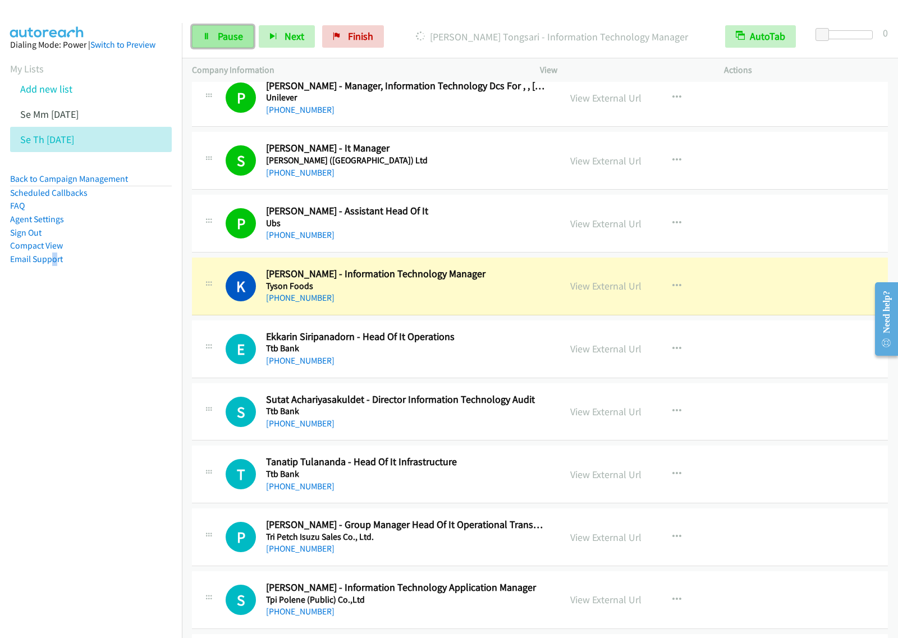
click at [231, 32] on span "Pause" at bounding box center [230, 36] width 25 height 13
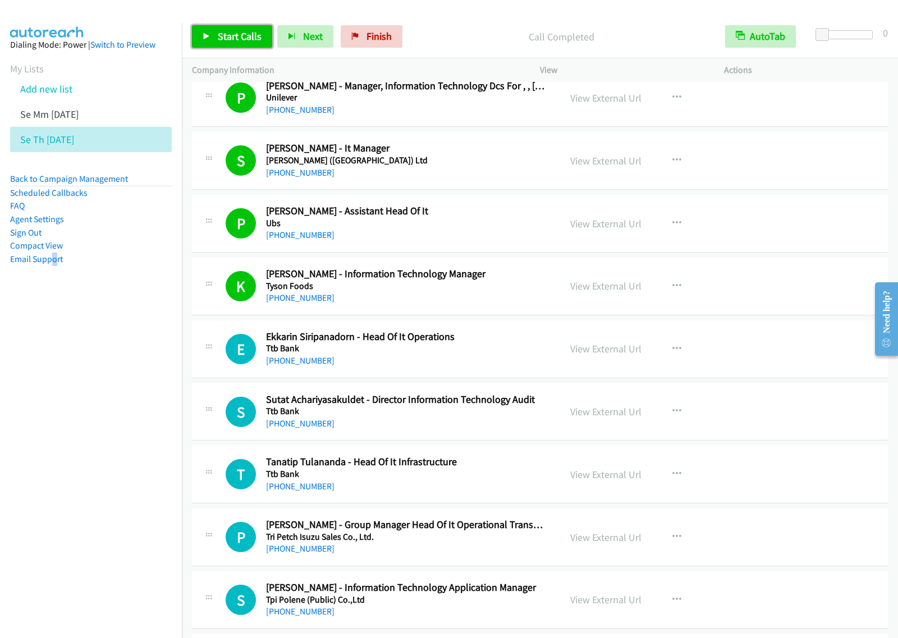
click at [232, 40] on span "Start Calls" at bounding box center [240, 36] width 44 height 13
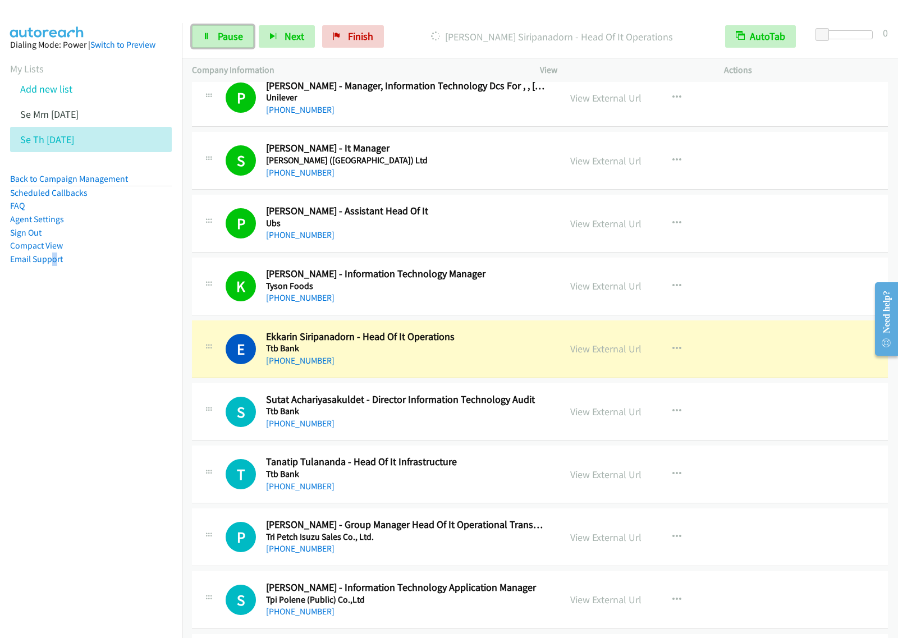
drag, startPoint x: 240, startPoint y: 40, endPoint x: 255, endPoint y: 36, distance: 16.2
click at [240, 40] on span "Pause" at bounding box center [230, 36] width 25 height 13
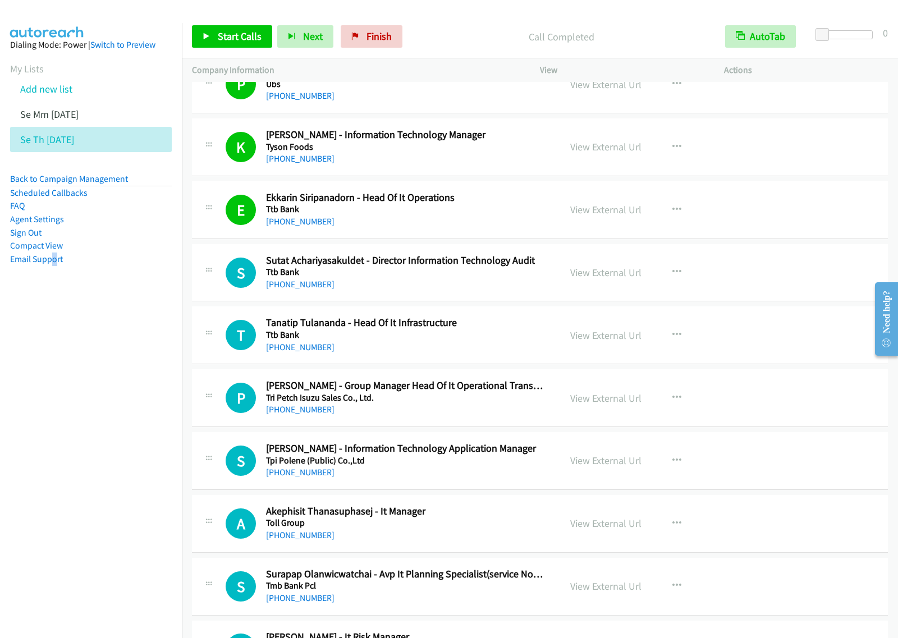
scroll to position [1473, 0]
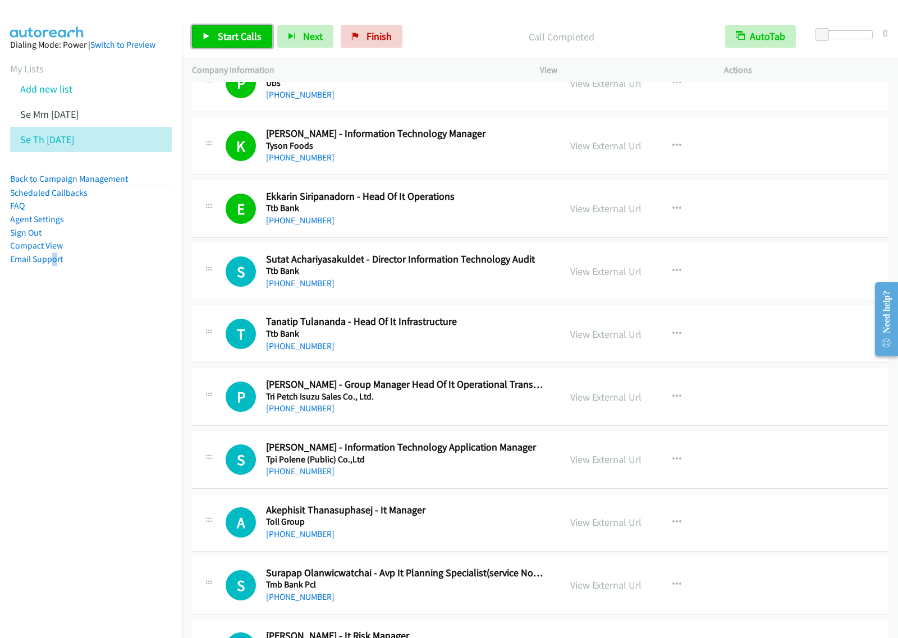
click at [237, 37] on span "Start Calls" at bounding box center [240, 36] width 44 height 13
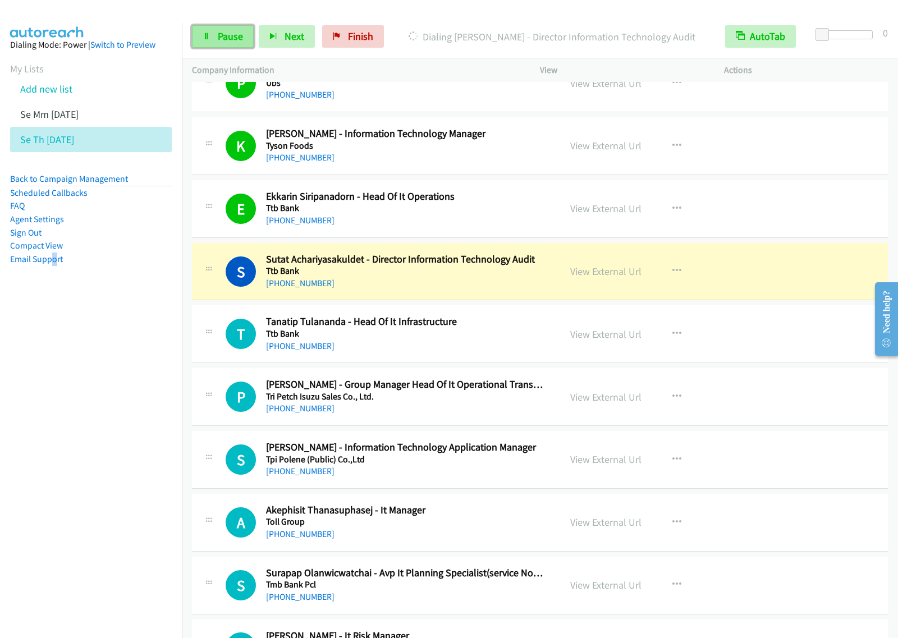
click at [206, 35] on icon at bounding box center [207, 37] width 8 height 8
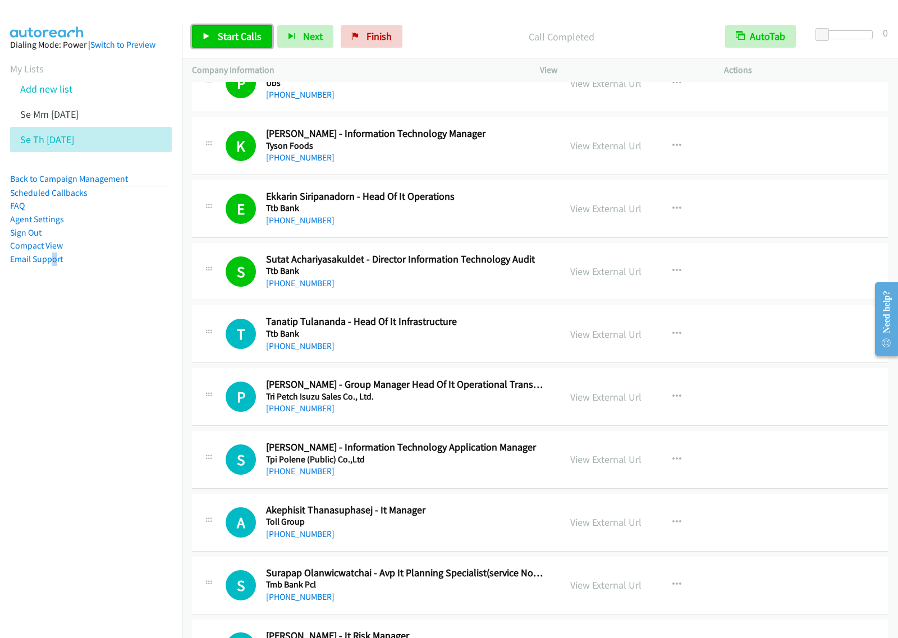
click at [203, 34] on icon at bounding box center [207, 37] width 8 height 8
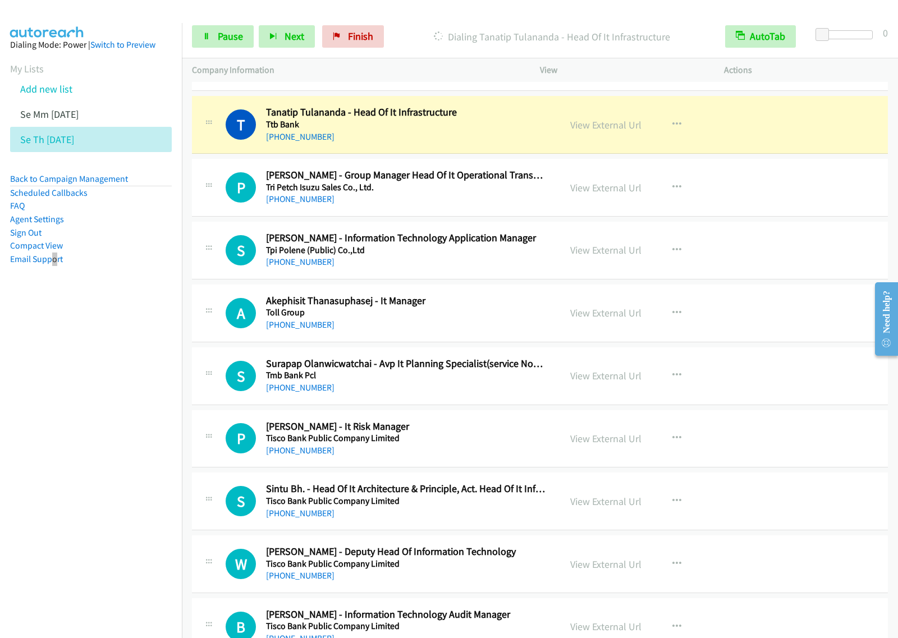
scroll to position [1683, 0]
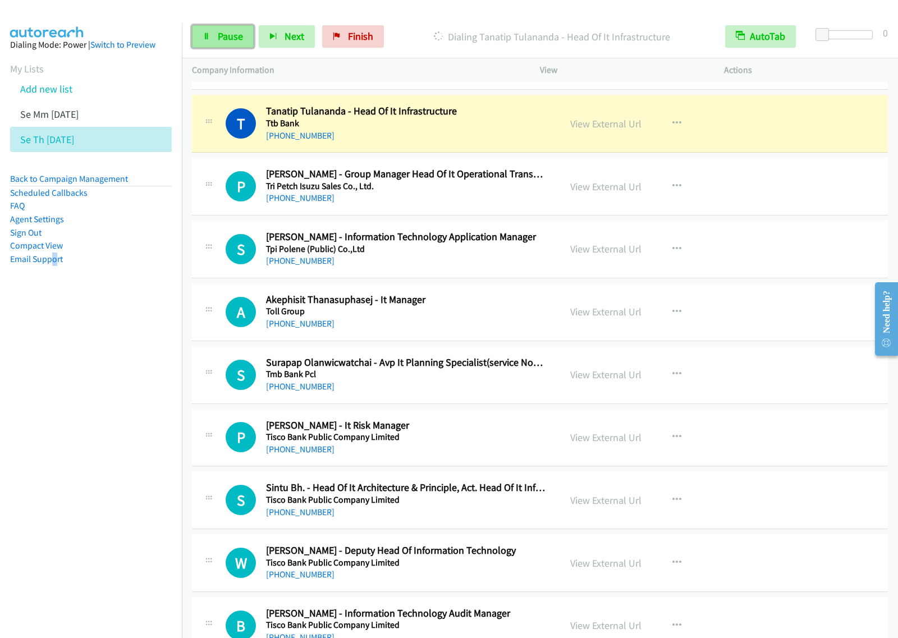
click at [245, 38] on link "Pause" at bounding box center [223, 36] width 62 height 22
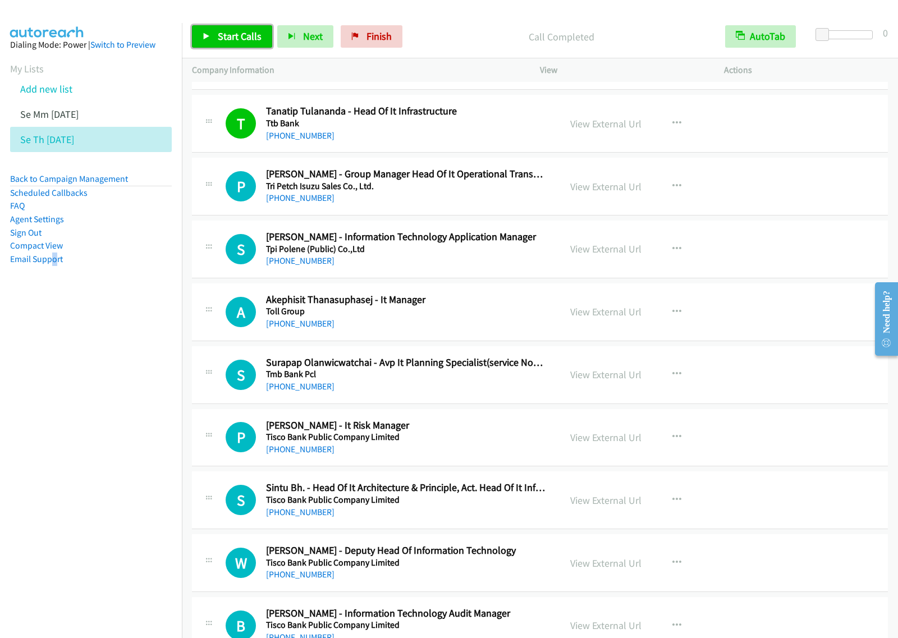
click at [228, 33] on span "Start Calls" at bounding box center [240, 36] width 44 height 13
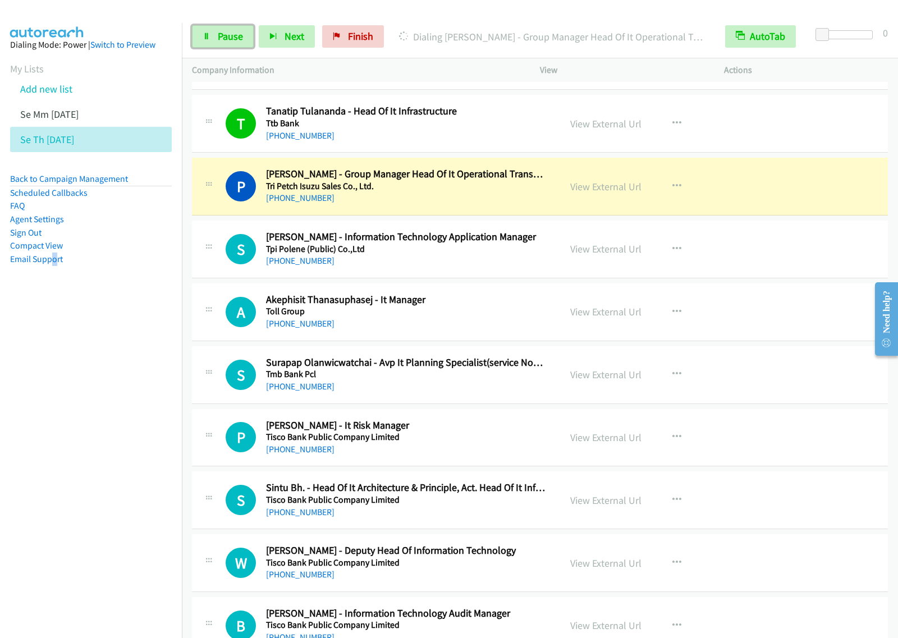
drag, startPoint x: 238, startPoint y: 34, endPoint x: 283, endPoint y: 7, distance: 52.6
click at [238, 32] on span "Pause" at bounding box center [230, 36] width 25 height 13
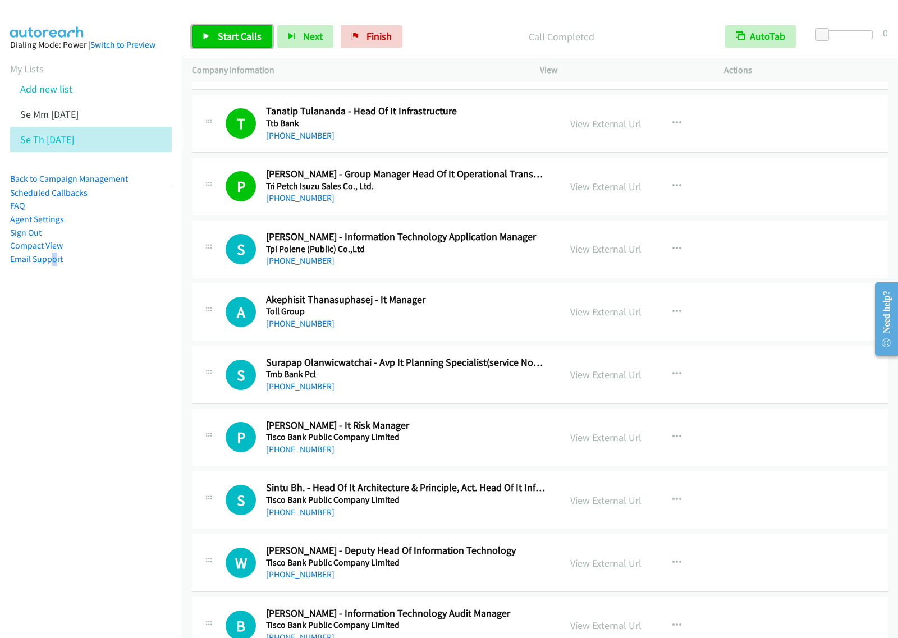
click at [257, 34] on span "Start Calls" at bounding box center [240, 36] width 44 height 13
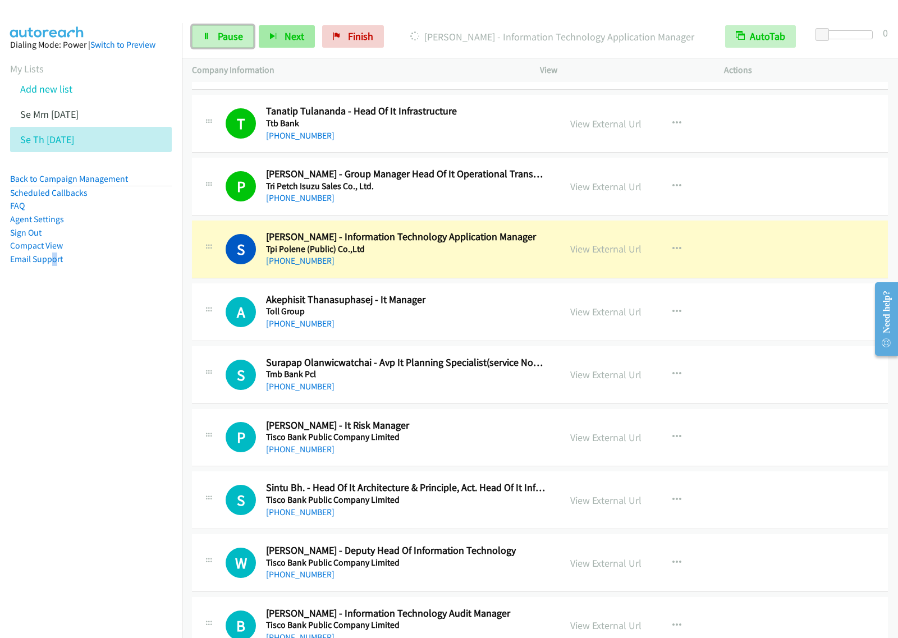
drag, startPoint x: 226, startPoint y: 38, endPoint x: 295, endPoint y: 24, distance: 69.9
click at [227, 38] on span "Pause" at bounding box center [230, 36] width 25 height 13
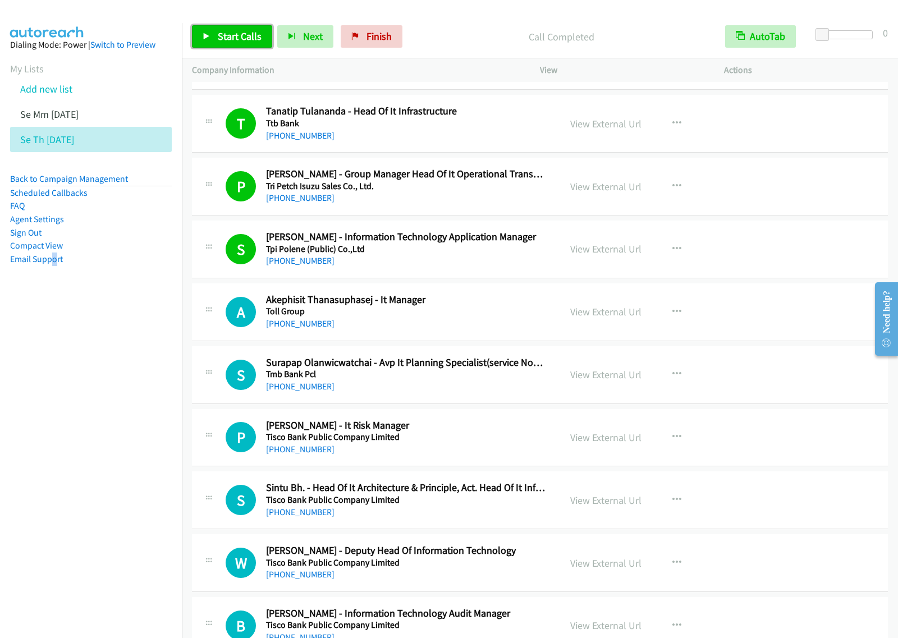
click at [232, 32] on span "Start Calls" at bounding box center [240, 36] width 44 height 13
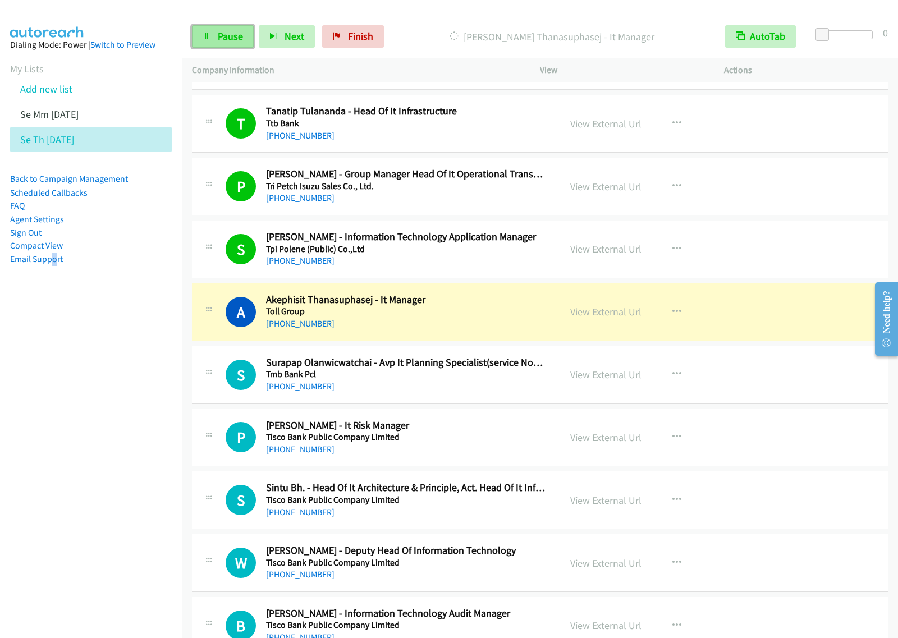
click at [237, 35] on span "Pause" at bounding box center [230, 36] width 25 height 13
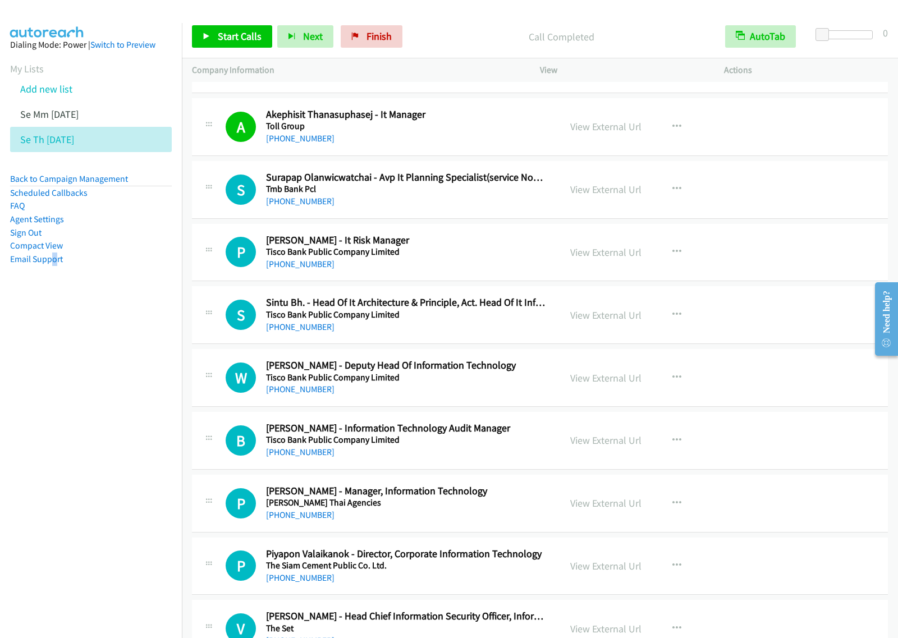
scroll to position [1893, 0]
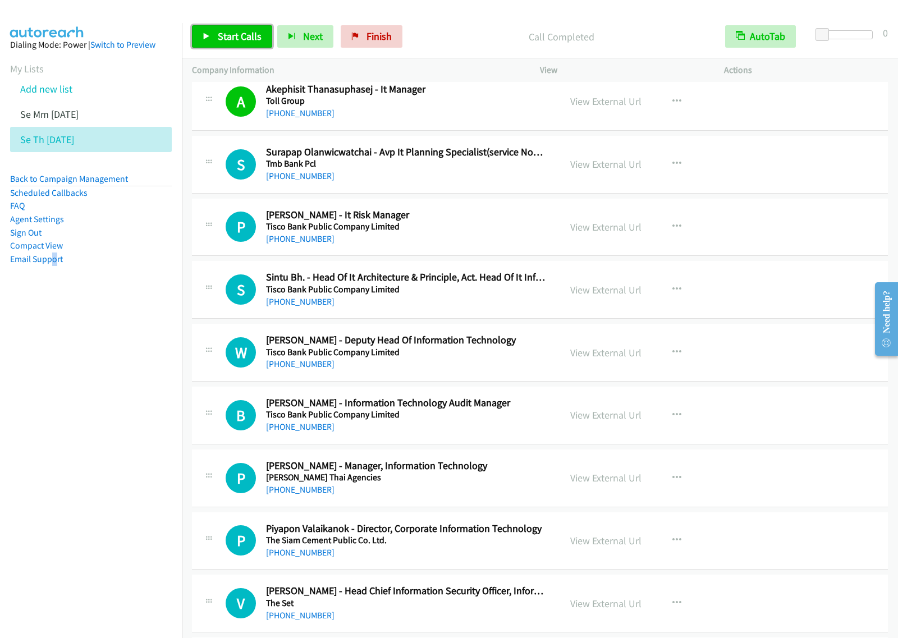
click at [222, 35] on span "Start Calls" at bounding box center [240, 36] width 44 height 13
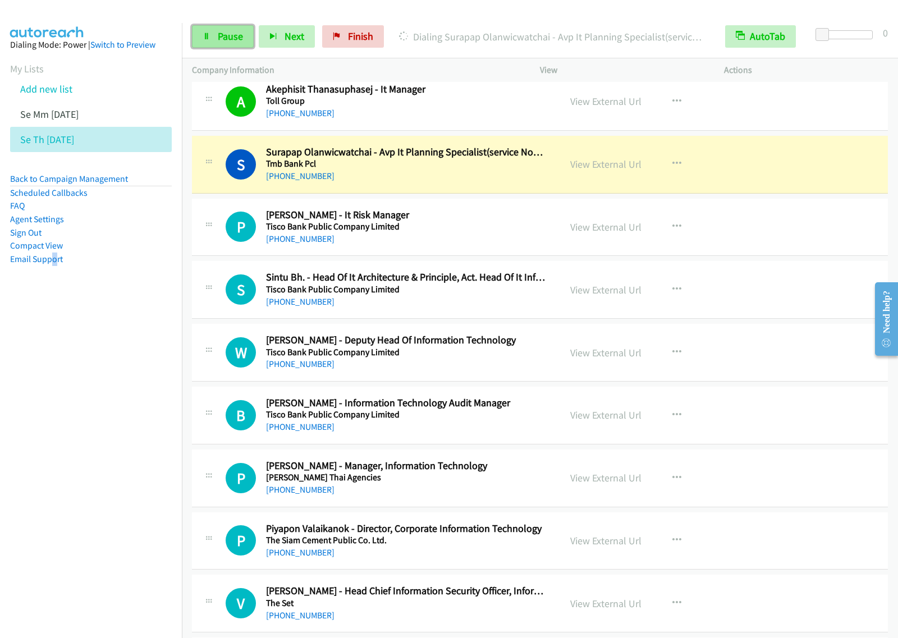
click at [222, 38] on span "Pause" at bounding box center [230, 36] width 25 height 13
drag, startPoint x: 121, startPoint y: 299, endPoint x: 459, endPoint y: 7, distance: 446.6
click at [122, 300] on aside "Dialing Mode: Power | Switch to Preview My Lists Add new list Se Mm [DATE] Se T…" at bounding box center [91, 169] width 182 height 293
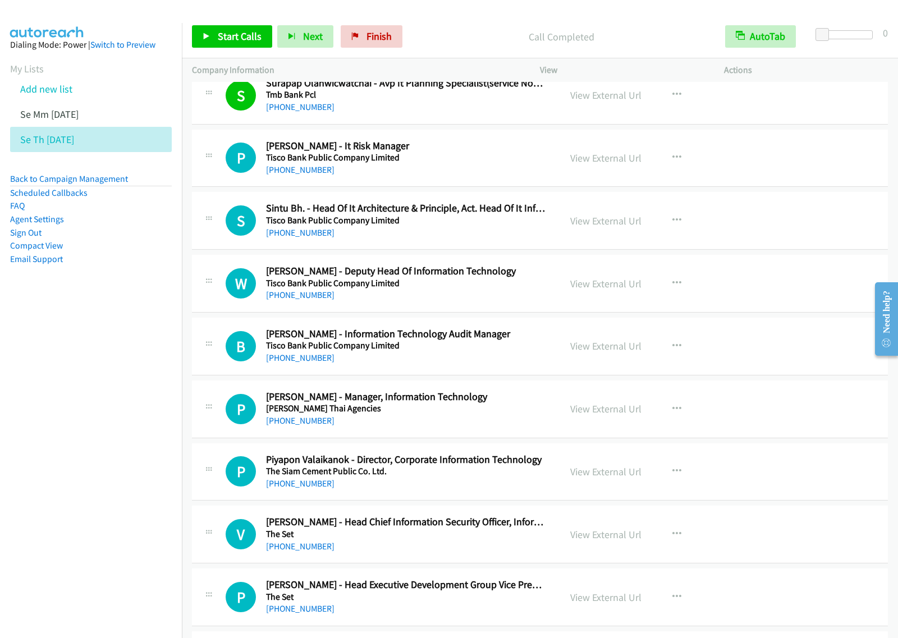
scroll to position [1963, 0]
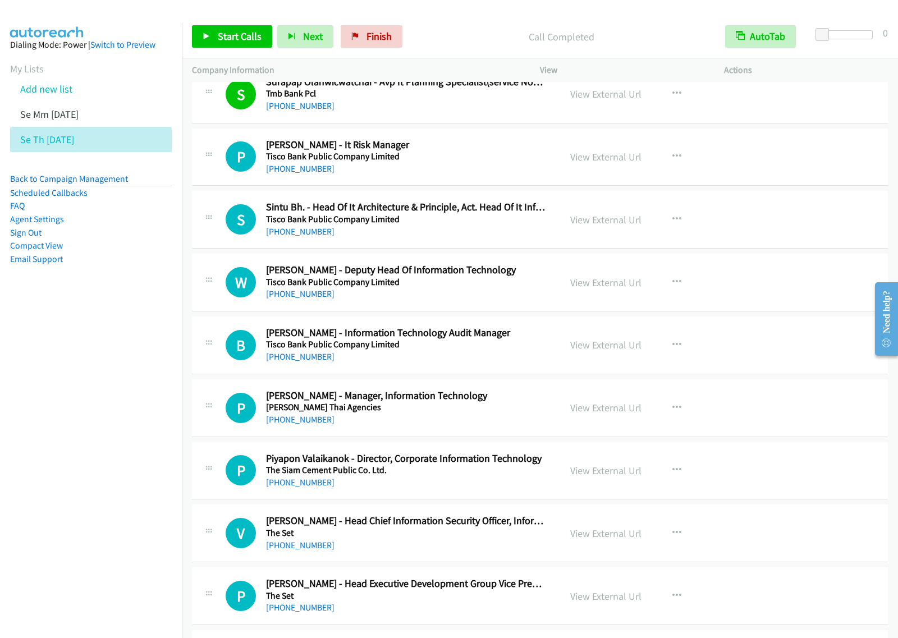
click at [453, 237] on div "[PHONE_NUMBER]" at bounding box center [405, 231] width 279 height 13
click at [637, 227] on div "View External Url View External Url Schedule/Manage Callback Start Calls Here R…" at bounding box center [657, 219] width 194 height 37
click at [672, 222] on icon "button" at bounding box center [676, 219] width 9 height 9
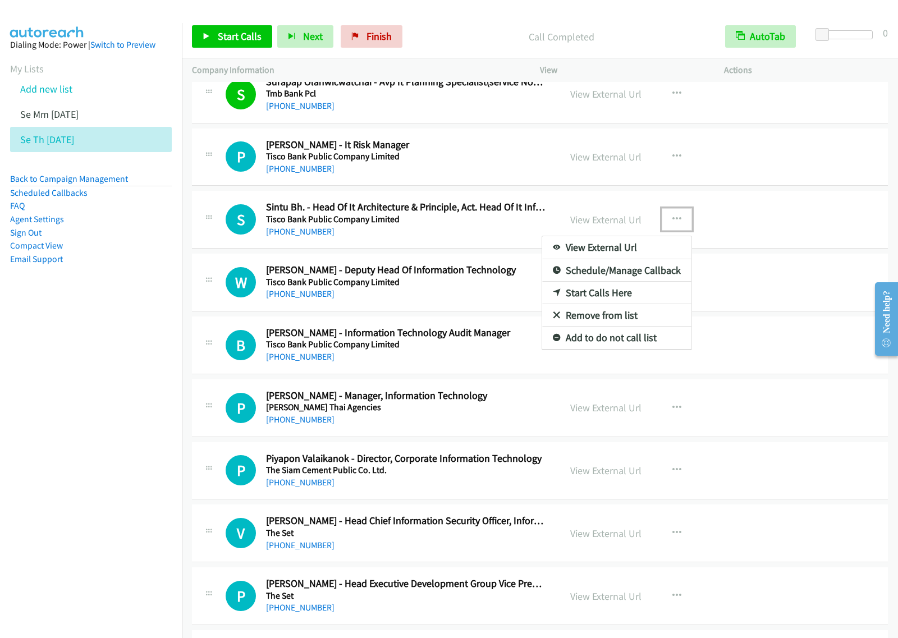
click at [632, 293] on link "Start Calls Here" at bounding box center [616, 293] width 149 height 22
click at [674, 223] on icon "button" at bounding box center [676, 219] width 9 height 9
click at [631, 298] on link "Start Calls Here" at bounding box center [616, 293] width 149 height 22
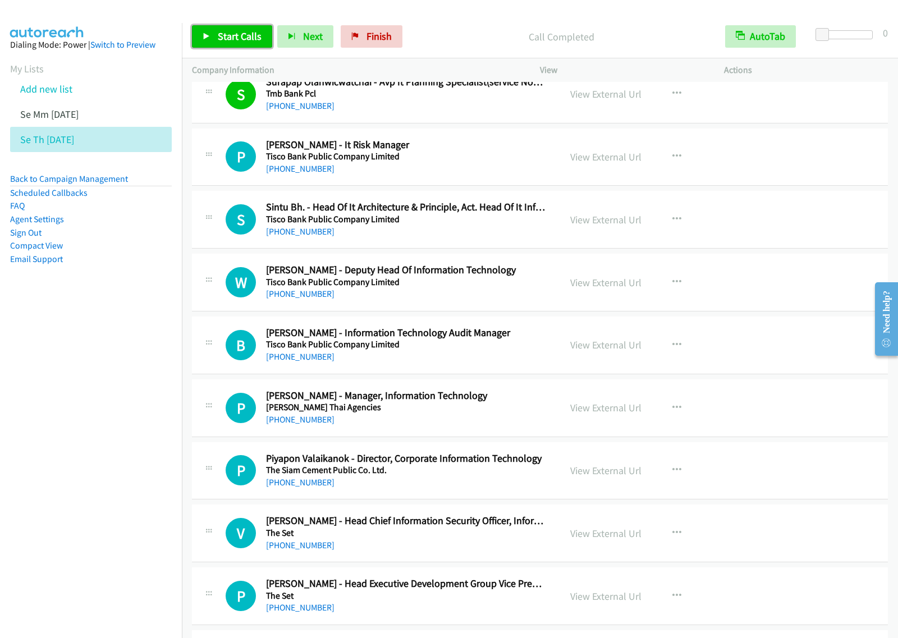
click at [223, 36] on span "Start Calls" at bounding box center [240, 36] width 44 height 13
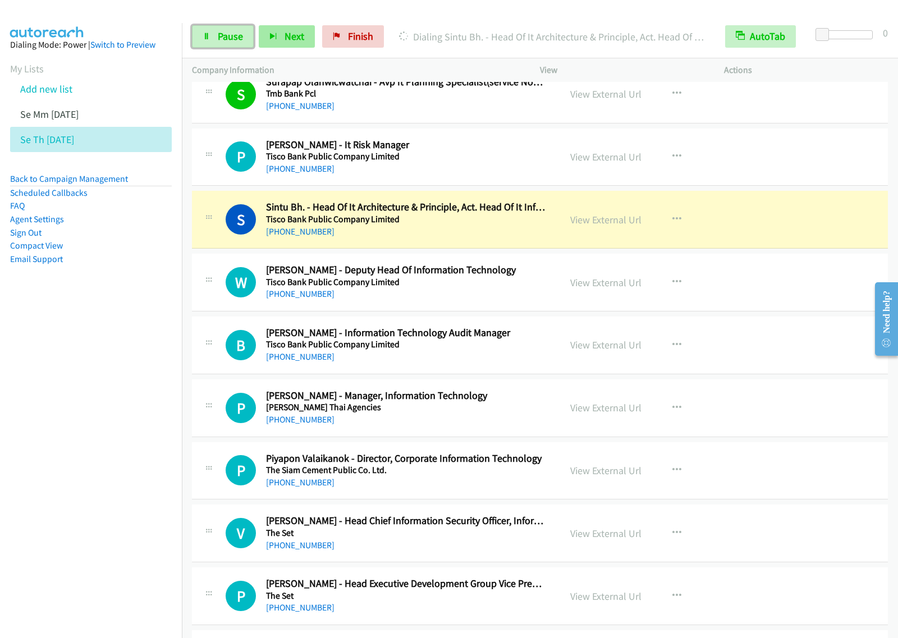
drag, startPoint x: 212, startPoint y: 37, endPoint x: 264, endPoint y: 28, distance: 52.4
click at [212, 36] on link "Pause" at bounding box center [223, 36] width 62 height 22
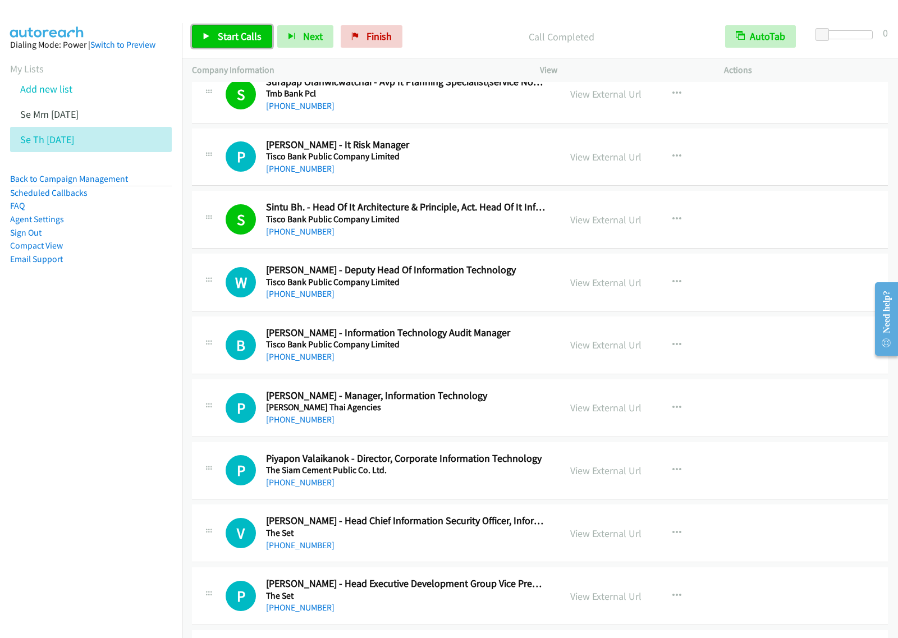
click at [245, 44] on link "Start Calls" at bounding box center [232, 36] width 80 height 22
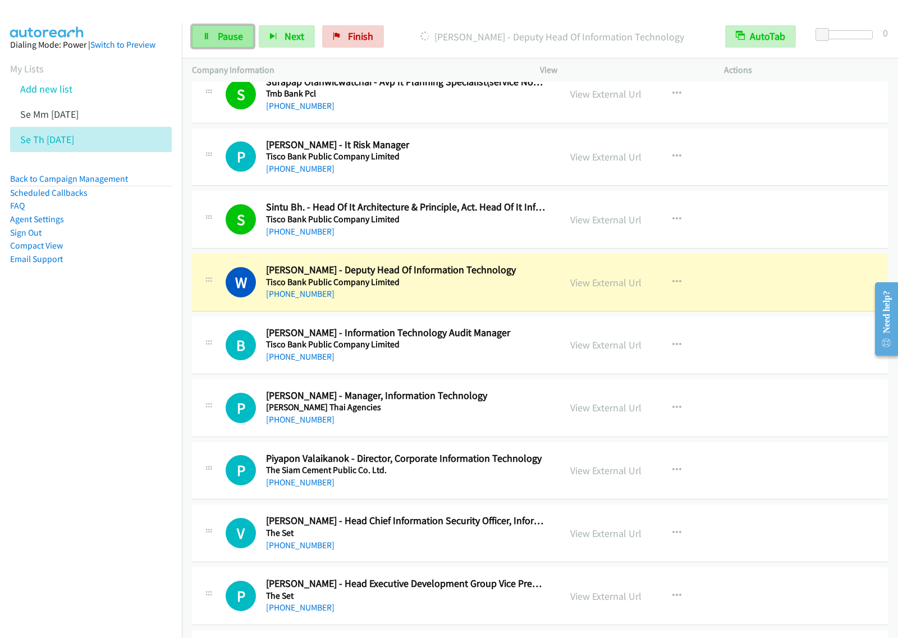
drag, startPoint x: 234, startPoint y: 38, endPoint x: 239, endPoint y: 34, distance: 6.4
click at [234, 38] on span "Pause" at bounding box center [230, 36] width 25 height 13
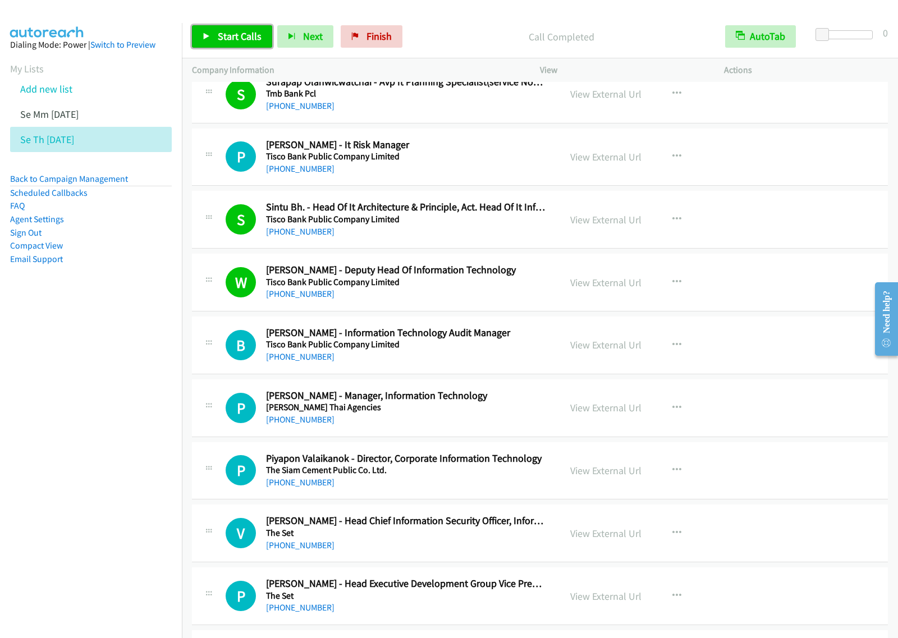
click at [236, 38] on span "Start Calls" at bounding box center [240, 36] width 44 height 13
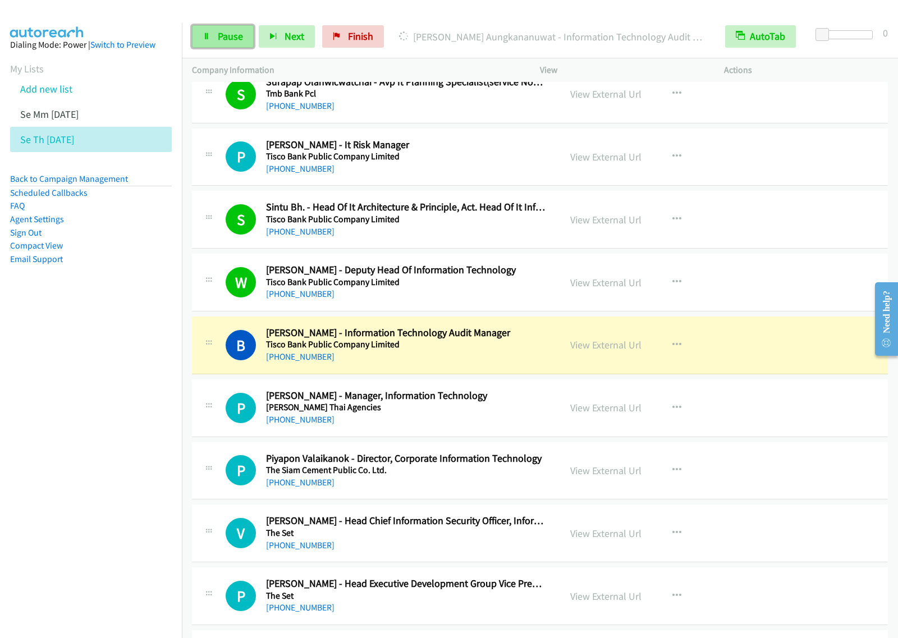
click at [228, 31] on span "Pause" at bounding box center [230, 36] width 25 height 13
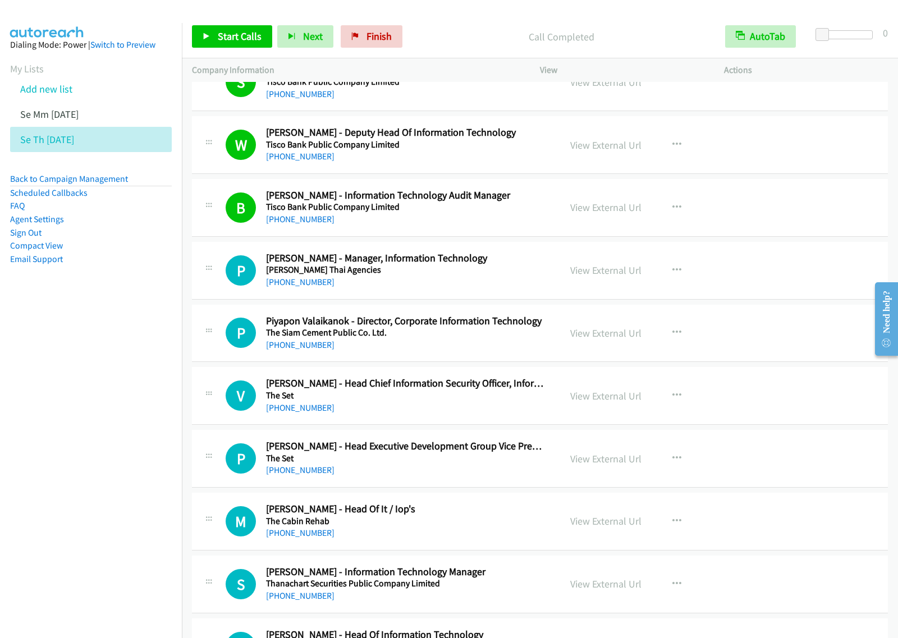
scroll to position [2104, 0]
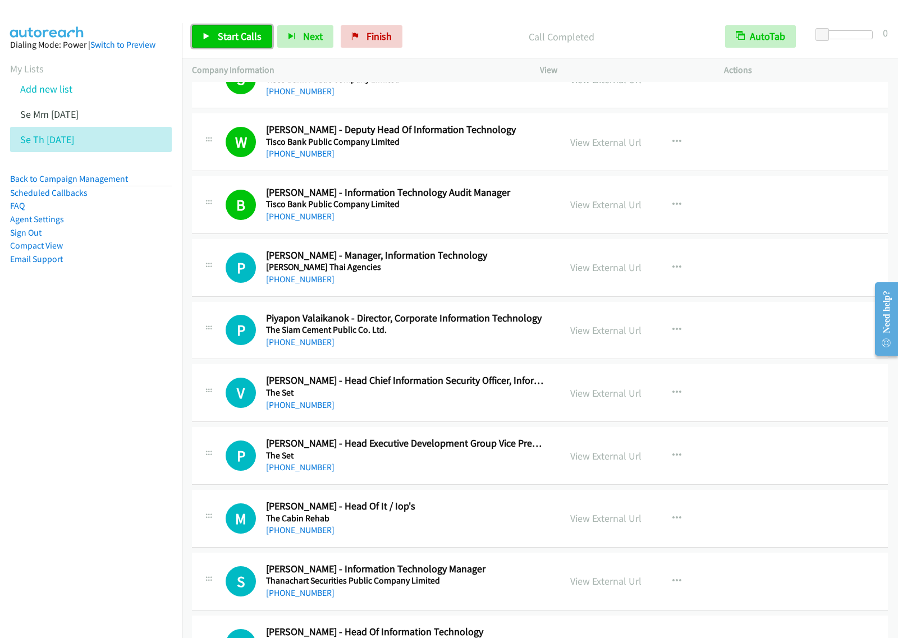
click at [234, 43] on link "Start Calls" at bounding box center [232, 36] width 80 height 22
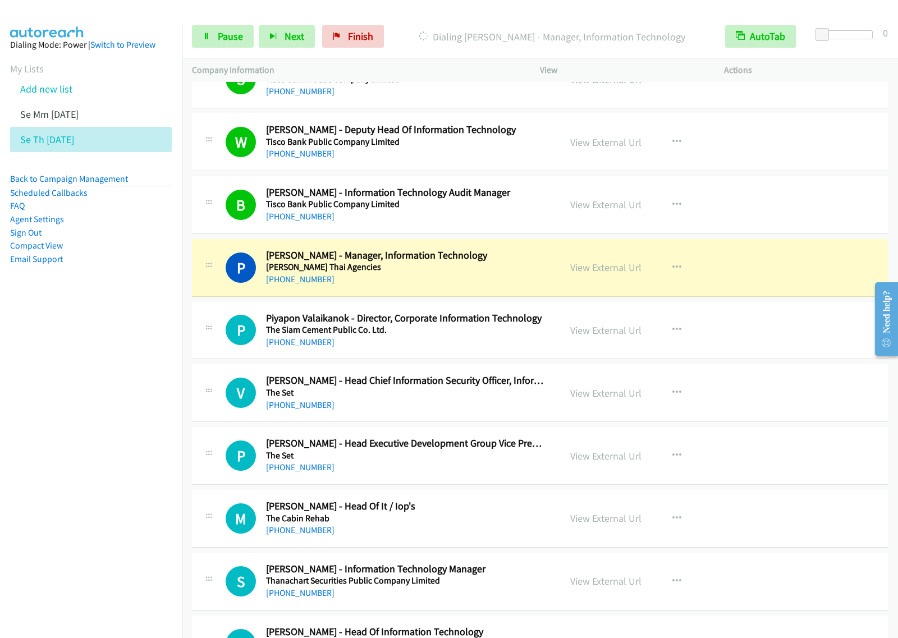
click at [229, 21] on div "Start Calls Pause Next Finish Dialing Pichit Poosri - Manager, Information Tech…" at bounding box center [540, 36] width 716 height 43
click at [231, 33] on span "Pause" at bounding box center [230, 36] width 25 height 13
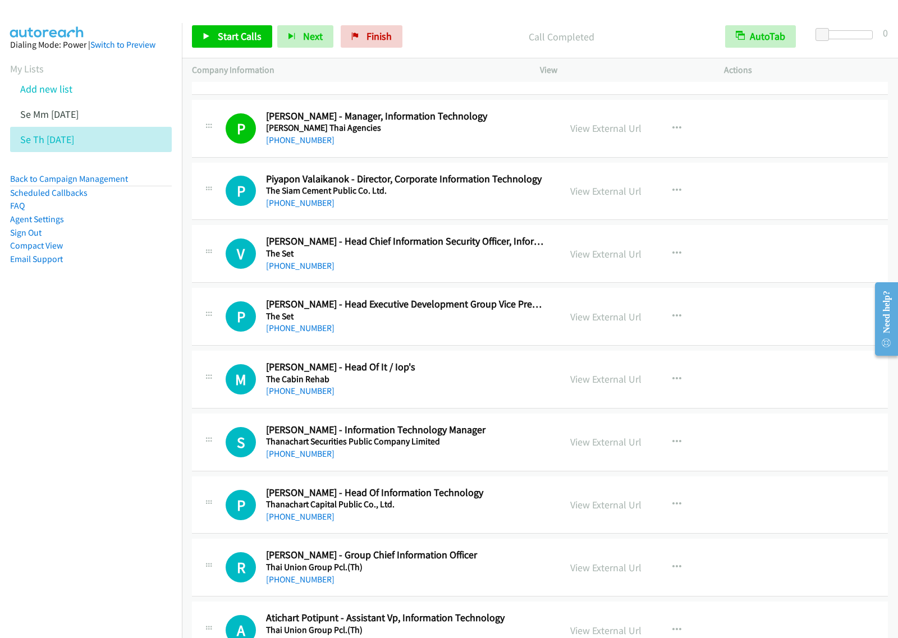
scroll to position [2244, 0]
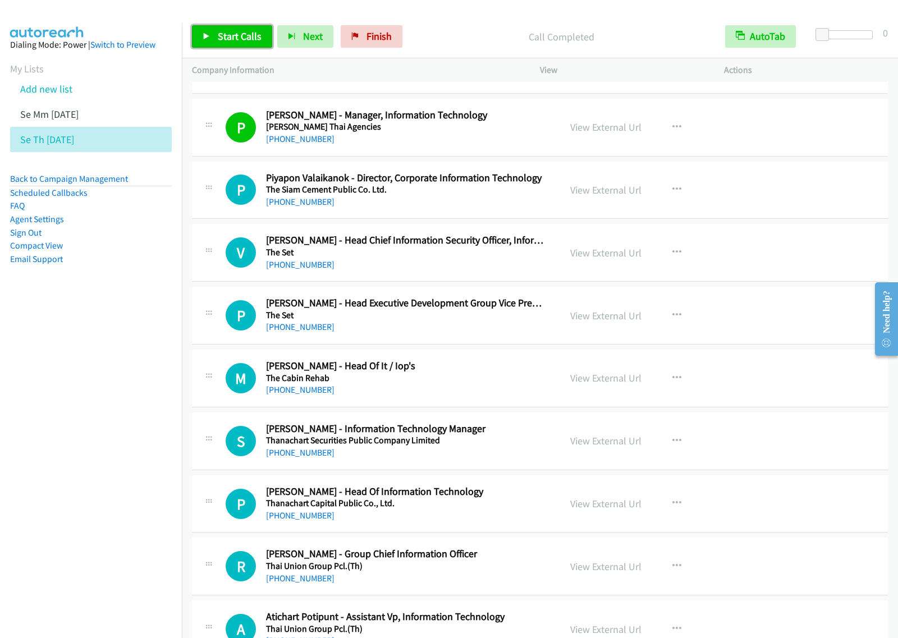
click at [222, 35] on span "Start Calls" at bounding box center [240, 36] width 44 height 13
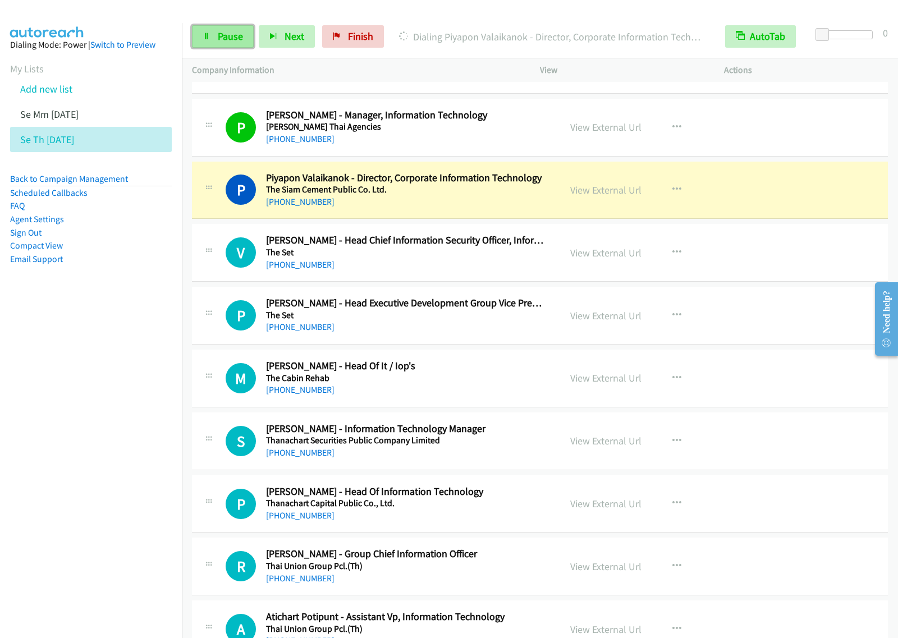
click at [218, 43] on link "Pause" at bounding box center [223, 36] width 62 height 22
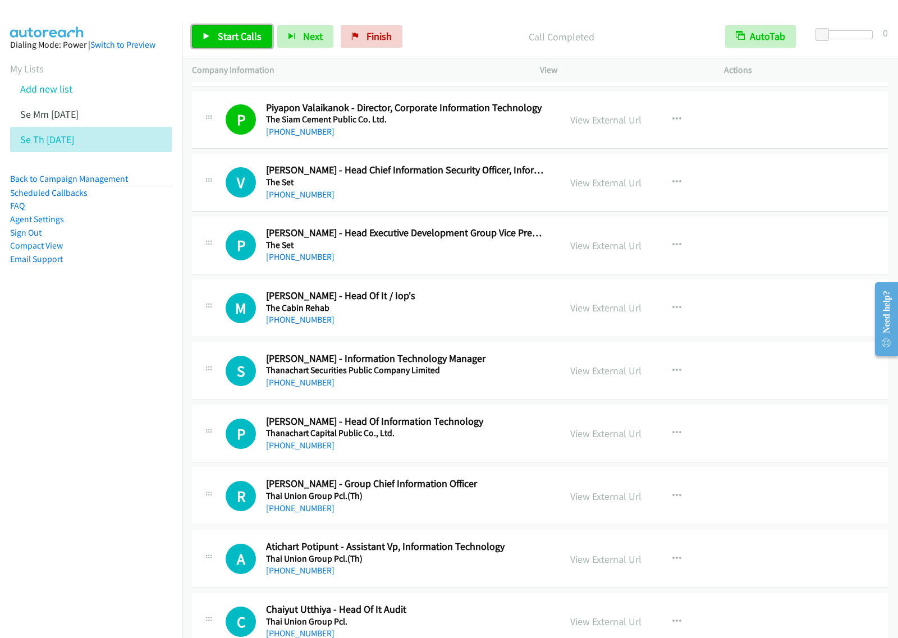
click at [232, 31] on span "Start Calls" at bounding box center [240, 36] width 44 height 13
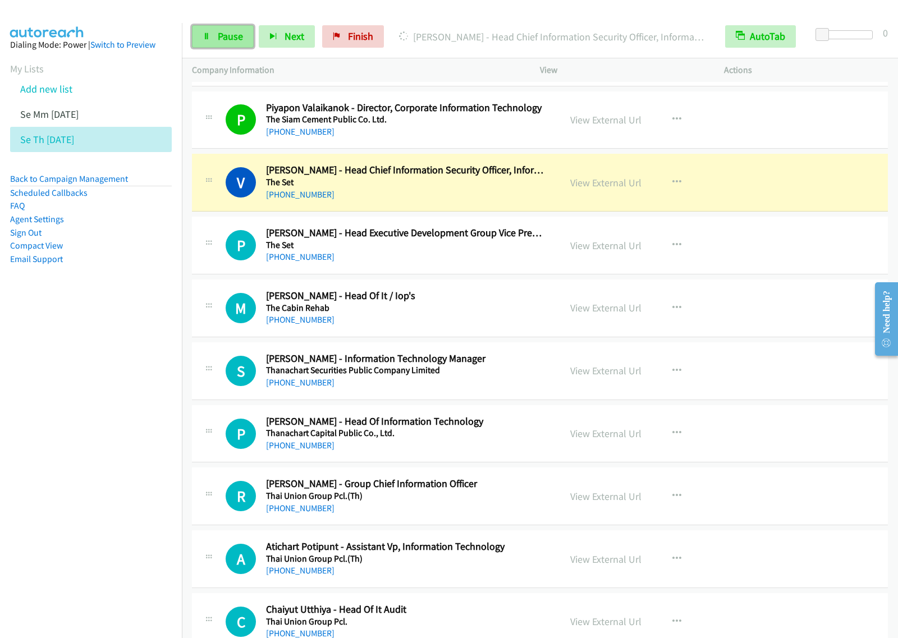
drag, startPoint x: 220, startPoint y: 35, endPoint x: 226, endPoint y: 35, distance: 5.6
click at [222, 35] on span "Pause" at bounding box center [230, 36] width 25 height 13
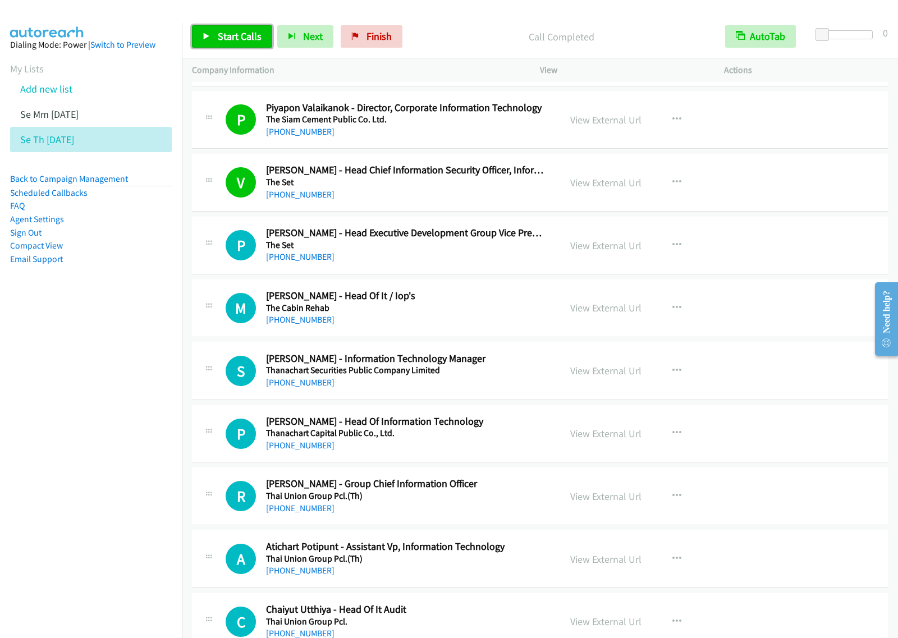
click at [244, 46] on link "Start Calls" at bounding box center [232, 36] width 80 height 22
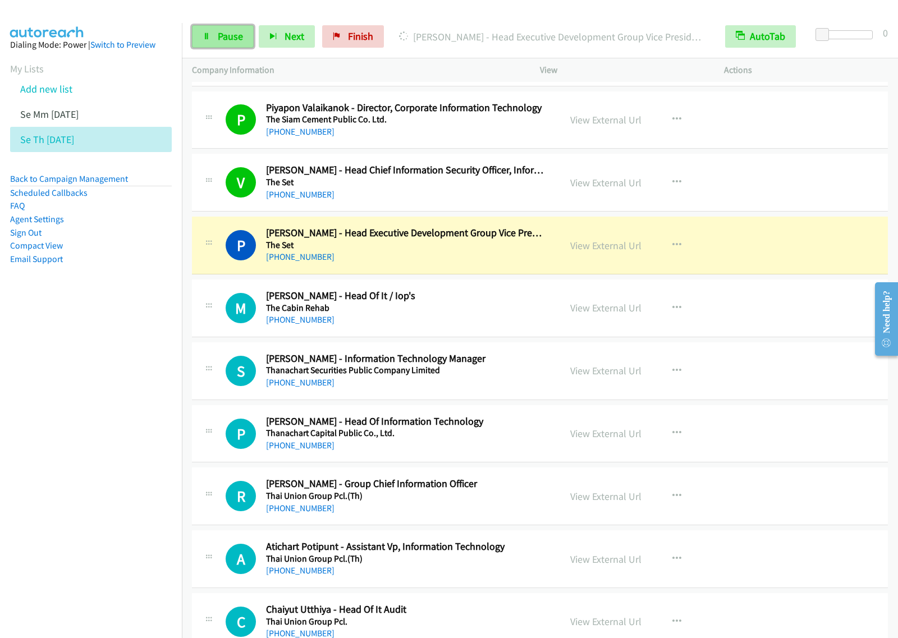
click at [220, 34] on span "Pause" at bounding box center [230, 36] width 25 height 13
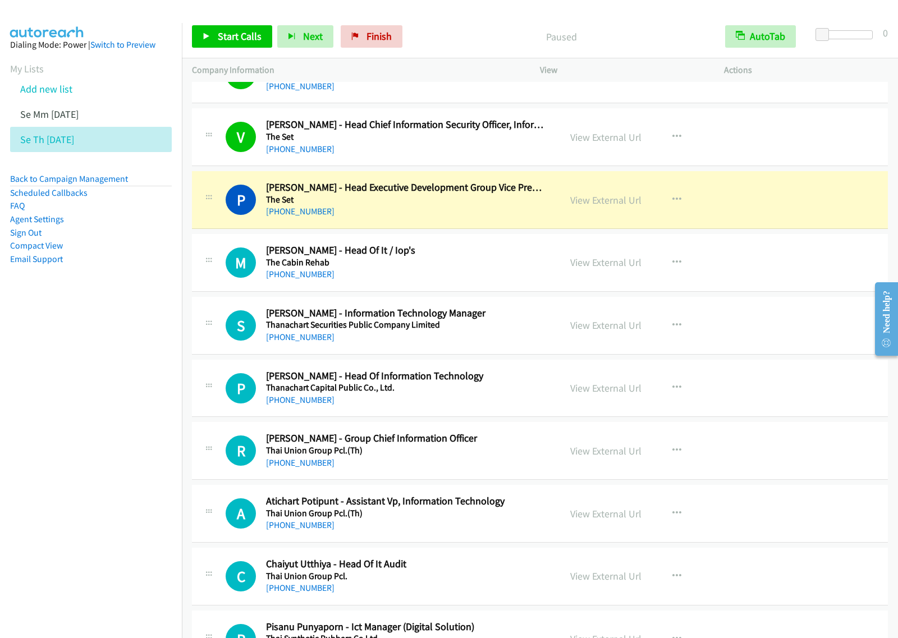
scroll to position [2384, 0]
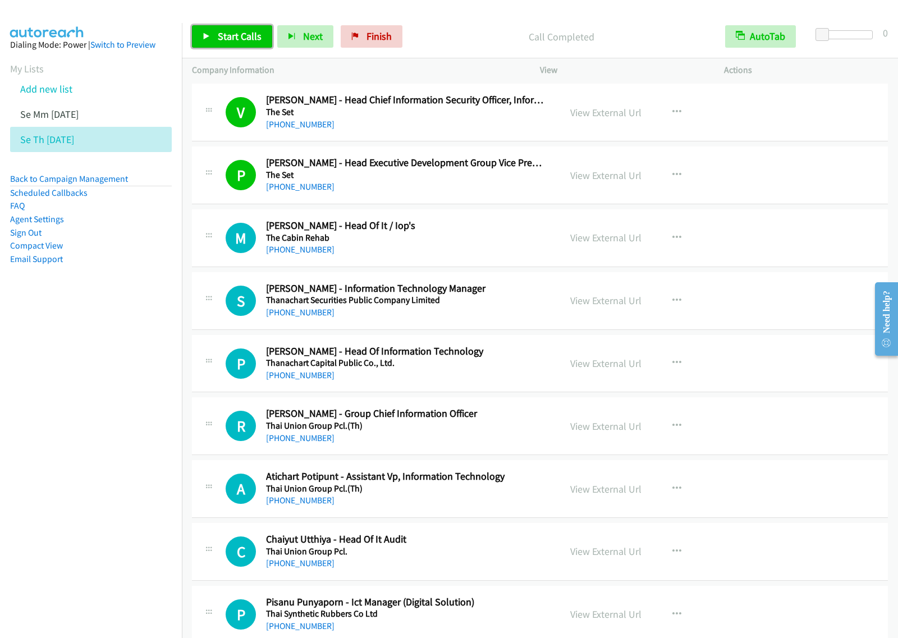
click at [248, 40] on span "Start Calls" at bounding box center [240, 36] width 44 height 13
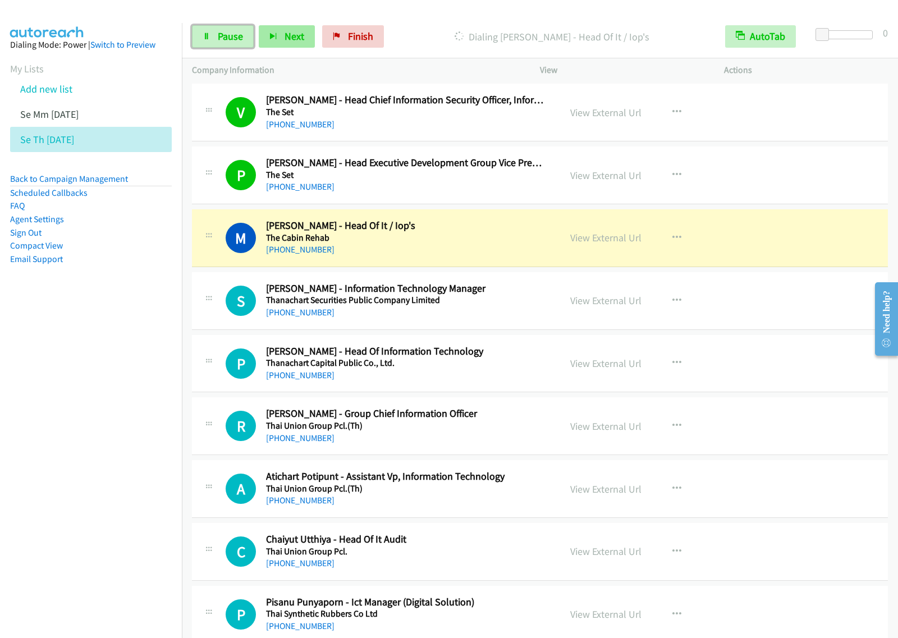
drag, startPoint x: 232, startPoint y: 45, endPoint x: 263, endPoint y: 27, distance: 35.7
click at [231, 46] on link "Pause" at bounding box center [223, 36] width 62 height 22
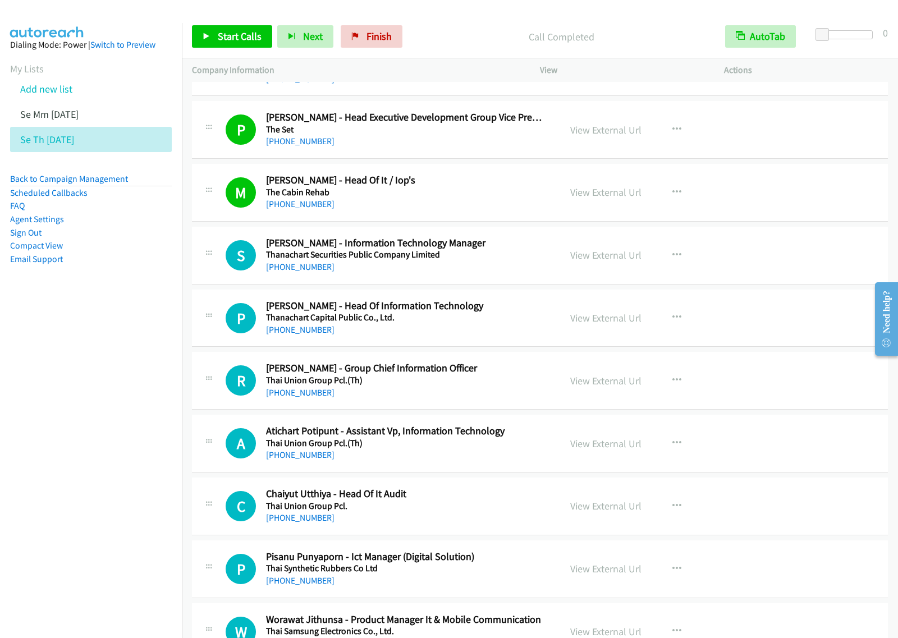
scroll to position [2524, 0]
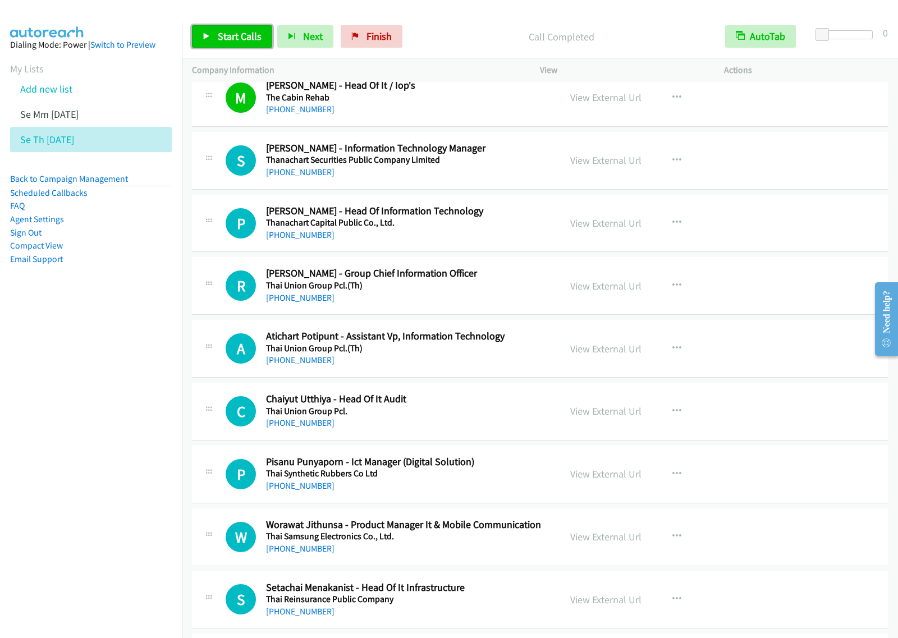
click at [245, 39] on span "Start Calls" at bounding box center [240, 36] width 44 height 13
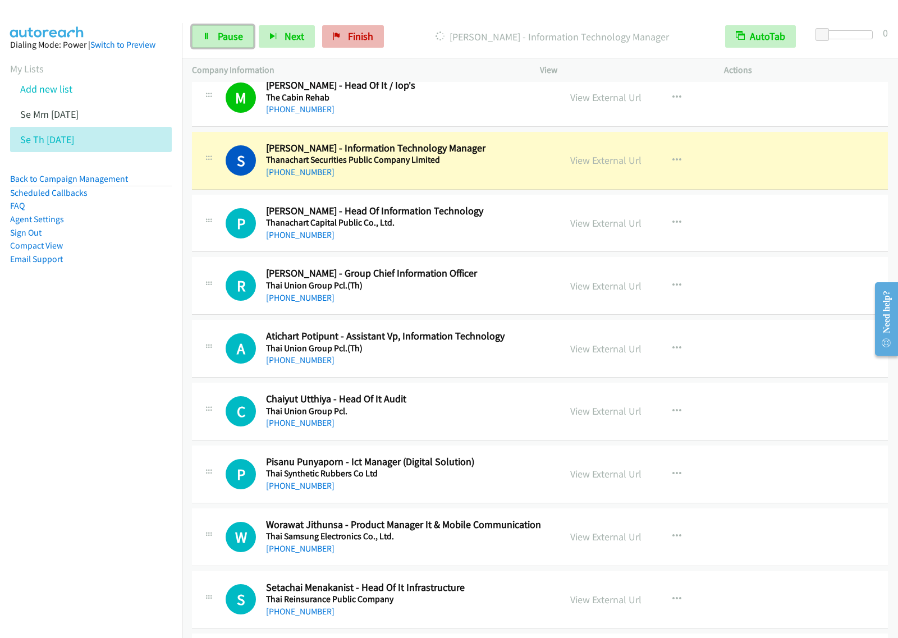
drag, startPoint x: 234, startPoint y: 35, endPoint x: 339, endPoint y: 31, distance: 105.0
click at [234, 35] on span "Pause" at bounding box center [230, 36] width 25 height 13
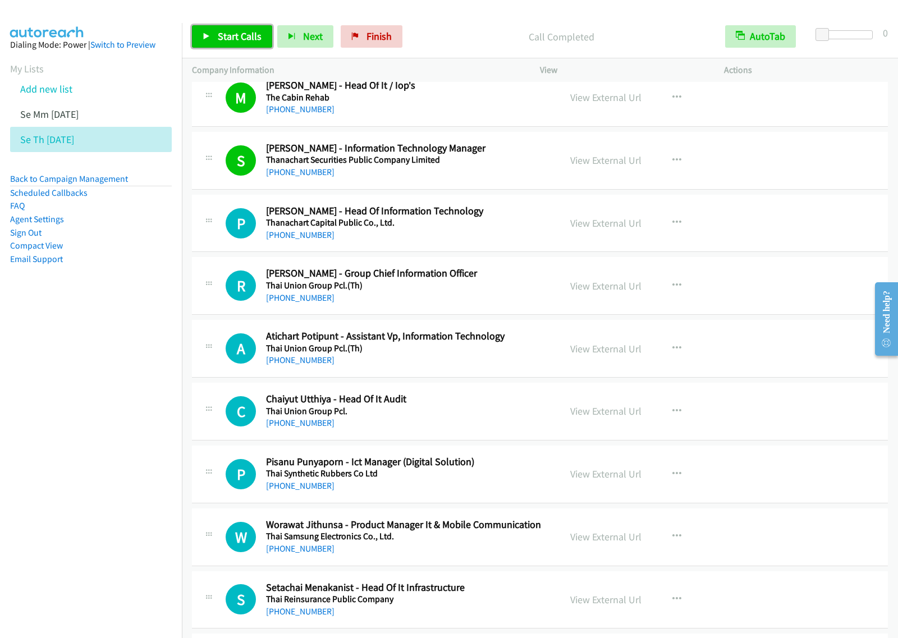
click at [236, 36] on span "Start Calls" at bounding box center [240, 36] width 44 height 13
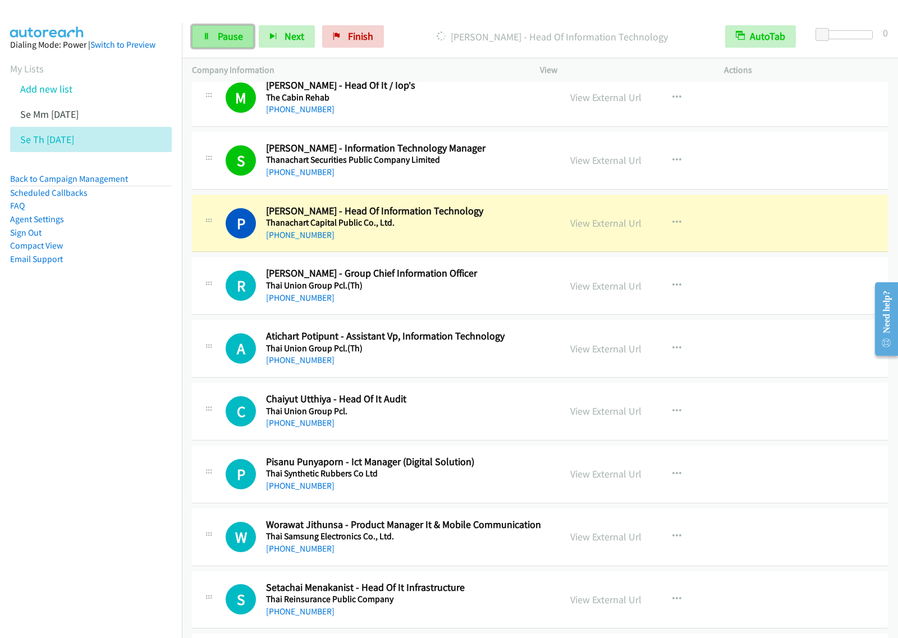
click at [236, 30] on span "Pause" at bounding box center [230, 36] width 25 height 13
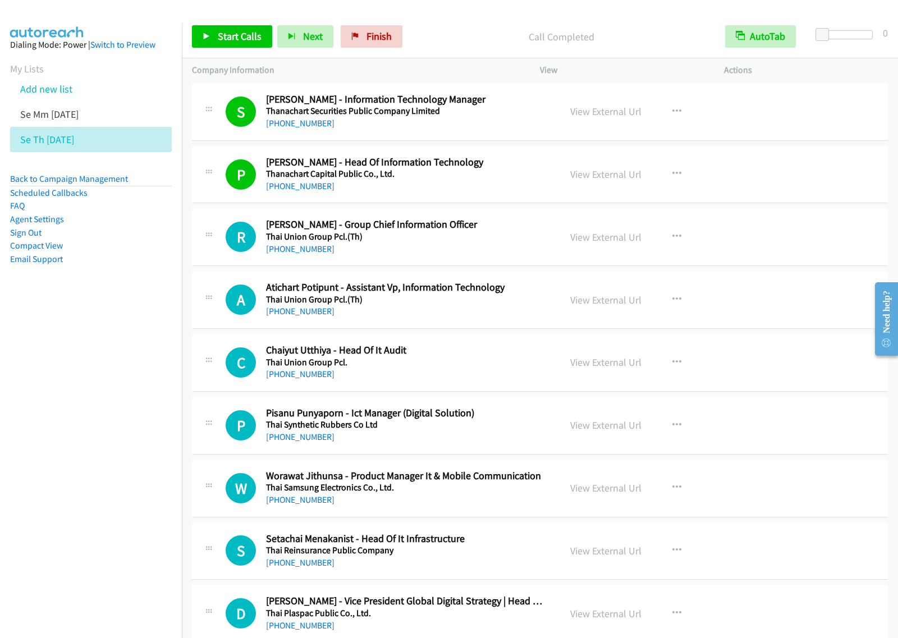
scroll to position [2594, 0]
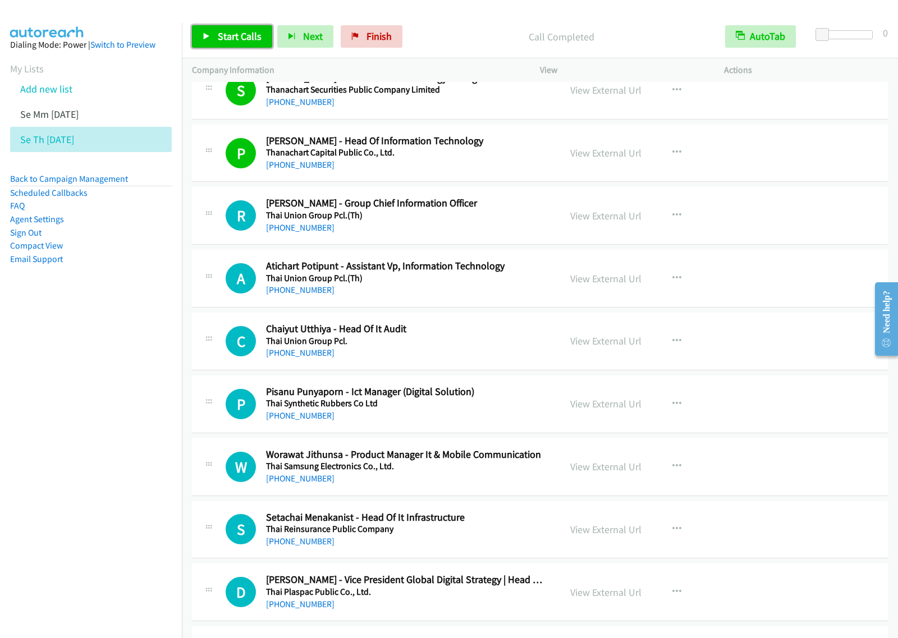
click at [254, 43] on link "Start Calls" at bounding box center [232, 36] width 80 height 22
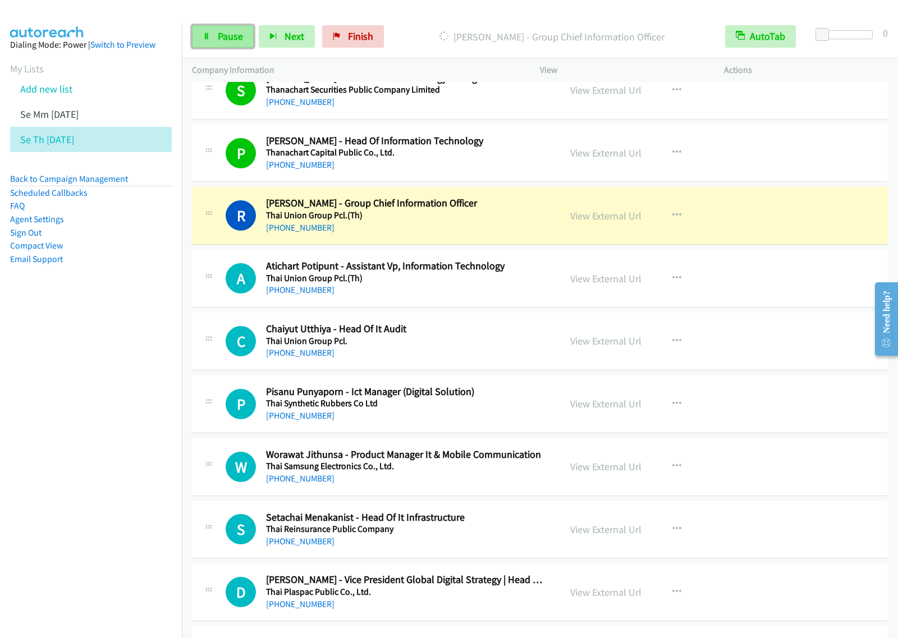
click at [237, 38] on span "Pause" at bounding box center [230, 36] width 25 height 13
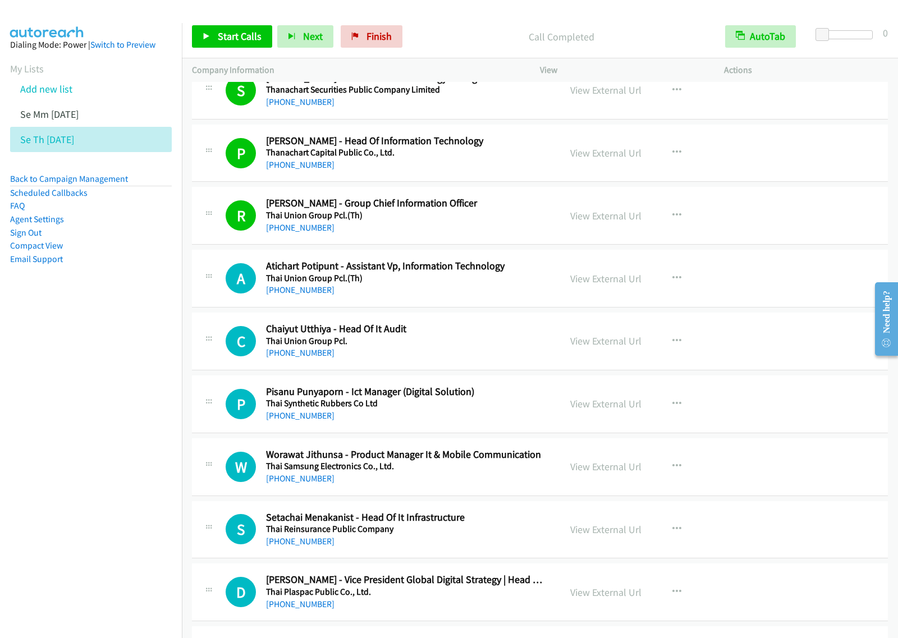
scroll to position [2665, 0]
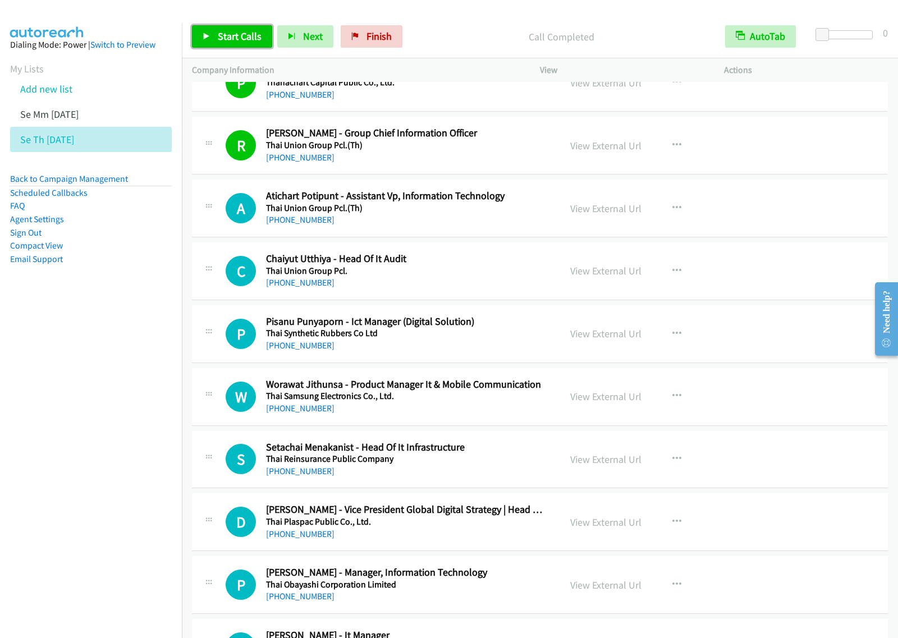
click at [236, 36] on span "Start Calls" at bounding box center [240, 36] width 44 height 13
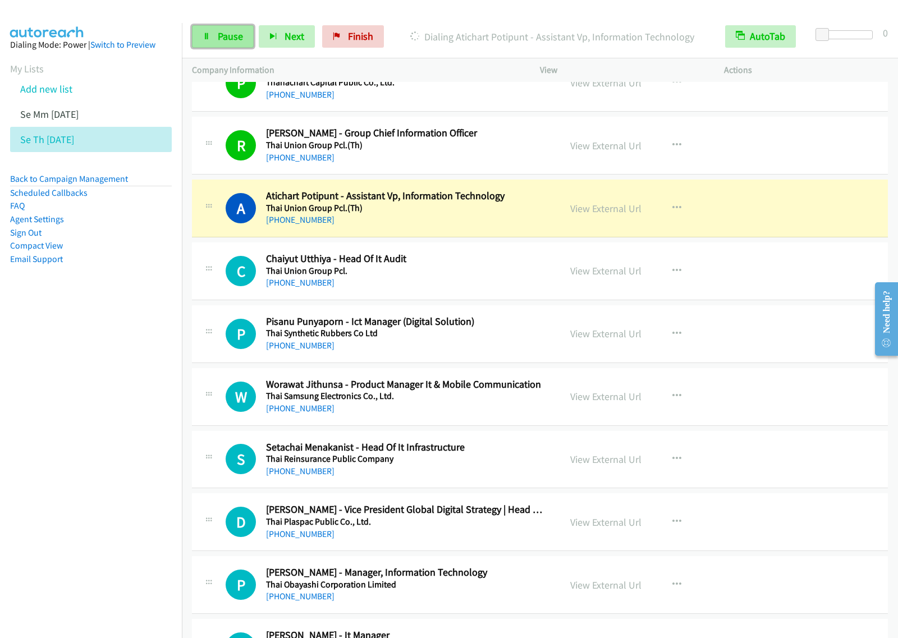
click at [238, 44] on link "Pause" at bounding box center [223, 36] width 62 height 22
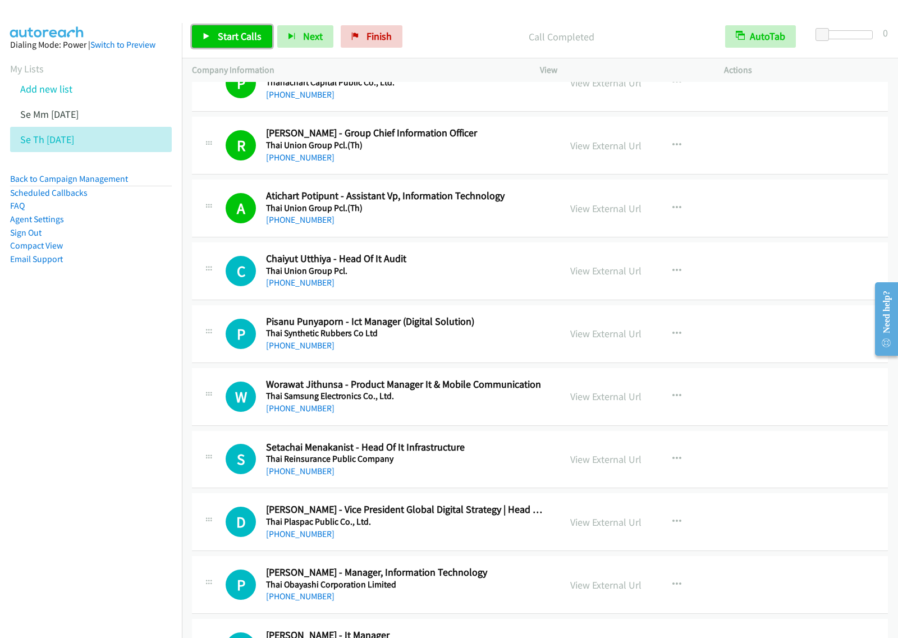
click at [231, 29] on link "Start Calls" at bounding box center [232, 36] width 80 height 22
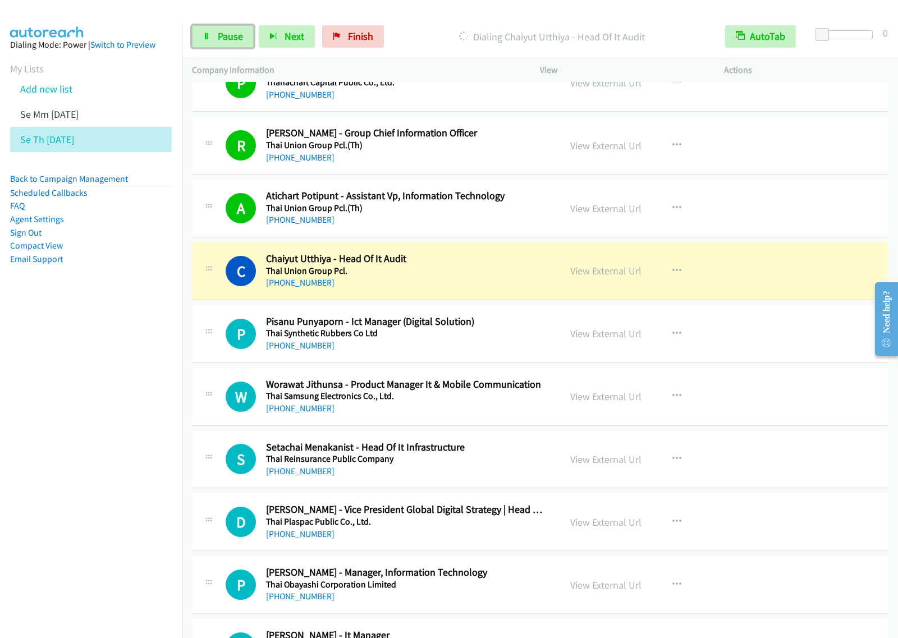
drag, startPoint x: 227, startPoint y: 46, endPoint x: 270, endPoint y: 18, distance: 51.5
click at [226, 46] on link "Pause" at bounding box center [223, 36] width 62 height 22
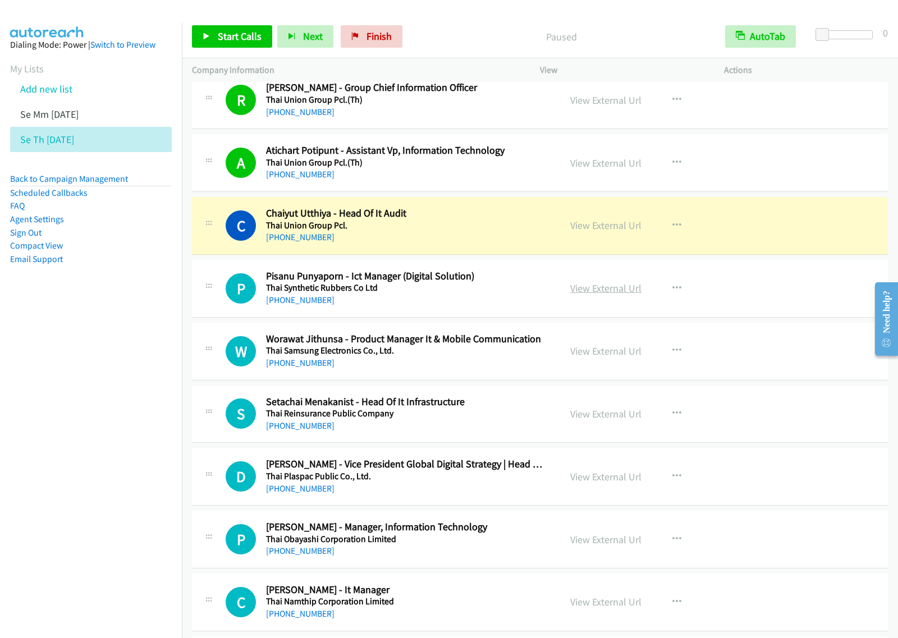
scroll to position [2735, 0]
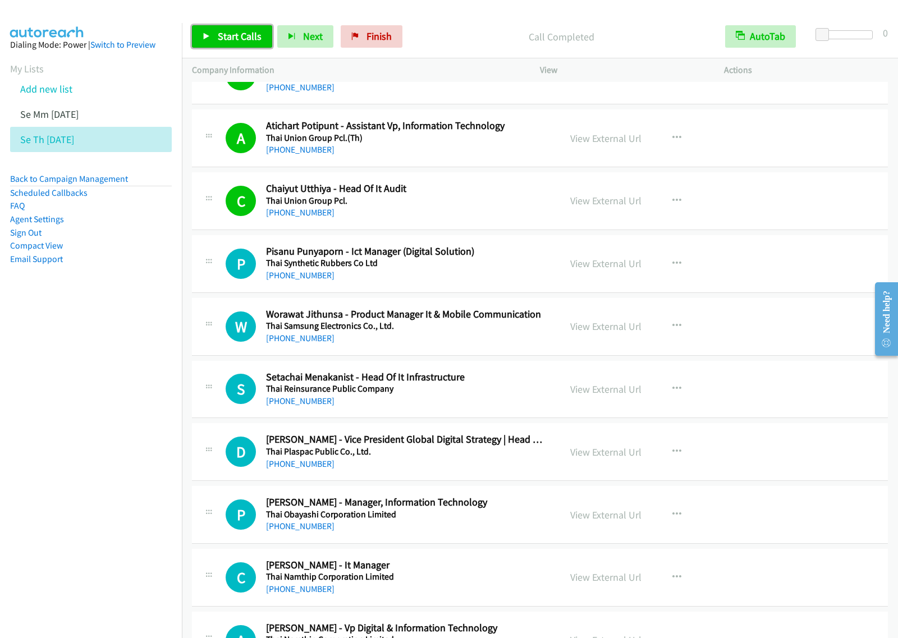
click at [254, 34] on span "Start Calls" at bounding box center [240, 36] width 44 height 13
click at [108, 331] on nav "Dialing Mode: Power | Switch to Preview My Lists Add new list Se Mm [DATE] Se T…" at bounding box center [91, 342] width 182 height 638
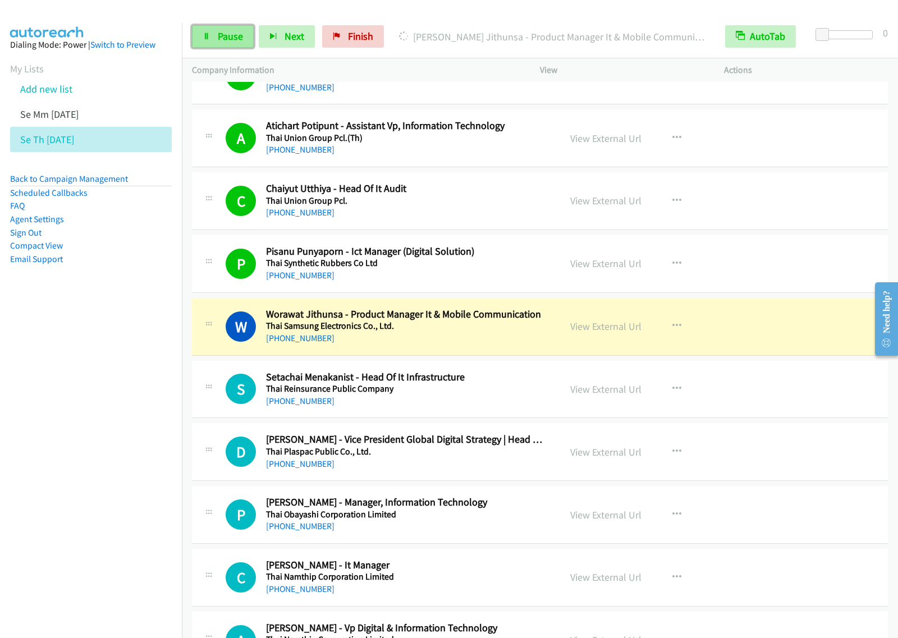
click at [223, 41] on span "Pause" at bounding box center [230, 36] width 25 height 13
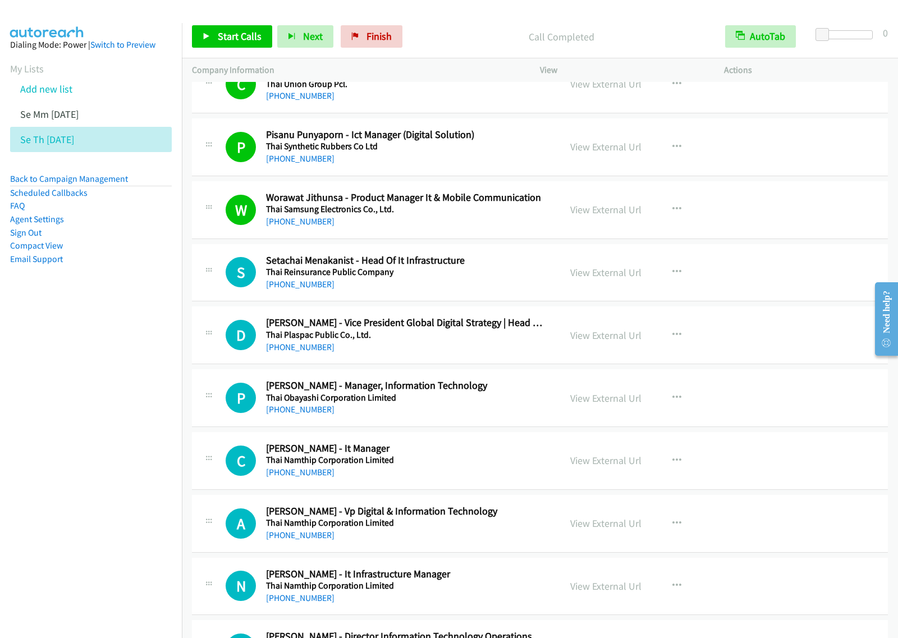
scroll to position [2875, 0]
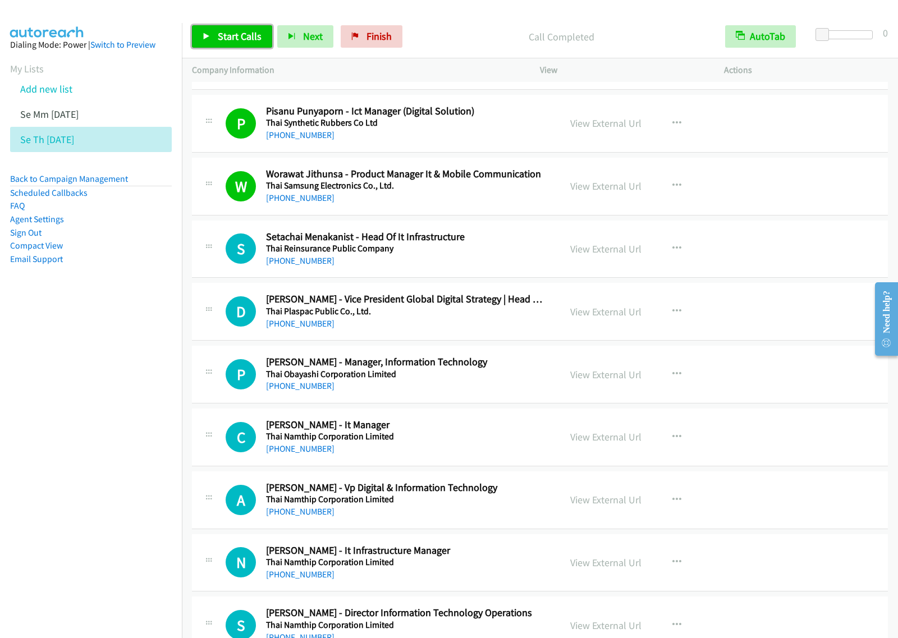
click at [234, 44] on link "Start Calls" at bounding box center [232, 36] width 80 height 22
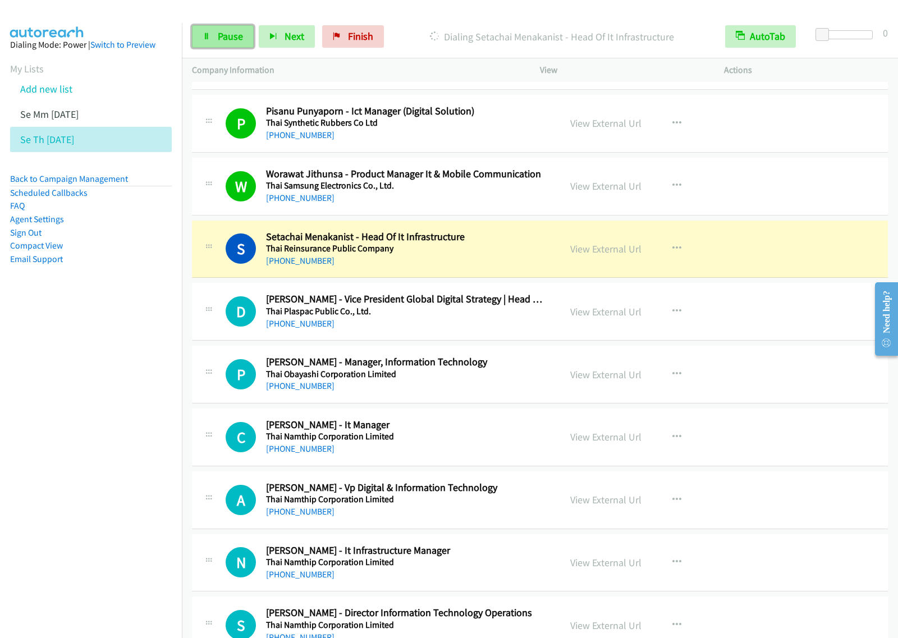
click at [233, 35] on span "Pause" at bounding box center [230, 36] width 25 height 13
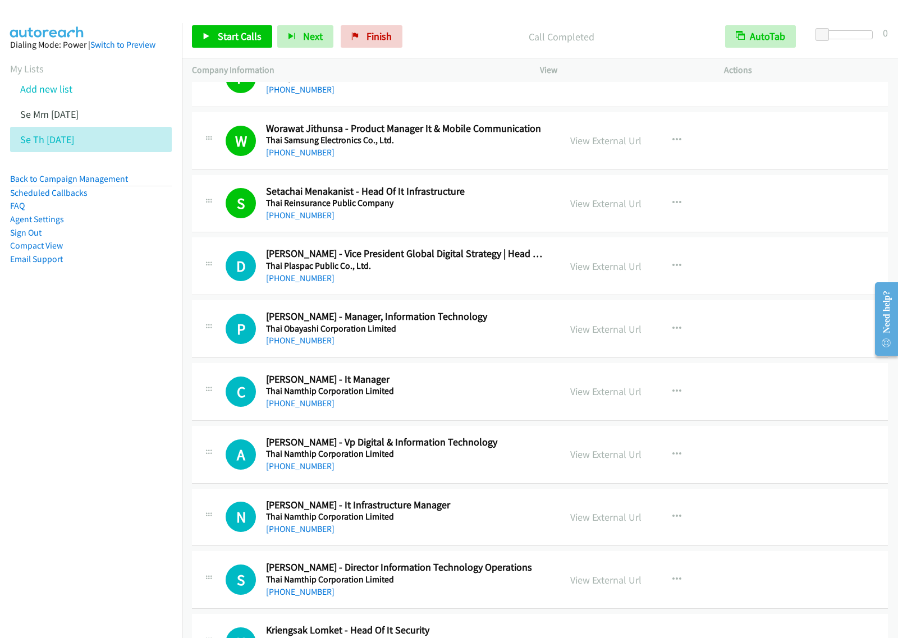
scroll to position [2945, 0]
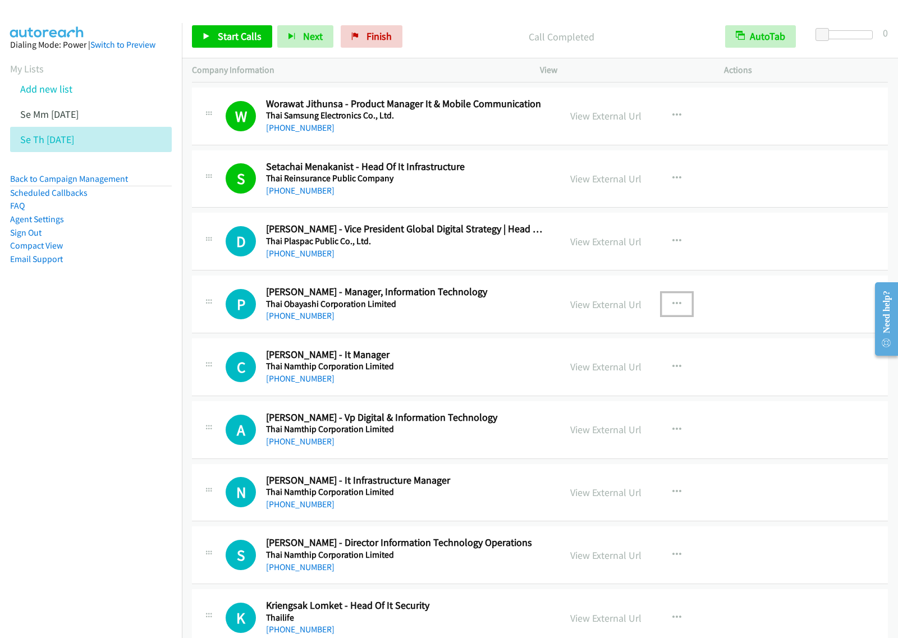
click at [677, 313] on button "button" at bounding box center [676, 304] width 30 height 22
click at [638, 388] on link "Start Calls Here" at bounding box center [616, 377] width 149 height 22
click at [666, 313] on button "button" at bounding box center [676, 304] width 30 height 22
click at [627, 380] on link "Start Calls Here" at bounding box center [616, 377] width 149 height 22
click at [213, 32] on link "Start Calls" at bounding box center [232, 36] width 80 height 22
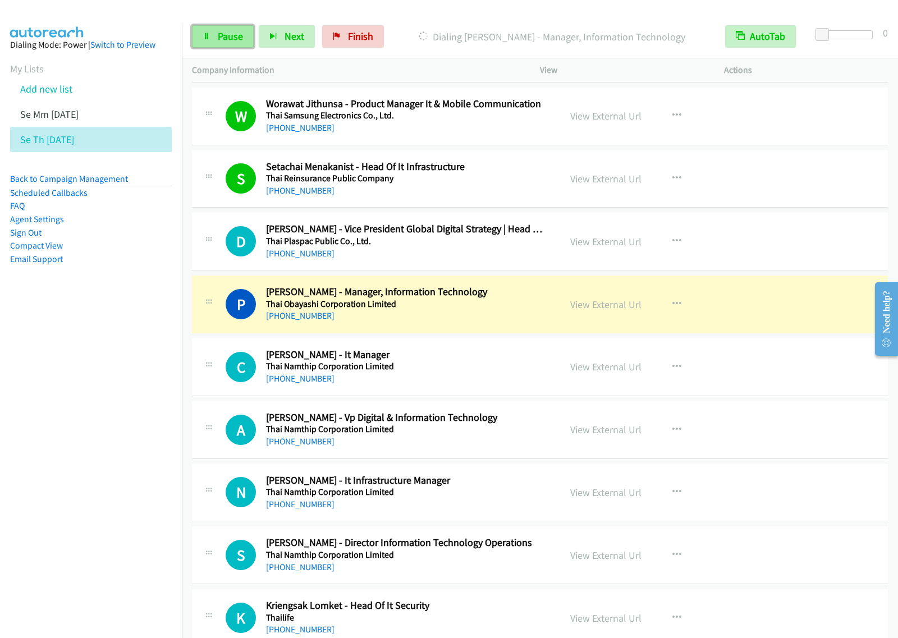
click at [211, 40] on link "Pause" at bounding box center [223, 36] width 62 height 22
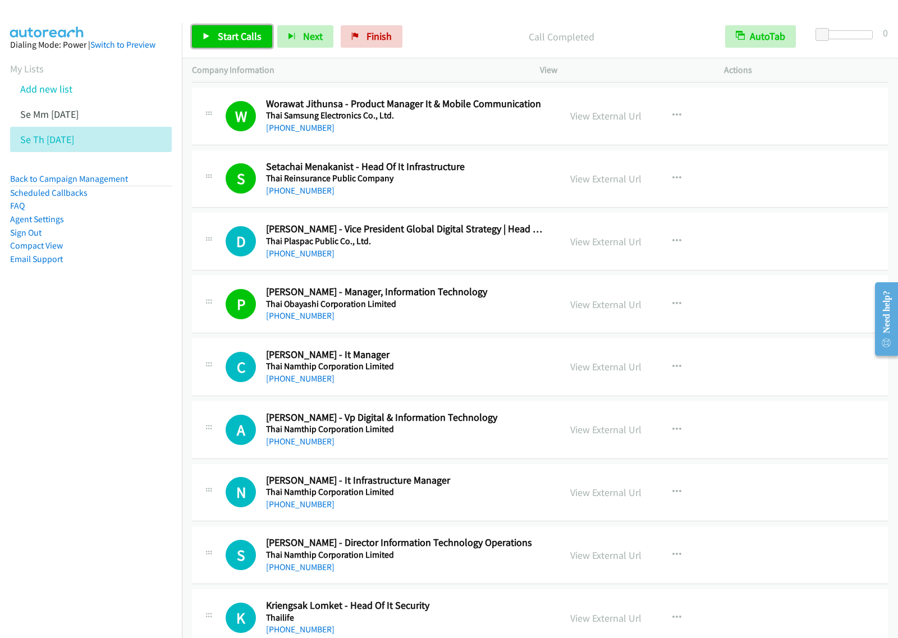
click at [229, 37] on span "Start Calls" at bounding box center [240, 36] width 44 height 13
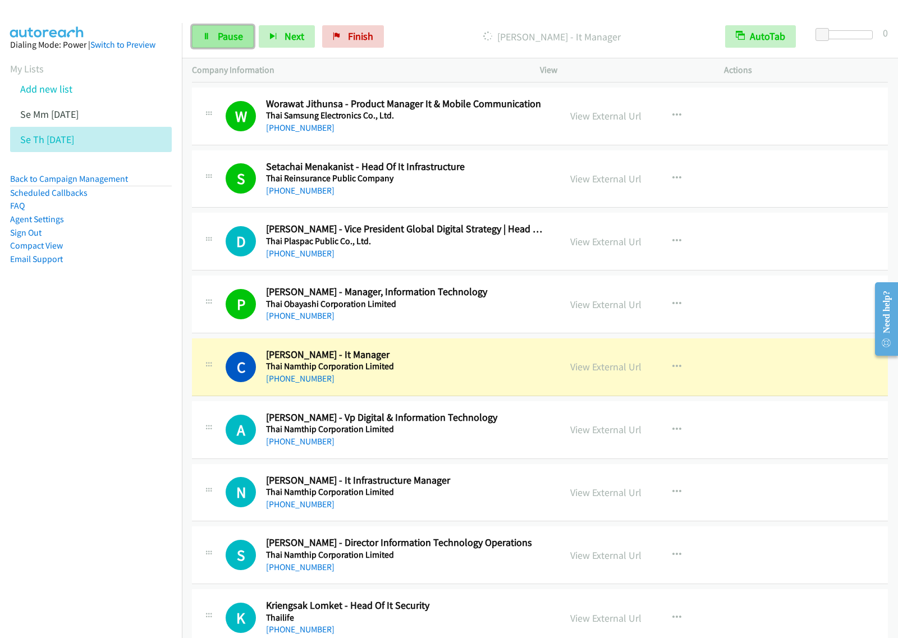
click at [228, 43] on link "Pause" at bounding box center [223, 36] width 62 height 22
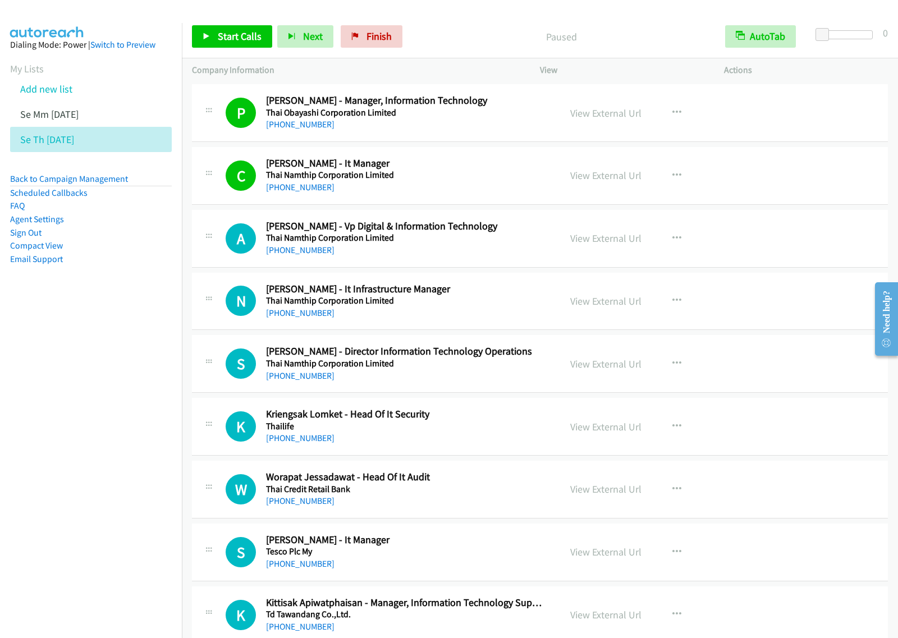
scroll to position [3226, 0]
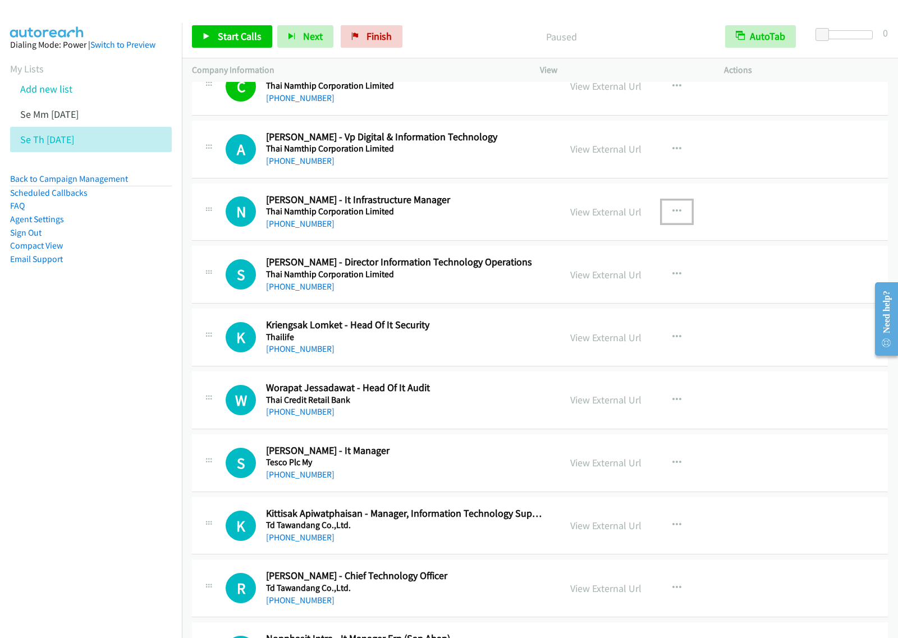
click at [675, 222] on button "button" at bounding box center [676, 211] width 30 height 22
click at [628, 291] on link "Start Calls Here" at bounding box center [616, 285] width 149 height 22
click at [668, 223] on button "button" at bounding box center [676, 211] width 30 height 22
click at [638, 289] on link "Start Calls Here" at bounding box center [616, 285] width 149 height 22
click at [245, 40] on span "Start Calls" at bounding box center [240, 36] width 44 height 13
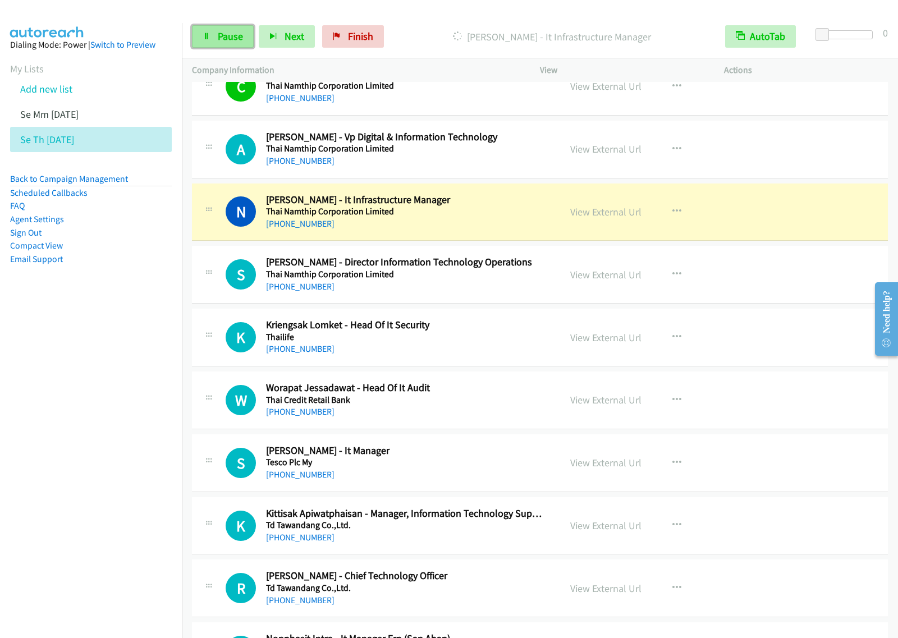
click at [223, 32] on span "Pause" at bounding box center [230, 36] width 25 height 13
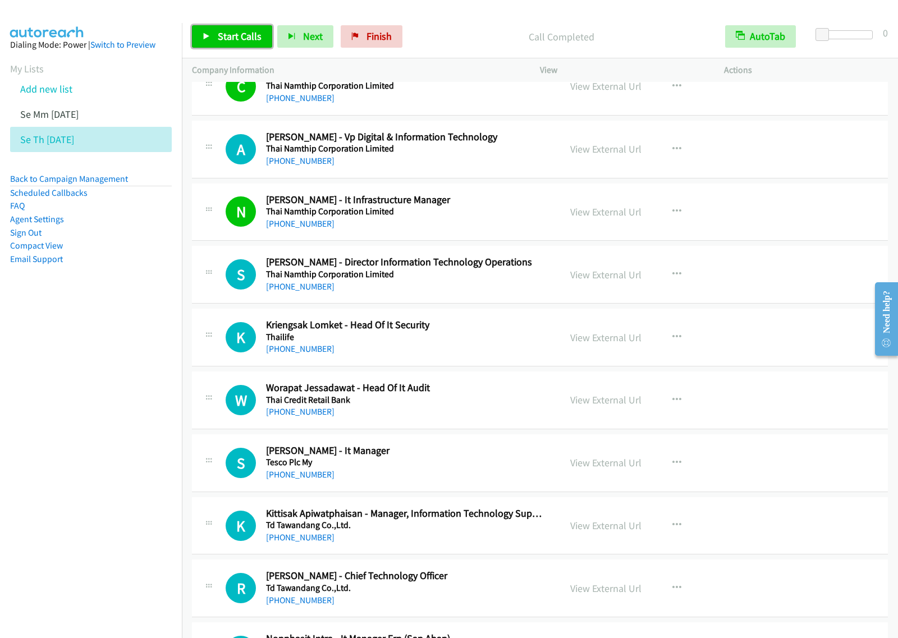
click at [238, 34] on span "Start Calls" at bounding box center [240, 36] width 44 height 13
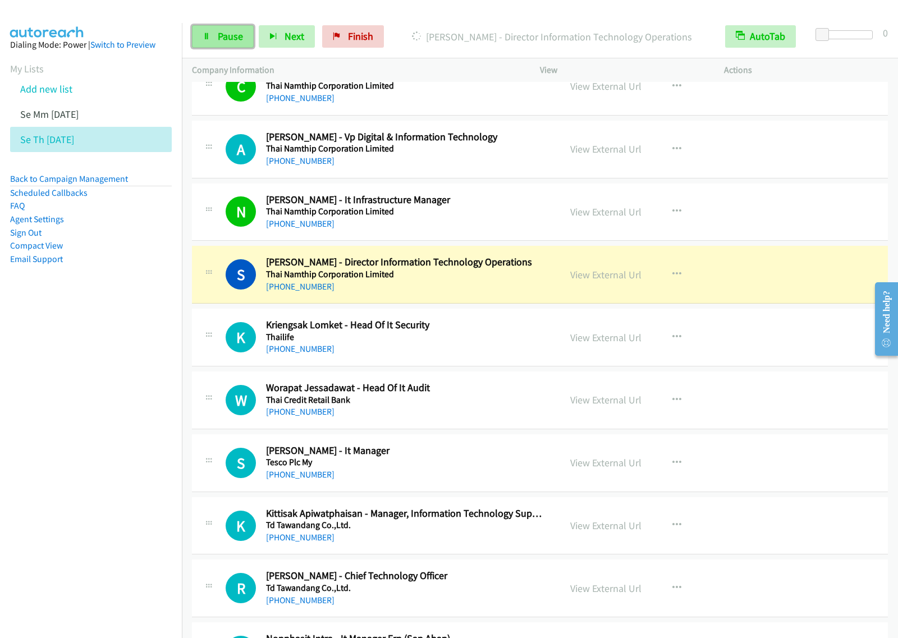
click at [215, 34] on link "Pause" at bounding box center [223, 36] width 62 height 22
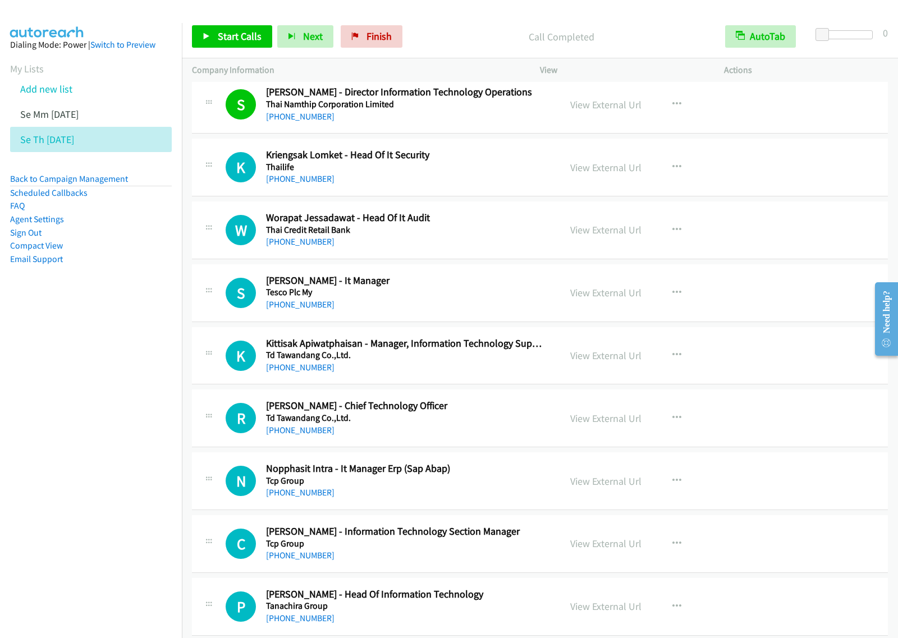
scroll to position [3436, 0]
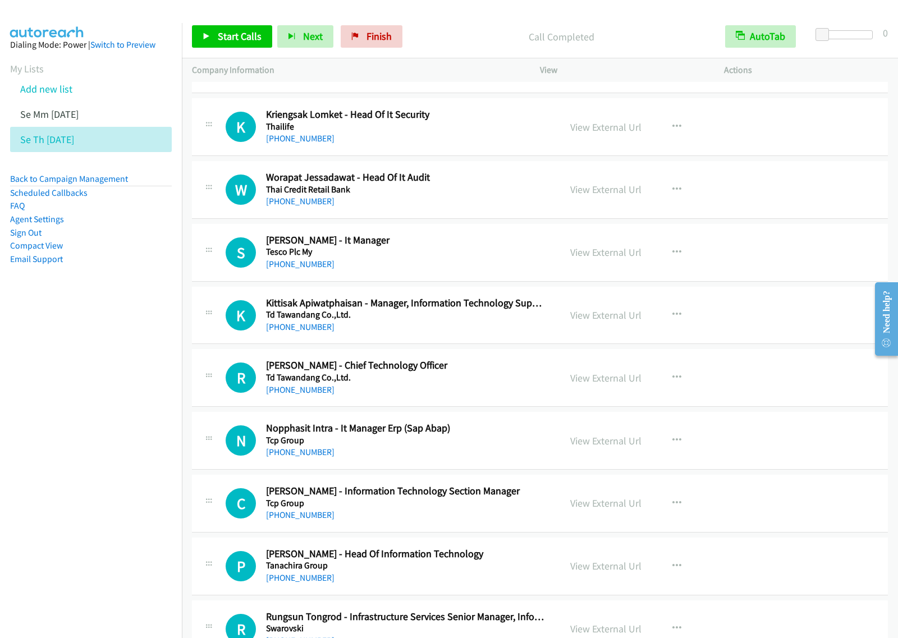
click at [450, 263] on div "[PHONE_NUMBER]" at bounding box center [405, 263] width 279 height 13
click at [661, 260] on button "button" at bounding box center [676, 252] width 30 height 22
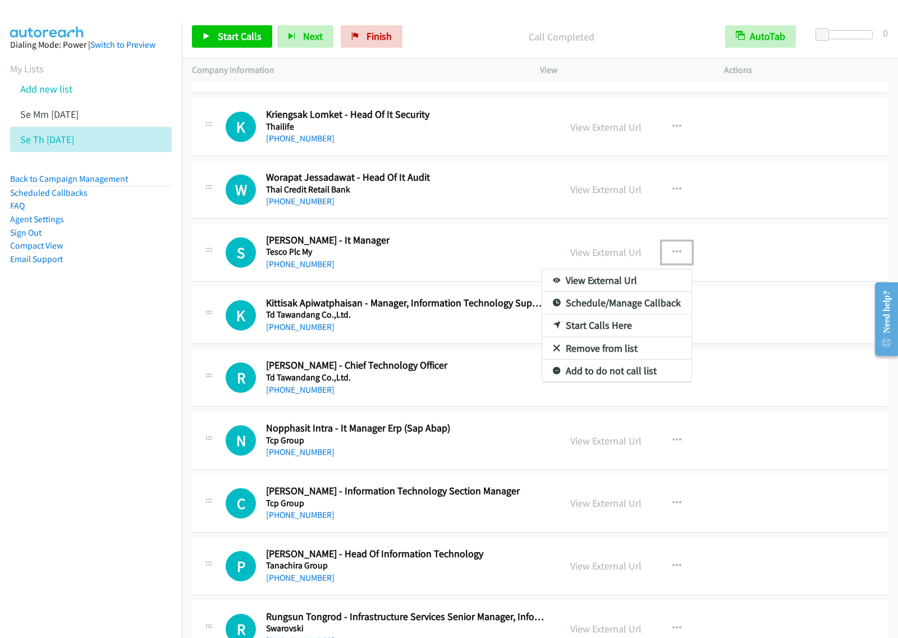
click at [637, 337] on link "Start Calls Here" at bounding box center [616, 325] width 149 height 22
click at [672, 254] on icon "button" at bounding box center [676, 252] width 9 height 9
drag, startPoint x: 629, startPoint y: 335, endPoint x: 637, endPoint y: 331, distance: 8.6
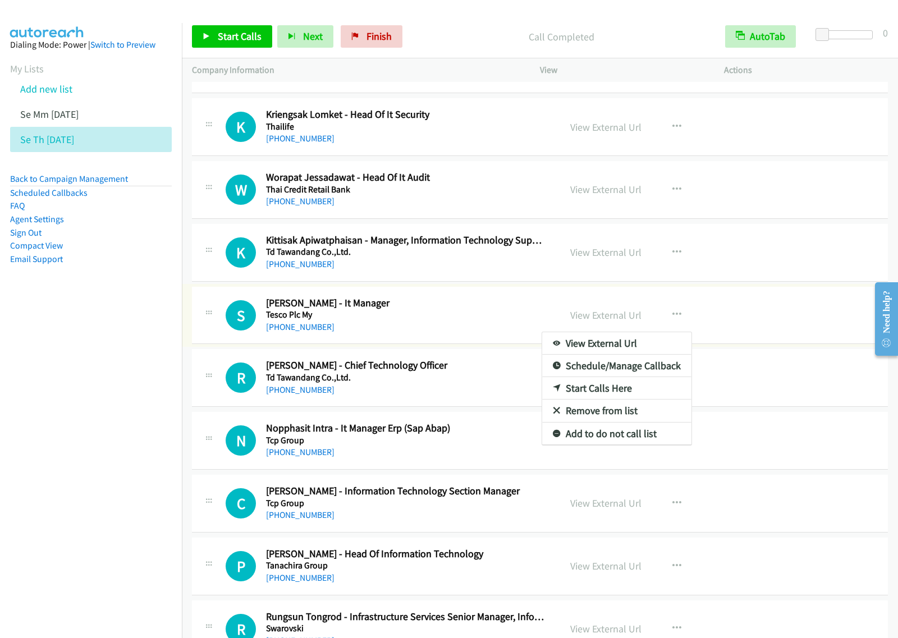
click at [249, 38] on div at bounding box center [449, 319] width 898 height 638
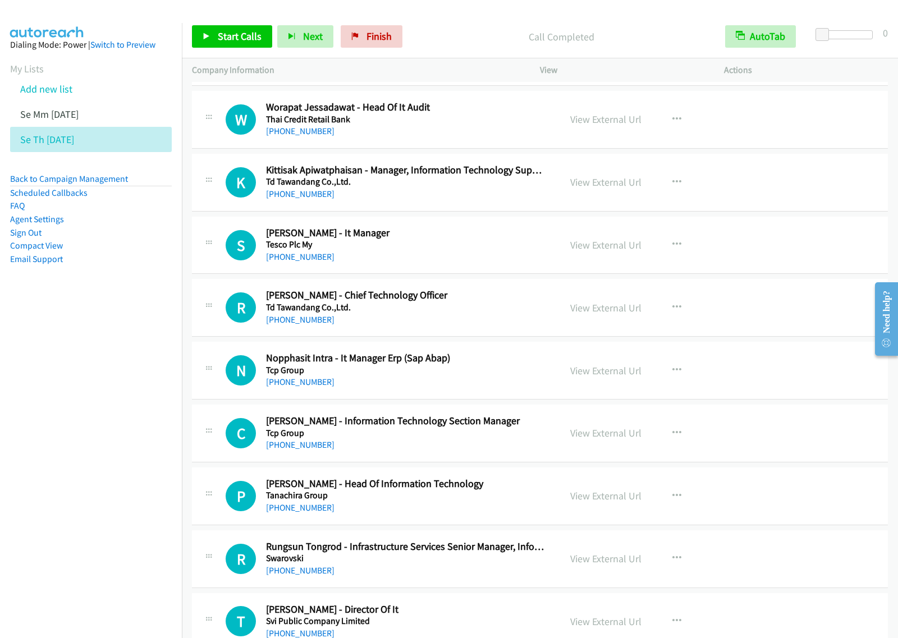
click at [655, 249] on div "View External Url View External Url Schedule/Manage Callback Start Calls Here R…" at bounding box center [657, 245] width 194 height 37
click at [675, 187] on icon "button" at bounding box center [676, 182] width 9 height 9
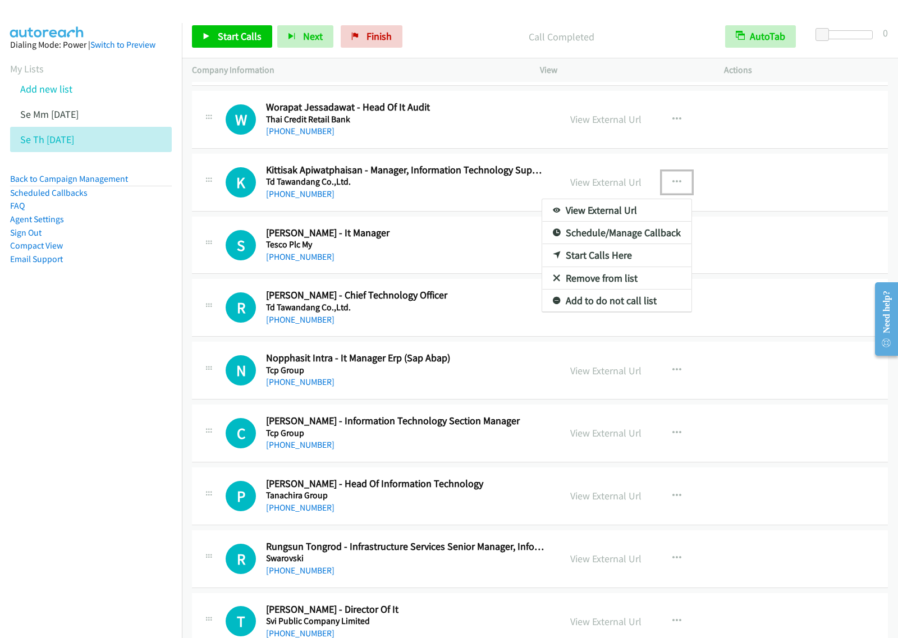
click at [645, 261] on link "Start Calls Here" at bounding box center [616, 255] width 149 height 22
click at [678, 181] on button "button" at bounding box center [676, 182] width 30 height 22
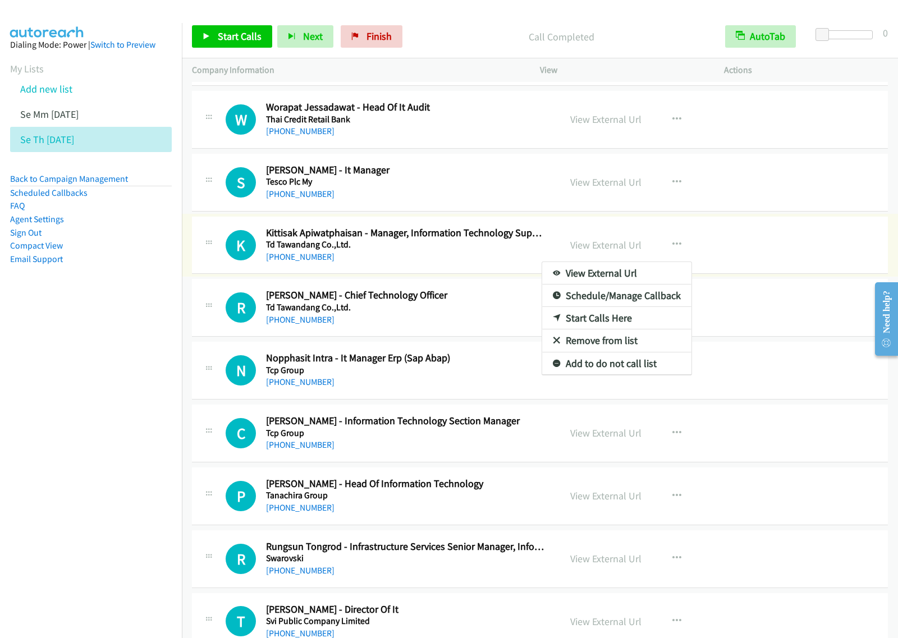
click at [258, 35] on div at bounding box center [449, 319] width 898 height 638
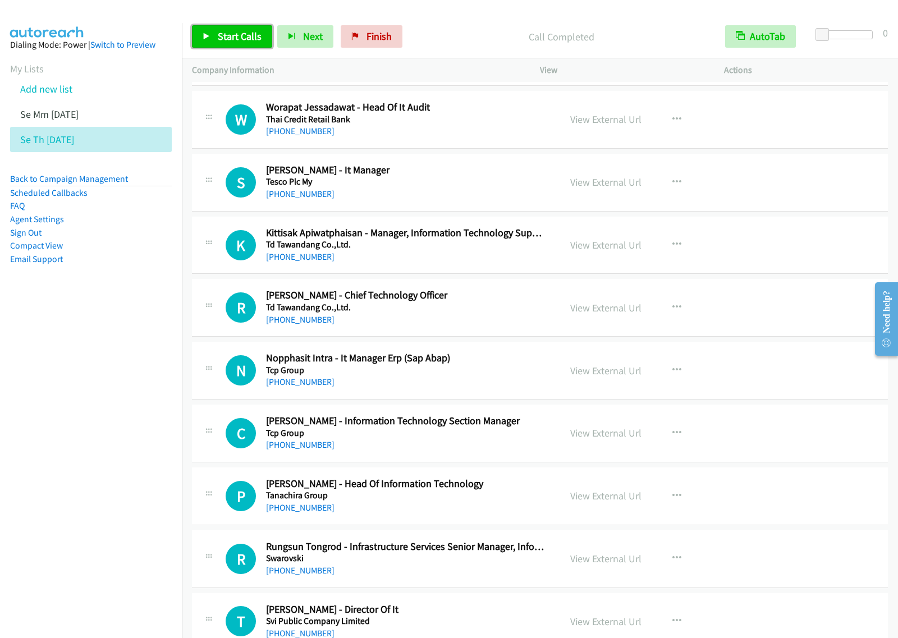
click at [223, 26] on link "Start Calls" at bounding box center [232, 36] width 80 height 22
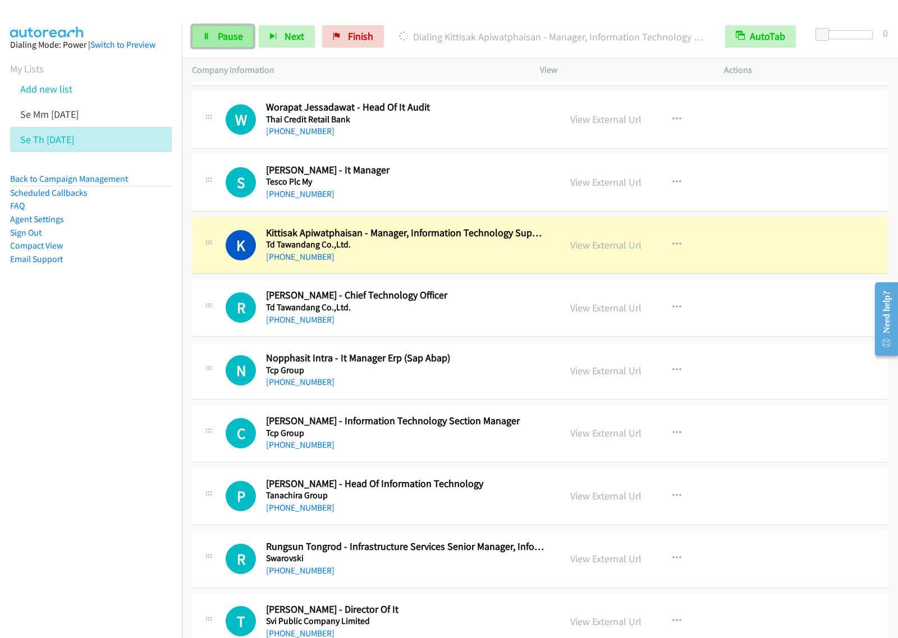
click at [212, 29] on link "Pause" at bounding box center [223, 36] width 62 height 22
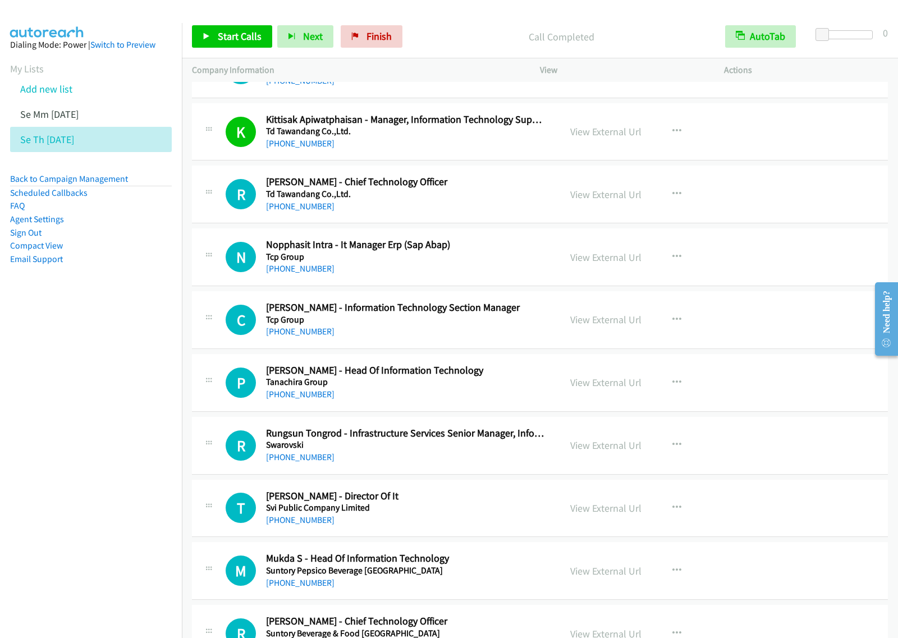
scroll to position [3646, 0]
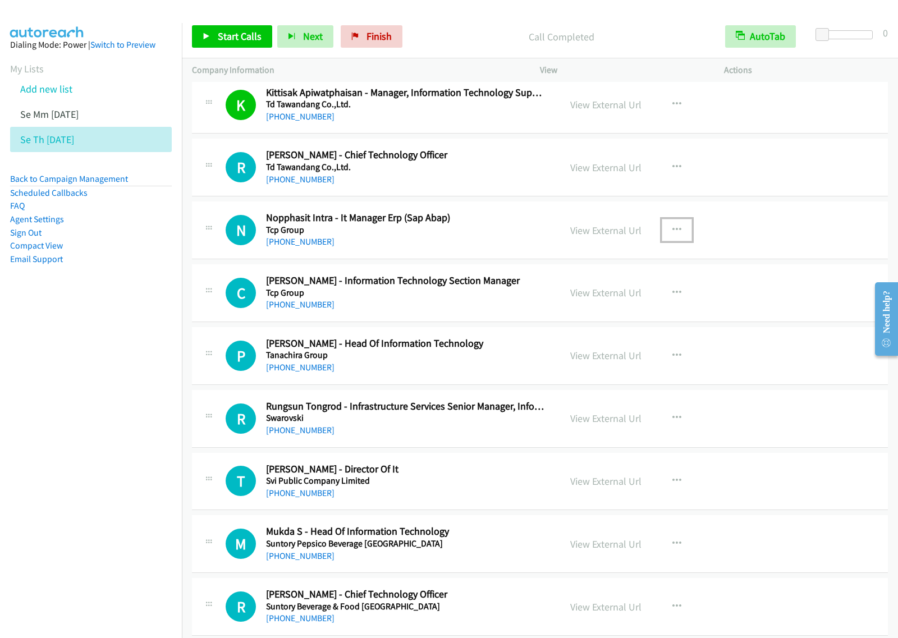
click at [672, 233] on icon "button" at bounding box center [676, 230] width 9 height 9
click at [641, 307] on link "Start Calls Here" at bounding box center [616, 303] width 149 height 22
click at [676, 228] on button "button" at bounding box center [676, 230] width 30 height 22
click at [641, 306] on link "Start Calls Here" at bounding box center [616, 303] width 149 height 22
click at [250, 33] on span "Start Calls" at bounding box center [240, 36] width 44 height 13
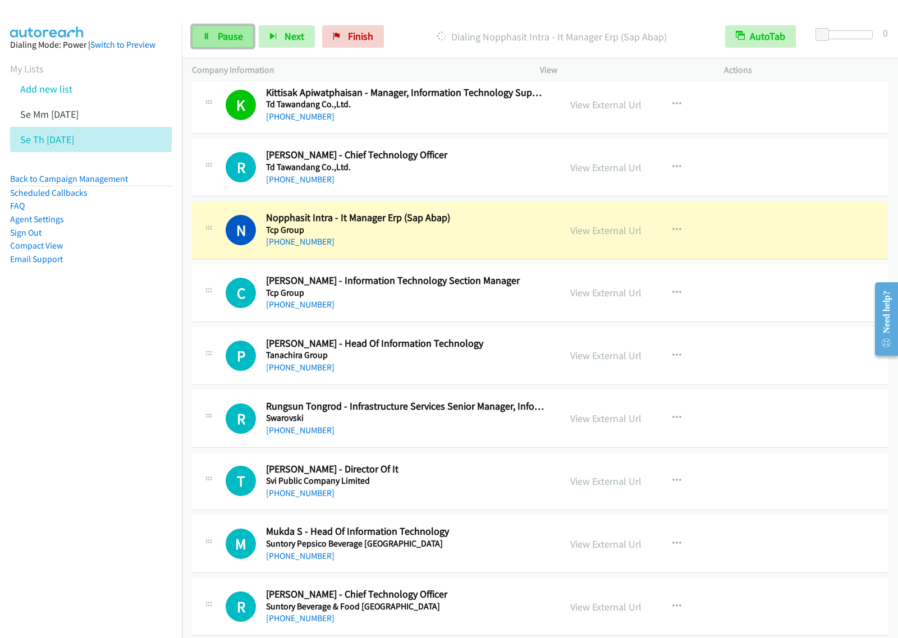
click at [226, 38] on span "Pause" at bounding box center [230, 36] width 25 height 13
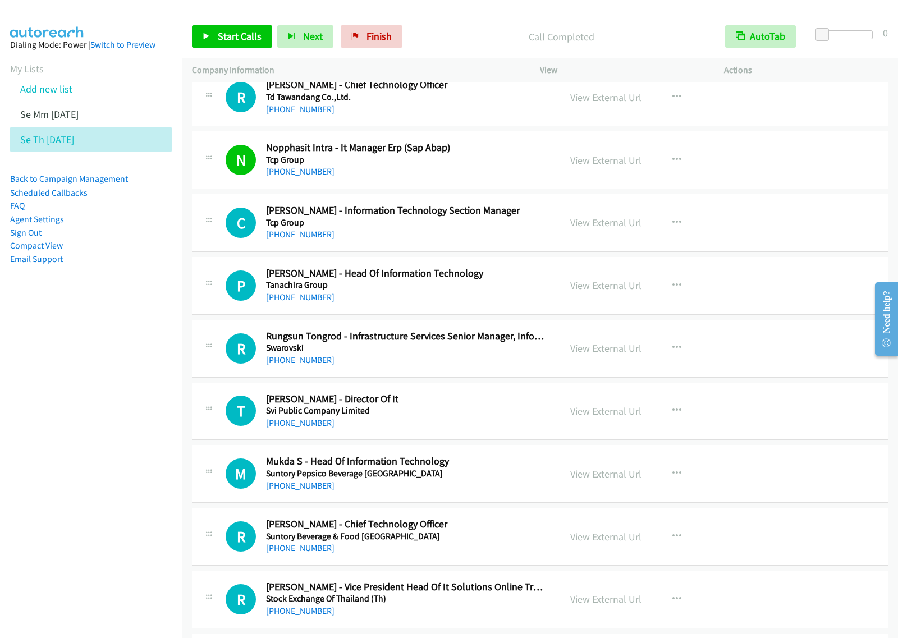
scroll to position [3787, 0]
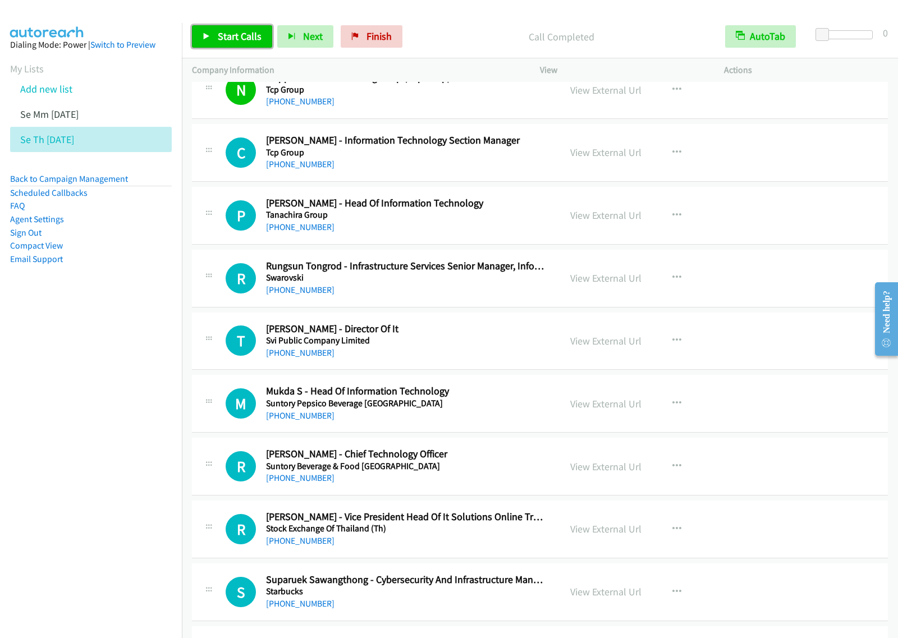
click at [254, 38] on span "Start Calls" at bounding box center [240, 36] width 44 height 13
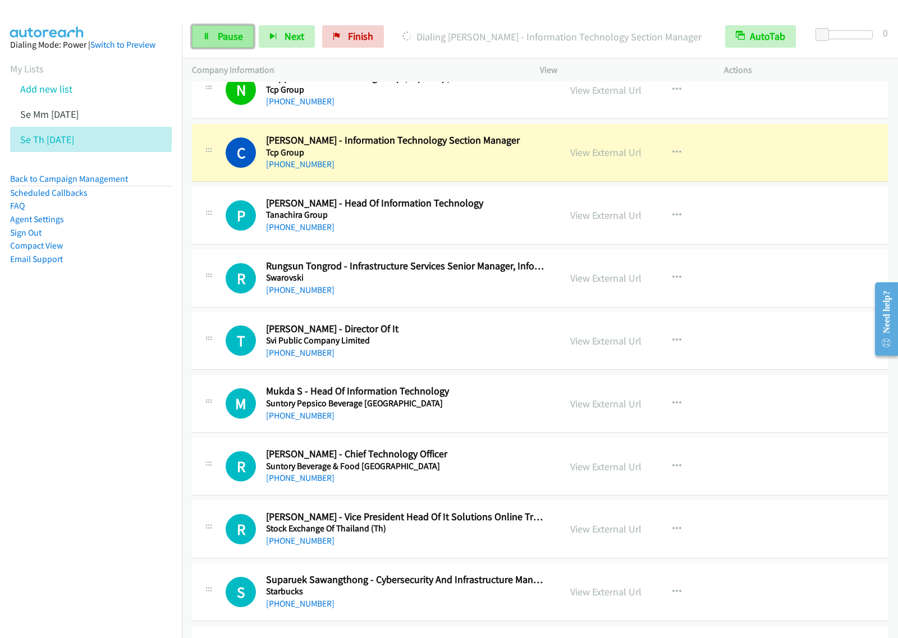
click at [206, 33] on icon at bounding box center [207, 37] width 8 height 8
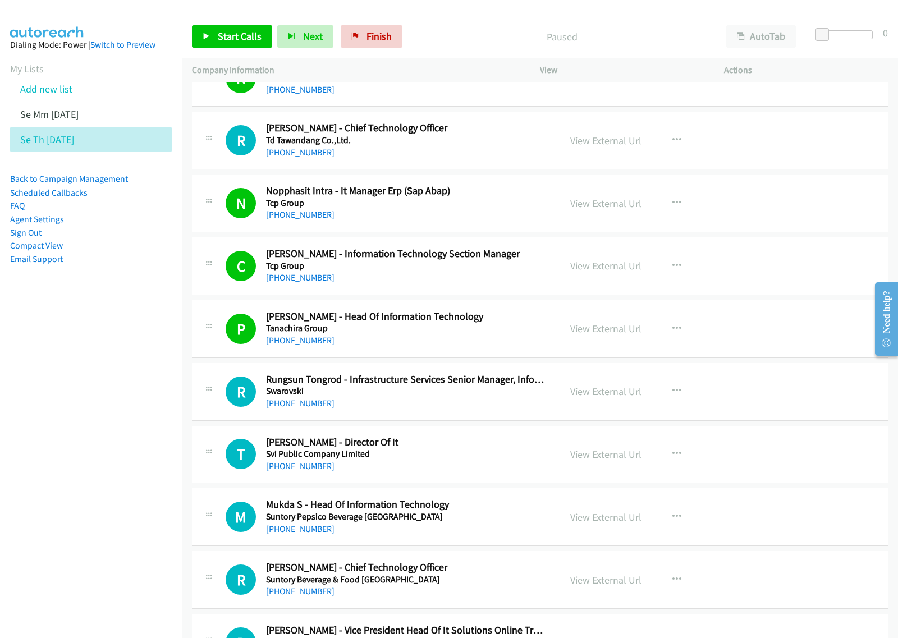
scroll to position [3716, 0]
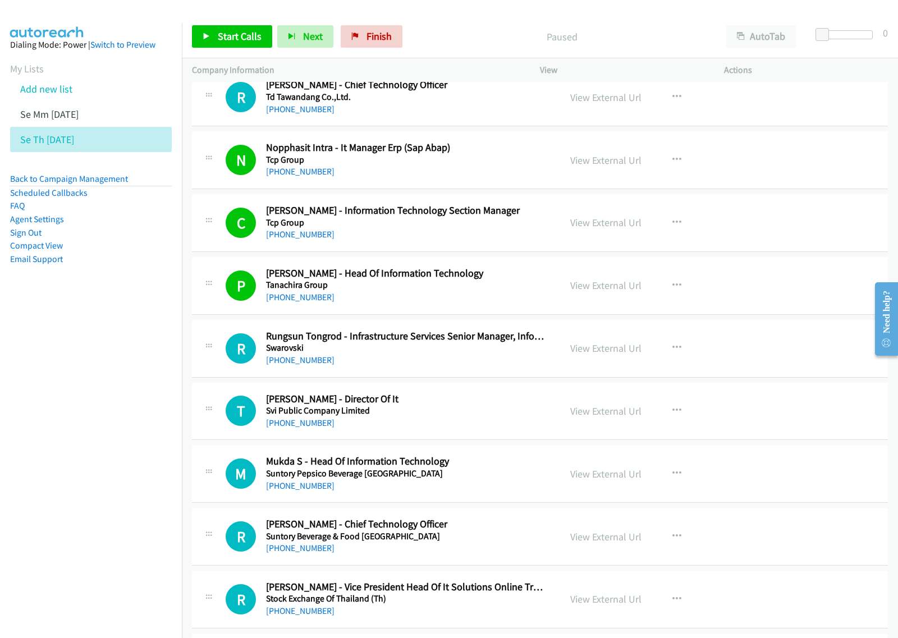
click at [458, 426] on div "[PHONE_NUMBER]" at bounding box center [405, 422] width 279 height 13
click at [661, 419] on button "button" at bounding box center [676, 410] width 30 height 22
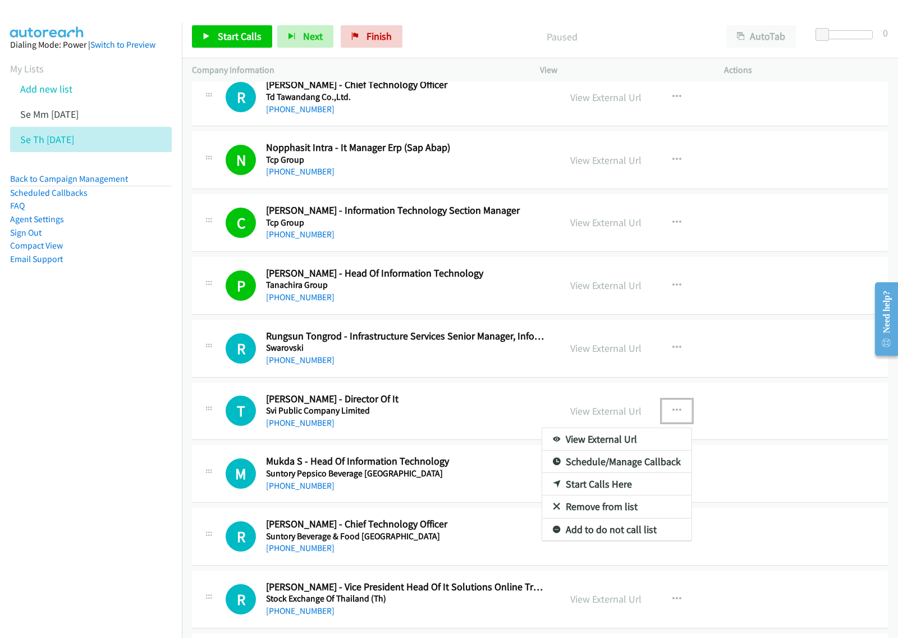
click at [601, 493] on link "Start Calls Here" at bounding box center [616, 484] width 149 height 22
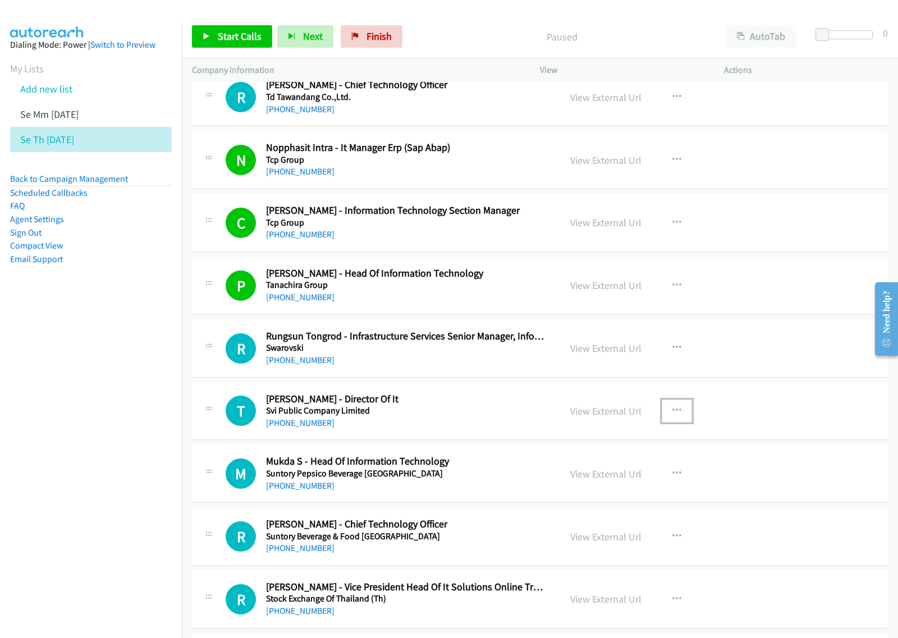
click at [676, 422] on button "button" at bounding box center [676, 410] width 30 height 22
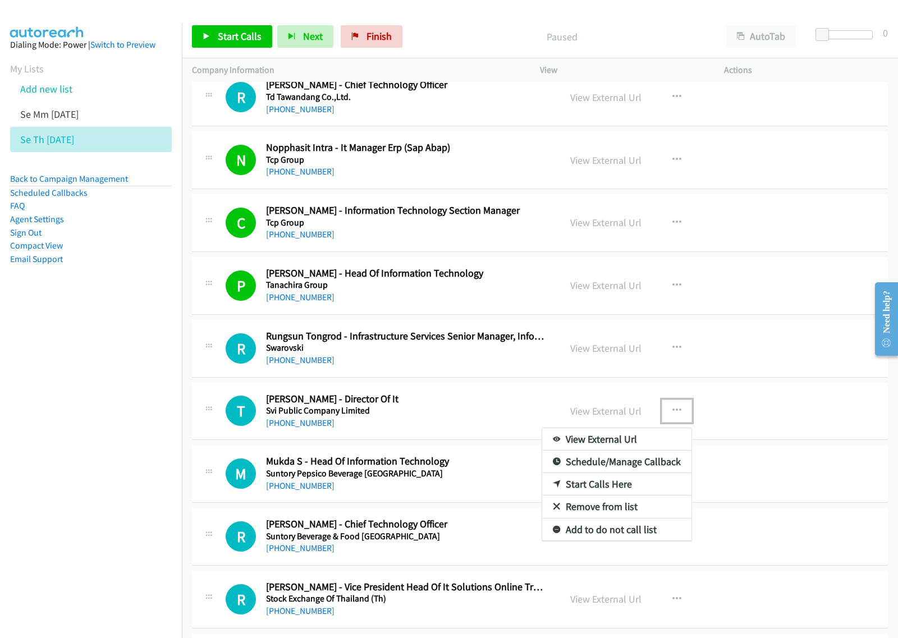
click at [623, 490] on link "Start Calls Here" at bounding box center [616, 484] width 149 height 22
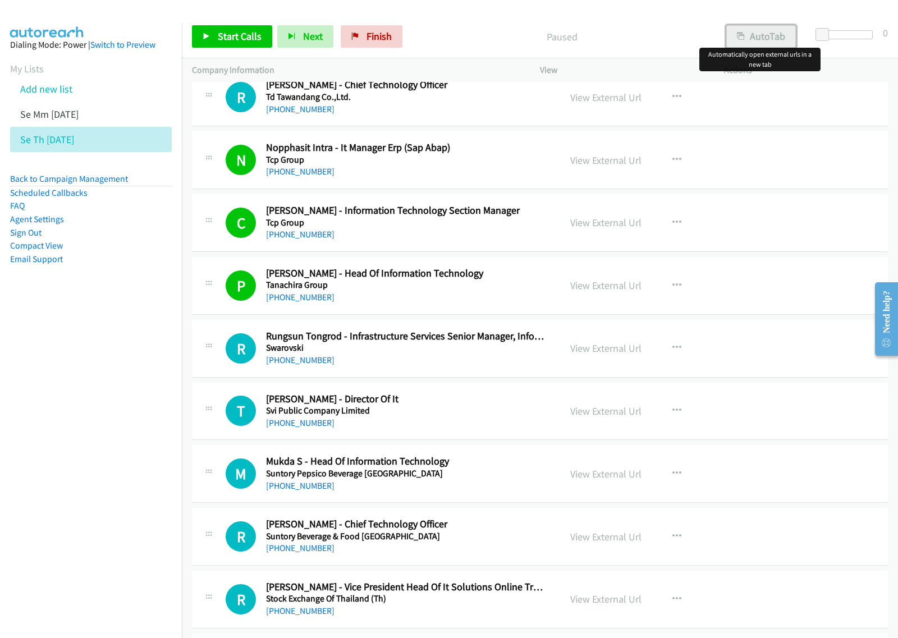
click at [762, 40] on button "AutoTab" at bounding box center [761, 36] width 70 height 22
drag, startPoint x: 49, startPoint y: 398, endPoint x: 127, endPoint y: 349, distance: 92.3
click at [53, 394] on nav "Dialing Mode: Power | Switch to Preview My Lists Add new list Se Mm [DATE] Se T…" at bounding box center [91, 342] width 182 height 638
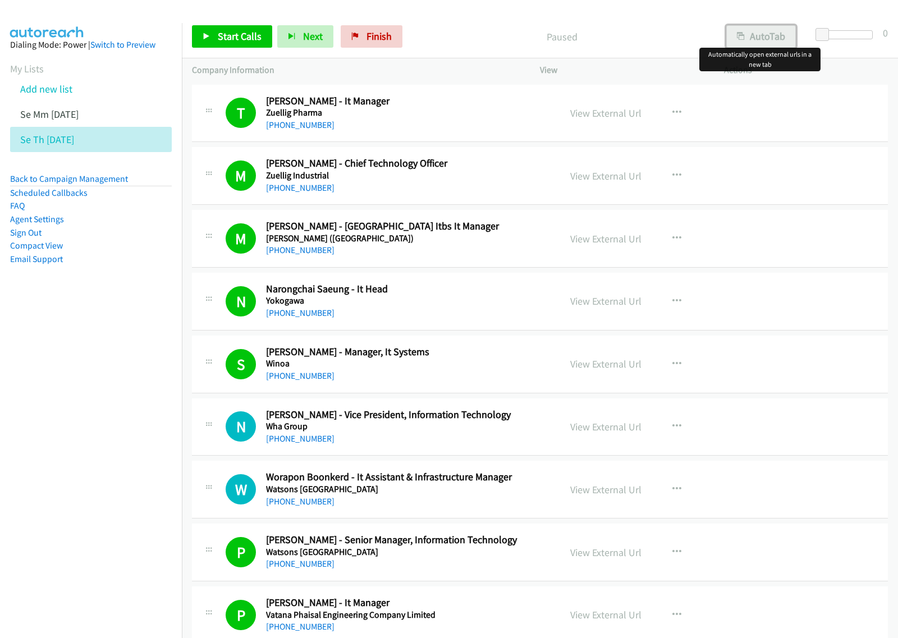
click at [761, 40] on button "AutoTab" at bounding box center [761, 36] width 70 height 22
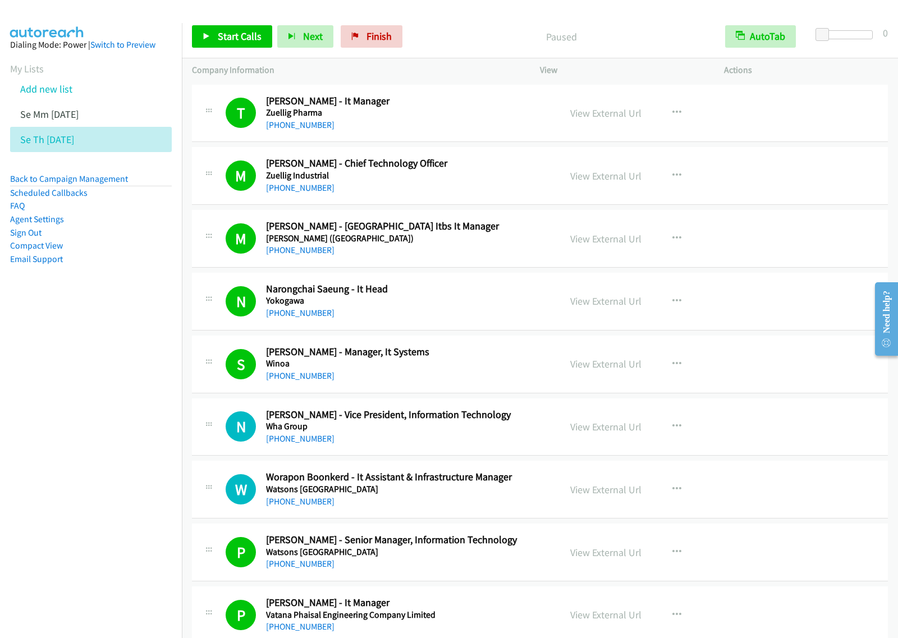
drag, startPoint x: 66, startPoint y: 449, endPoint x: 189, endPoint y: 318, distance: 179.8
click at [66, 448] on nav "Dialing Mode: Power | Switch to Preview My Lists Add new list Se Mm [DATE] Se T…" at bounding box center [91, 342] width 182 height 638
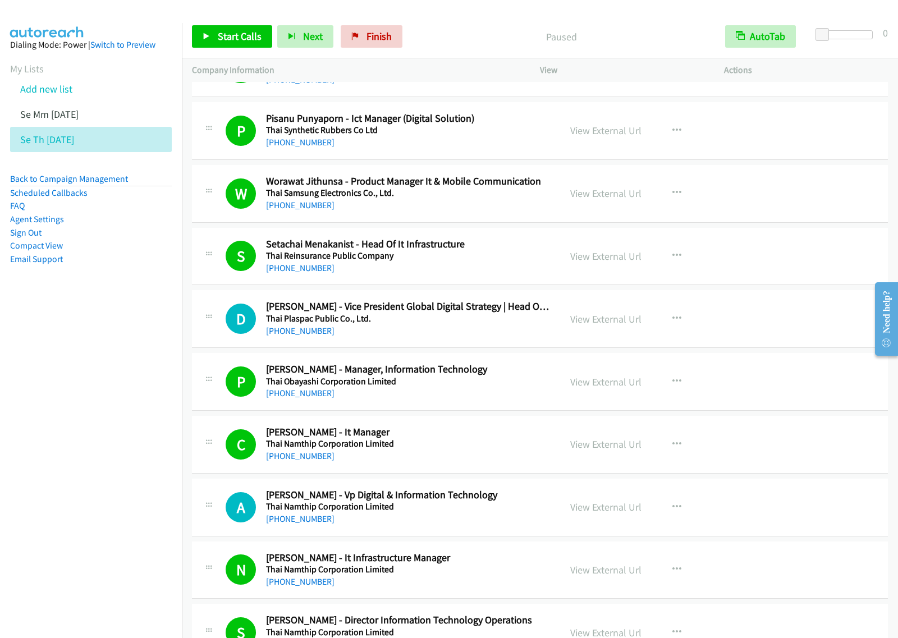
drag, startPoint x: 887, startPoint y: 292, endPoint x: 869, endPoint y: 425, distance: 134.2
click html "Need help? Resource Center AutoReach Help Help Get the help you need from our k…"
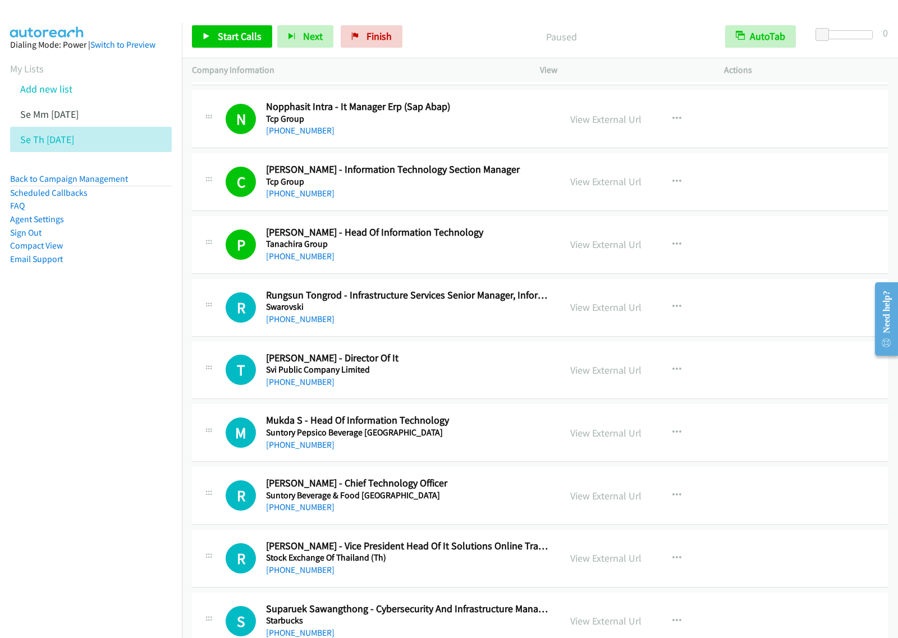
scroll to position [3779, 0]
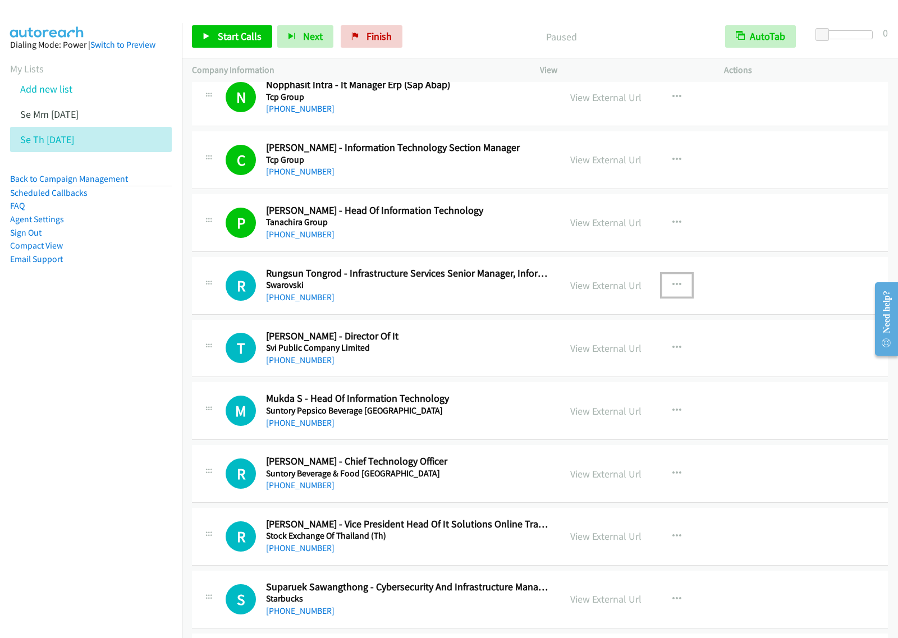
click at [684, 289] on button "button" at bounding box center [676, 285] width 30 height 22
click at [609, 367] on link "Start Calls Here" at bounding box center [616, 358] width 149 height 22
click at [237, 40] on span "Start Calls" at bounding box center [240, 36] width 44 height 13
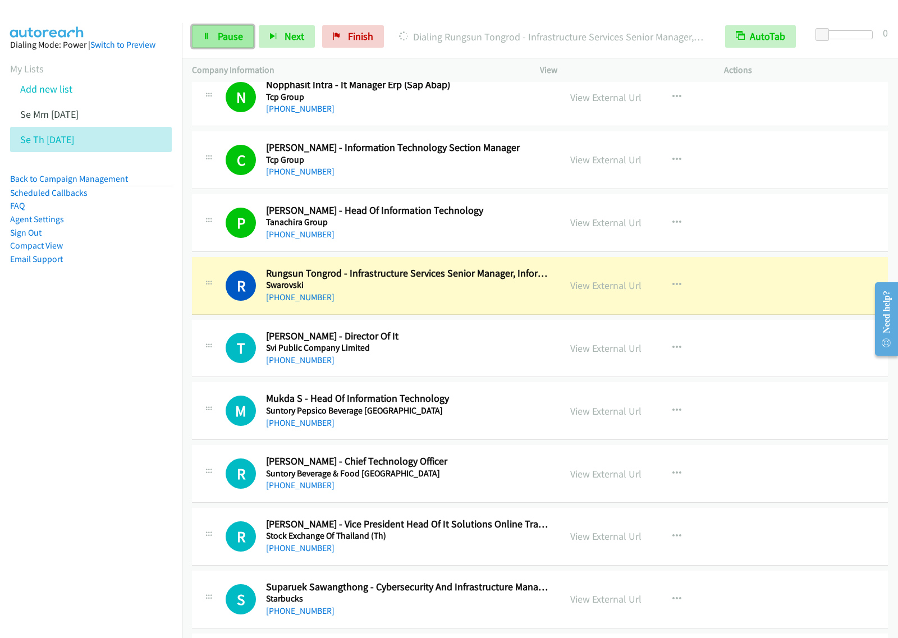
click at [243, 35] on link "Pause" at bounding box center [223, 36] width 62 height 22
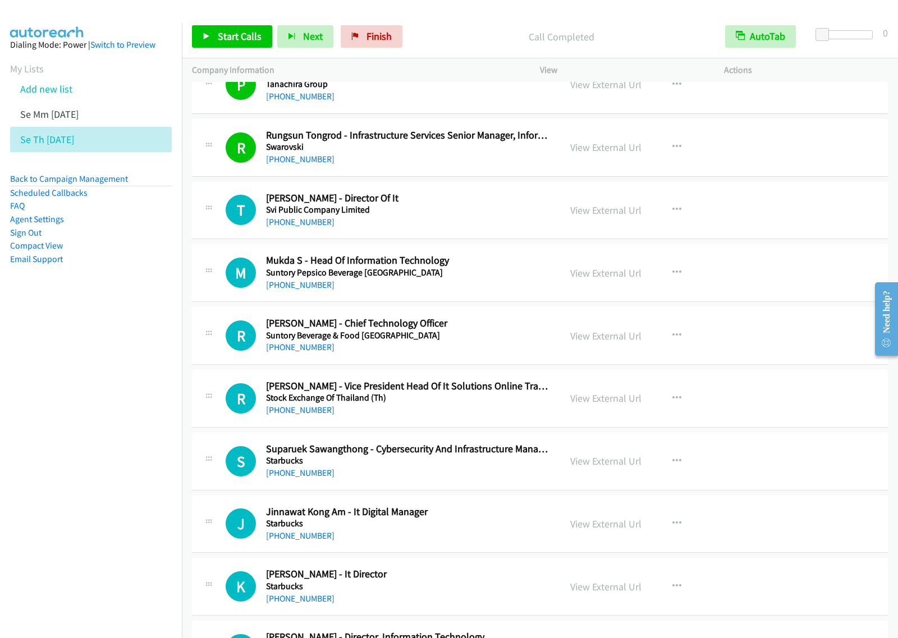
scroll to position [3919, 0]
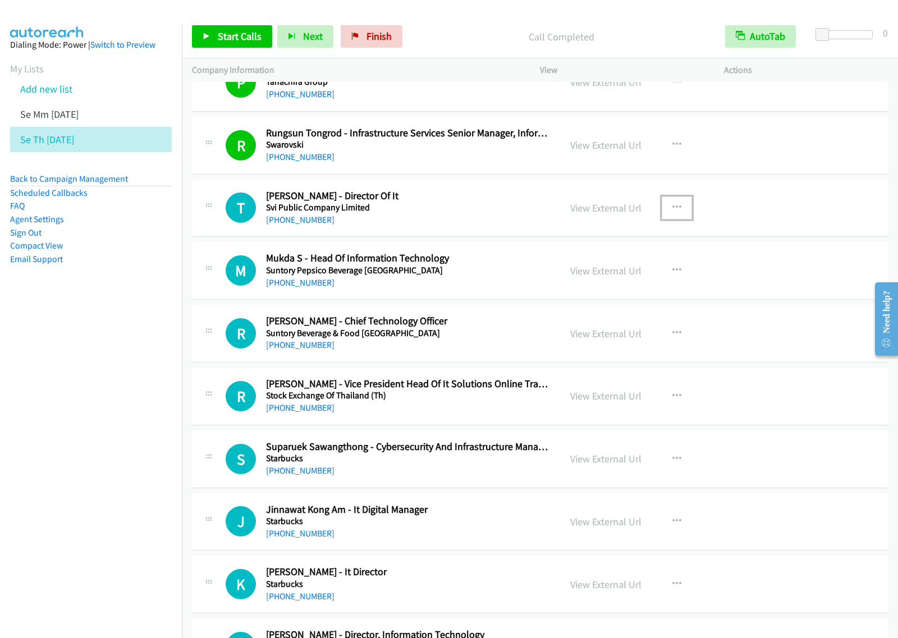
click at [672, 211] on icon "button" at bounding box center [676, 207] width 9 height 9
click at [629, 245] on link "View External Url" at bounding box center [616, 236] width 149 height 22
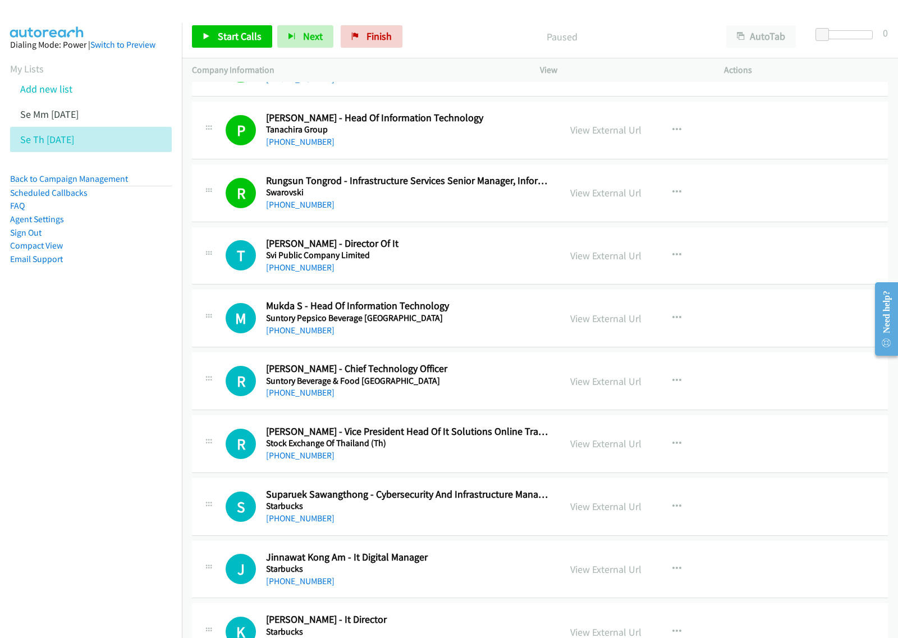
scroll to position [3927, 0]
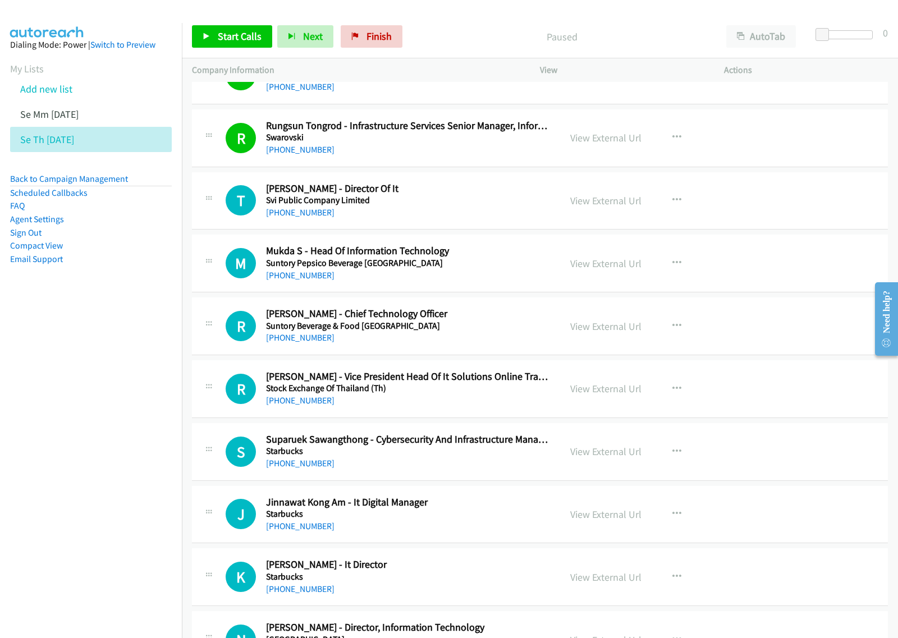
click at [473, 205] on h5 "Svi Public Company Limited" at bounding box center [408, 200] width 284 height 11
click at [672, 205] on icon "button" at bounding box center [676, 200] width 9 height 9
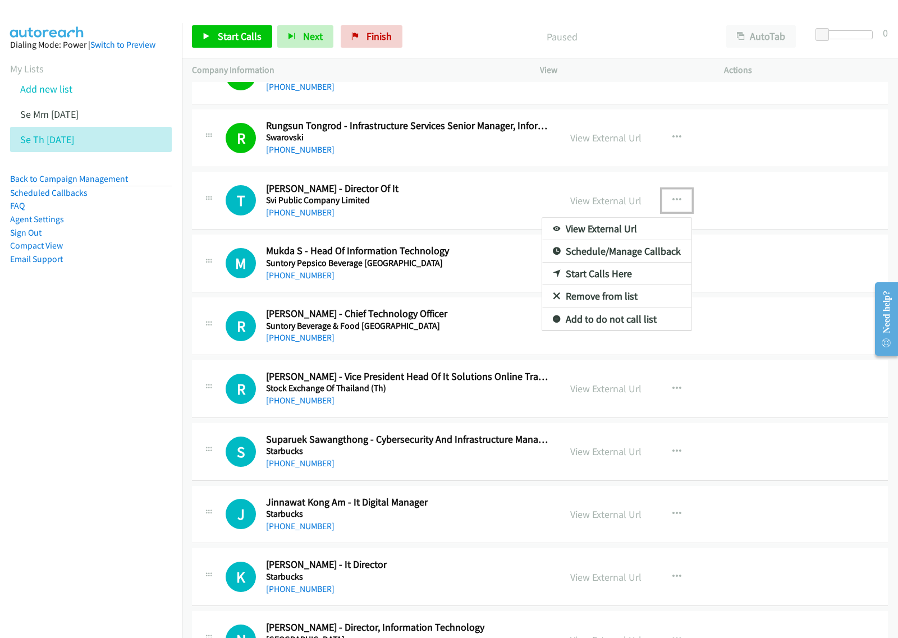
click at [627, 238] on link "View External Url" at bounding box center [616, 229] width 149 height 22
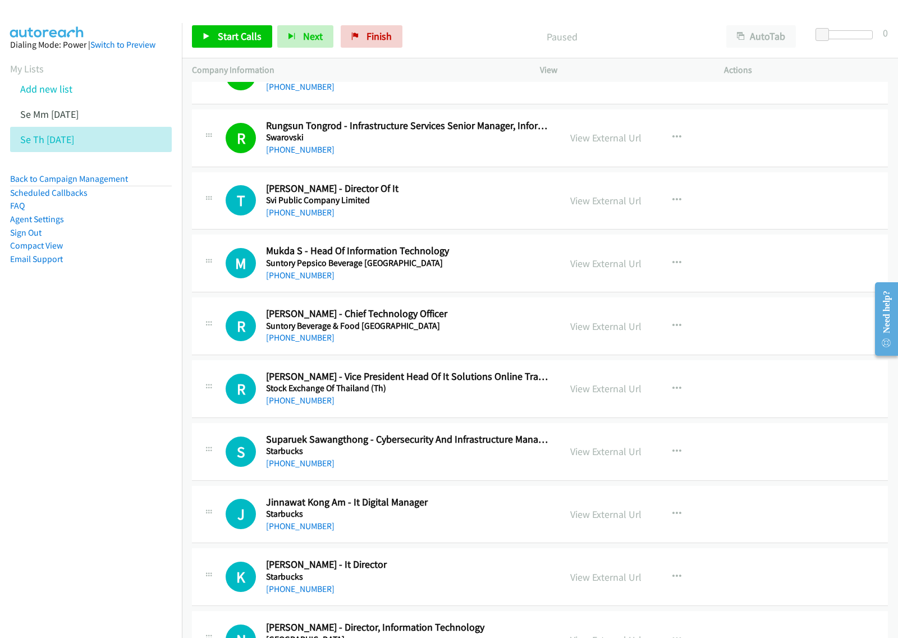
click at [111, 389] on nav "Dialing Mode: Power | Switch to Preview My Lists Add new list Se Mm [DATE] Se T…" at bounding box center [91, 342] width 182 height 638
click at [122, 344] on nav "Dialing Mode: Power | Switch to Preview My Lists Add new list Se Mm [DATE] Se T…" at bounding box center [91, 342] width 182 height 638
click at [674, 203] on icon "button" at bounding box center [676, 200] width 9 height 9
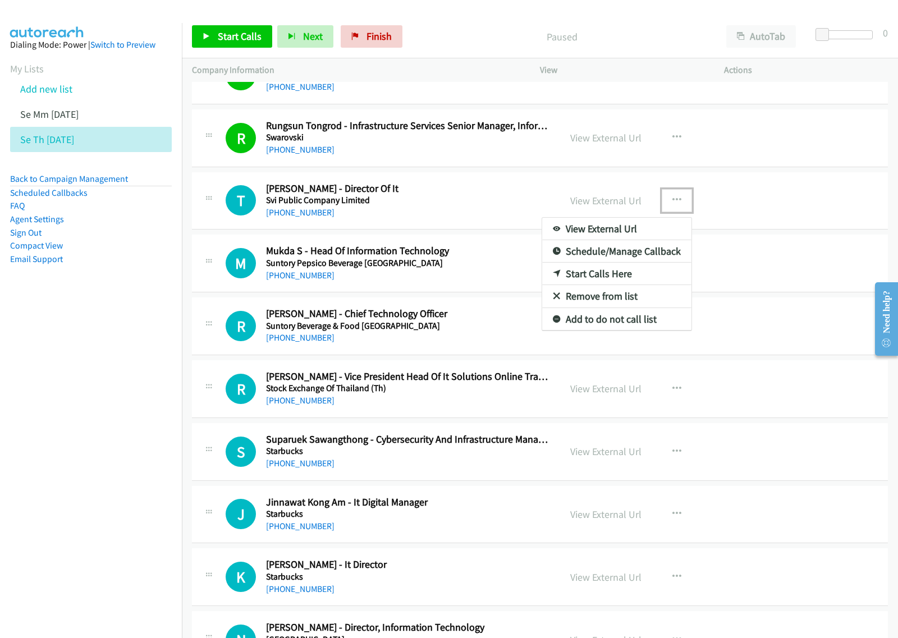
click at [603, 236] on link "View External Url" at bounding box center [616, 229] width 149 height 22
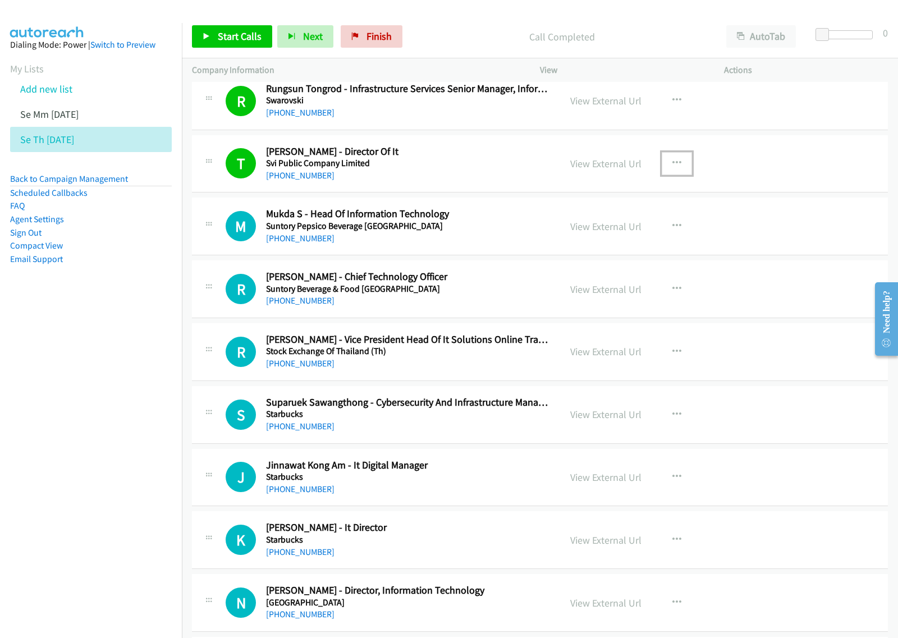
scroll to position [3997, 0]
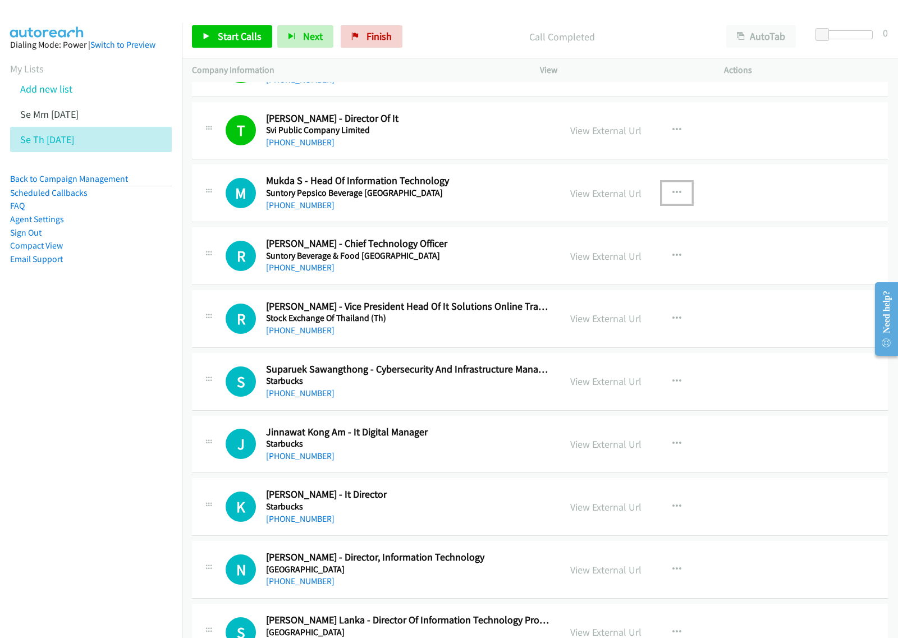
click at [673, 197] on icon "button" at bounding box center [676, 192] width 9 height 9
click at [763, 30] on div at bounding box center [449, 319] width 898 height 638
click at [772, 33] on button "AutoTab" at bounding box center [761, 36] width 70 height 22
click at [674, 197] on icon "button" at bounding box center [676, 192] width 9 height 9
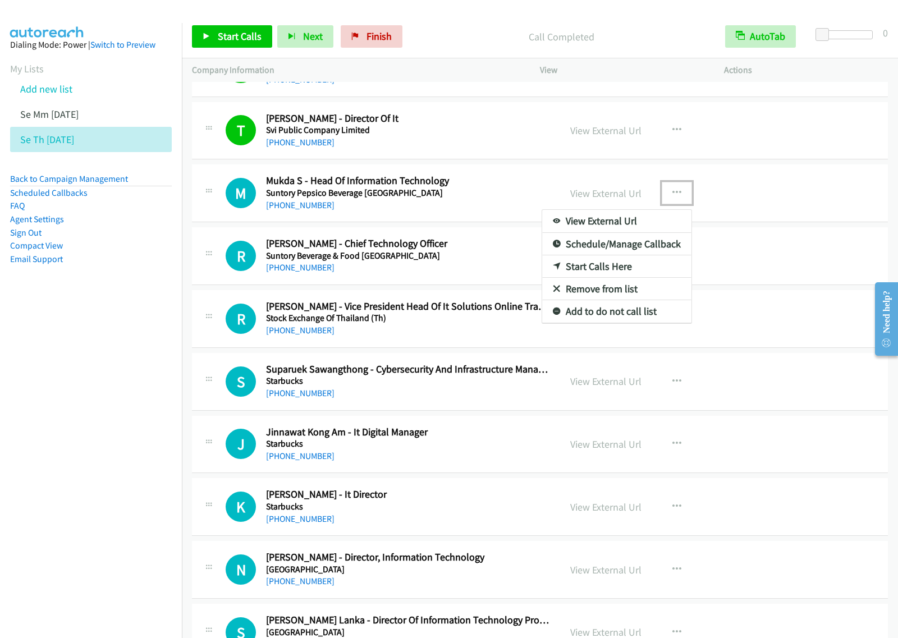
click at [608, 272] on link "Start Calls Here" at bounding box center [616, 266] width 149 height 22
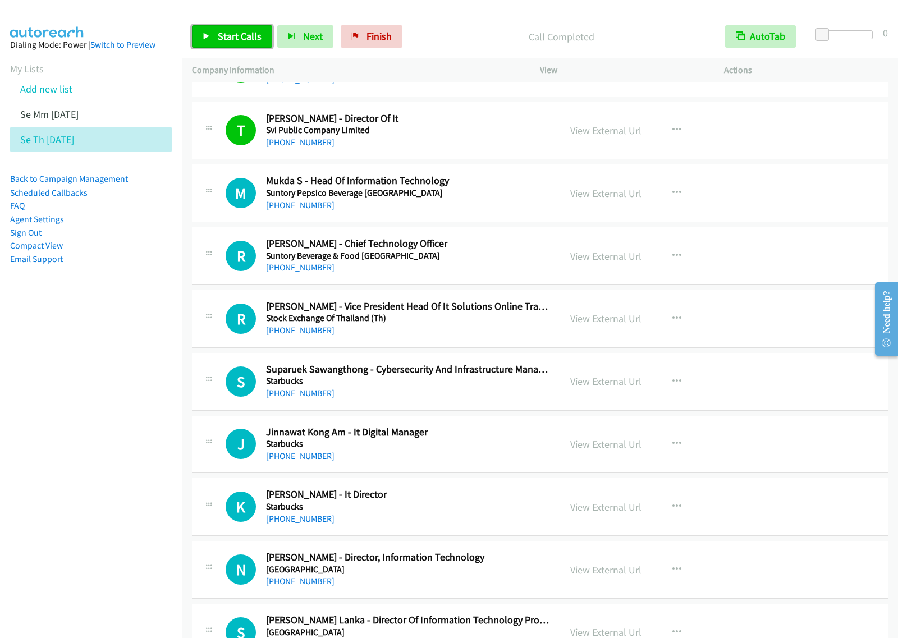
click at [241, 35] on span "Start Calls" at bounding box center [240, 36] width 44 height 13
click at [255, 41] on span "Start Calls" at bounding box center [240, 36] width 44 height 13
click at [93, 309] on aside "Dialing Mode: Power | Switch to Preview My Lists Add new list Se Mm [DATE] Se T…" at bounding box center [91, 169] width 182 height 293
click at [673, 204] on button "button" at bounding box center [676, 193] width 30 height 22
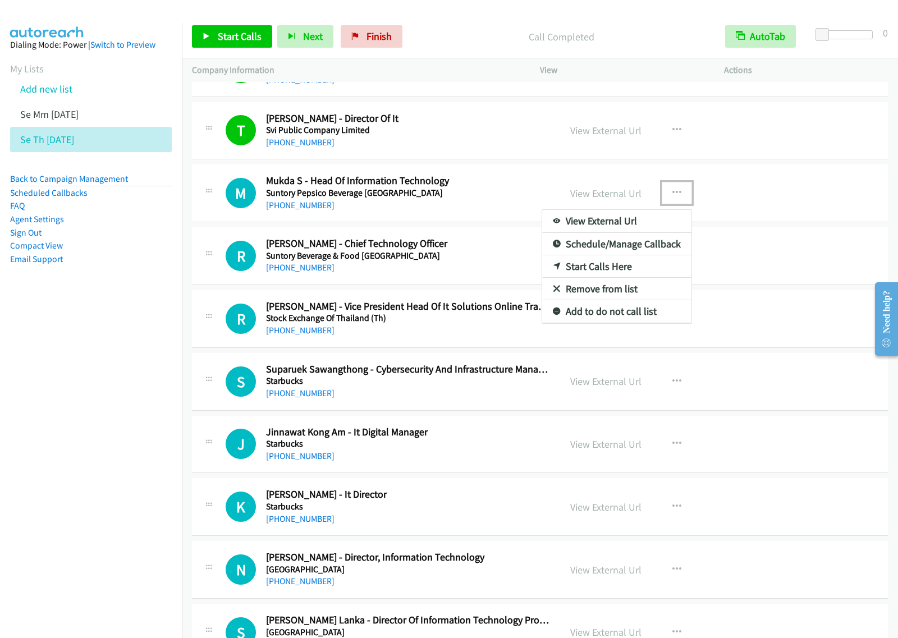
click at [628, 231] on link "View External Url" at bounding box center [616, 221] width 149 height 22
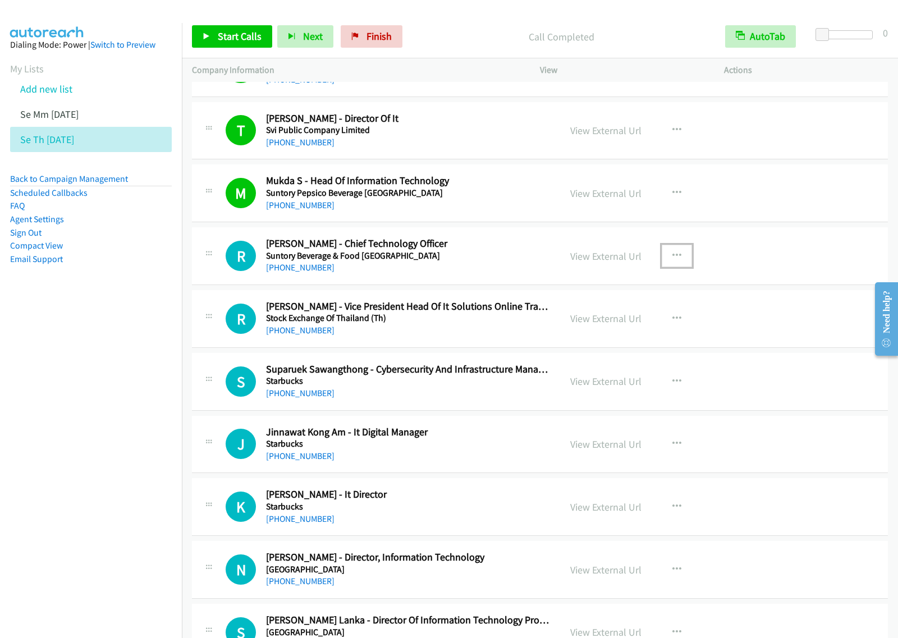
click at [672, 257] on icon "button" at bounding box center [676, 255] width 9 height 9
click at [601, 338] on link "Start Calls Here" at bounding box center [616, 329] width 149 height 22
click at [672, 260] on icon "button" at bounding box center [676, 255] width 9 height 9
click at [646, 339] on link "Start Calls Here" at bounding box center [616, 329] width 149 height 22
click at [252, 34] on span "Start Calls" at bounding box center [240, 36] width 44 height 13
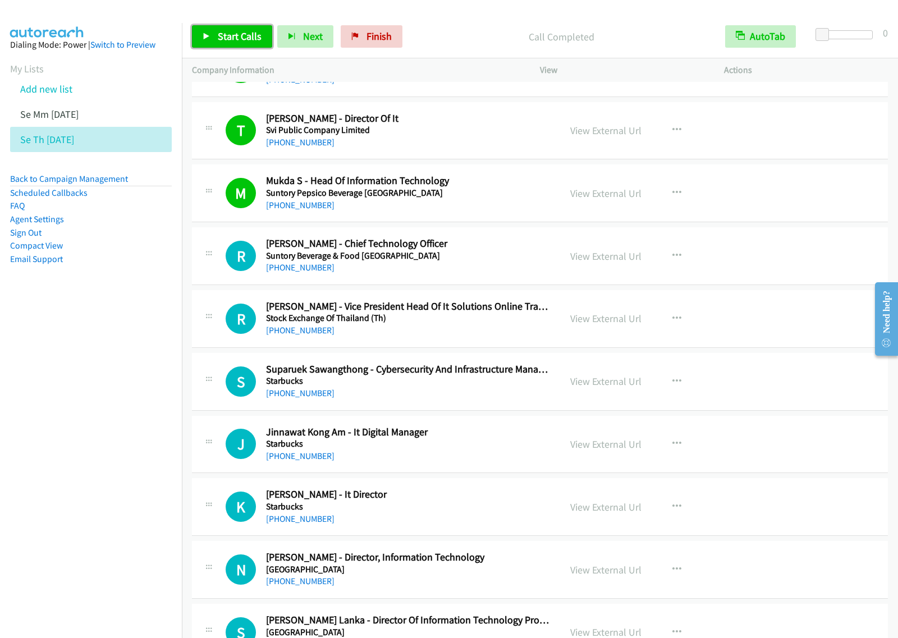
click at [263, 43] on link "Start Calls" at bounding box center [232, 36] width 80 height 22
click at [673, 260] on icon "button" at bounding box center [676, 255] width 9 height 9
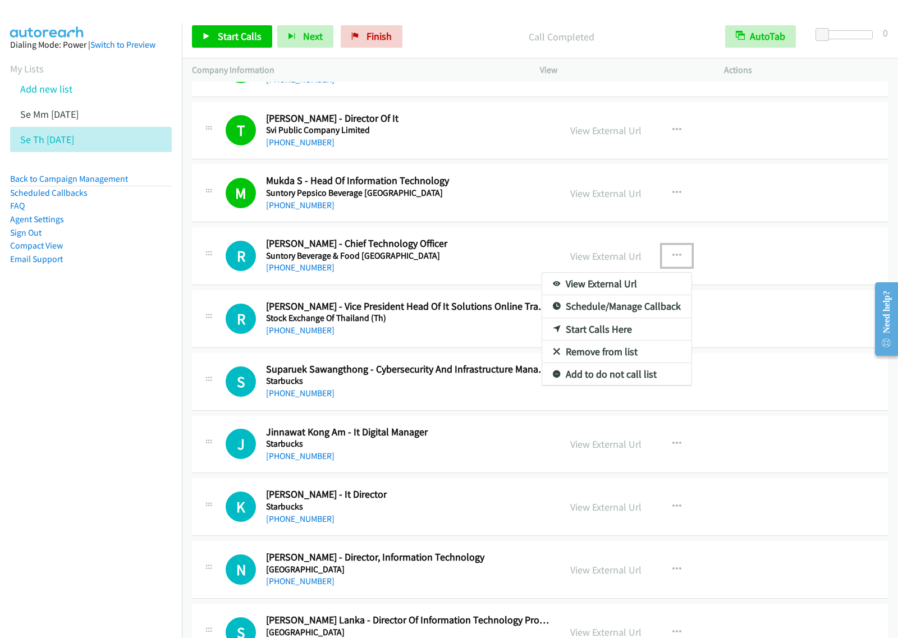
drag, startPoint x: 637, startPoint y: 292, endPoint x: 669, endPoint y: 256, distance: 48.0
click at [615, 284] on link "View External Url" at bounding box center [616, 284] width 149 height 22
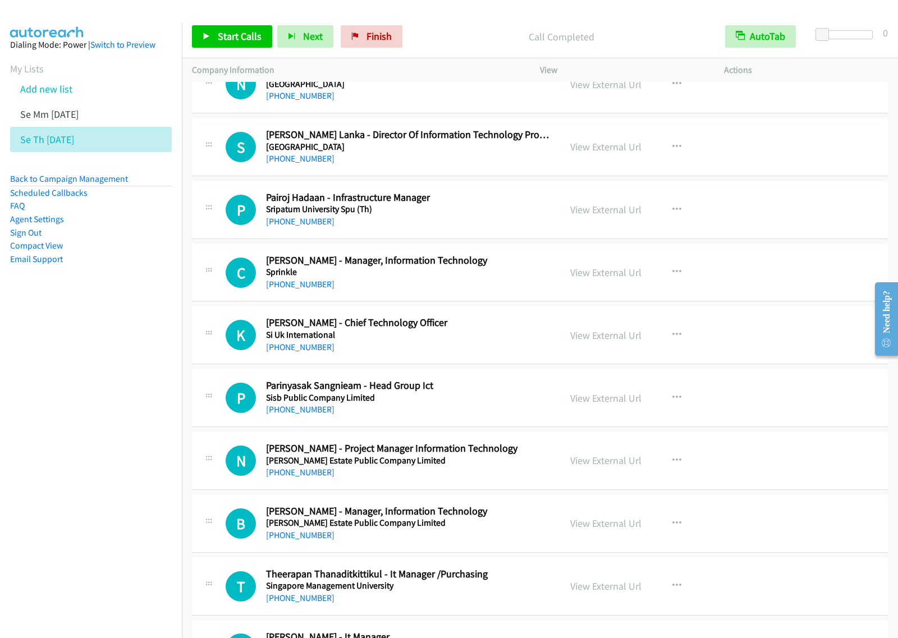
scroll to position [4488, 0]
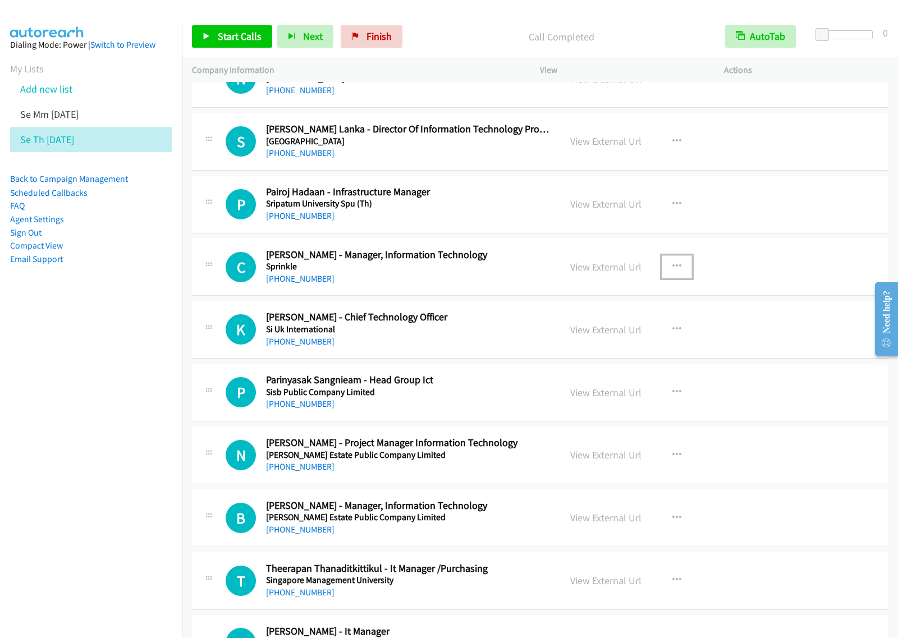
click at [673, 271] on icon "button" at bounding box center [676, 266] width 9 height 9
click at [618, 303] on link "View External Url" at bounding box center [616, 295] width 149 height 22
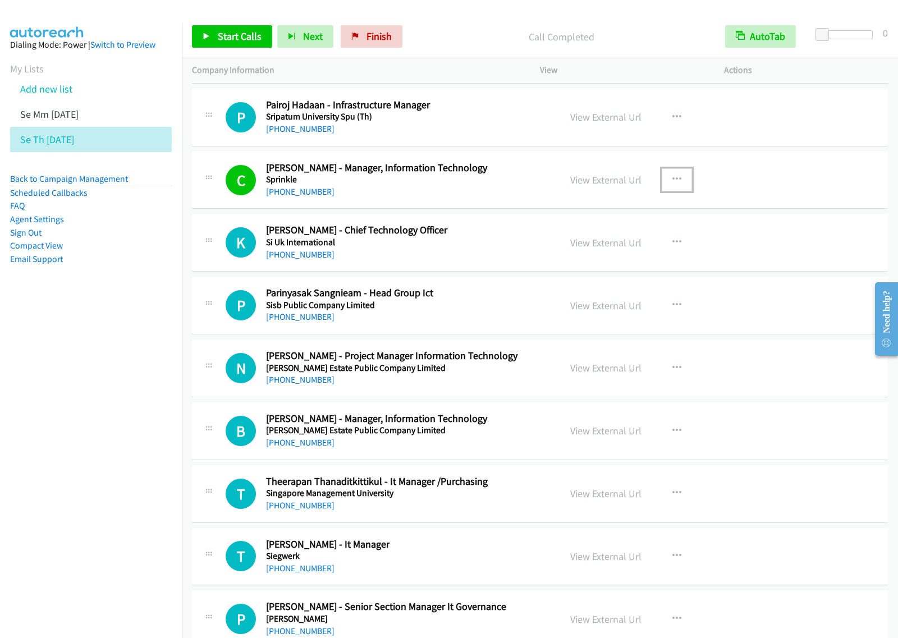
scroll to position [4628, 0]
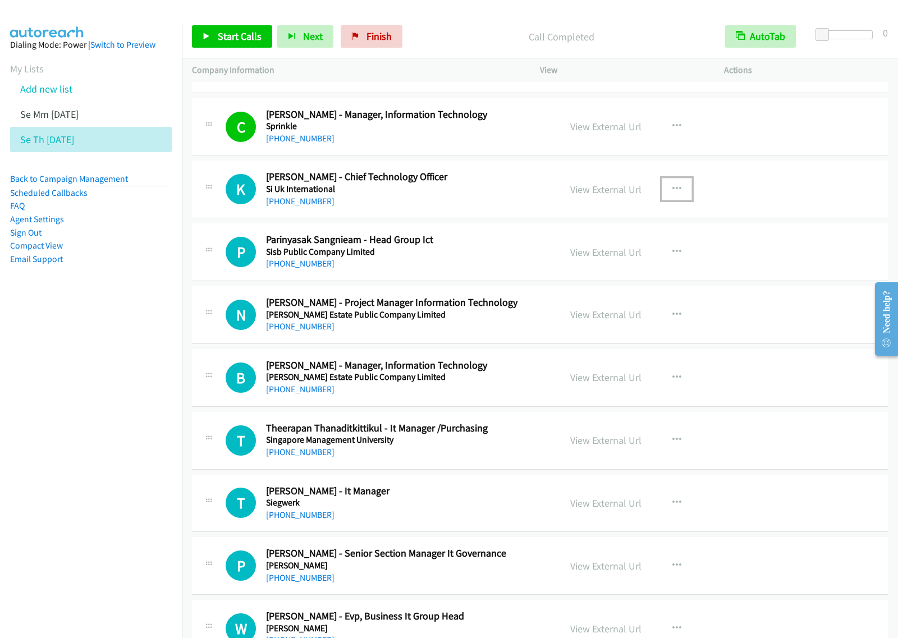
click at [672, 194] on icon "button" at bounding box center [676, 189] width 9 height 9
click at [627, 228] on link "View External Url" at bounding box center [616, 217] width 149 height 22
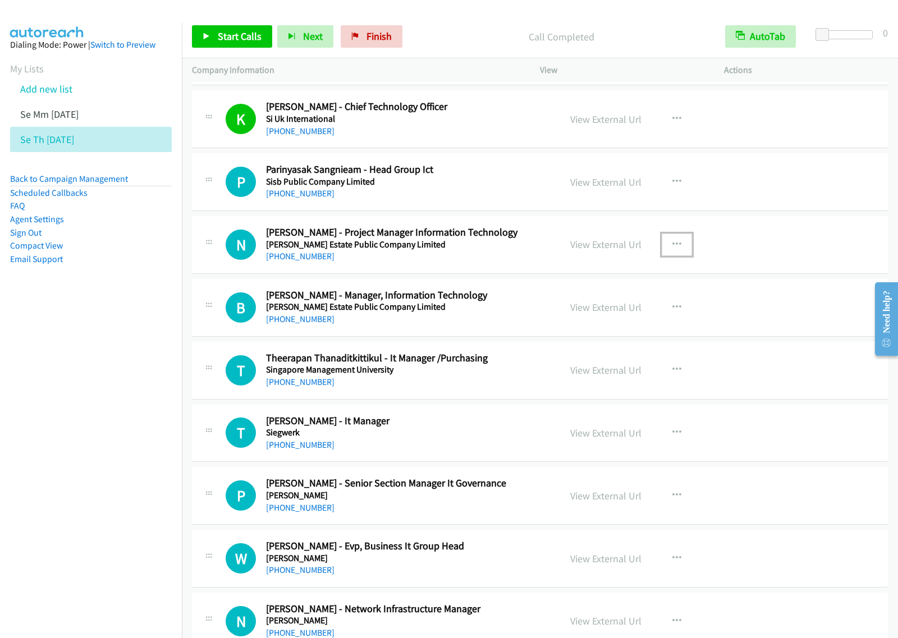
click at [678, 251] on button "button" at bounding box center [676, 244] width 30 height 22
click at [634, 280] on link "View External Url" at bounding box center [616, 272] width 149 height 22
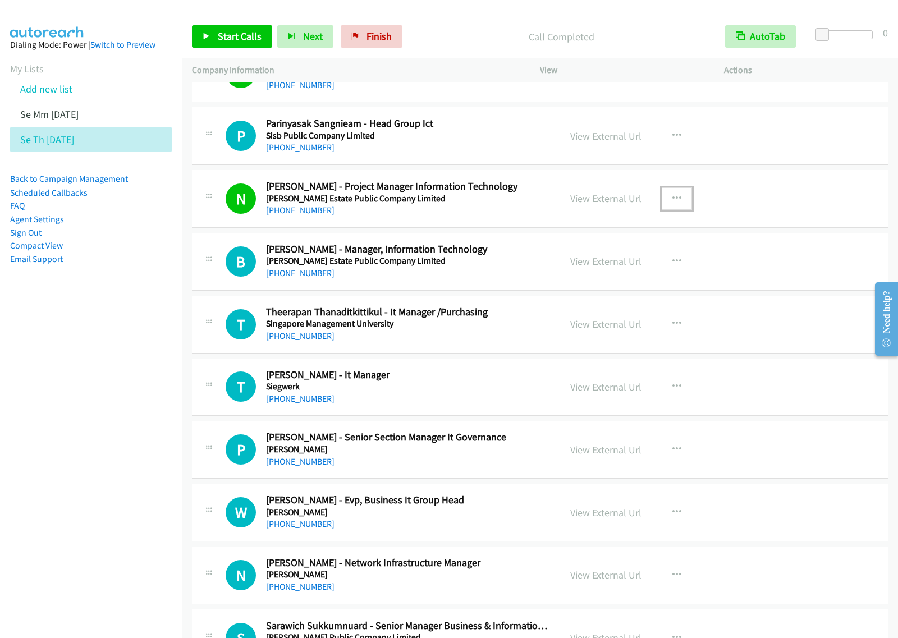
scroll to position [4768, 0]
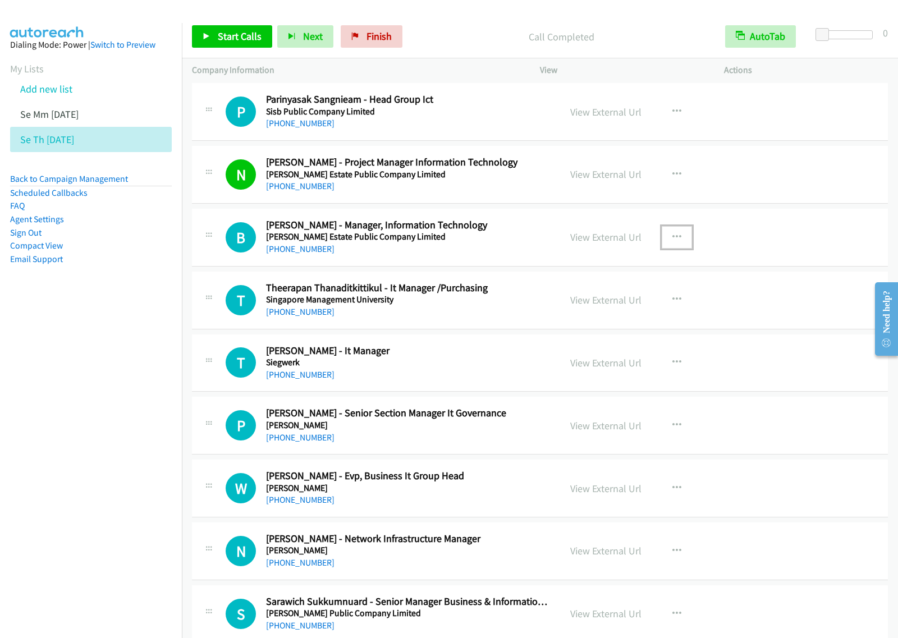
click at [672, 242] on icon "button" at bounding box center [676, 237] width 9 height 9
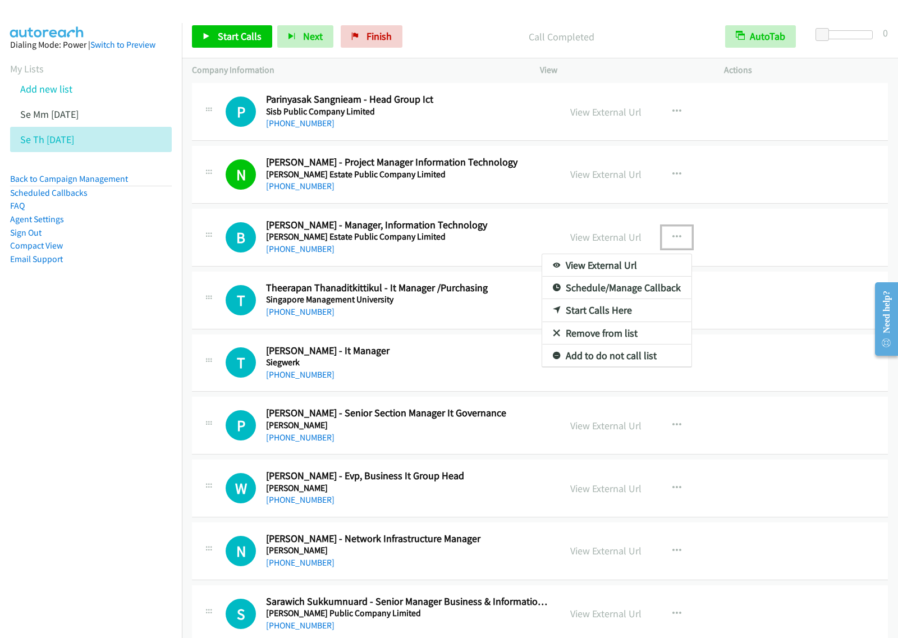
click at [637, 268] on link "View External Url" at bounding box center [616, 265] width 149 height 22
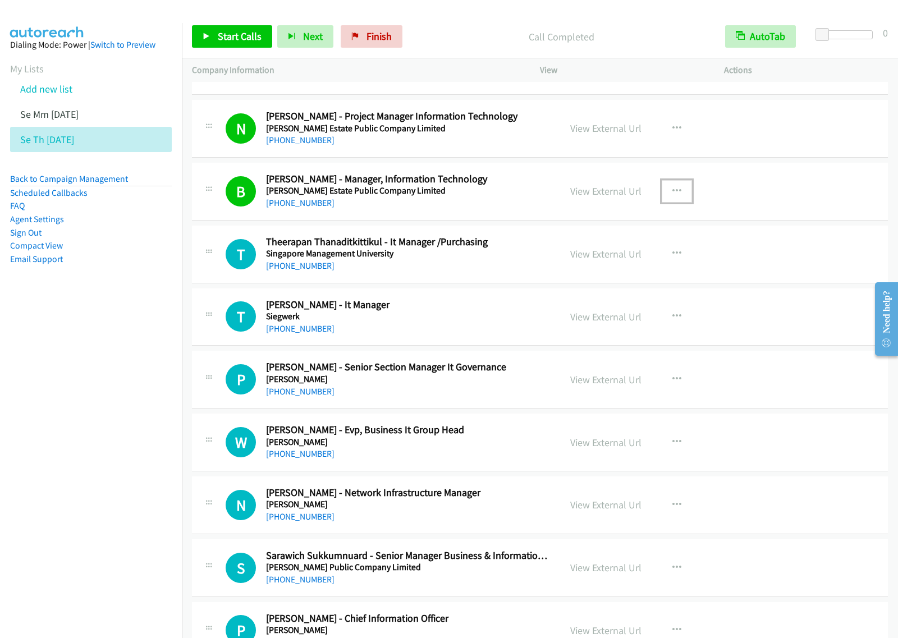
scroll to position [4908, 0]
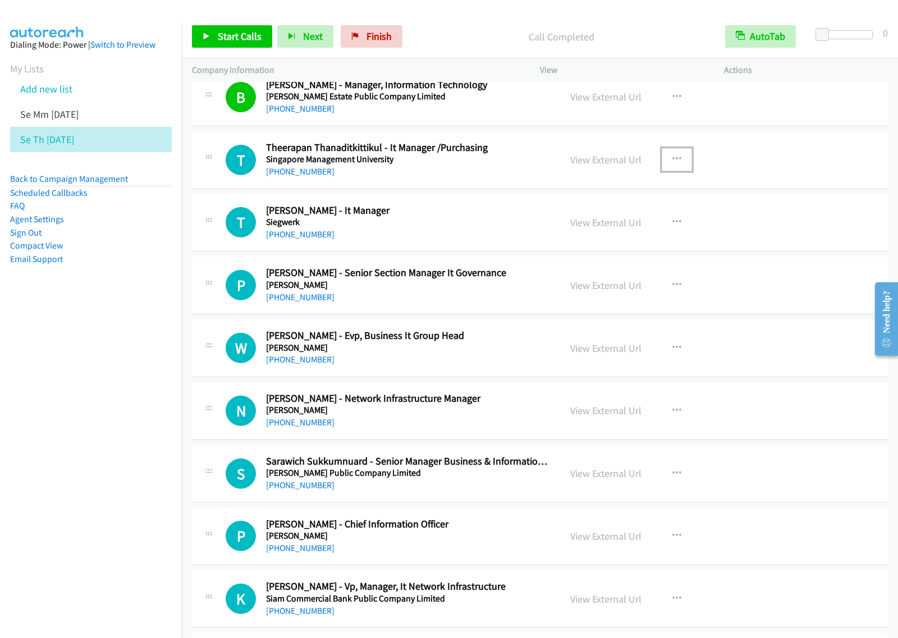
click at [676, 167] on button "button" at bounding box center [676, 159] width 30 height 22
click at [627, 197] on link "View External Url" at bounding box center [616, 188] width 149 height 22
click at [677, 227] on button "button" at bounding box center [676, 222] width 30 height 22
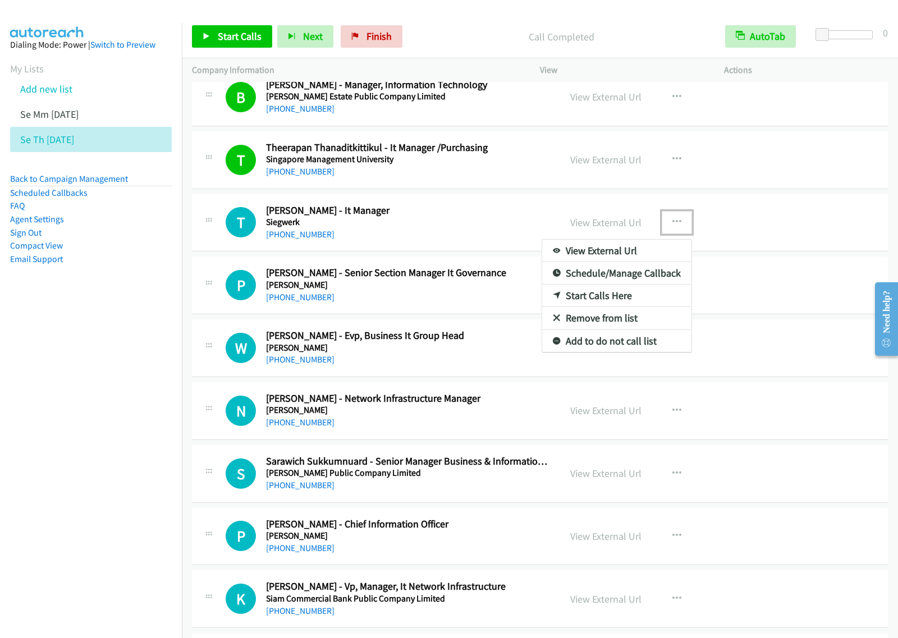
click at [664, 262] on link "View External Url" at bounding box center [616, 251] width 149 height 22
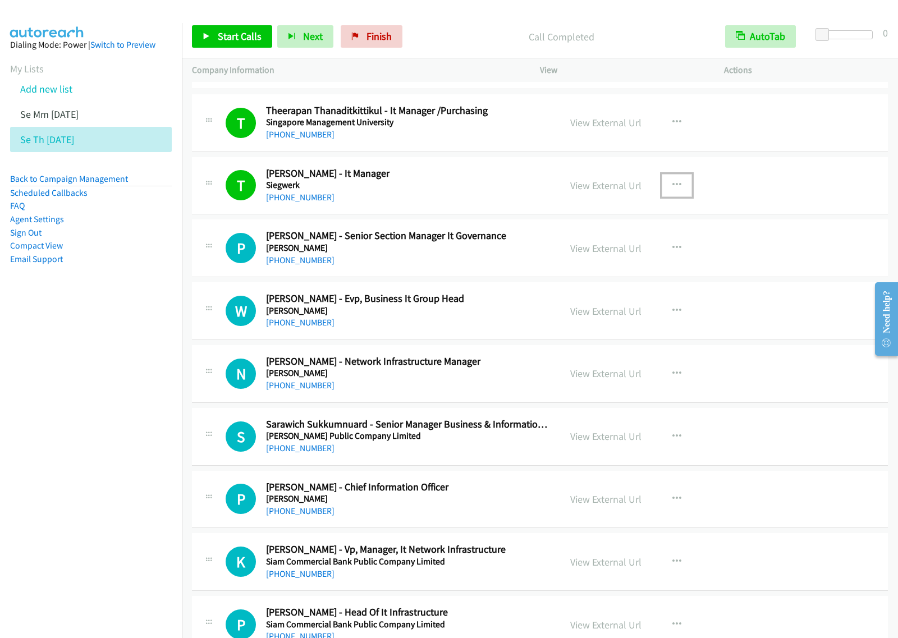
scroll to position [4979, 0]
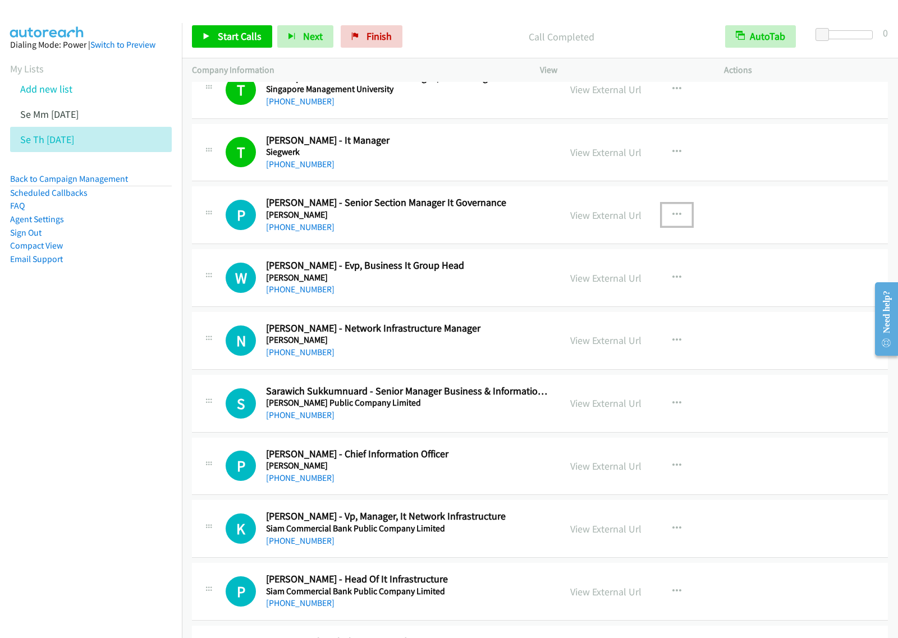
click at [671, 217] on button "button" at bounding box center [676, 215] width 30 height 22
click at [625, 248] on link "View External Url" at bounding box center [616, 243] width 149 height 22
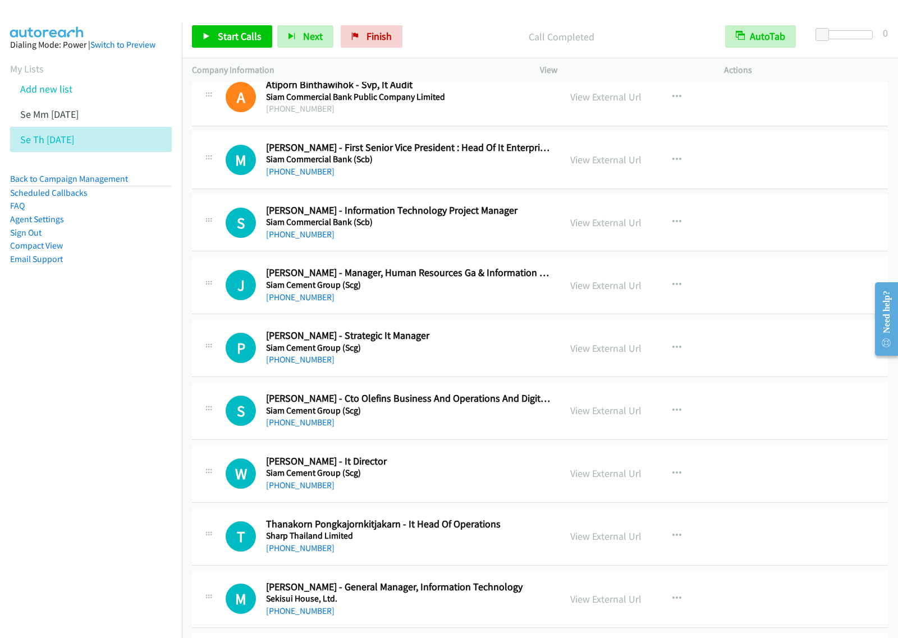
scroll to position [5540, 0]
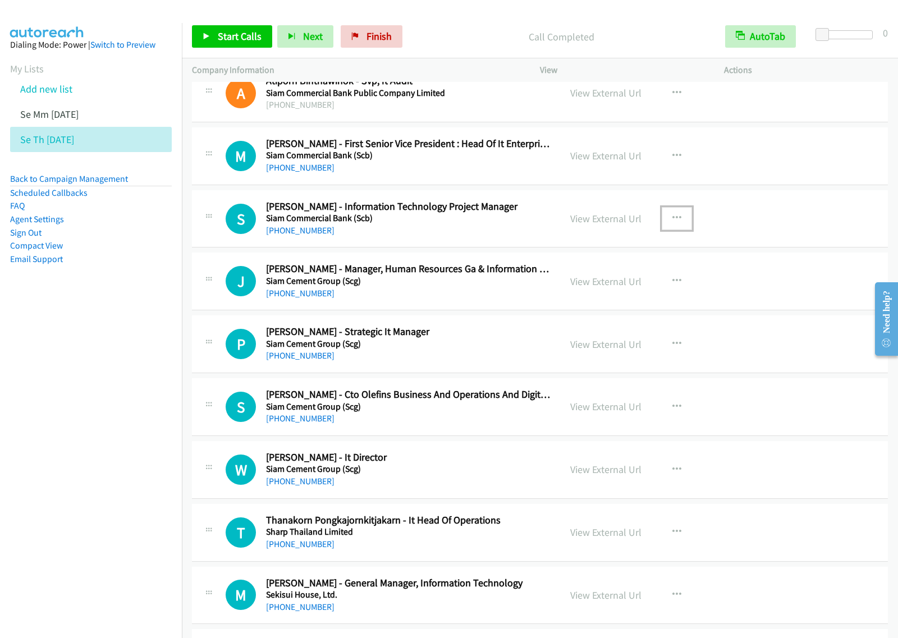
click at [672, 223] on icon "button" at bounding box center [676, 218] width 9 height 9
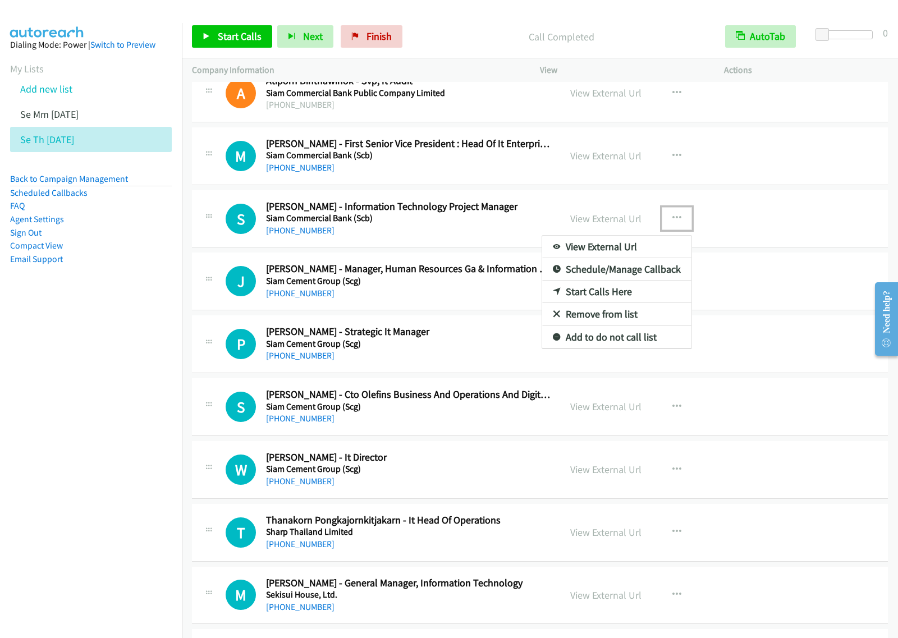
click at [630, 256] on link "View External Url" at bounding box center [616, 247] width 149 height 22
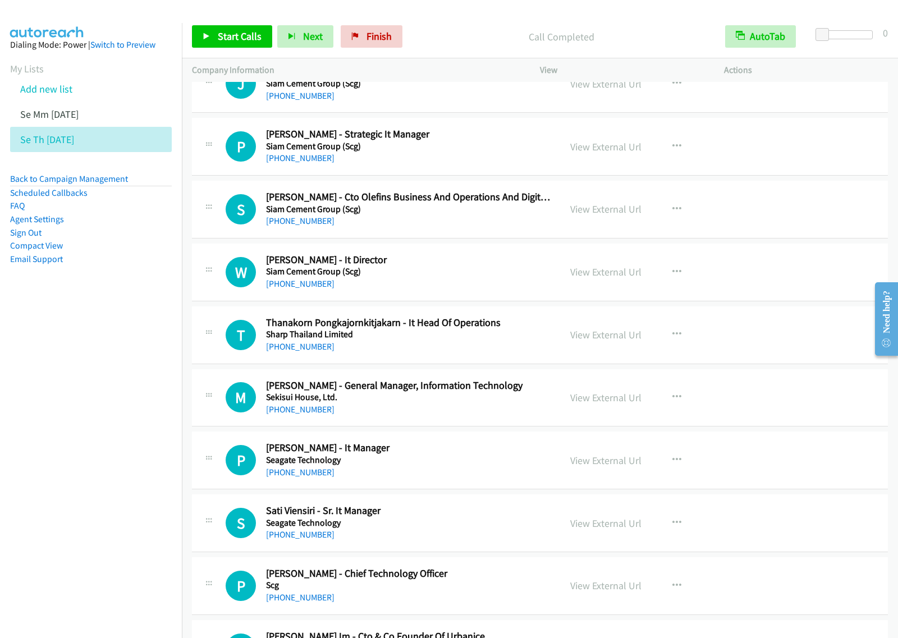
scroll to position [5890, 0]
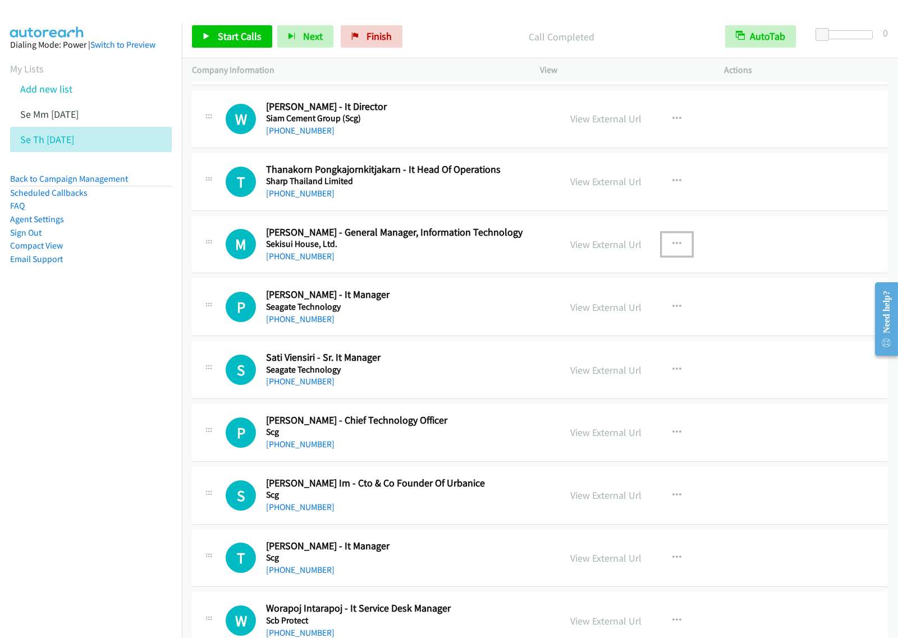
click at [676, 251] on button "button" at bounding box center [676, 244] width 30 height 22
click at [486, 201] on div at bounding box center [449, 319] width 898 height 638
click at [672, 186] on icon "button" at bounding box center [676, 181] width 9 height 9
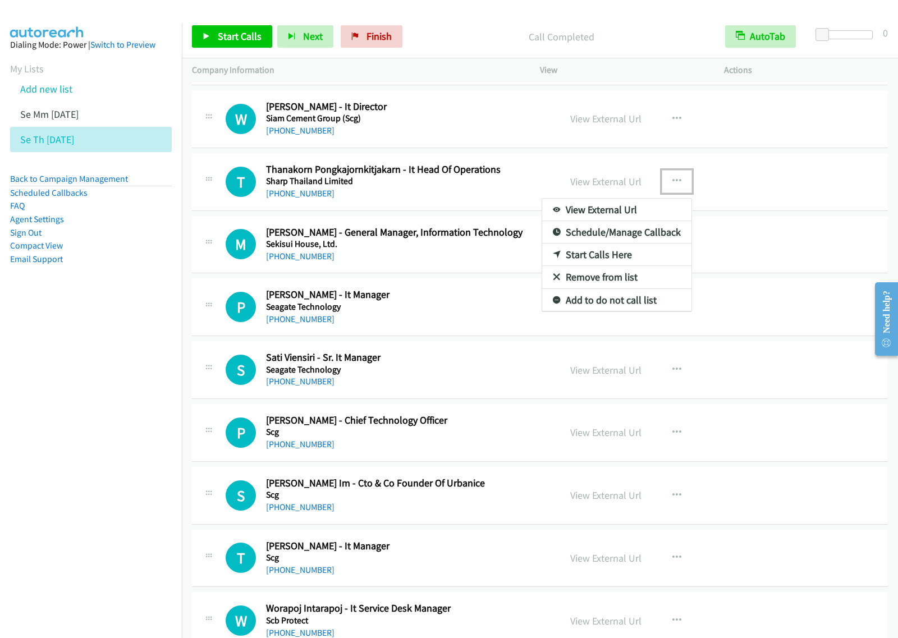
click at [630, 216] on link "View External Url" at bounding box center [616, 210] width 149 height 22
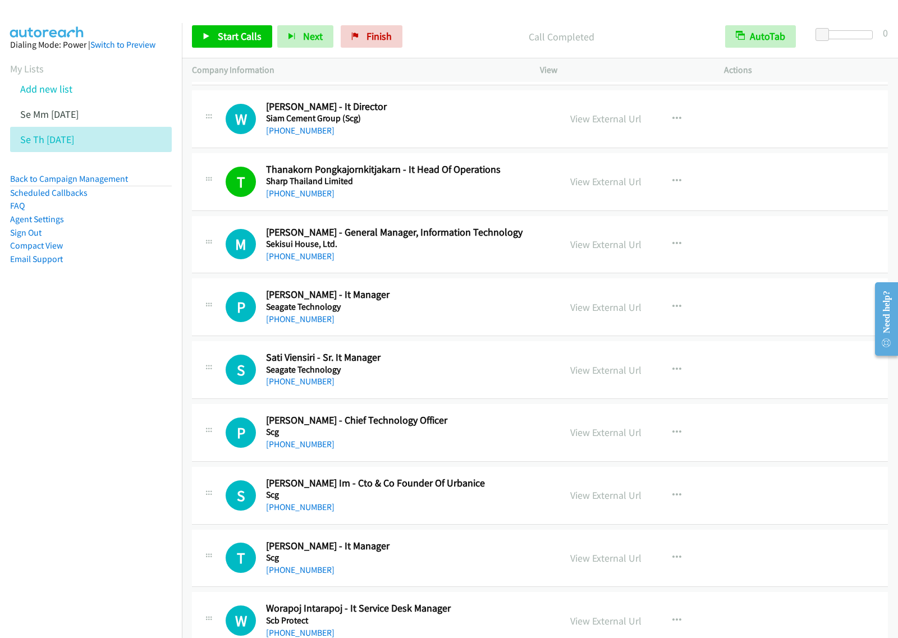
drag, startPoint x: 118, startPoint y: 320, endPoint x: 343, endPoint y: 171, distance: 269.9
click at [125, 315] on nav "Dialing Mode: Power | Switch to Preview My Lists Add new list Se Mm [DATE] Se T…" at bounding box center [91, 342] width 182 height 638
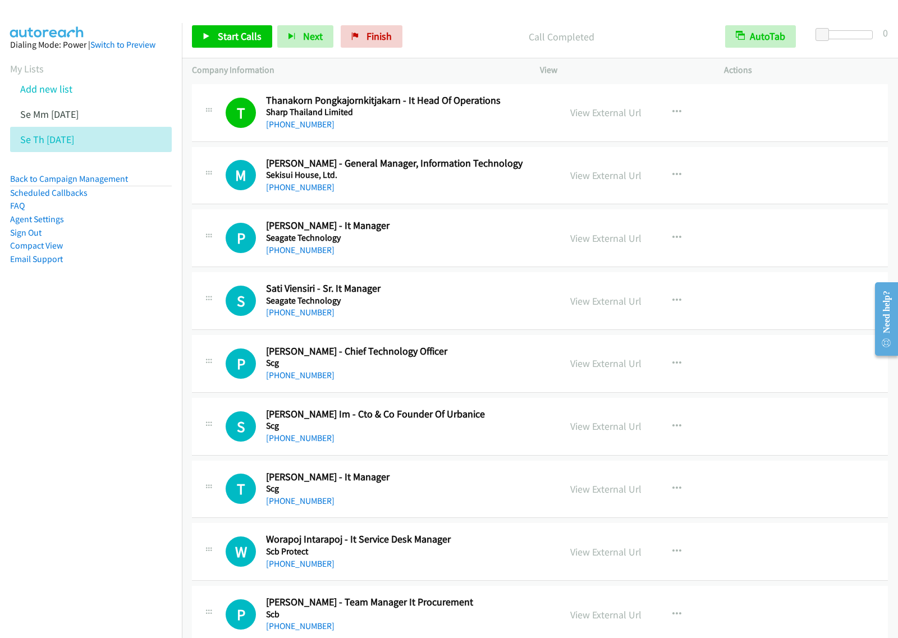
scroll to position [5960, 0]
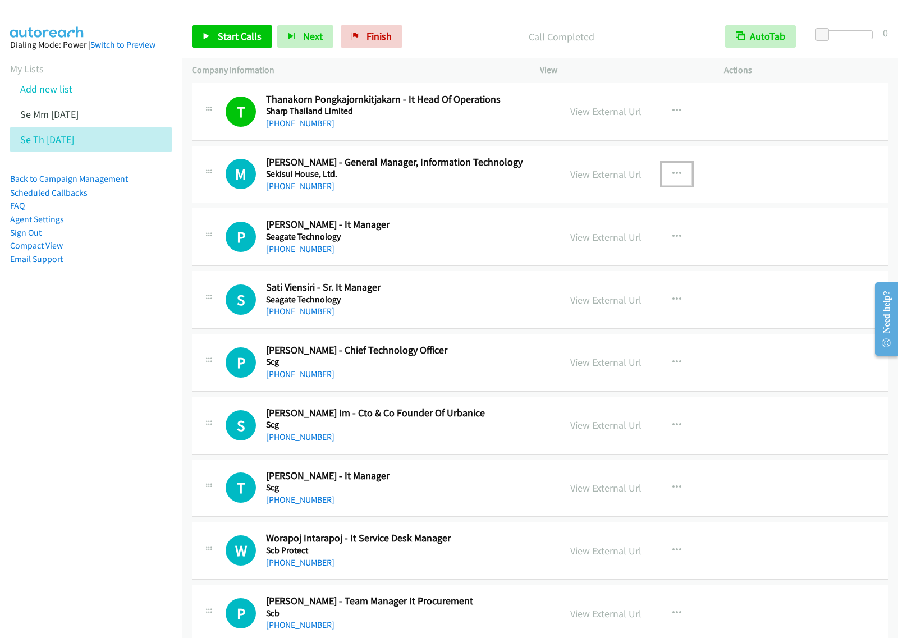
click at [672, 178] on icon "button" at bounding box center [676, 173] width 9 height 9
click at [643, 208] on link "View External Url" at bounding box center [616, 202] width 149 height 22
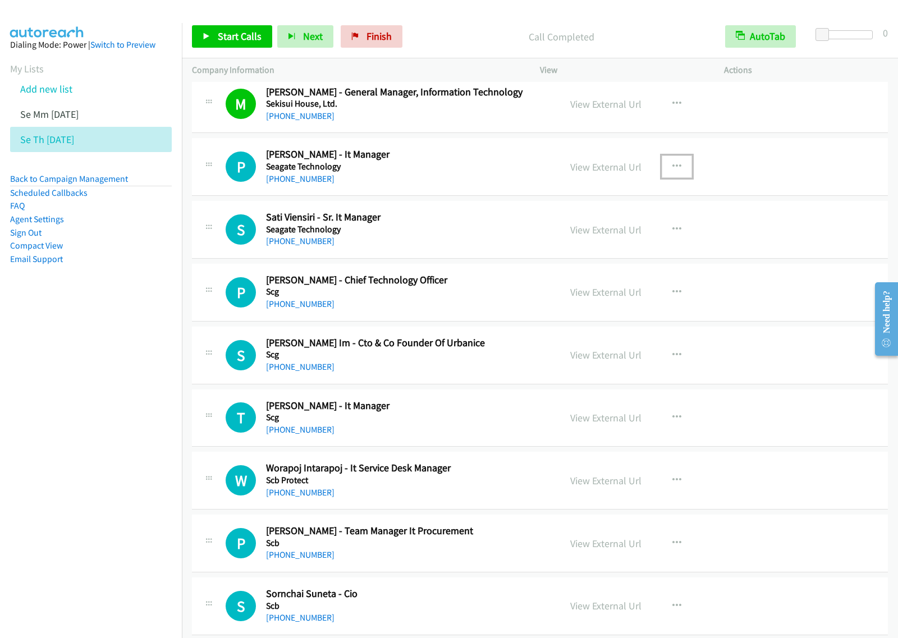
click at [661, 173] on button "button" at bounding box center [676, 166] width 30 height 22
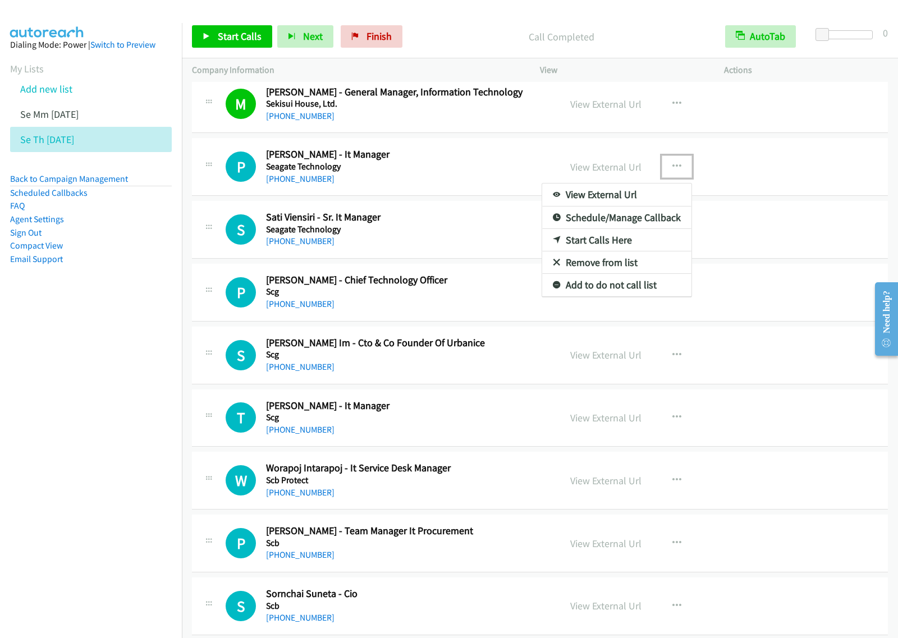
click at [633, 205] on link "View External Url" at bounding box center [616, 194] width 149 height 22
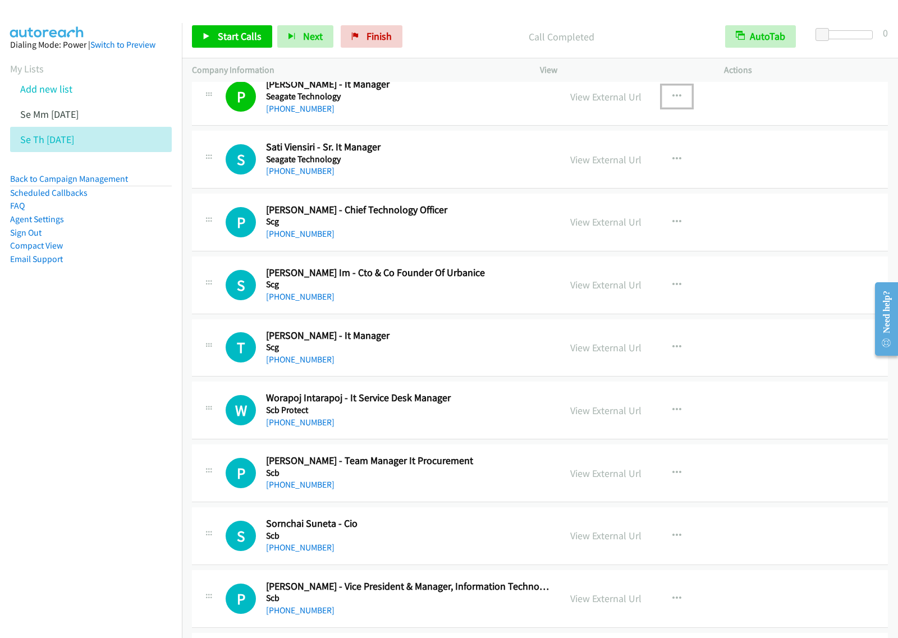
scroll to position [6171, 0]
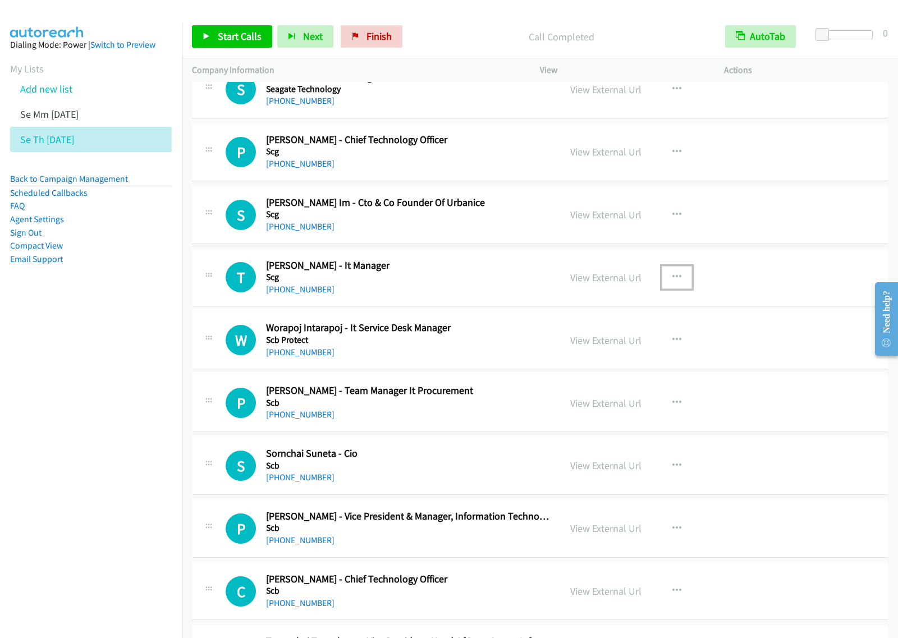
click at [672, 282] on icon "button" at bounding box center [676, 277] width 9 height 9
click at [639, 316] on link "View External Url" at bounding box center [616, 306] width 149 height 22
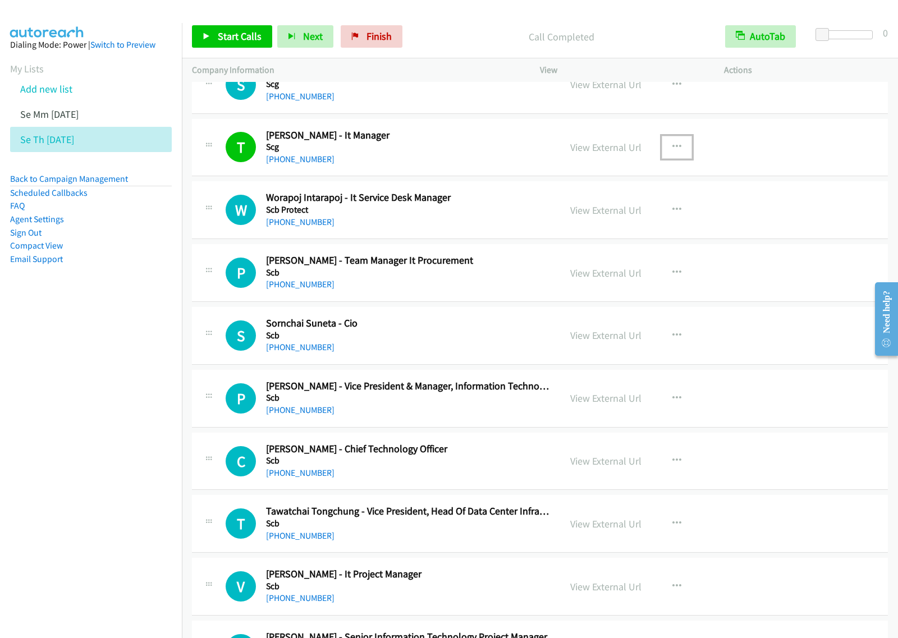
scroll to position [6311, 0]
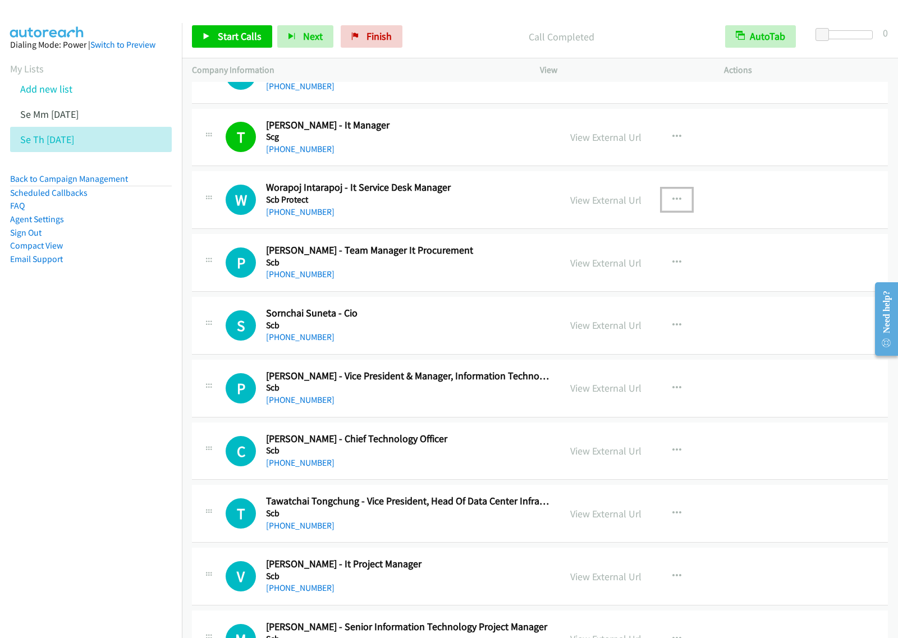
click at [673, 203] on button "button" at bounding box center [676, 199] width 30 height 22
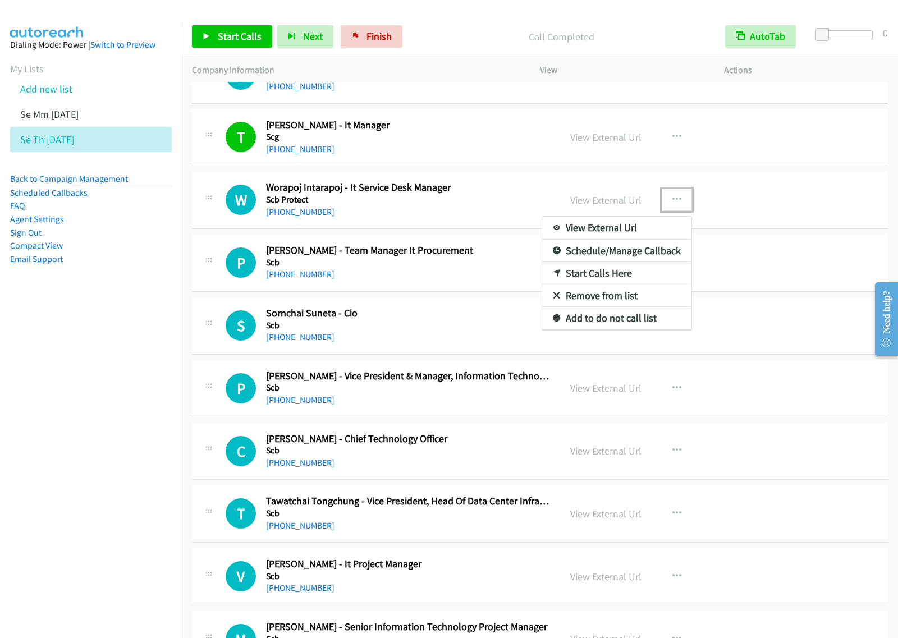
click at [621, 239] on link "View External Url" at bounding box center [616, 228] width 149 height 22
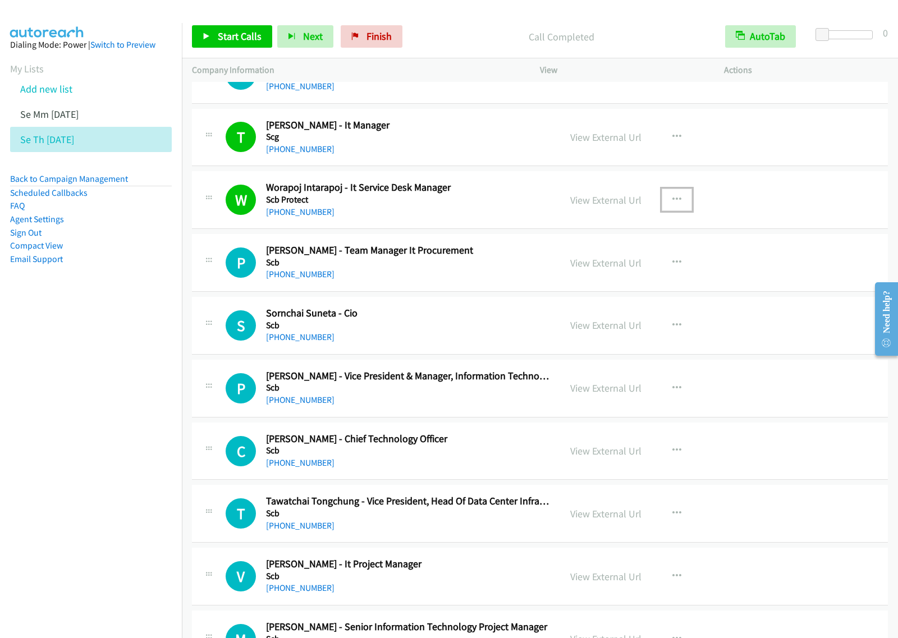
scroll to position [6381, 0]
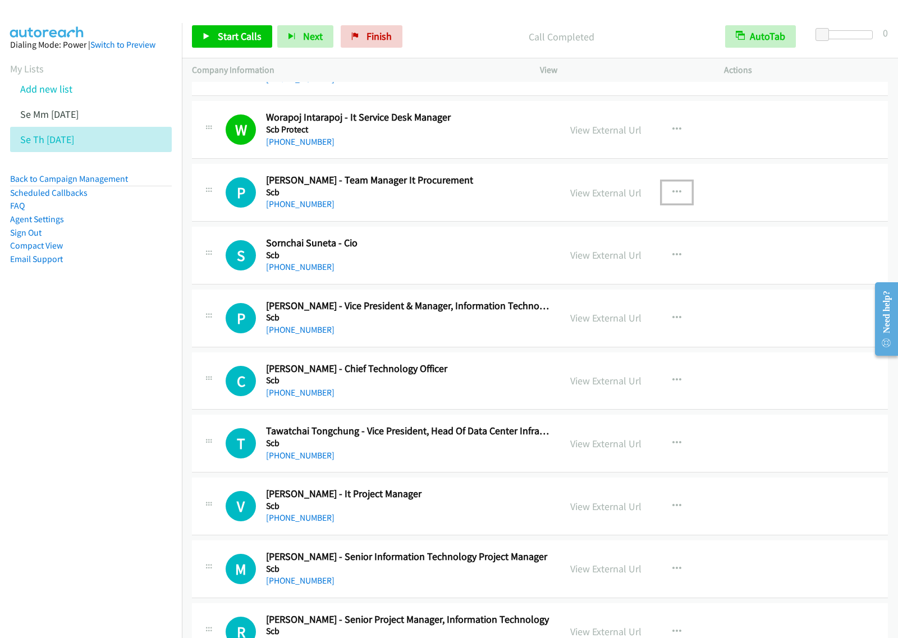
click at [677, 201] on button "button" at bounding box center [676, 192] width 30 height 22
click at [632, 232] on link "View External Url" at bounding box center [616, 220] width 149 height 22
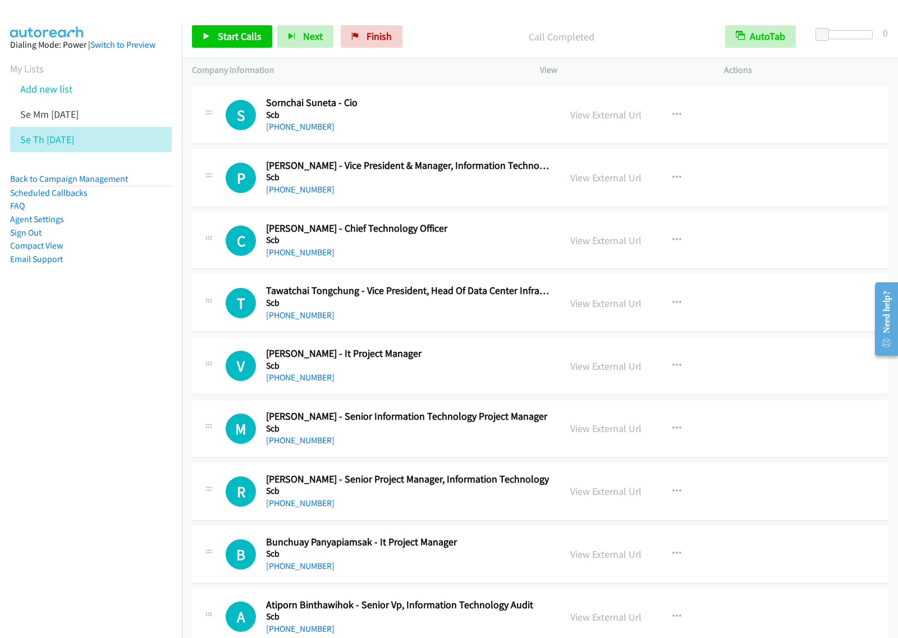
scroll to position [6661, 0]
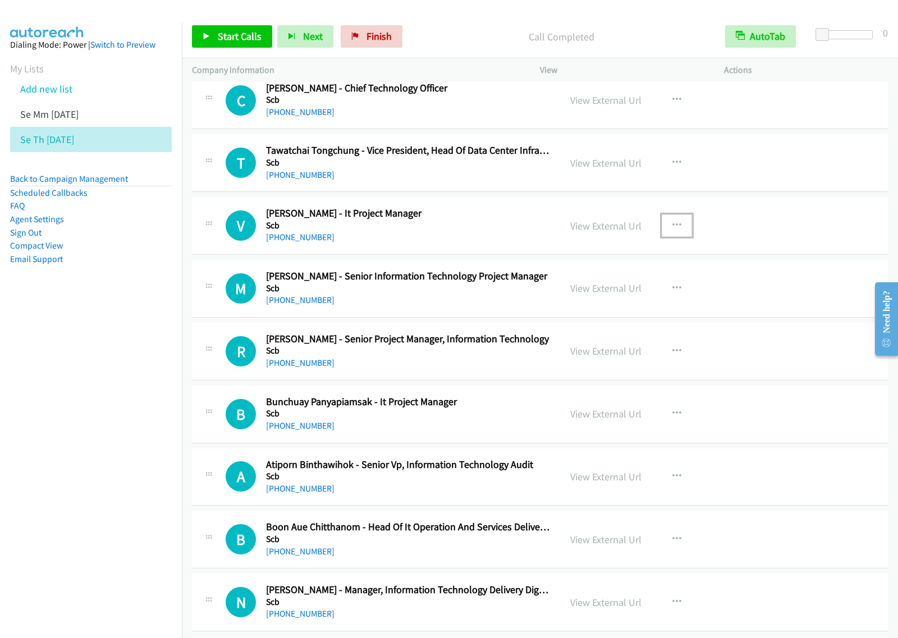
click at [679, 237] on button "button" at bounding box center [676, 225] width 30 height 22
click at [630, 265] on link "View External Url" at bounding box center [616, 253] width 149 height 22
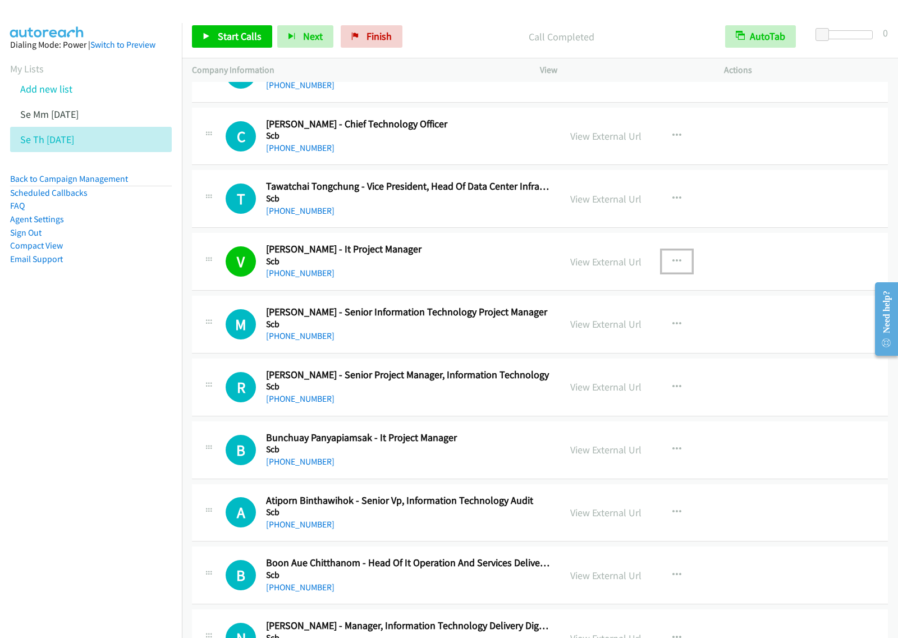
scroll to position [6732, 0]
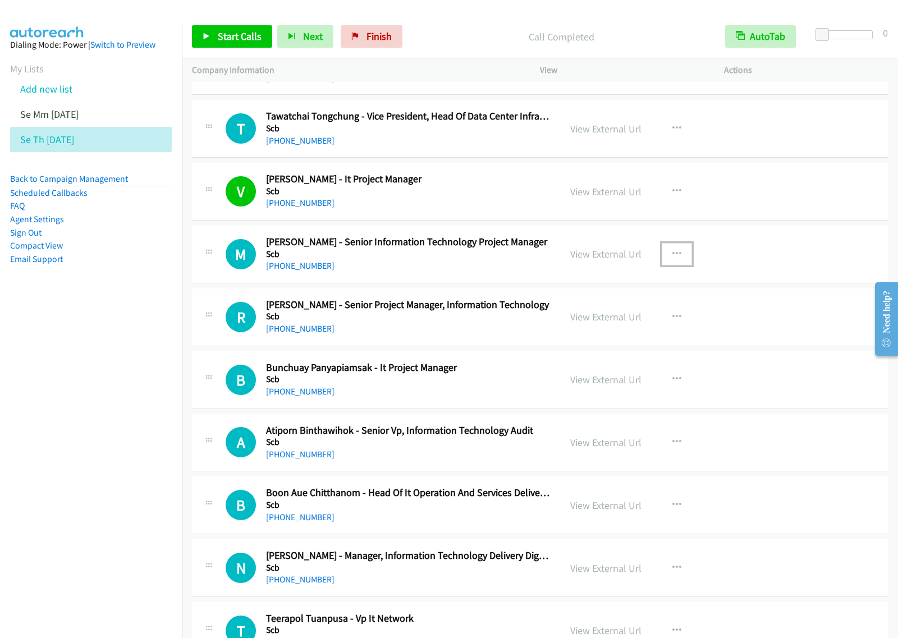
click at [674, 265] on button "button" at bounding box center [676, 254] width 30 height 22
click at [632, 293] on link "View External Url" at bounding box center [616, 282] width 149 height 22
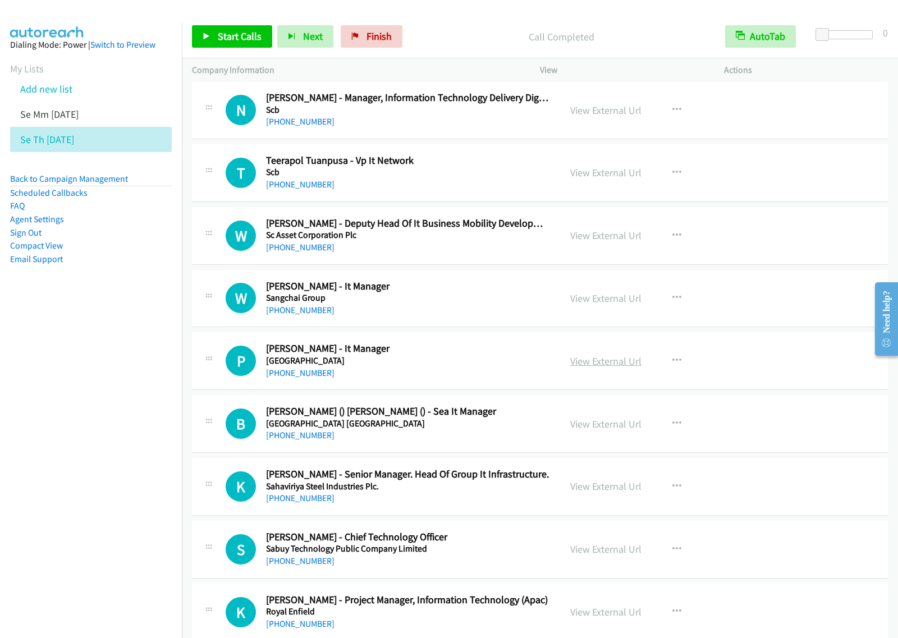
scroll to position [7222, 0]
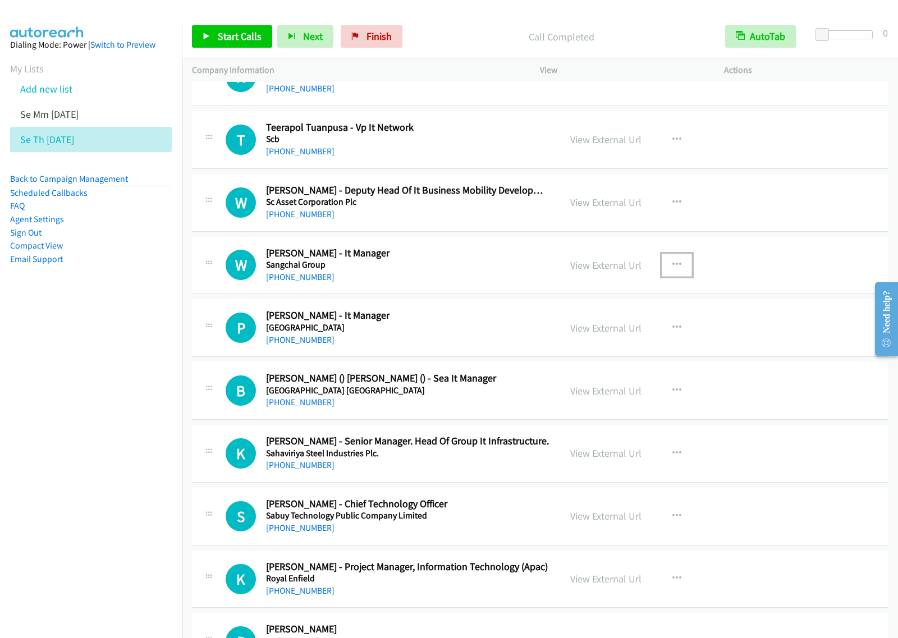
click at [674, 269] on icon "button" at bounding box center [676, 264] width 9 height 9
click at [645, 305] on link "View External Url" at bounding box center [616, 293] width 149 height 22
